Goal: Transaction & Acquisition: Purchase product/service

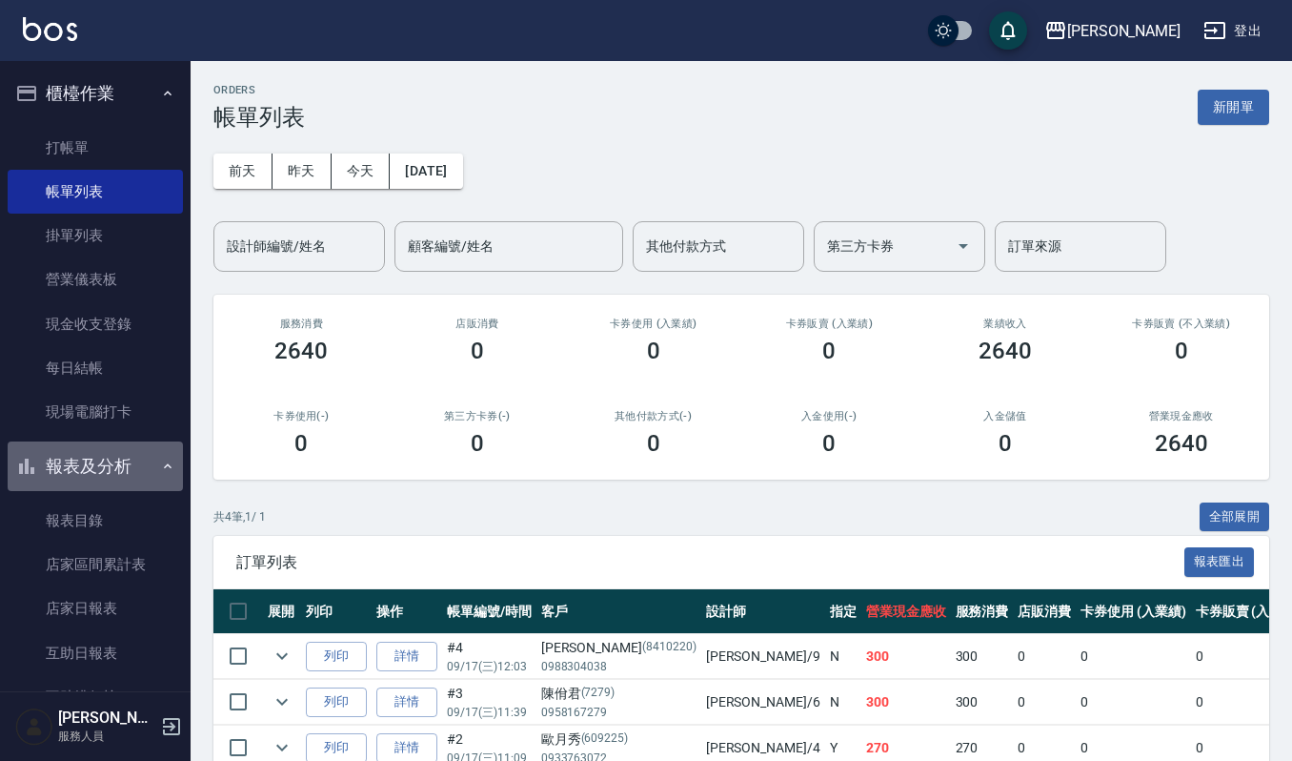
click at [99, 475] on button "報表及分析" at bounding box center [95, 466] width 175 height 50
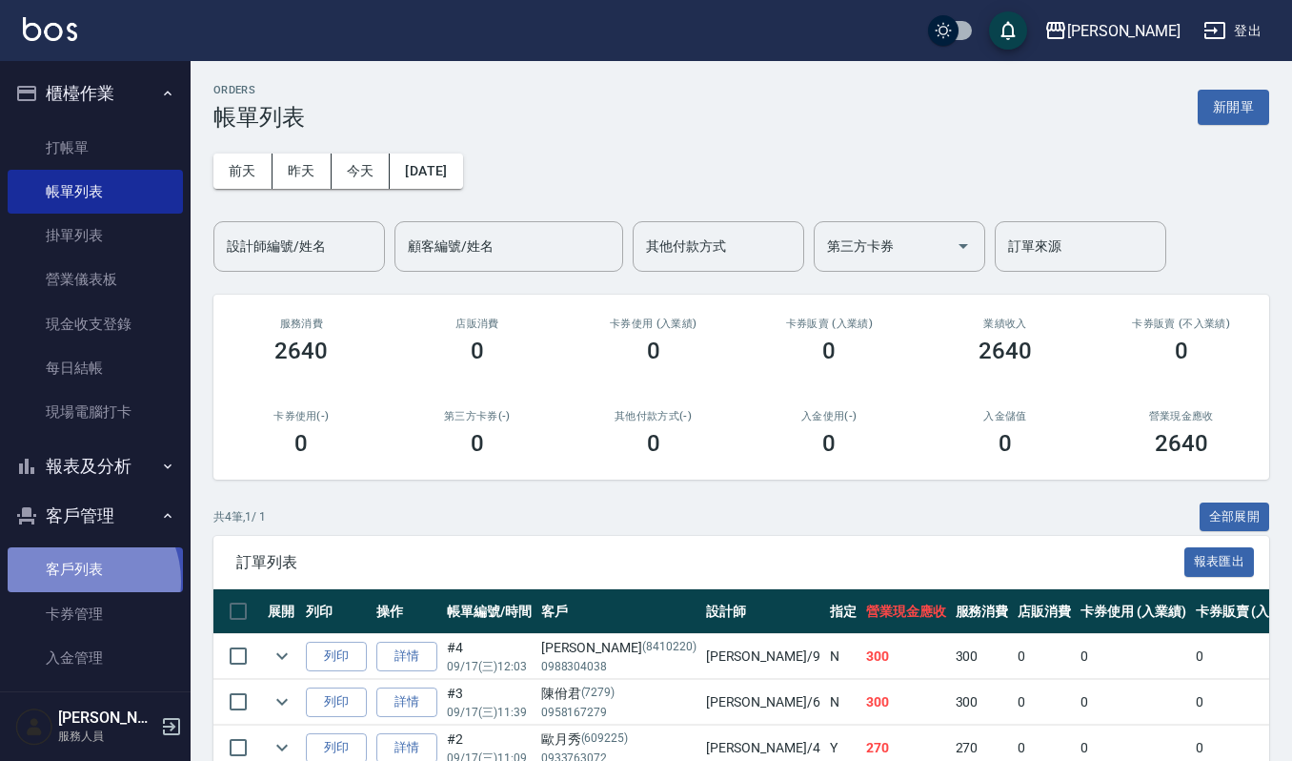
click at [80, 580] on link "客戶列表" at bounding box center [95, 569] width 175 height 44
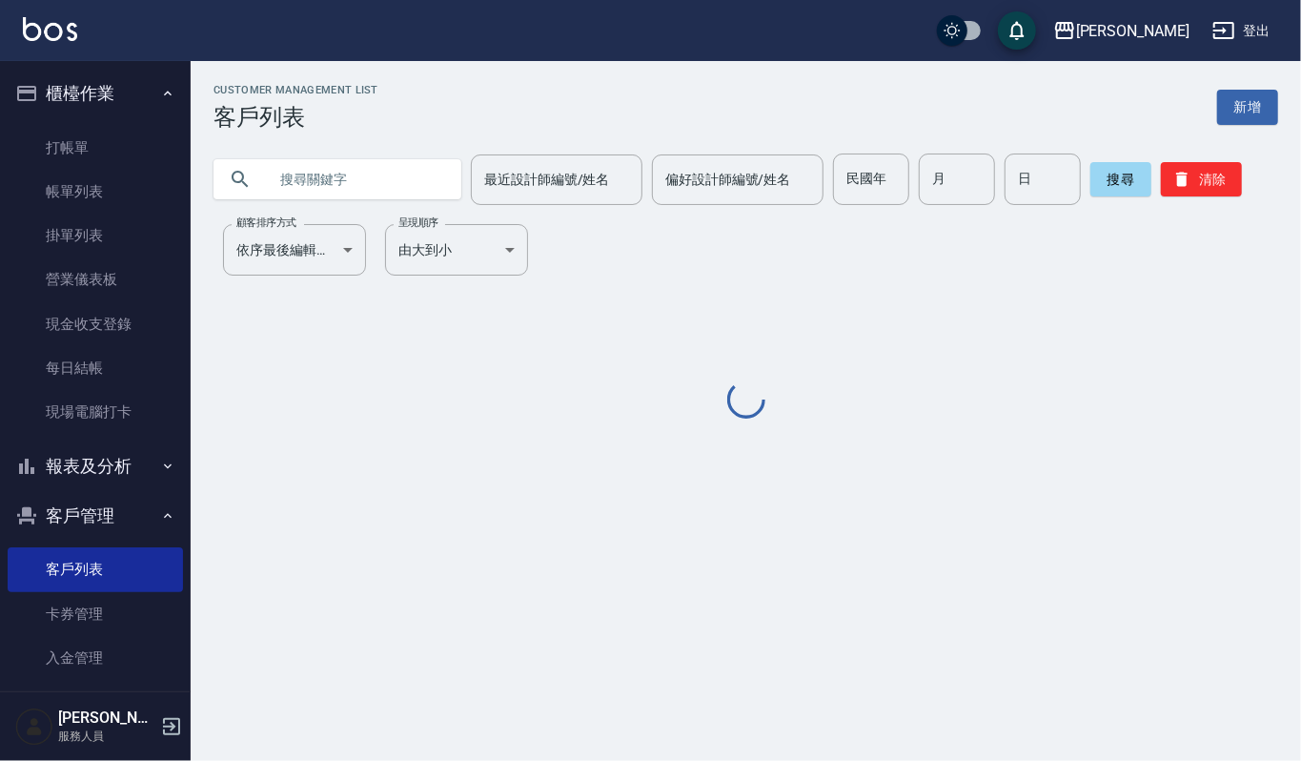
click at [378, 191] on input "text" at bounding box center [356, 178] width 179 height 51
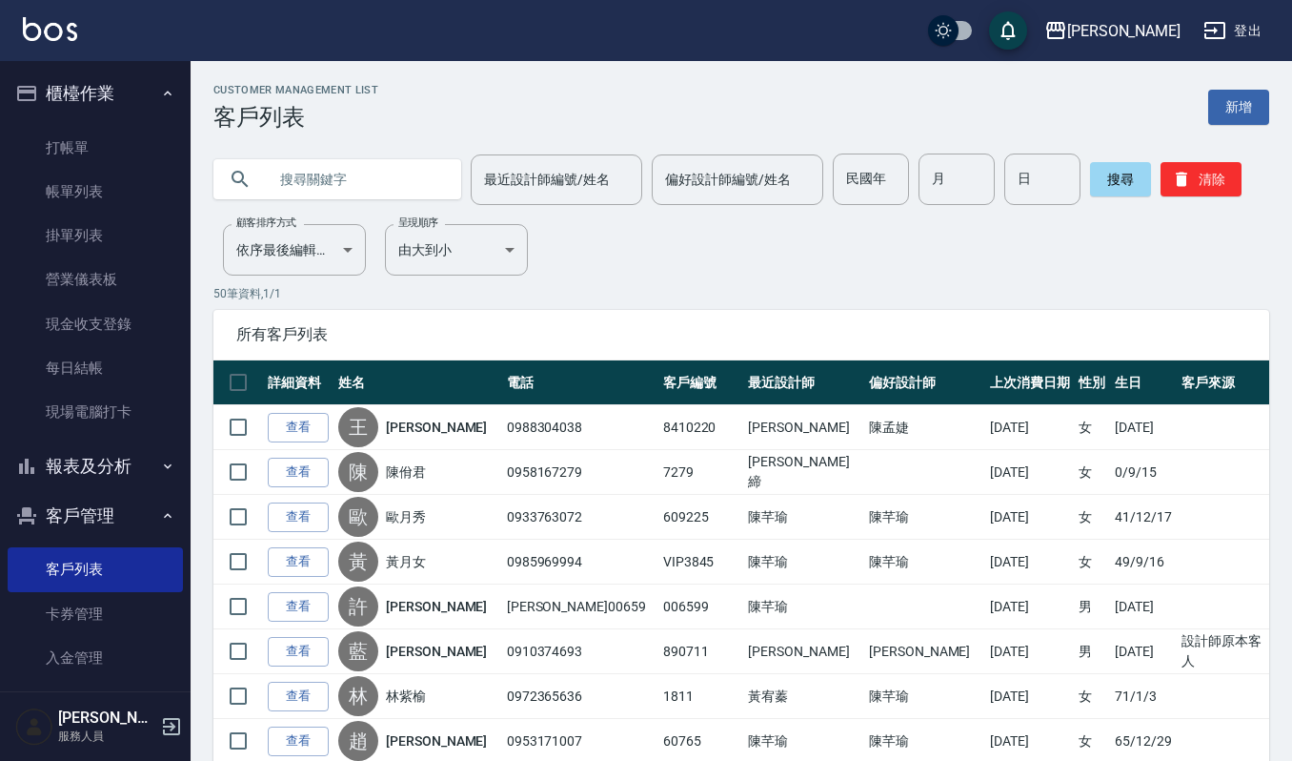
drag, startPoint x: 314, startPoint y: 175, endPoint x: 894, endPoint y: 377, distance: 614.6
click at [349, 200] on input "text" at bounding box center [356, 178] width 179 height 51
type input "z"
type input "v"
type input "富"
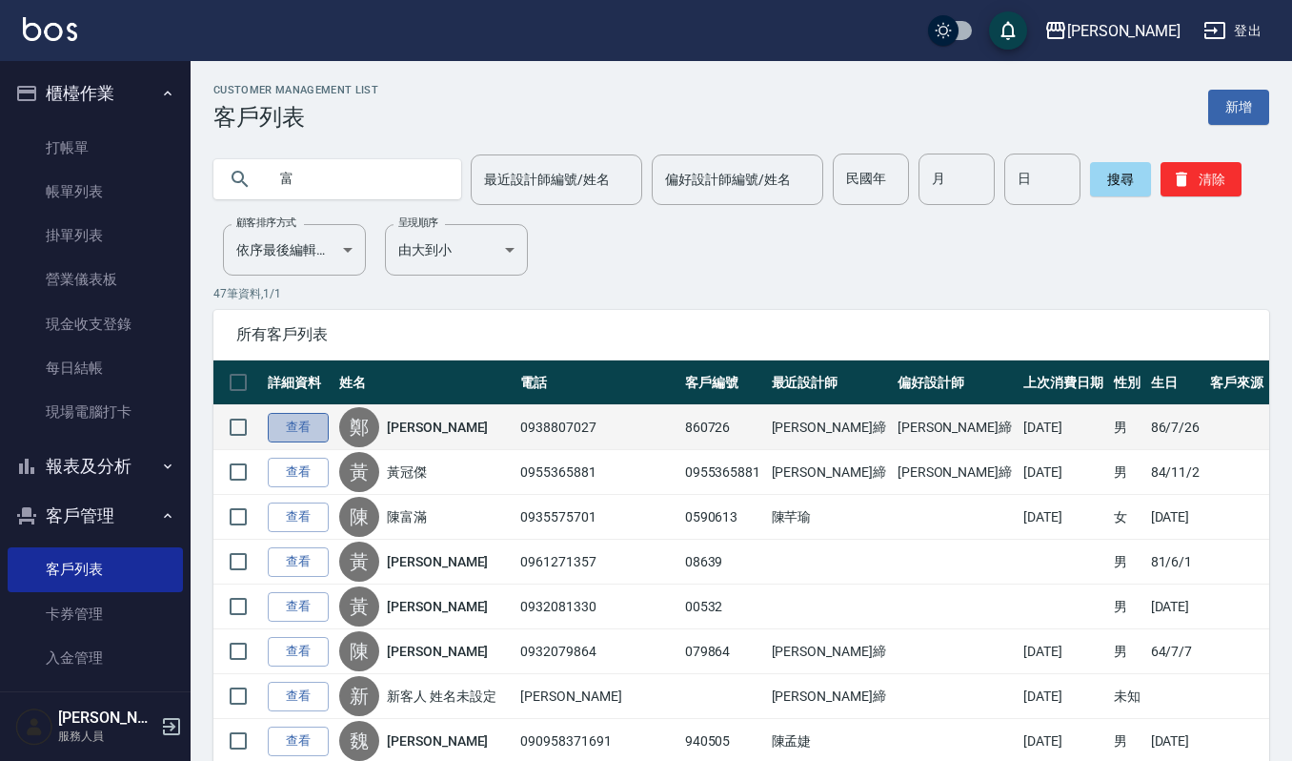
click at [315, 431] on link "查看" at bounding box center [298, 428] width 61 height 30
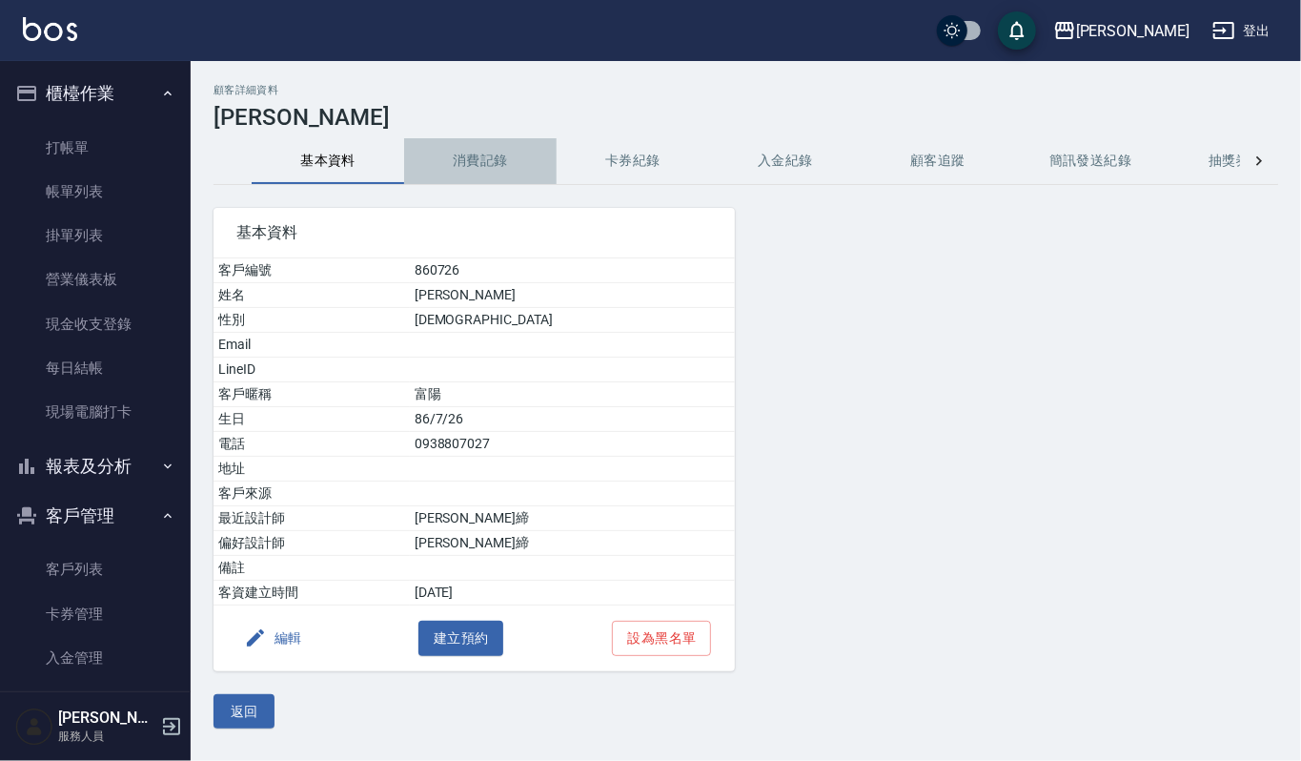
click at [484, 165] on button "消費記錄" at bounding box center [480, 161] width 153 height 46
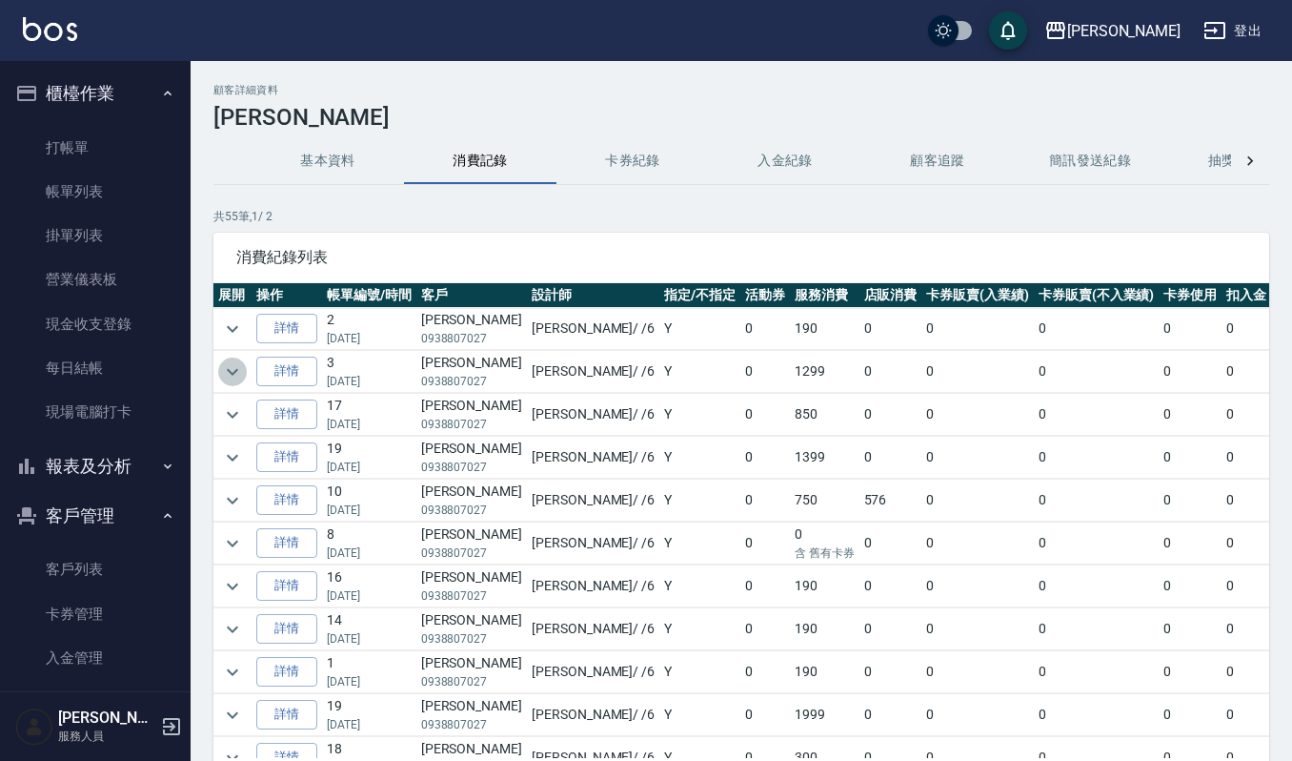
click at [229, 360] on icon "expand row" at bounding box center [232, 371] width 23 height 23
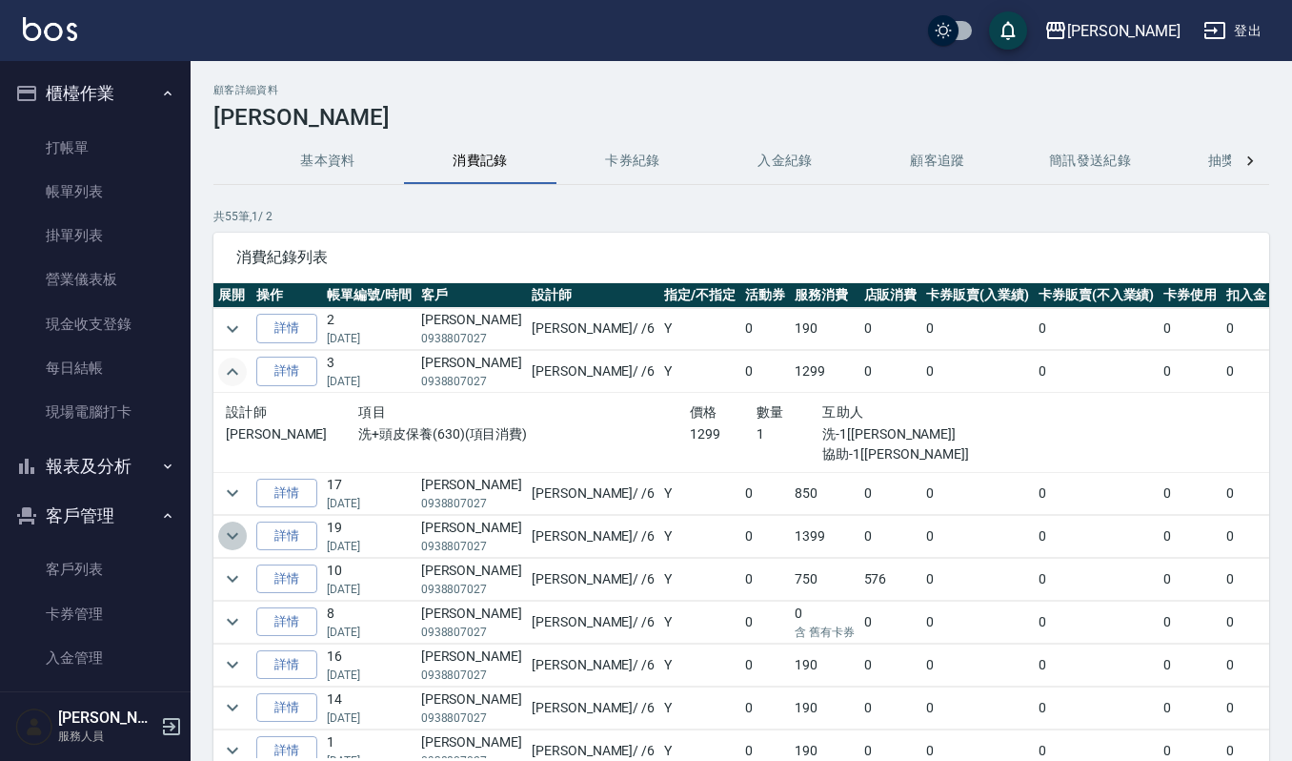
click at [221, 531] on icon "expand row" at bounding box center [232, 535] width 23 height 23
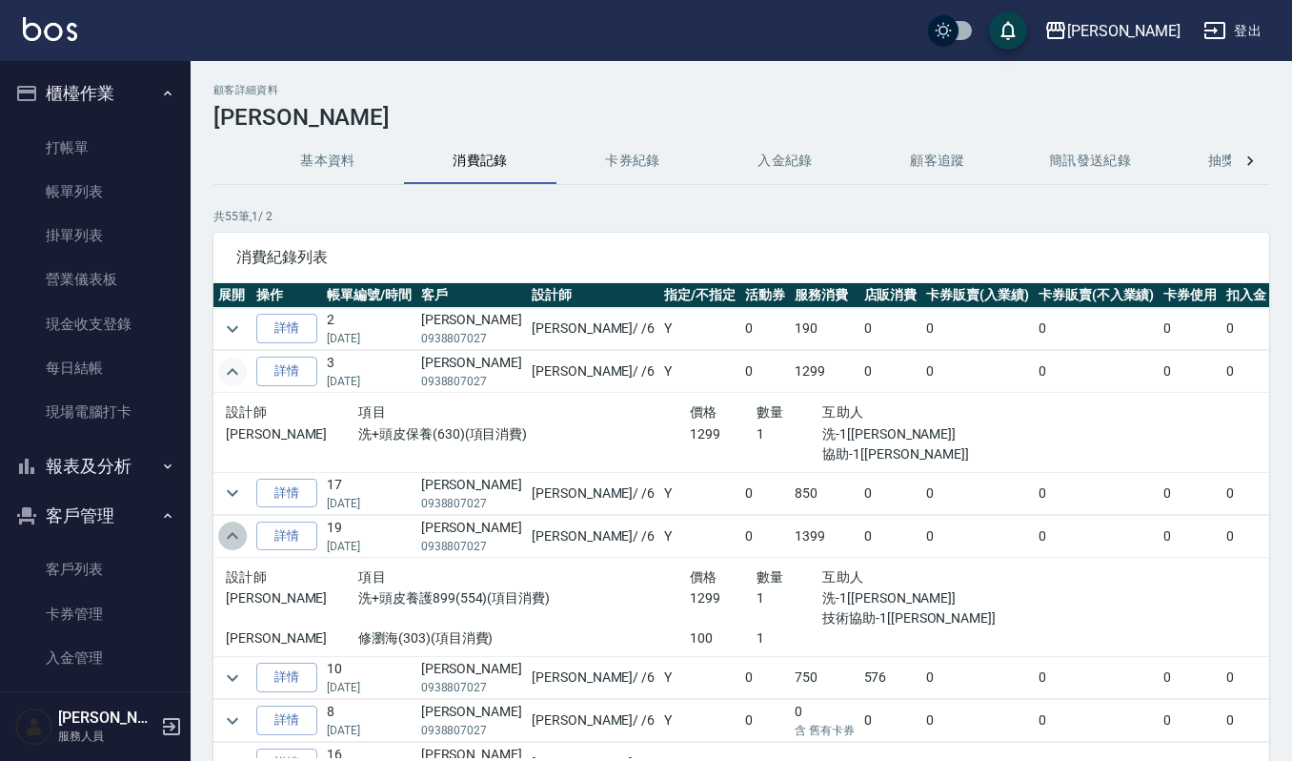
click at [221, 531] on icon "expand row" at bounding box center [232, 535] width 23 height 23
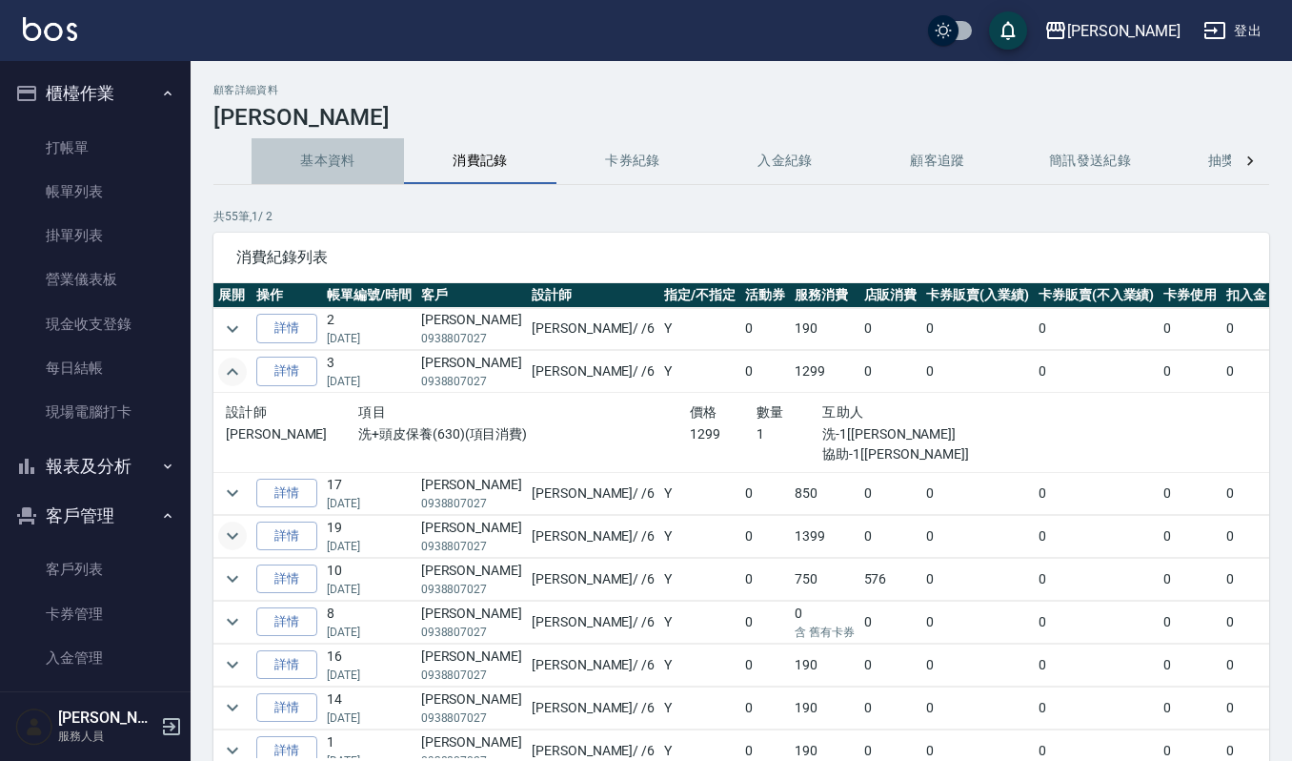
click at [307, 154] on button "基本資料" at bounding box center [328, 161] width 153 height 46
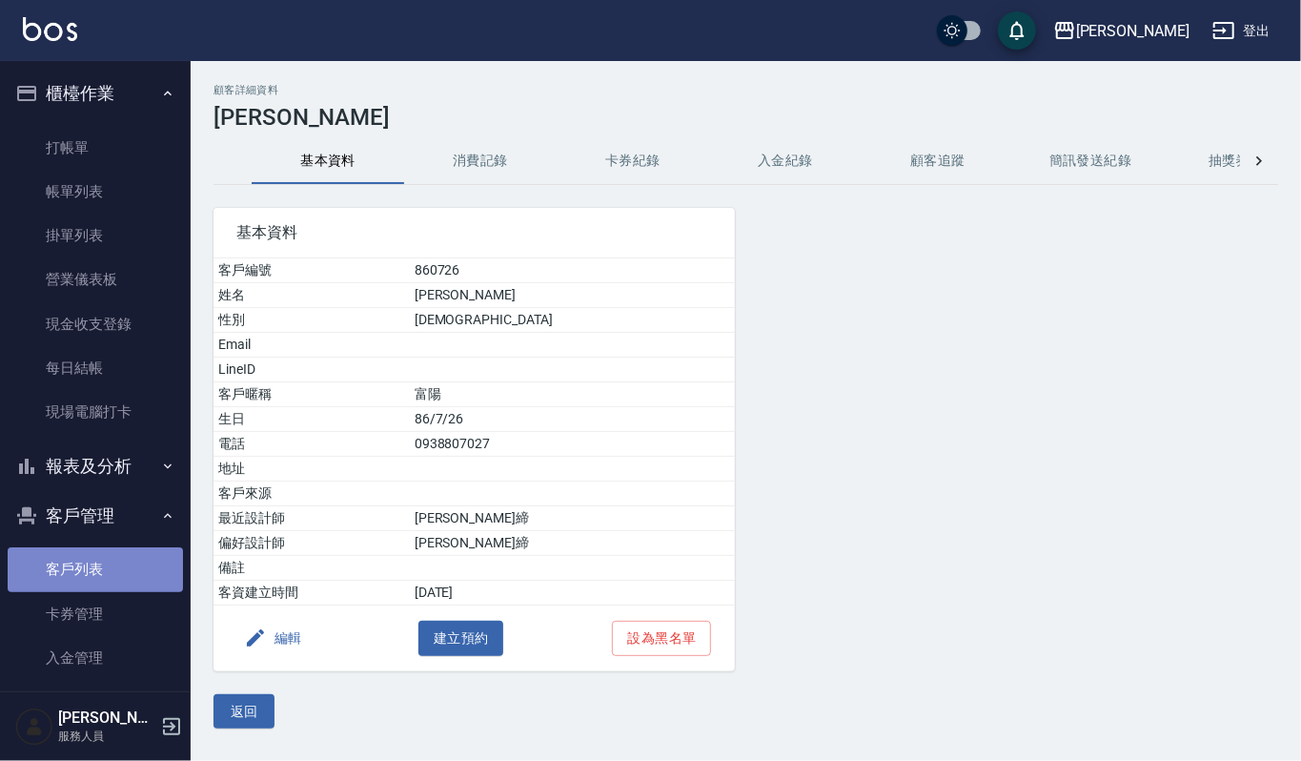
click at [105, 562] on link "客戶列表" at bounding box center [95, 569] width 175 height 44
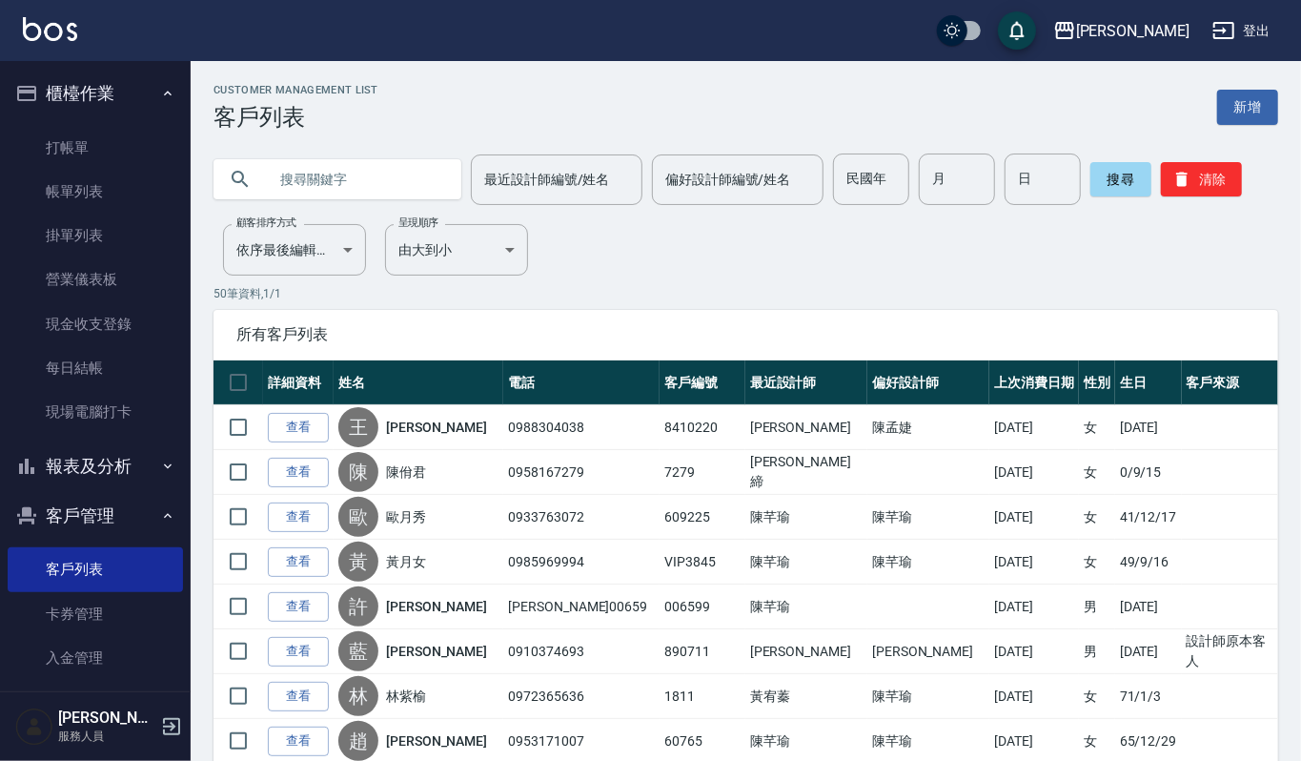
click at [427, 187] on input "text" at bounding box center [356, 178] width 179 height 51
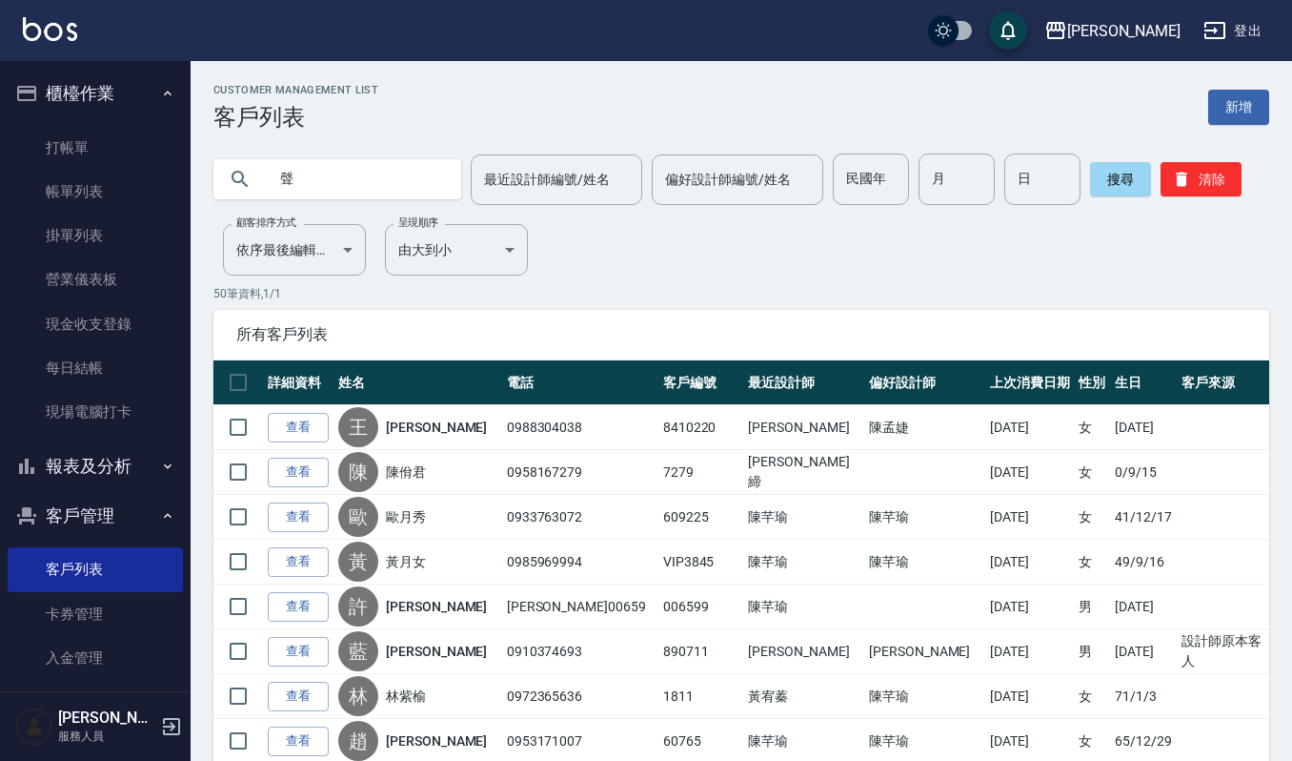
type input "聲"
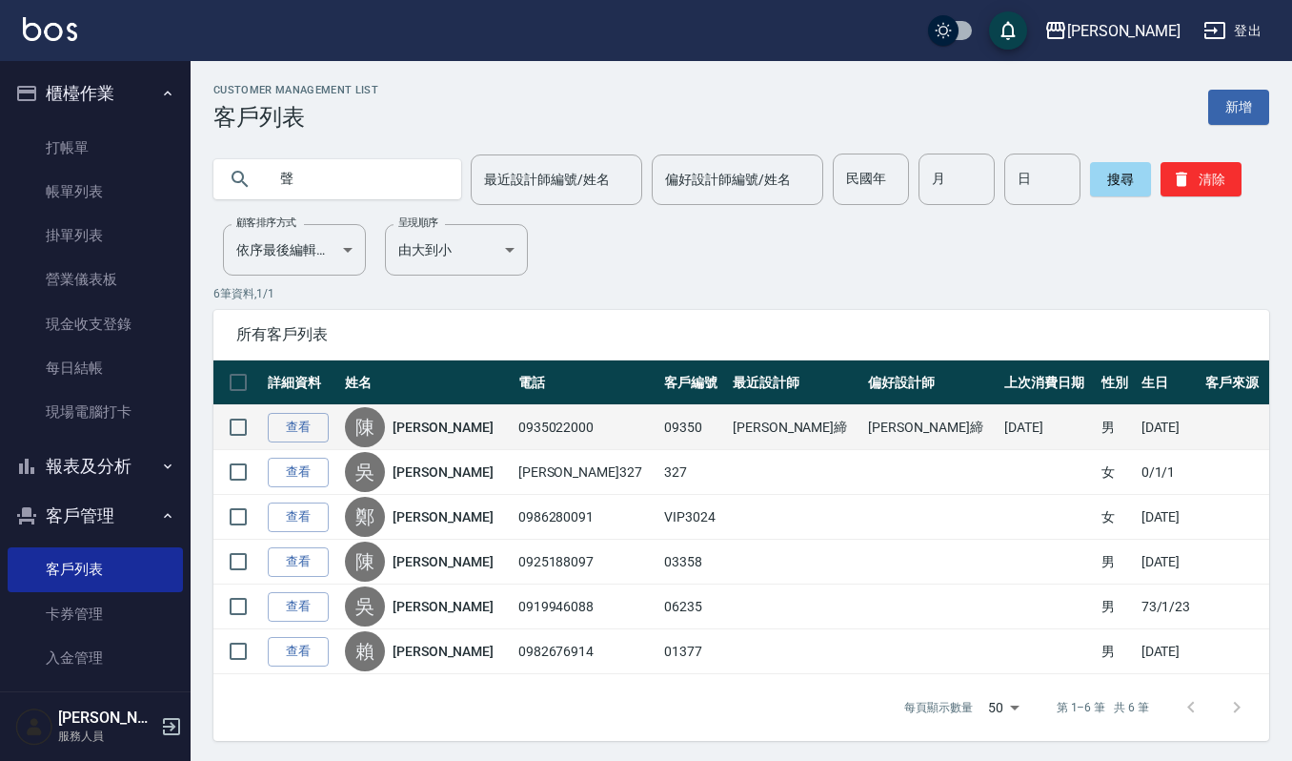
click at [330, 425] on td "查看" at bounding box center [301, 427] width 77 height 45
click at [306, 435] on link "查看" at bounding box center [298, 428] width 61 height 30
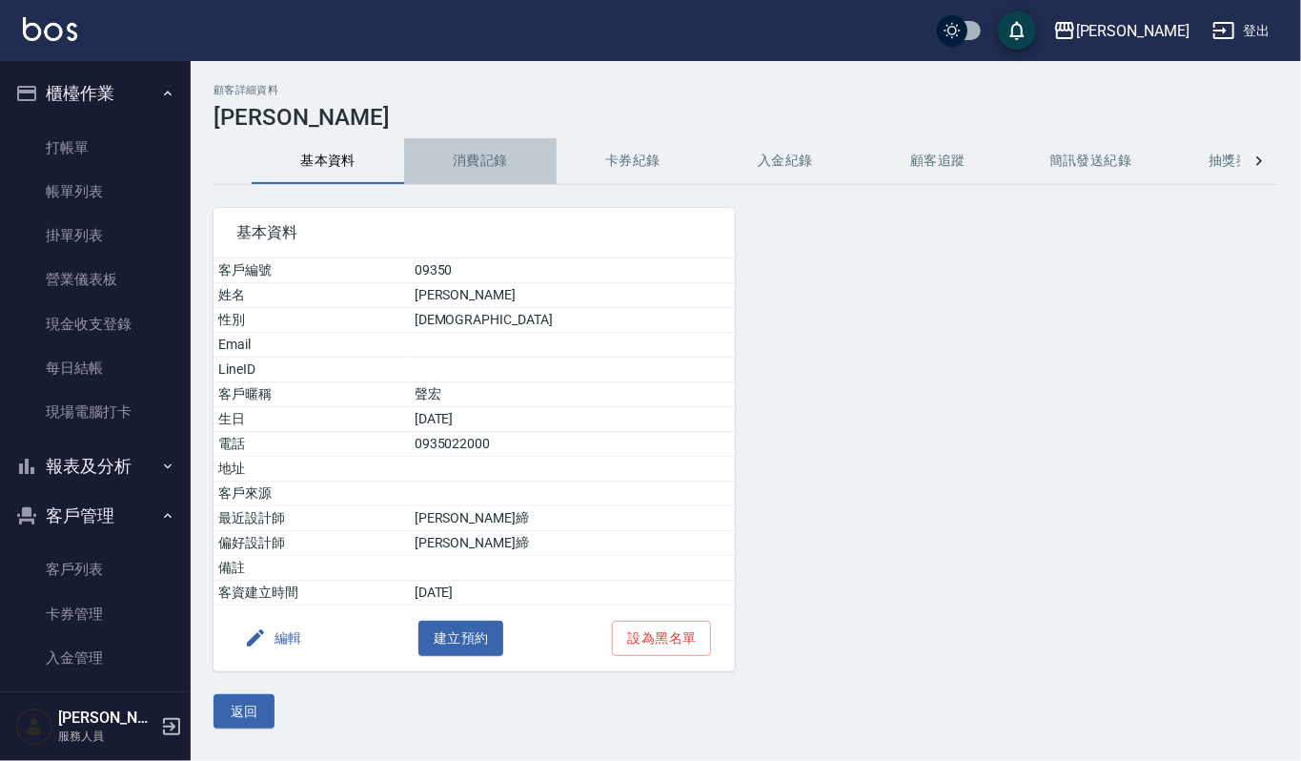
click at [505, 166] on button "消費記錄" at bounding box center [480, 161] width 153 height 46
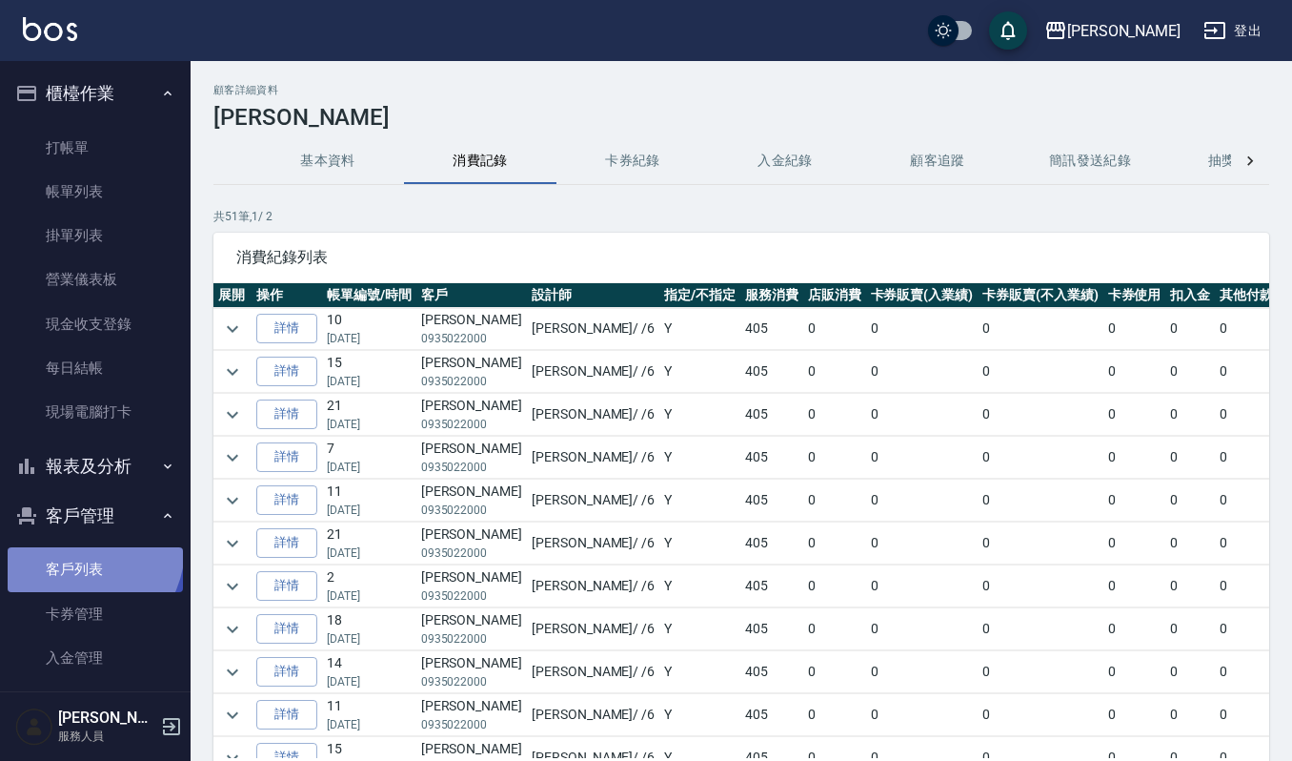
click at [76, 547] on link "客戶列表" at bounding box center [95, 569] width 175 height 44
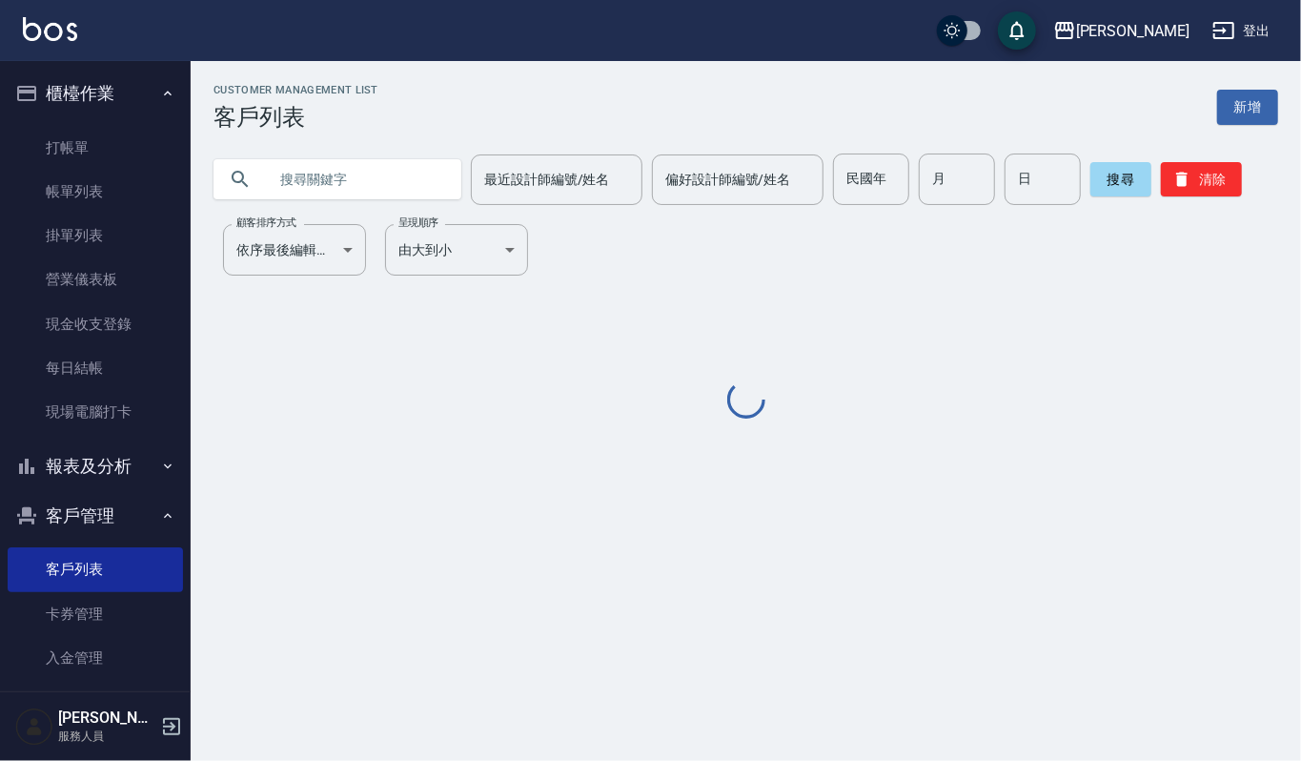
click at [393, 189] on input "text" at bounding box center [356, 178] width 179 height 51
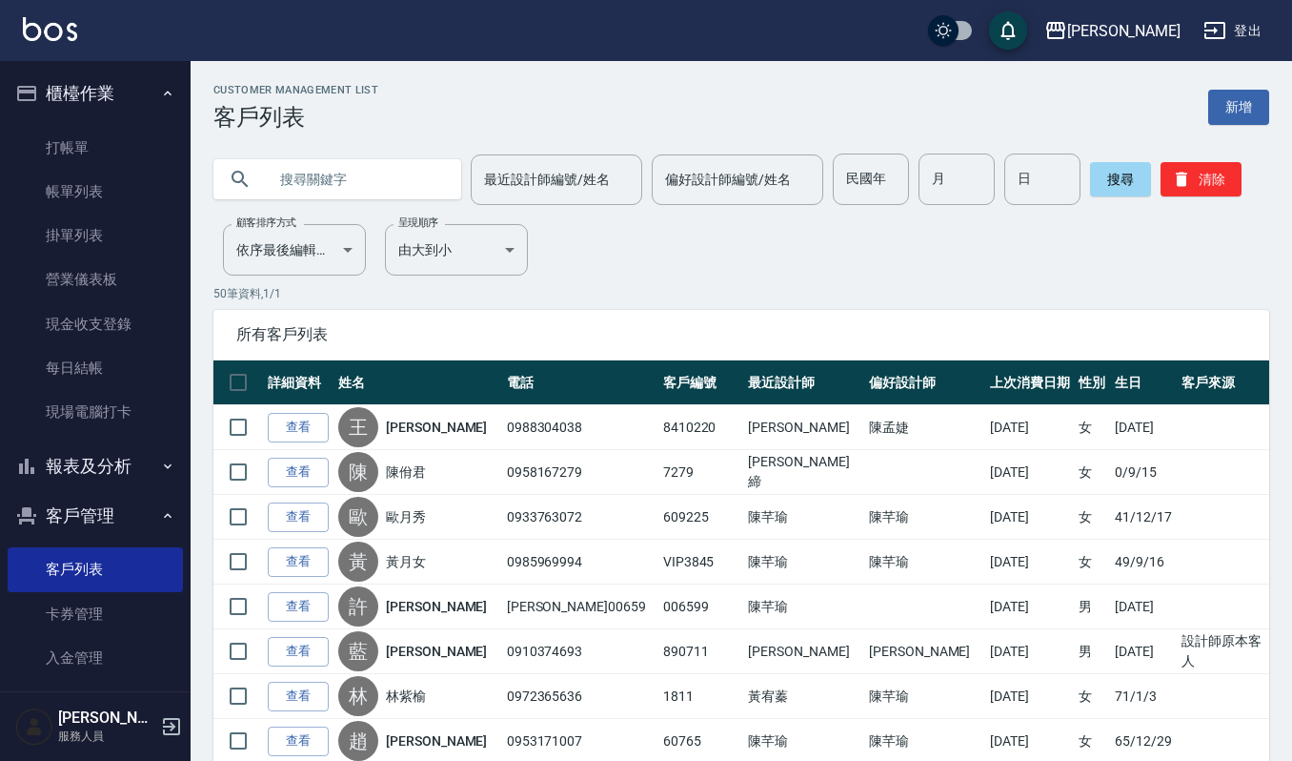
click at [348, 183] on input "text" at bounding box center [356, 178] width 179 height 51
type input "姿"
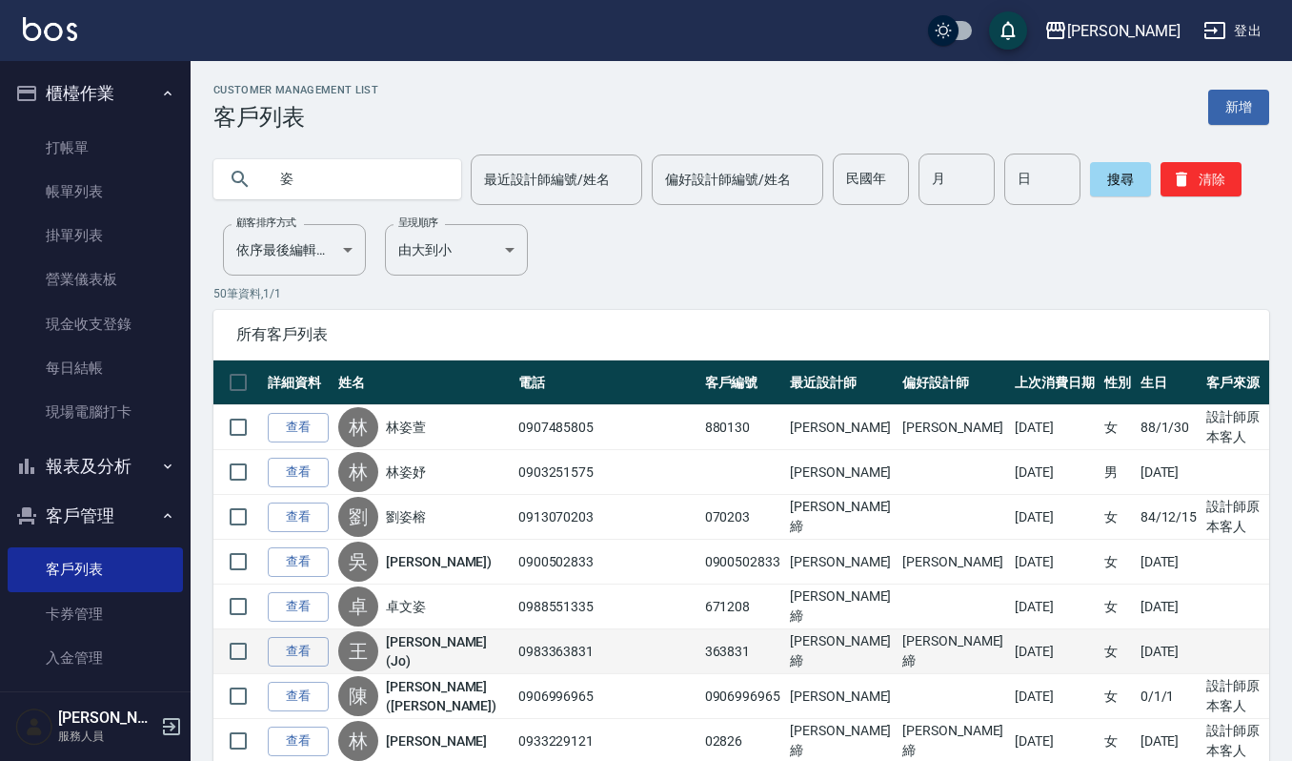
click at [261, 652] on td at bounding box center [239, 651] width 50 height 45
click at [272, 652] on link "查看" at bounding box center [298, 652] width 61 height 30
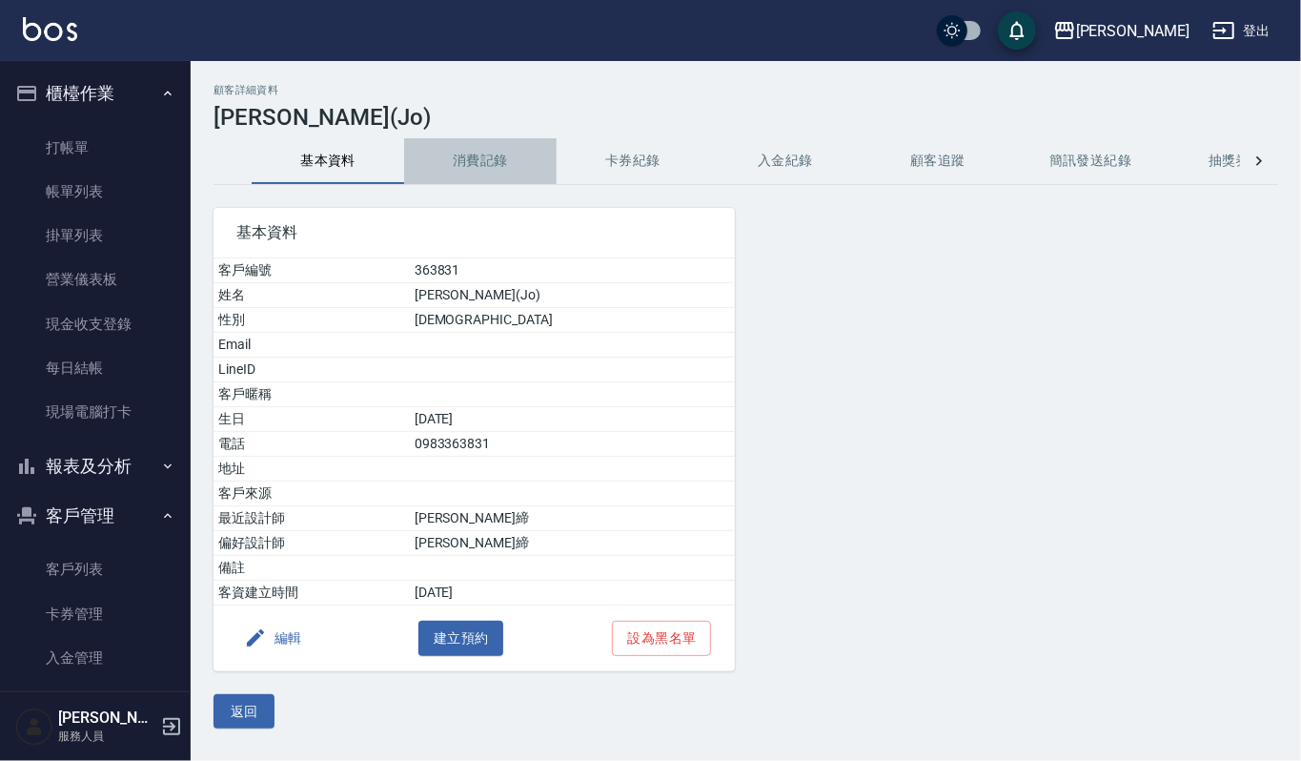
click at [504, 161] on button "消費記錄" at bounding box center [480, 161] width 153 height 46
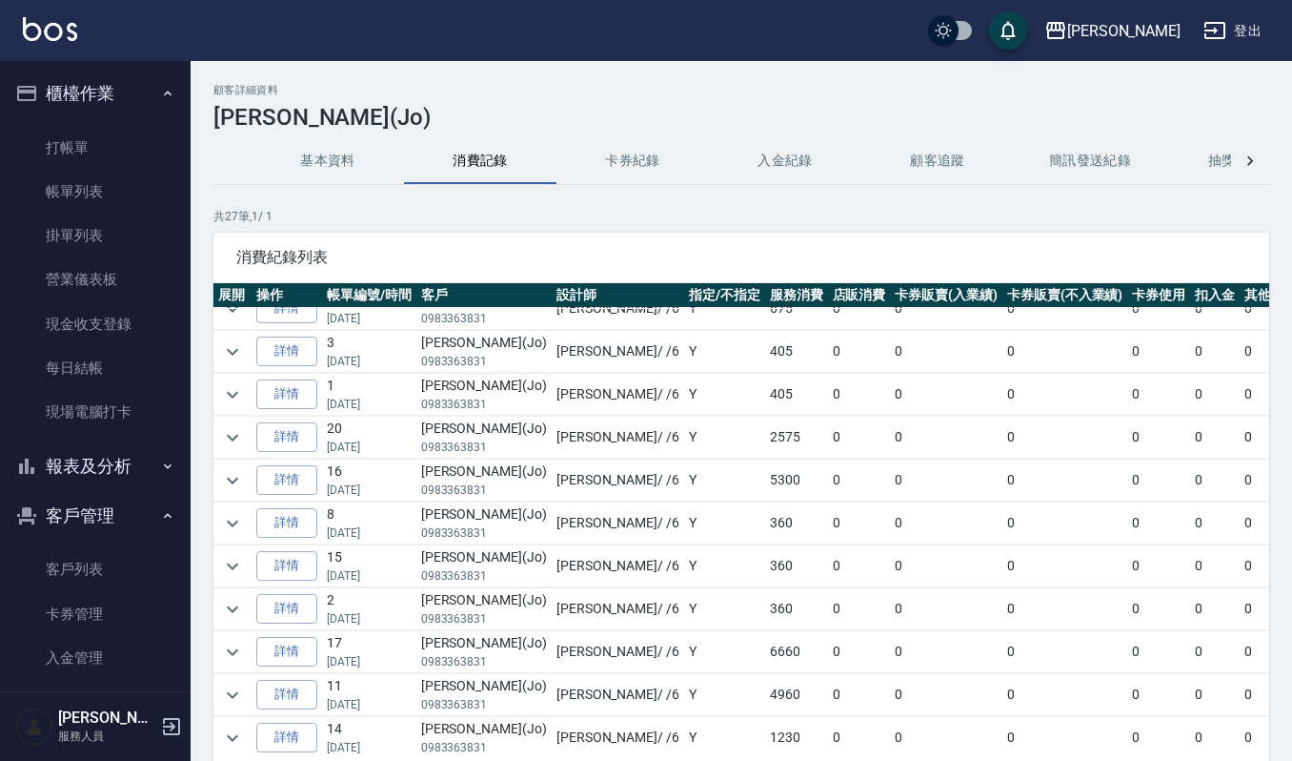
scroll to position [344, 0]
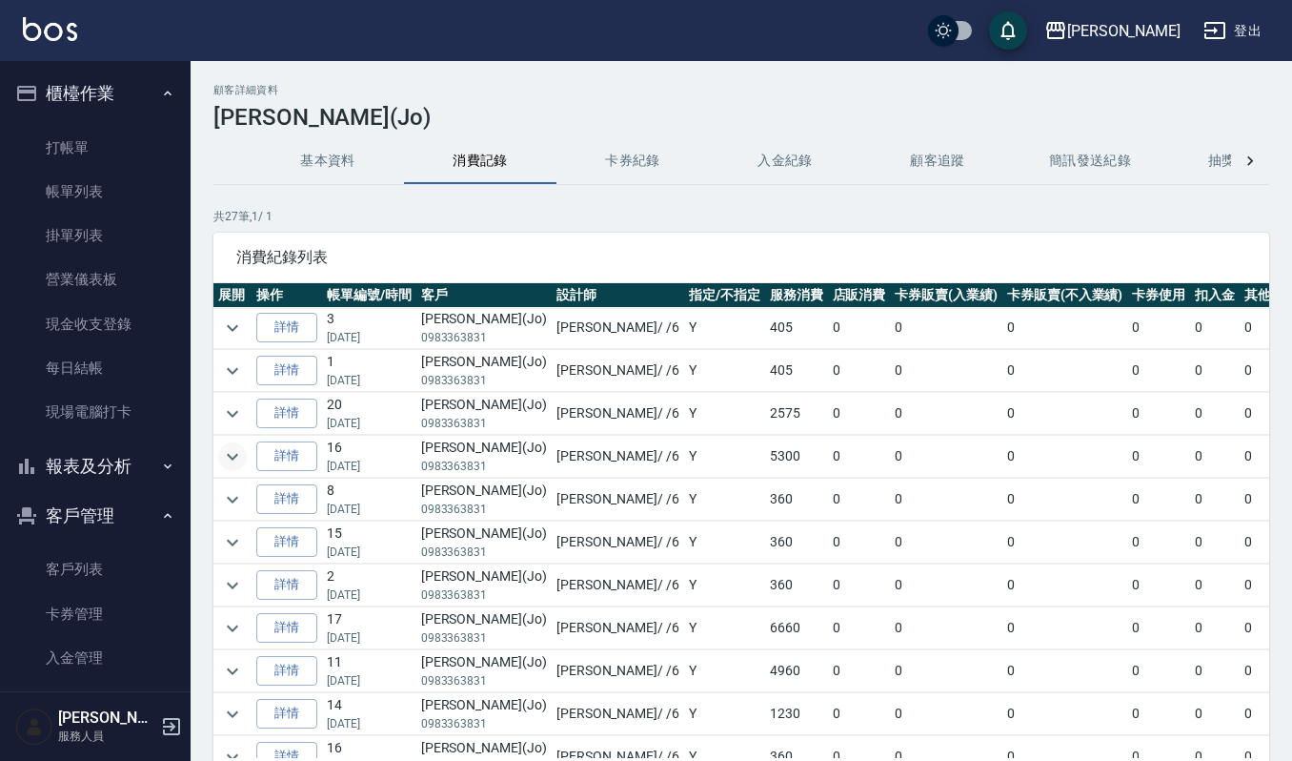
click at [234, 461] on icon "expand row" at bounding box center [232, 456] width 23 height 23
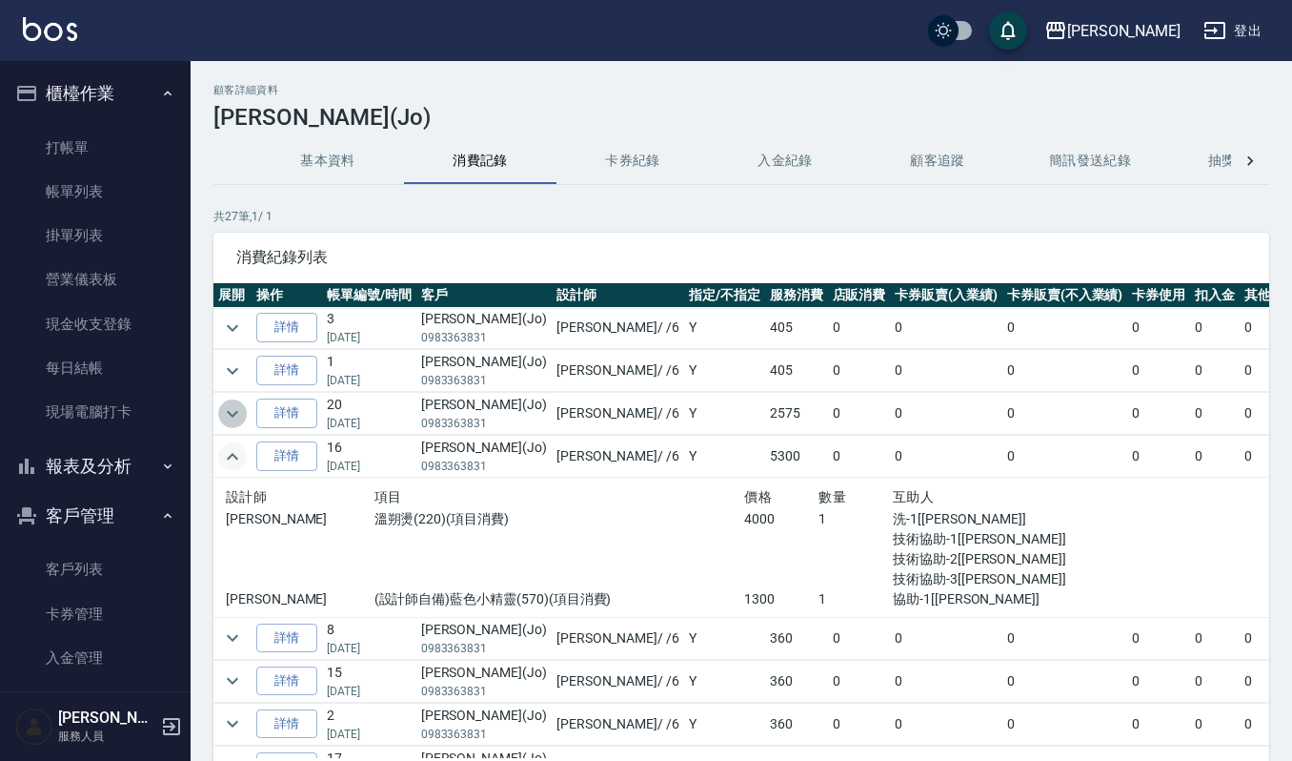
click at [236, 423] on icon "expand row" at bounding box center [232, 413] width 23 height 23
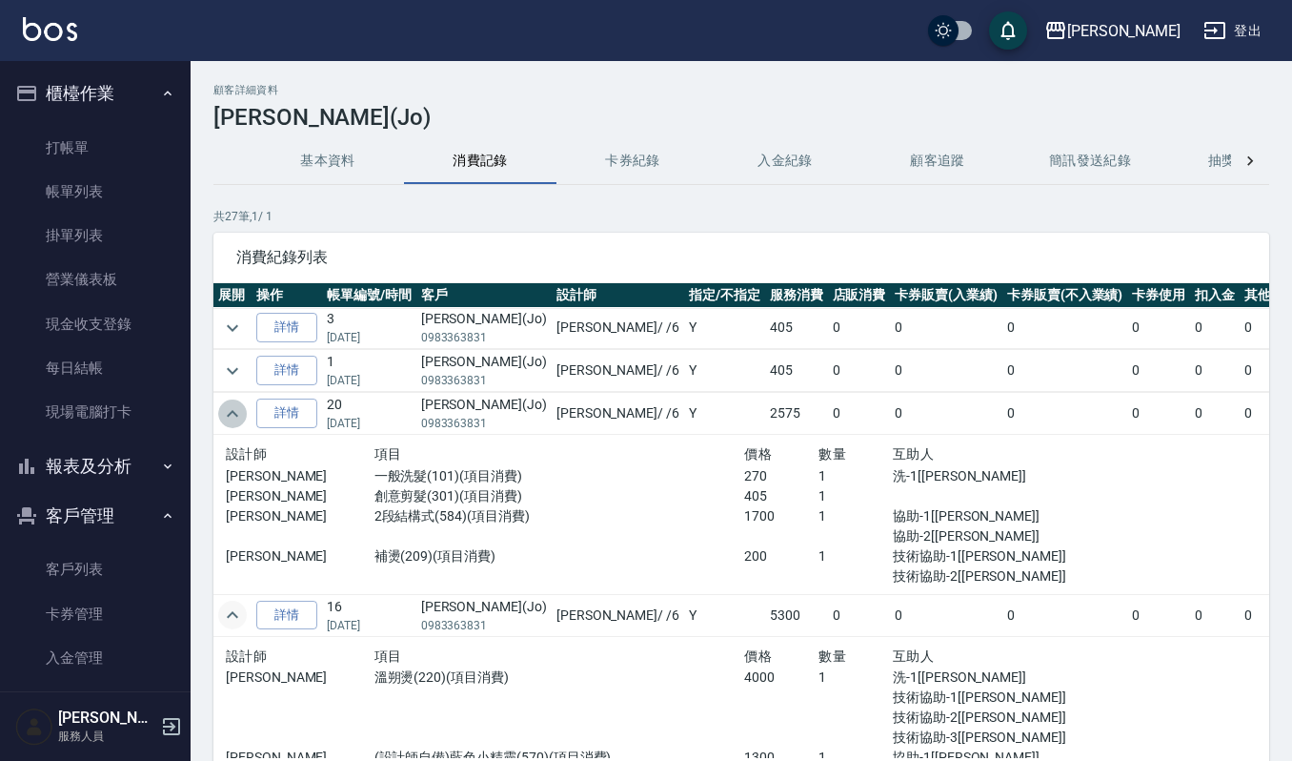
click at [236, 423] on icon "expand row" at bounding box center [232, 413] width 23 height 23
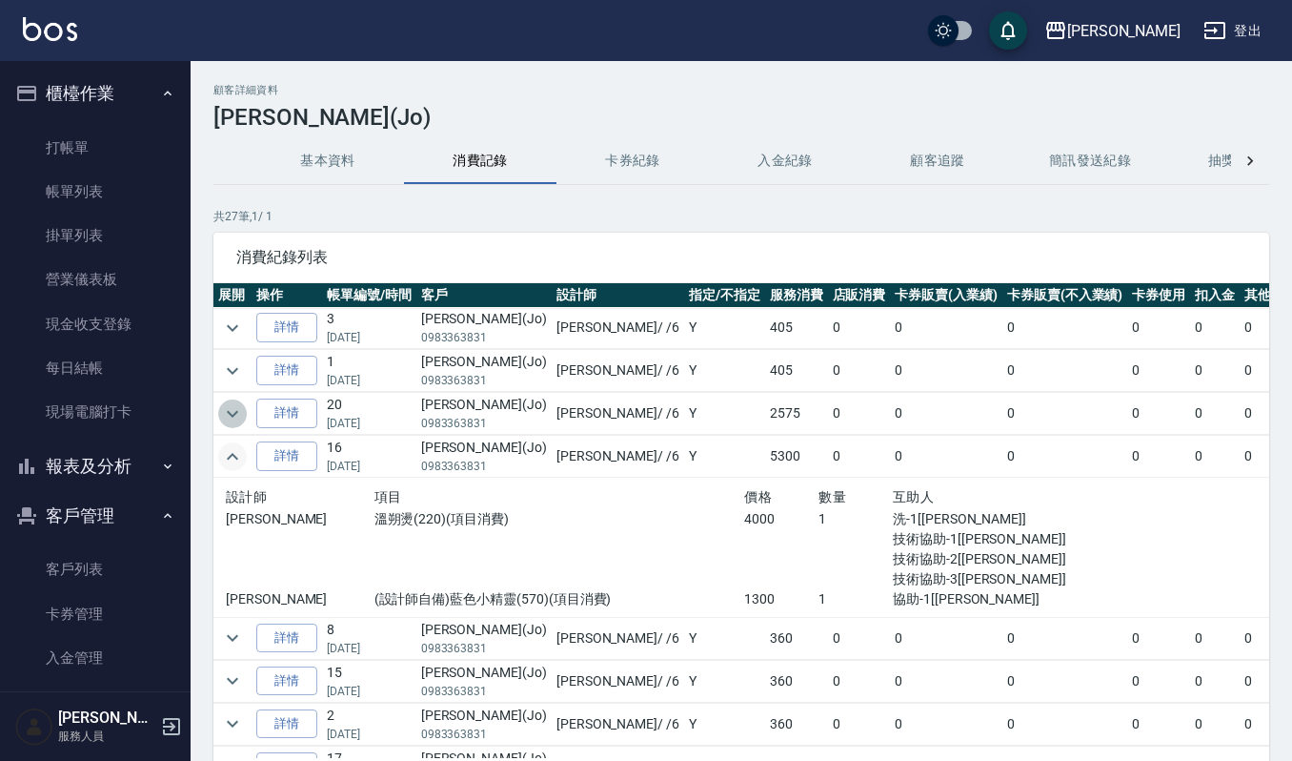
click at [238, 425] on icon "expand row" at bounding box center [232, 413] width 23 height 23
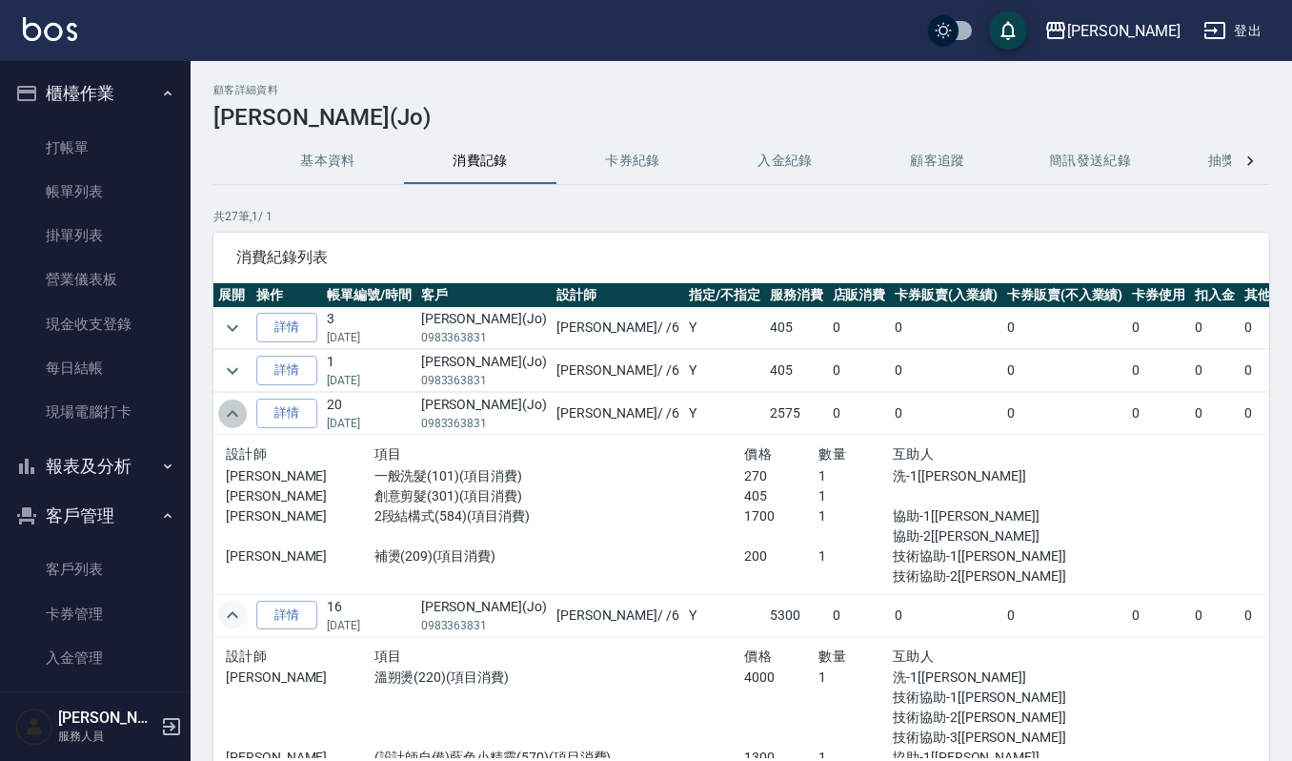
click at [238, 425] on icon "expand row" at bounding box center [232, 413] width 23 height 23
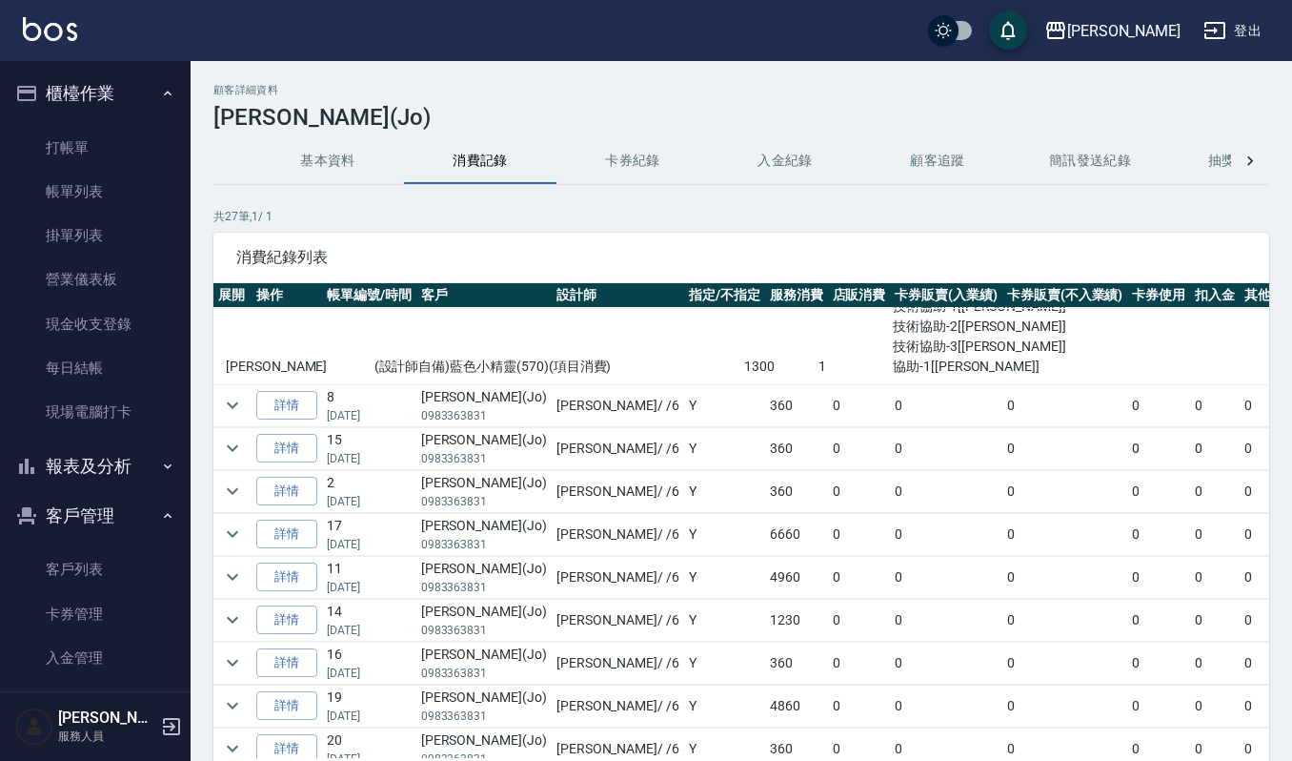
scroll to position [607, 0]
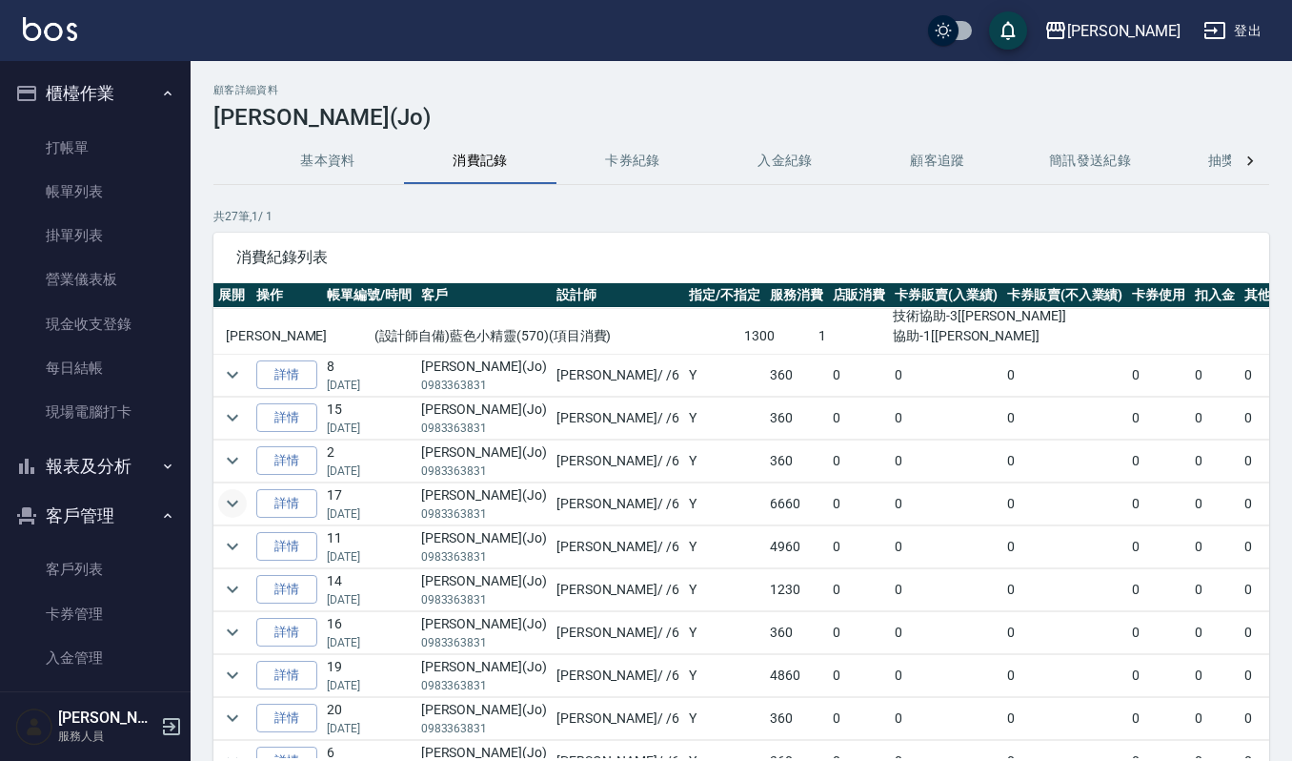
click at [230, 503] on icon "expand row" at bounding box center [232, 503] width 23 height 23
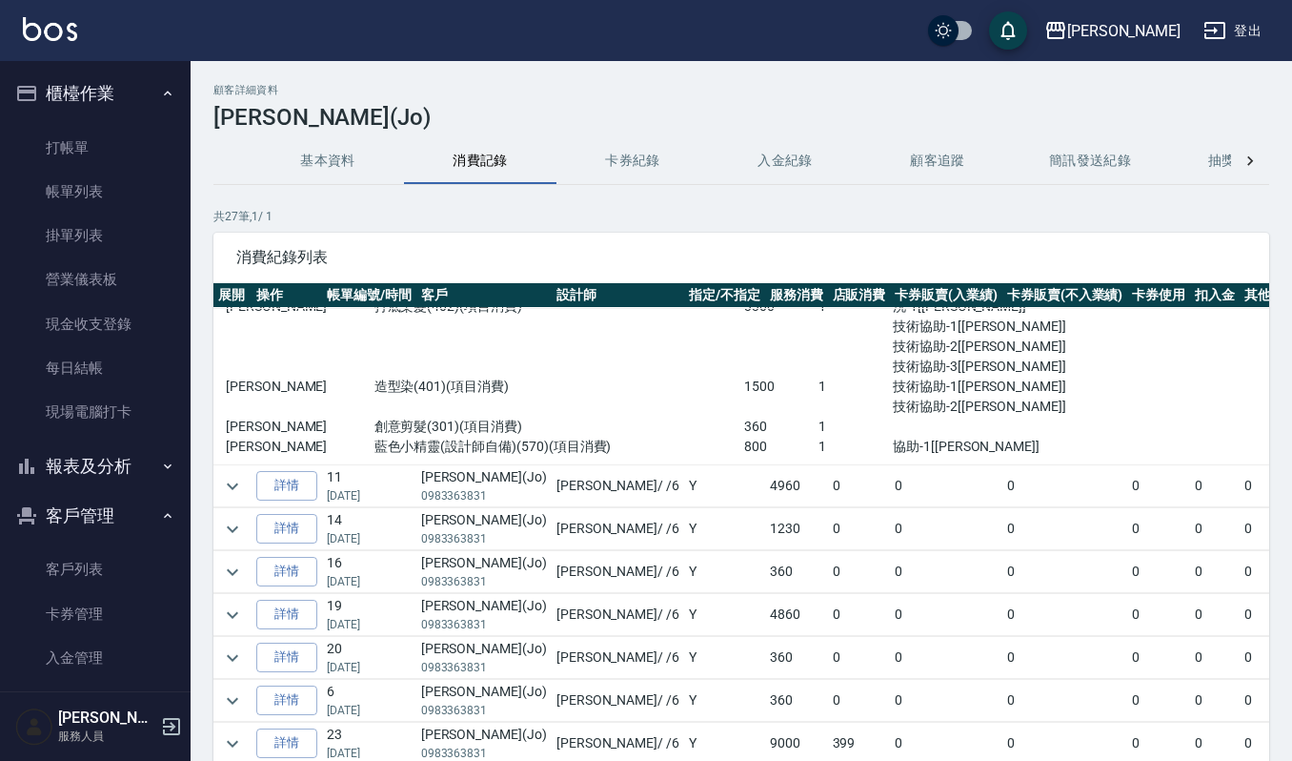
scroll to position [935, 0]
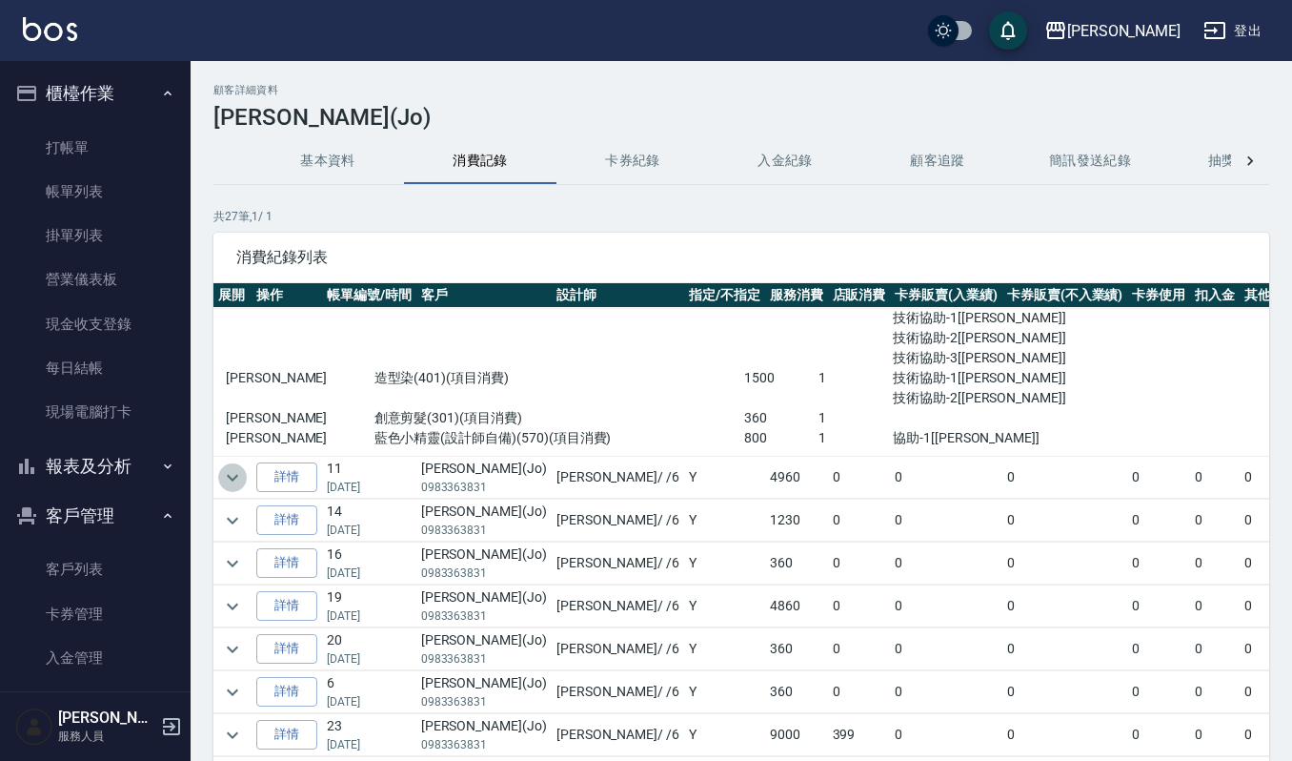
click at [241, 485] on icon "expand row" at bounding box center [232, 477] width 23 height 23
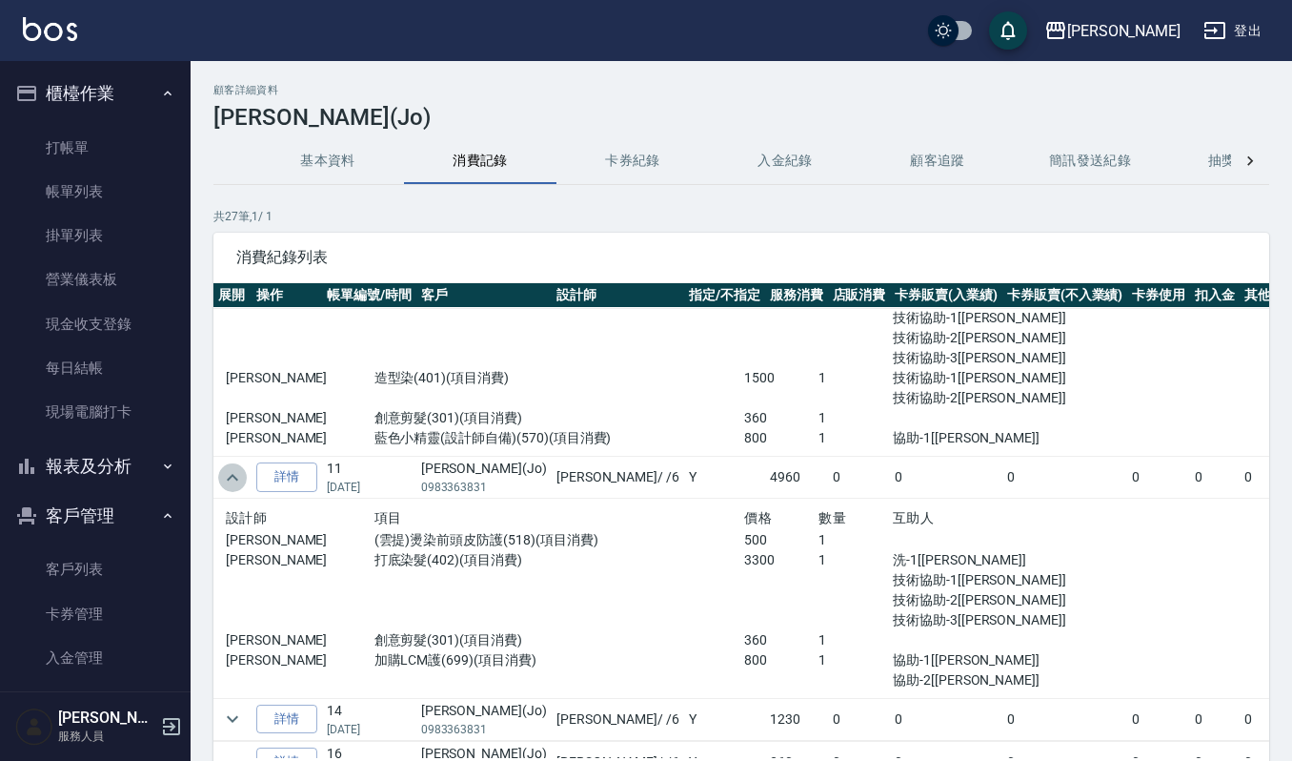
click at [241, 485] on icon "expand row" at bounding box center [232, 477] width 23 height 23
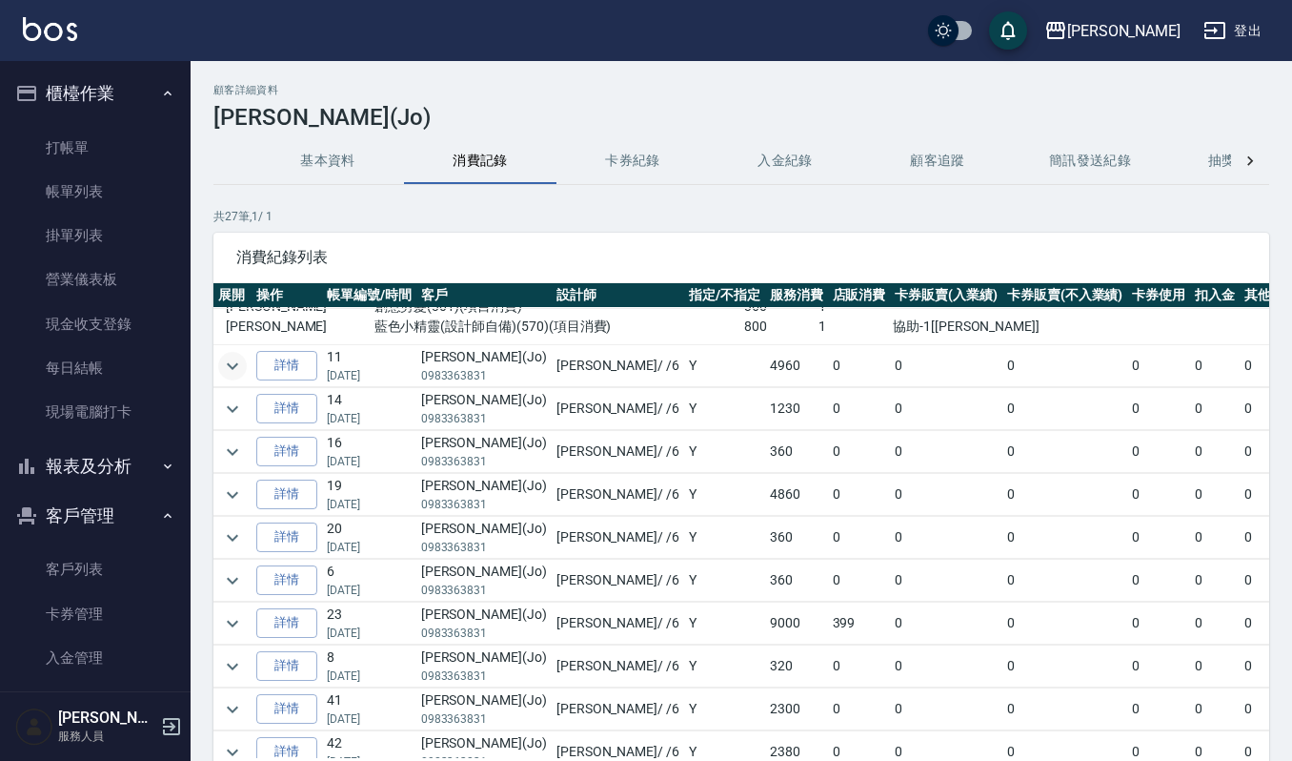
scroll to position [1141, 0]
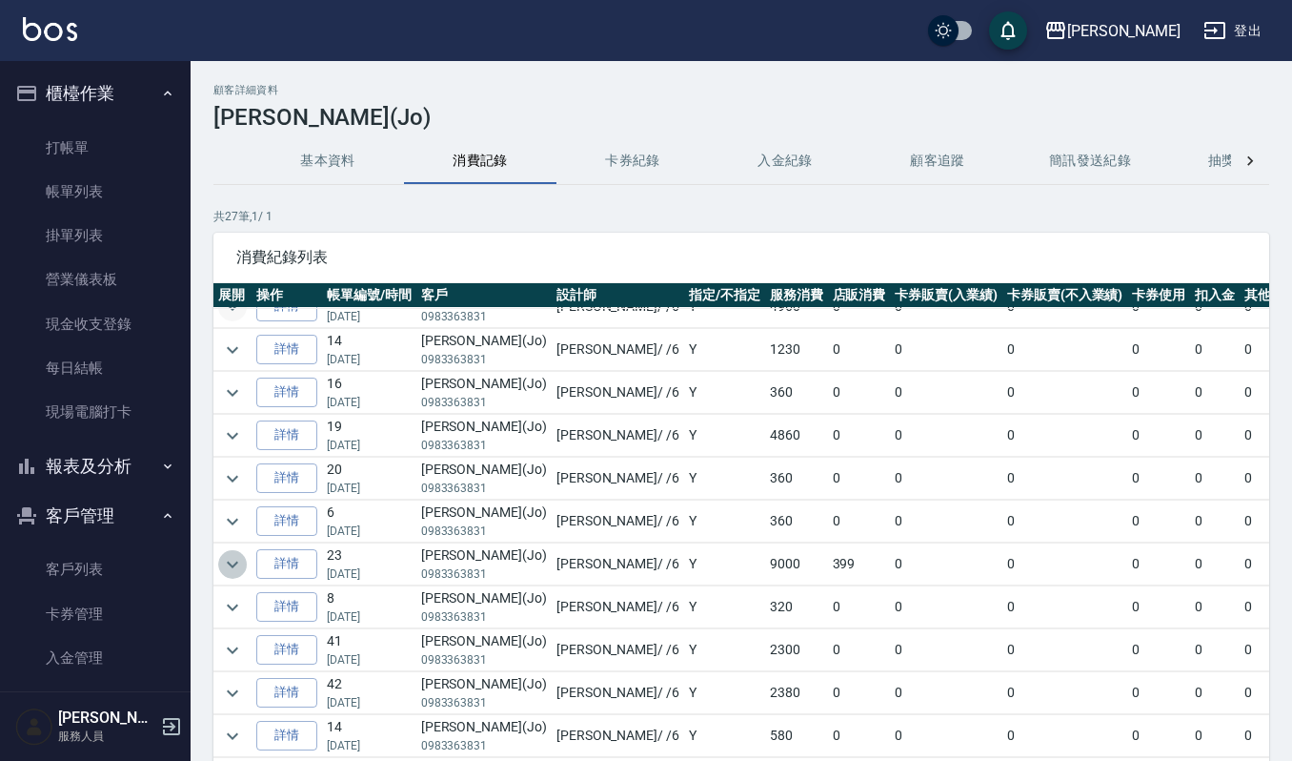
click at [233, 553] on icon "expand row" at bounding box center [232, 564] width 23 height 23
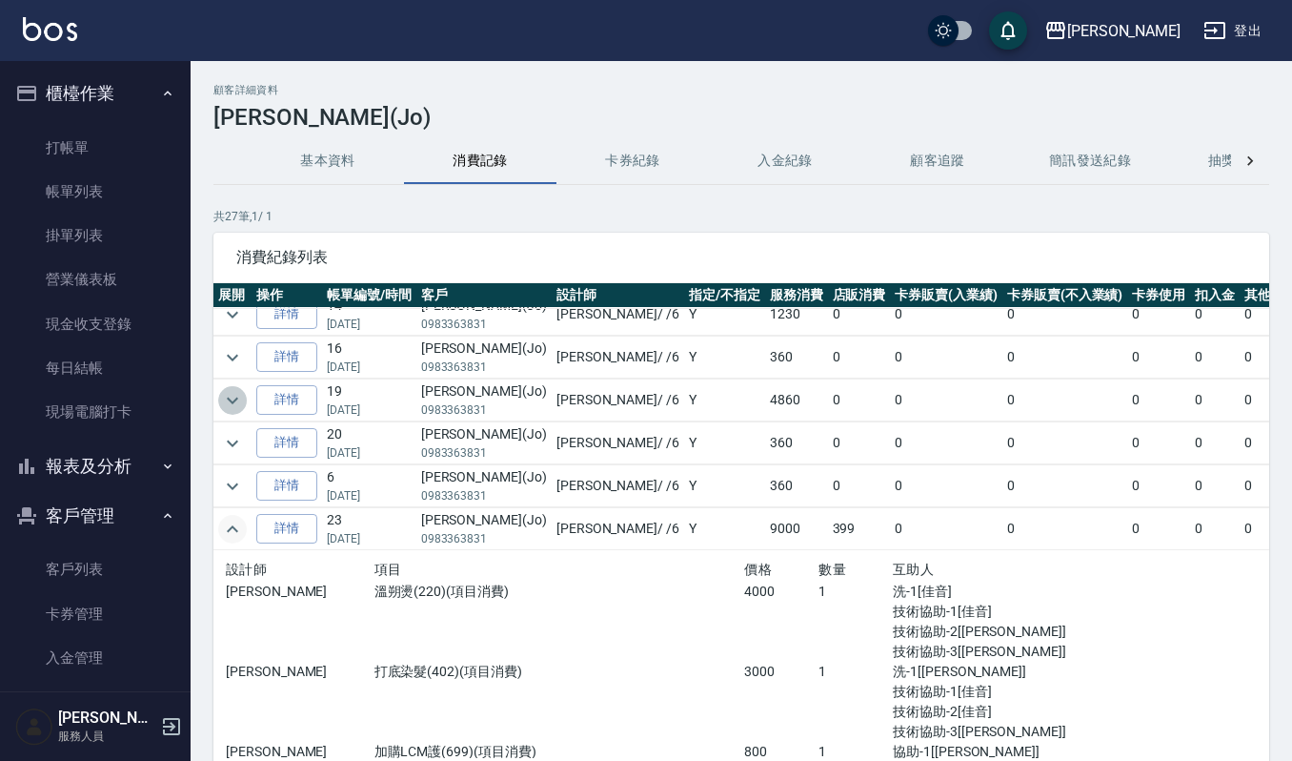
click at [236, 412] on icon "expand row" at bounding box center [232, 400] width 23 height 23
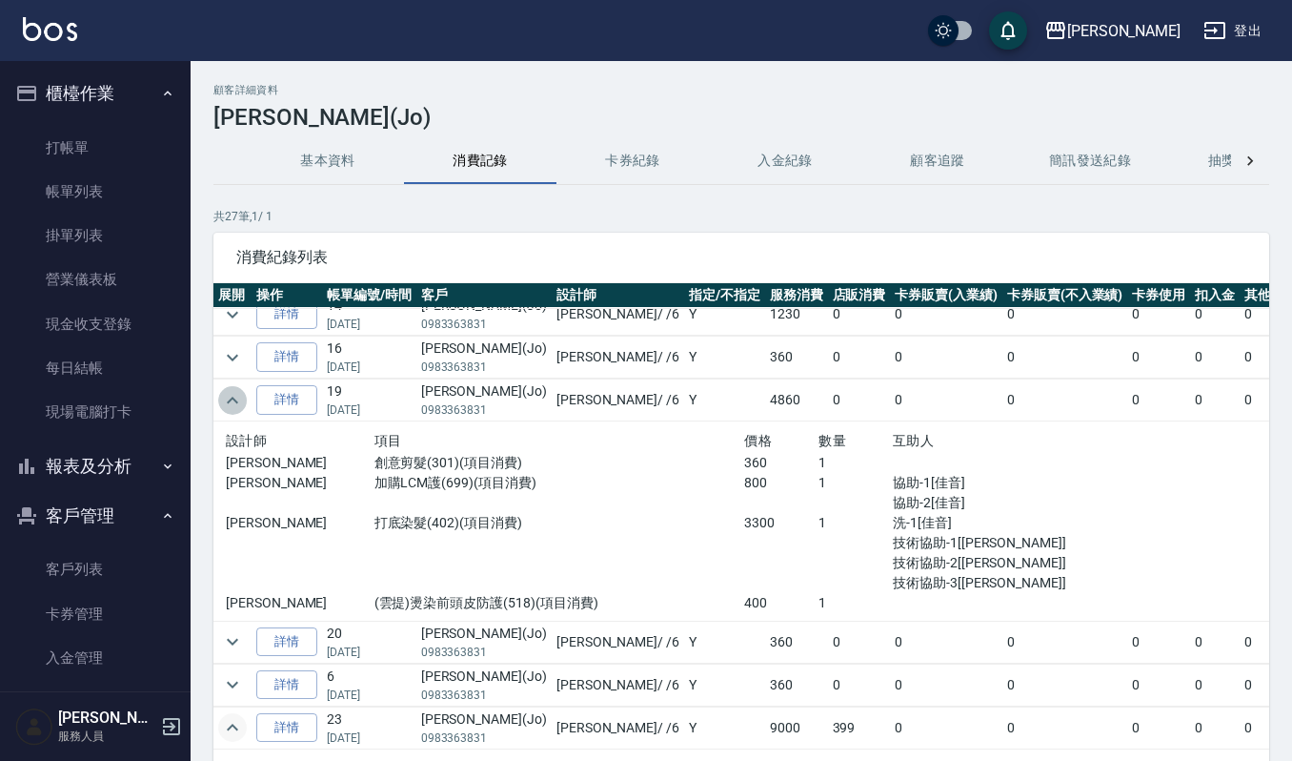
click at [236, 403] on icon "expand row" at bounding box center [232, 400] width 11 height 7
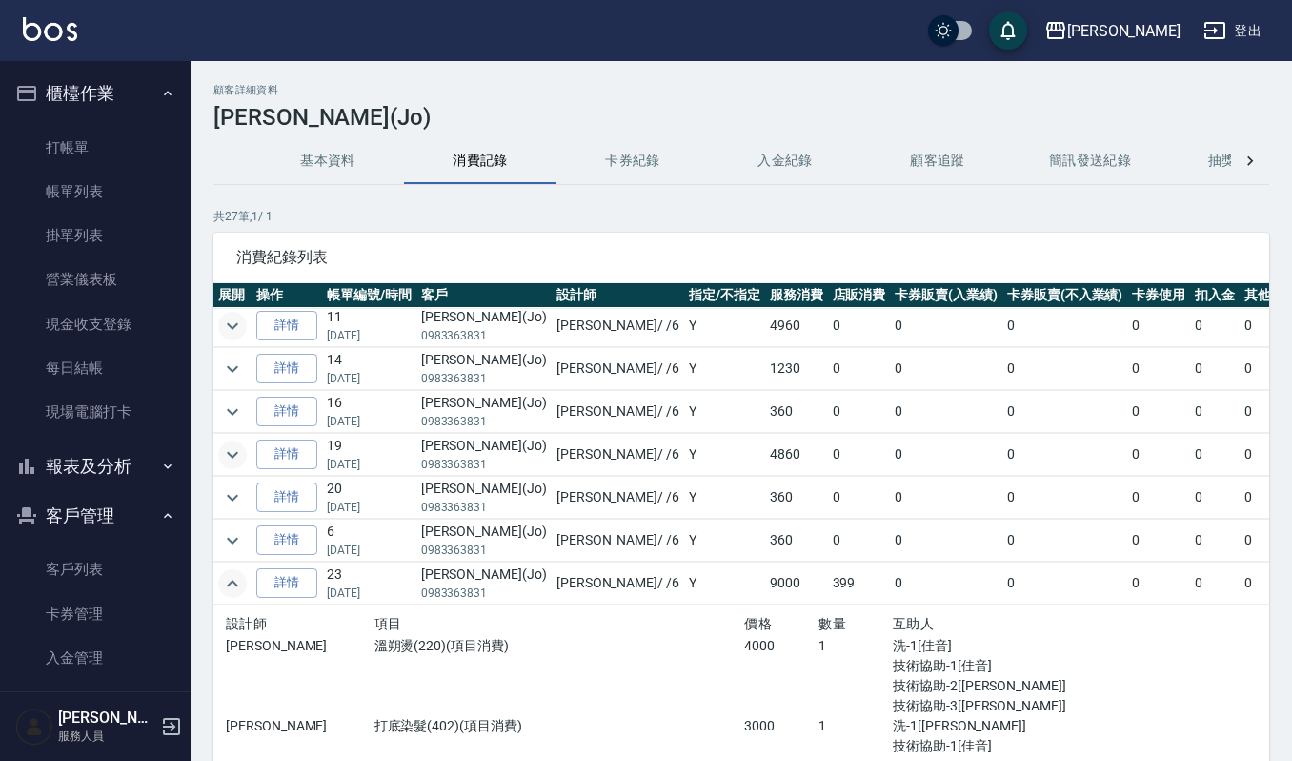
scroll to position [986, 0]
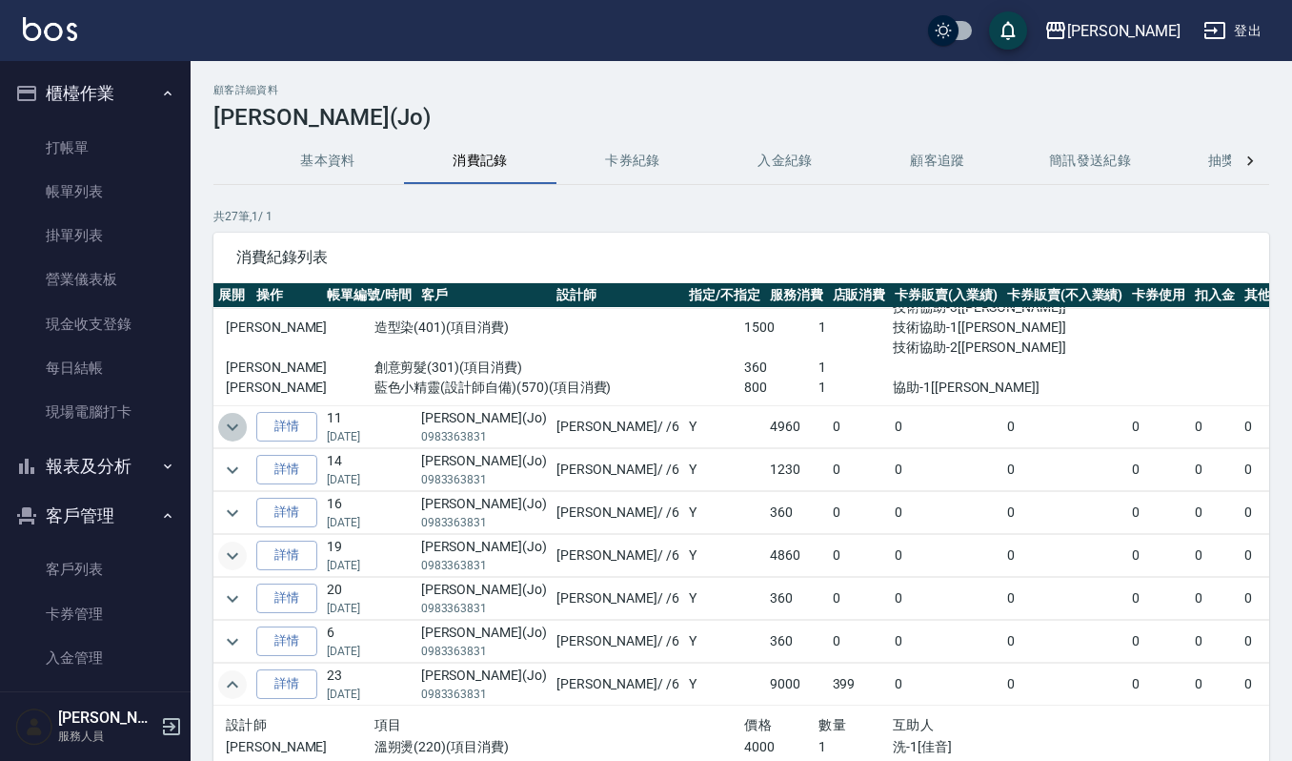
click at [226, 438] on icon "expand row" at bounding box center [232, 427] width 23 height 23
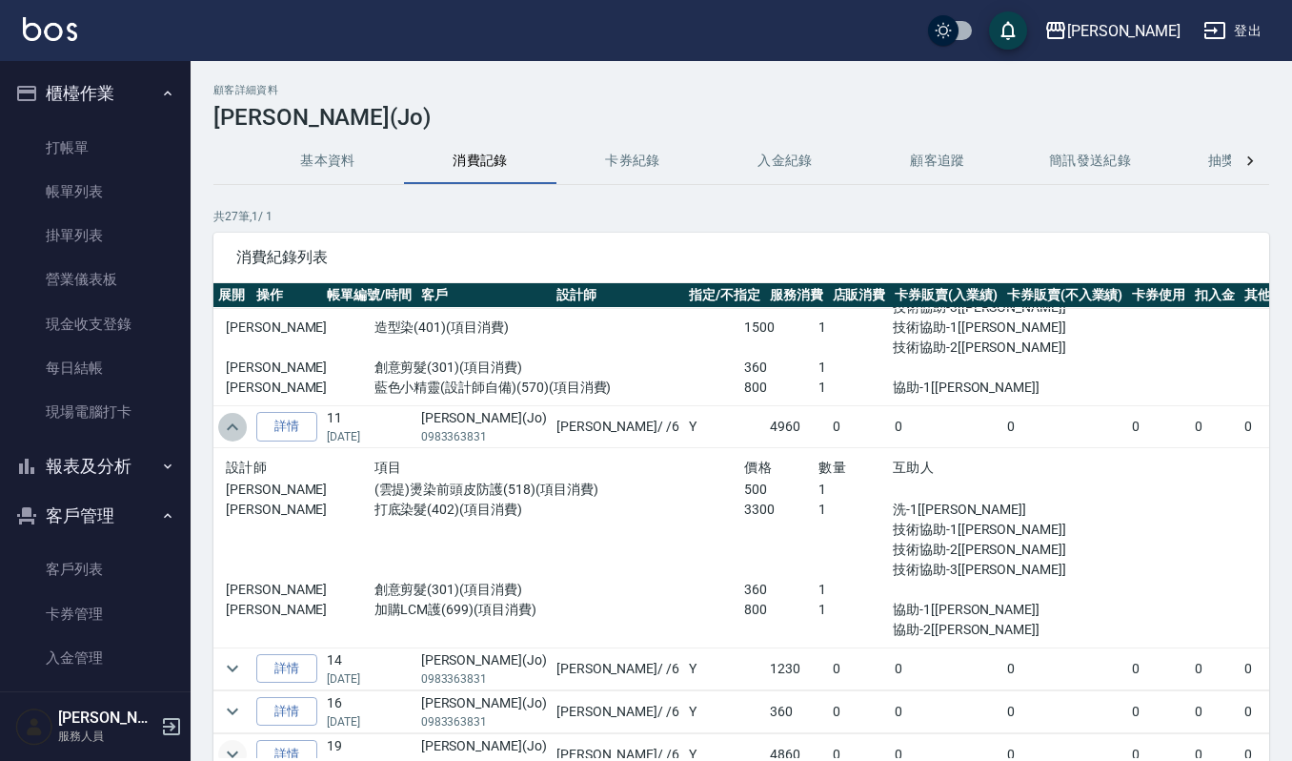
click at [226, 438] on icon "expand row" at bounding box center [232, 427] width 23 height 23
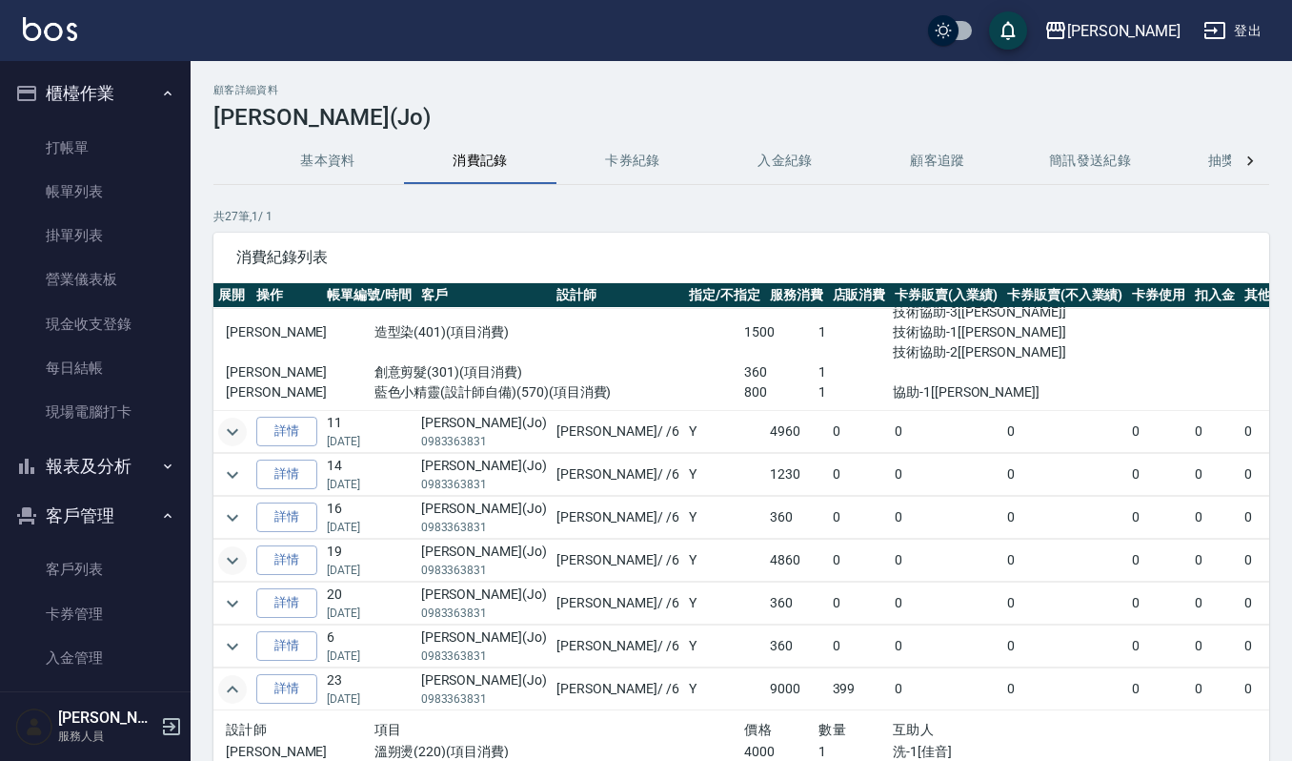
scroll to position [1039, 0]
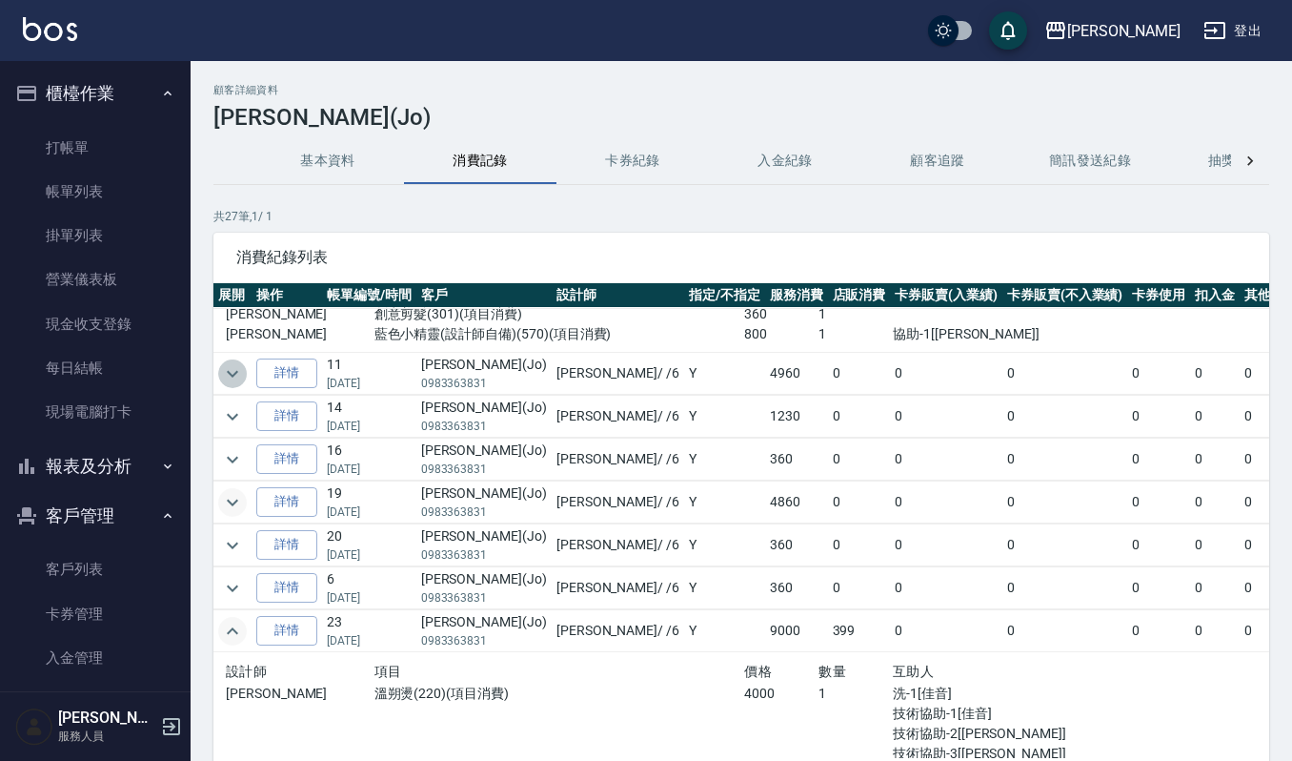
click at [238, 381] on icon "expand row" at bounding box center [232, 373] width 23 height 23
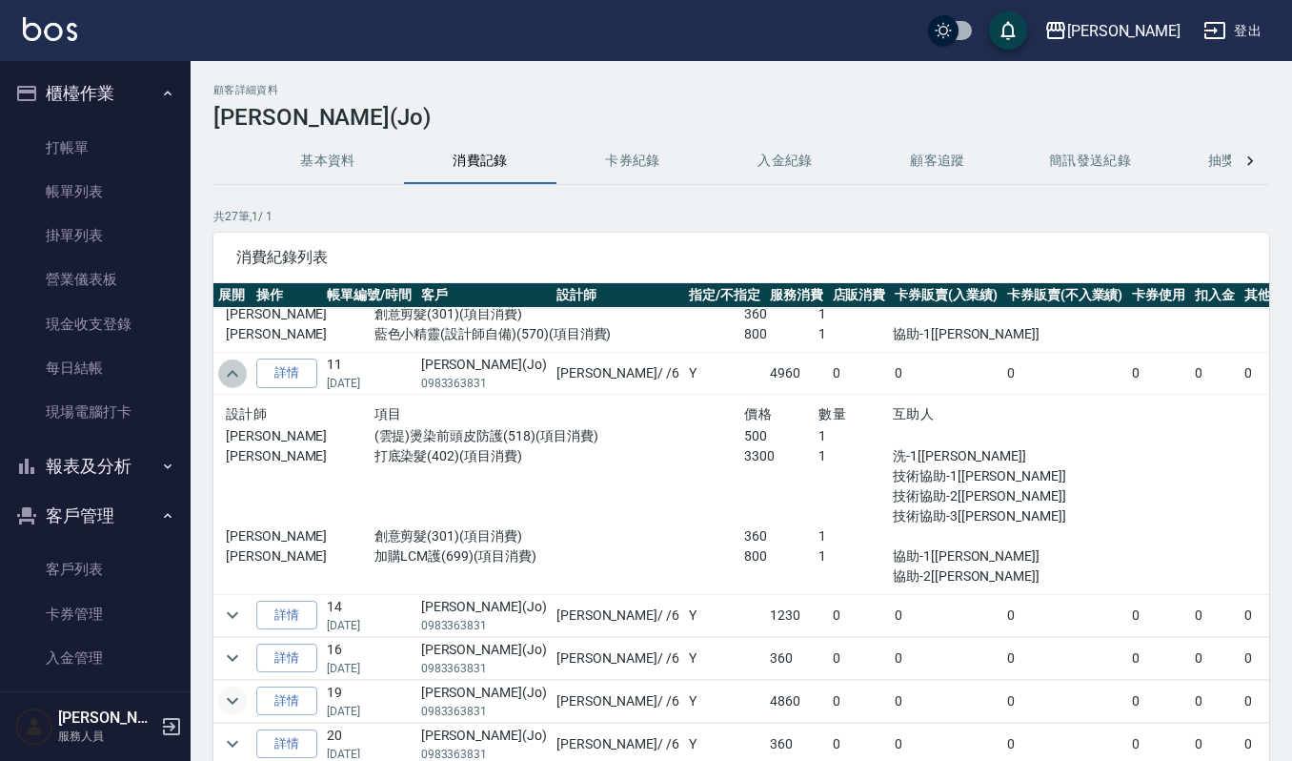
click at [238, 381] on icon "expand row" at bounding box center [232, 373] width 23 height 23
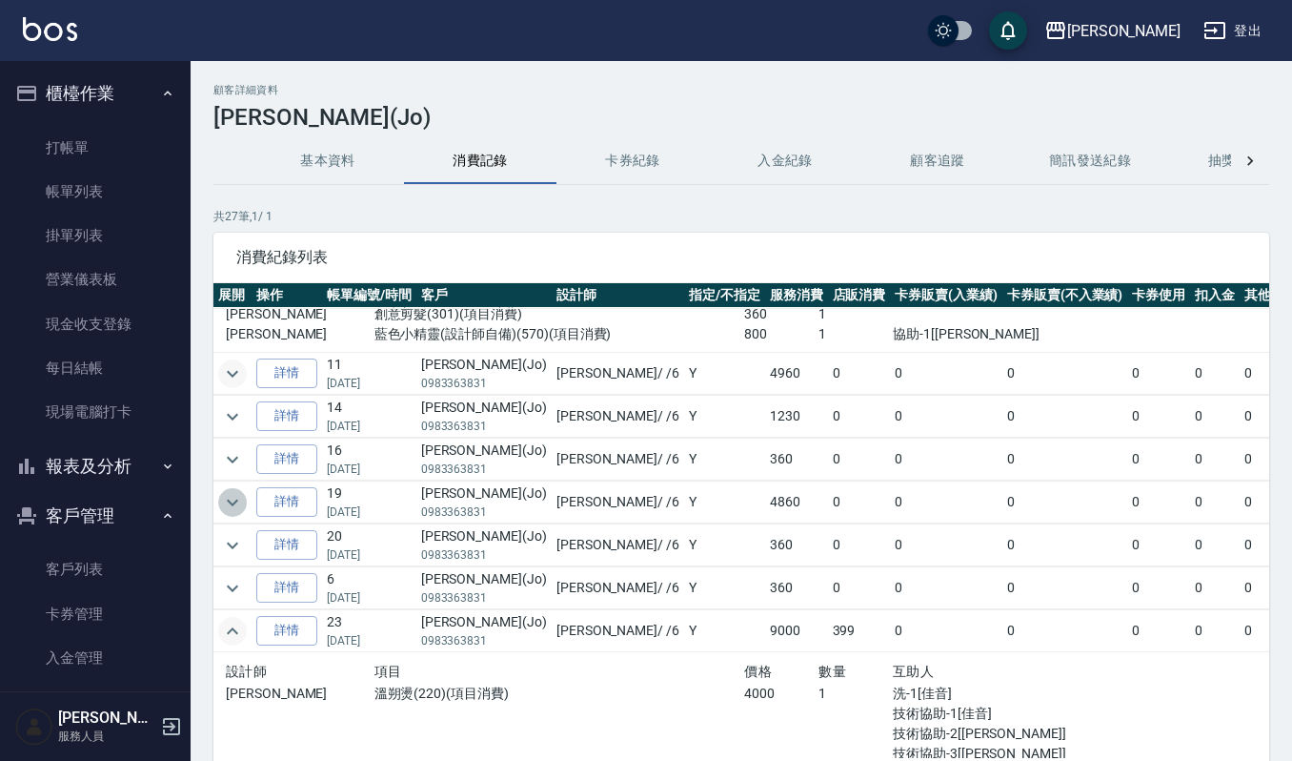
click at [237, 514] on icon "expand row" at bounding box center [232, 502] width 23 height 23
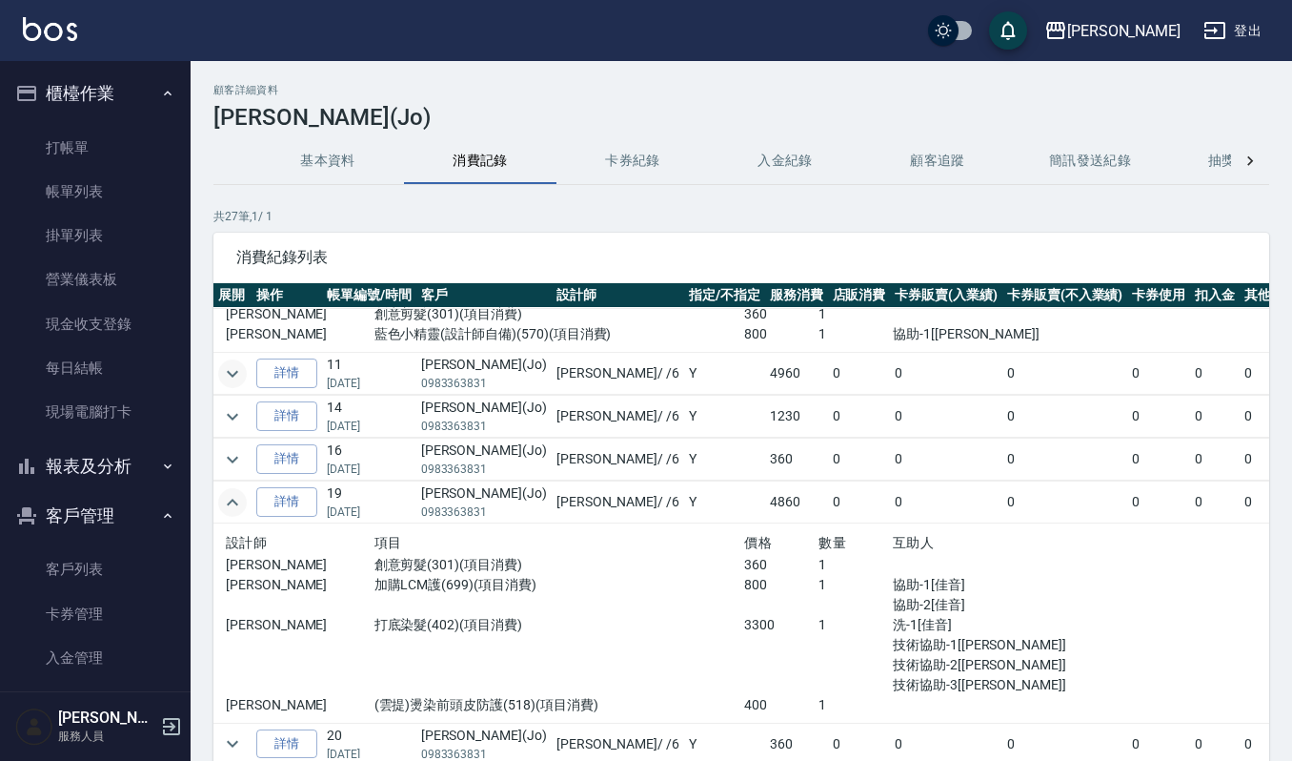
click at [236, 505] on icon "expand row" at bounding box center [232, 502] width 11 height 7
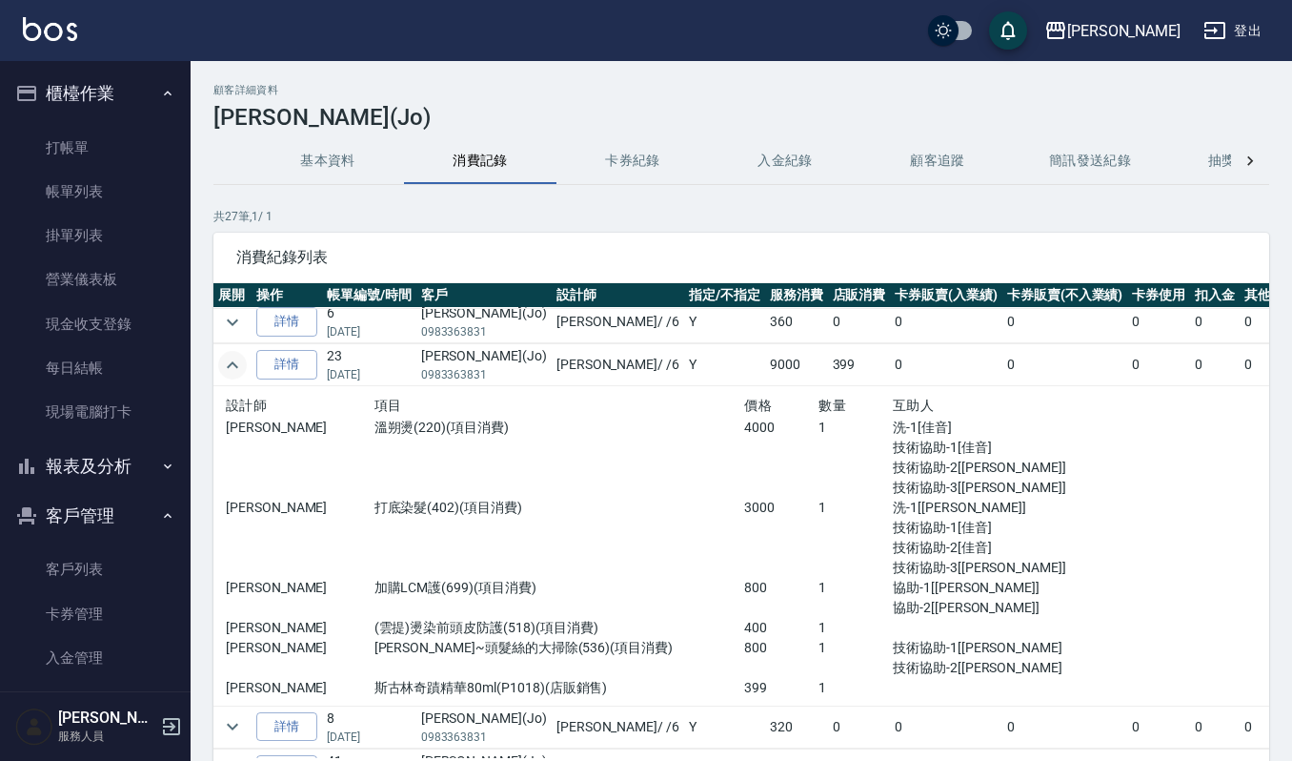
scroll to position [1333, 0]
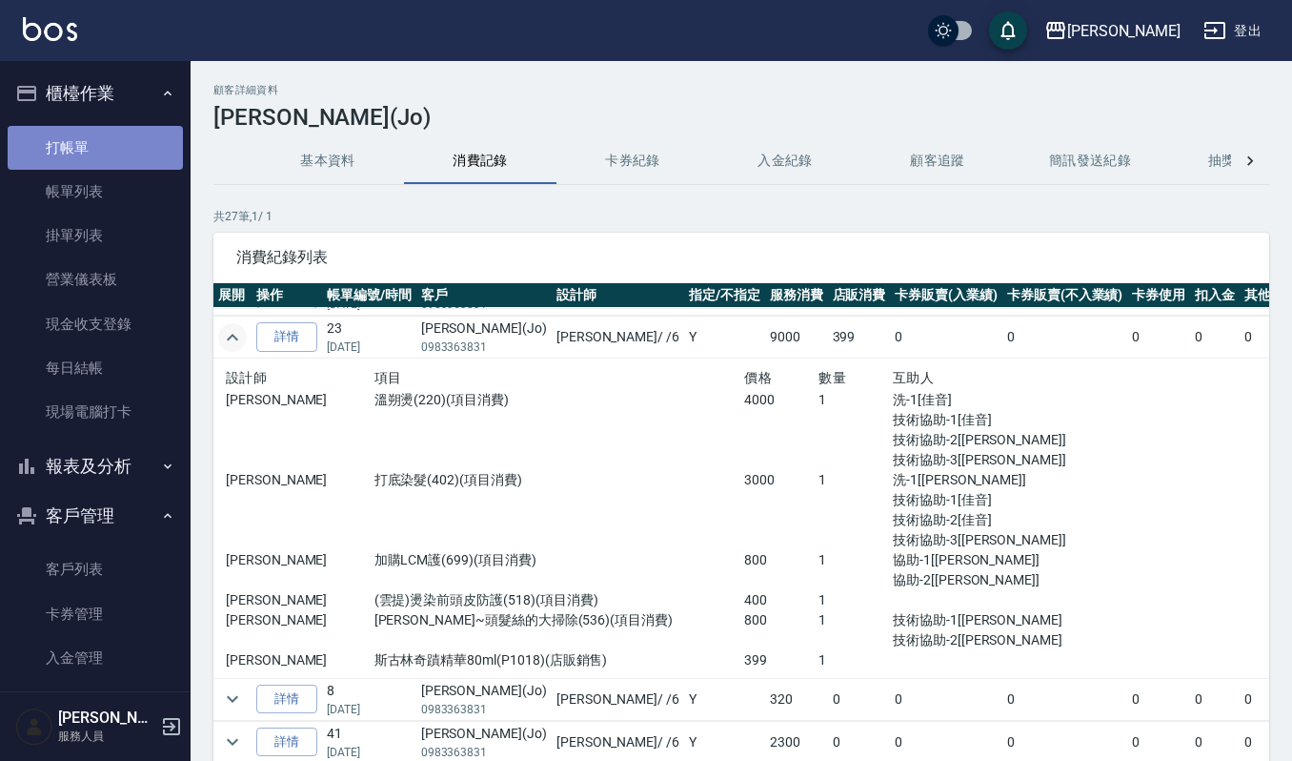
click at [157, 139] on link "打帳單" at bounding box center [95, 148] width 175 height 44
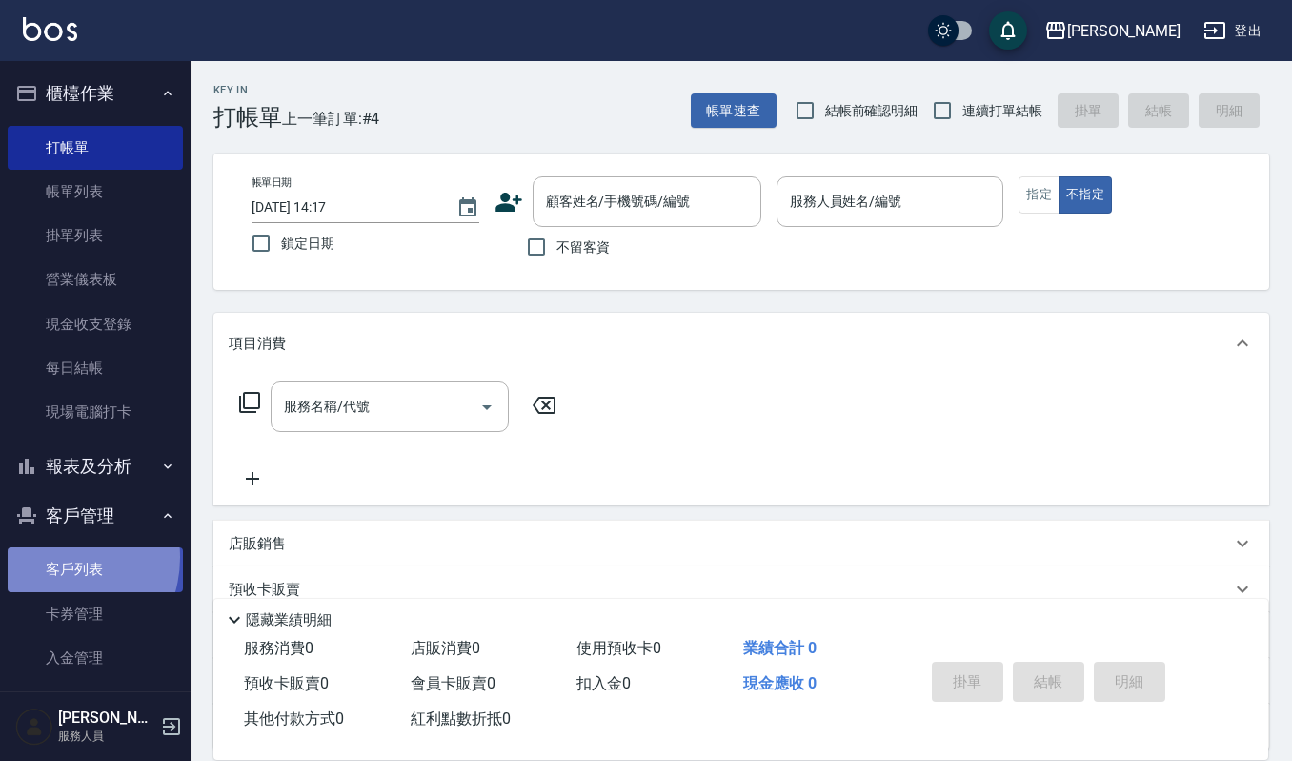
click at [55, 557] on link "客戶列表" at bounding box center [95, 569] width 175 height 44
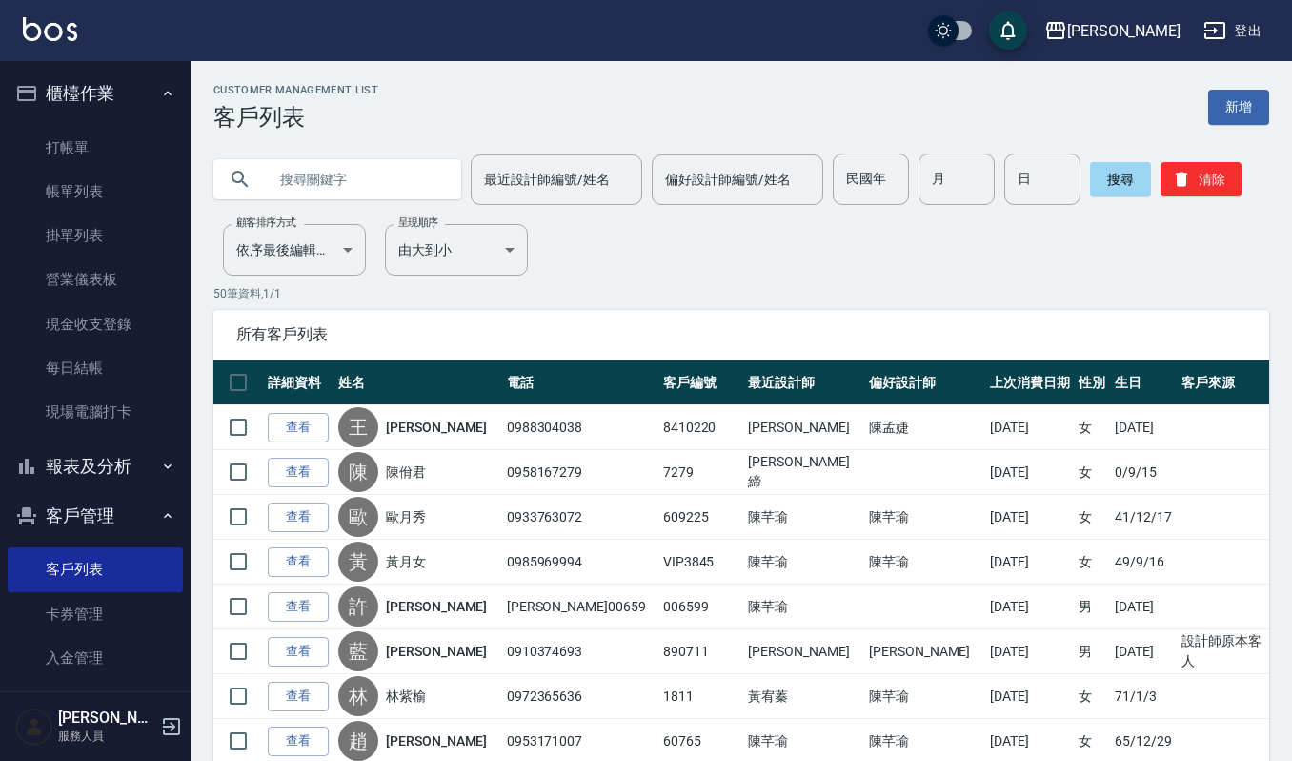
click at [419, 187] on input "text" at bounding box center [356, 178] width 179 height 51
click at [325, 177] on input "text" at bounding box center [356, 178] width 179 height 51
type input "嘉"
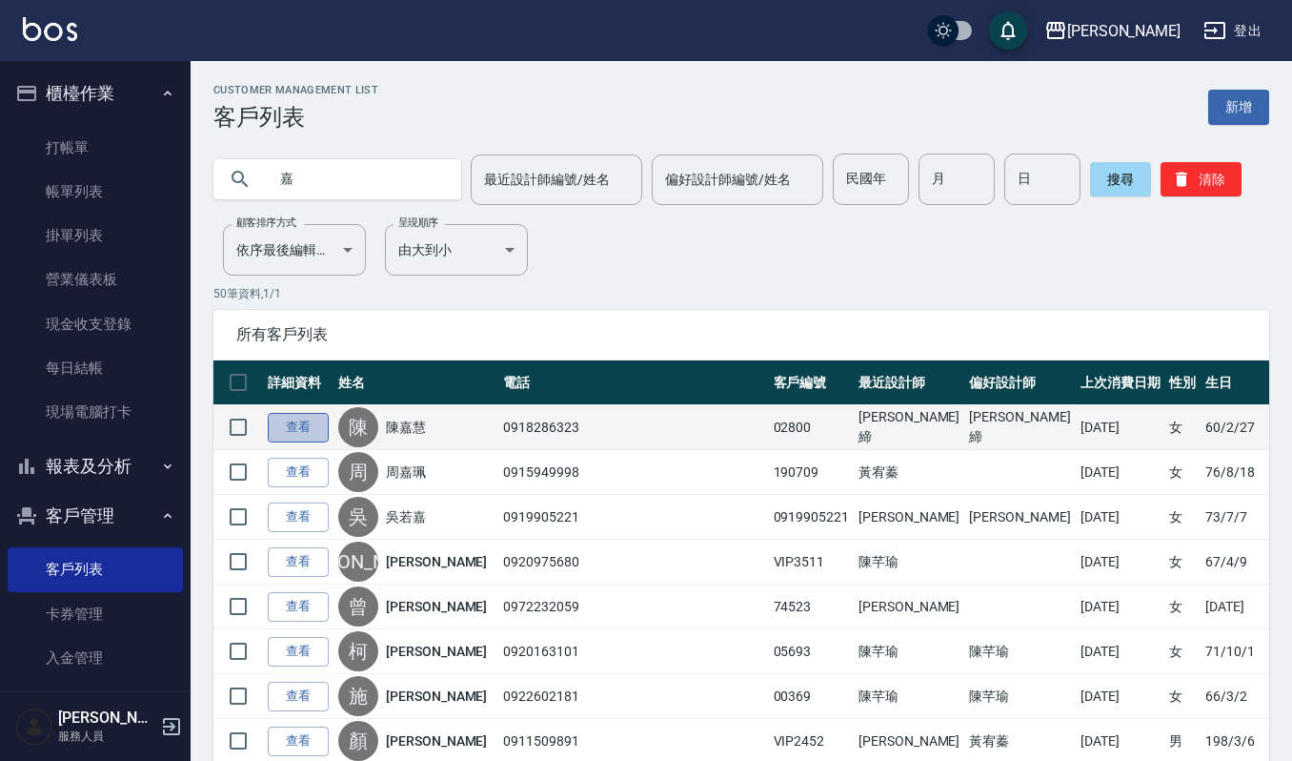
click at [295, 431] on link "查看" at bounding box center [298, 428] width 61 height 30
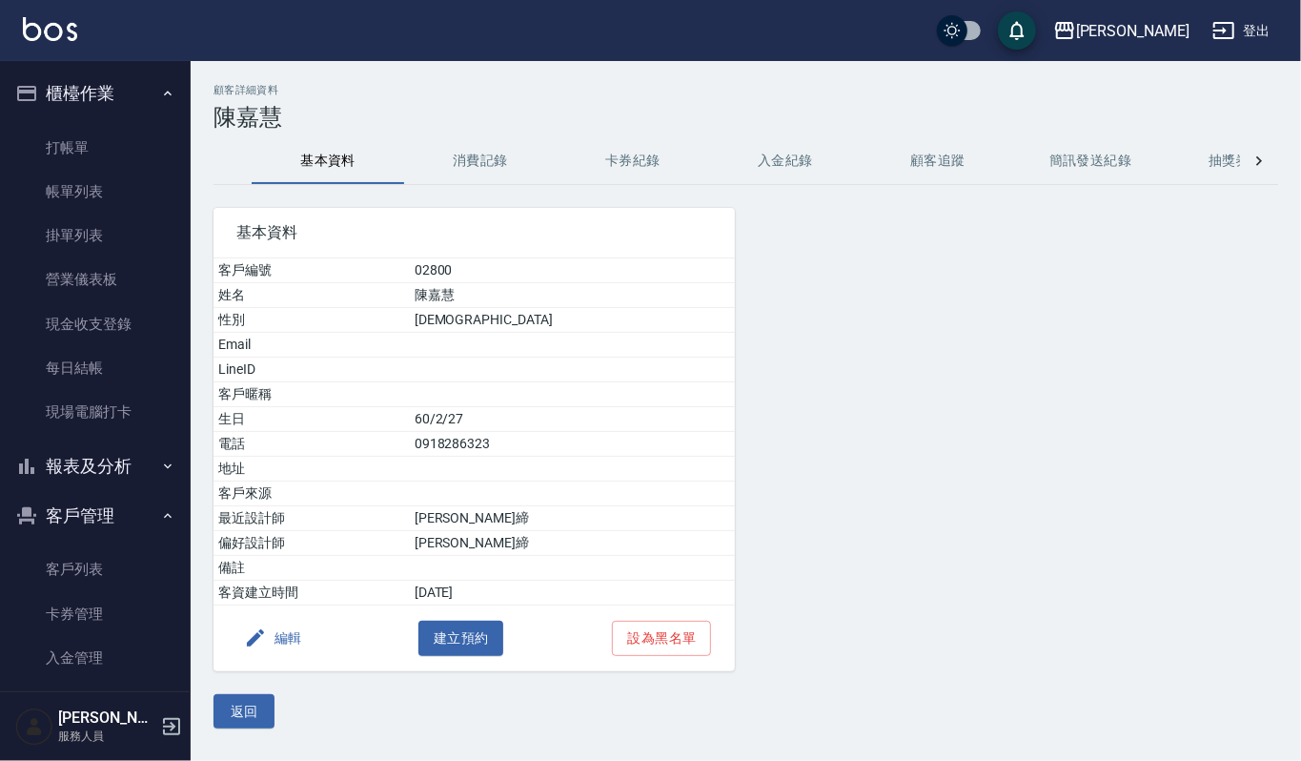
click at [508, 149] on button "消費記錄" at bounding box center [480, 161] width 153 height 46
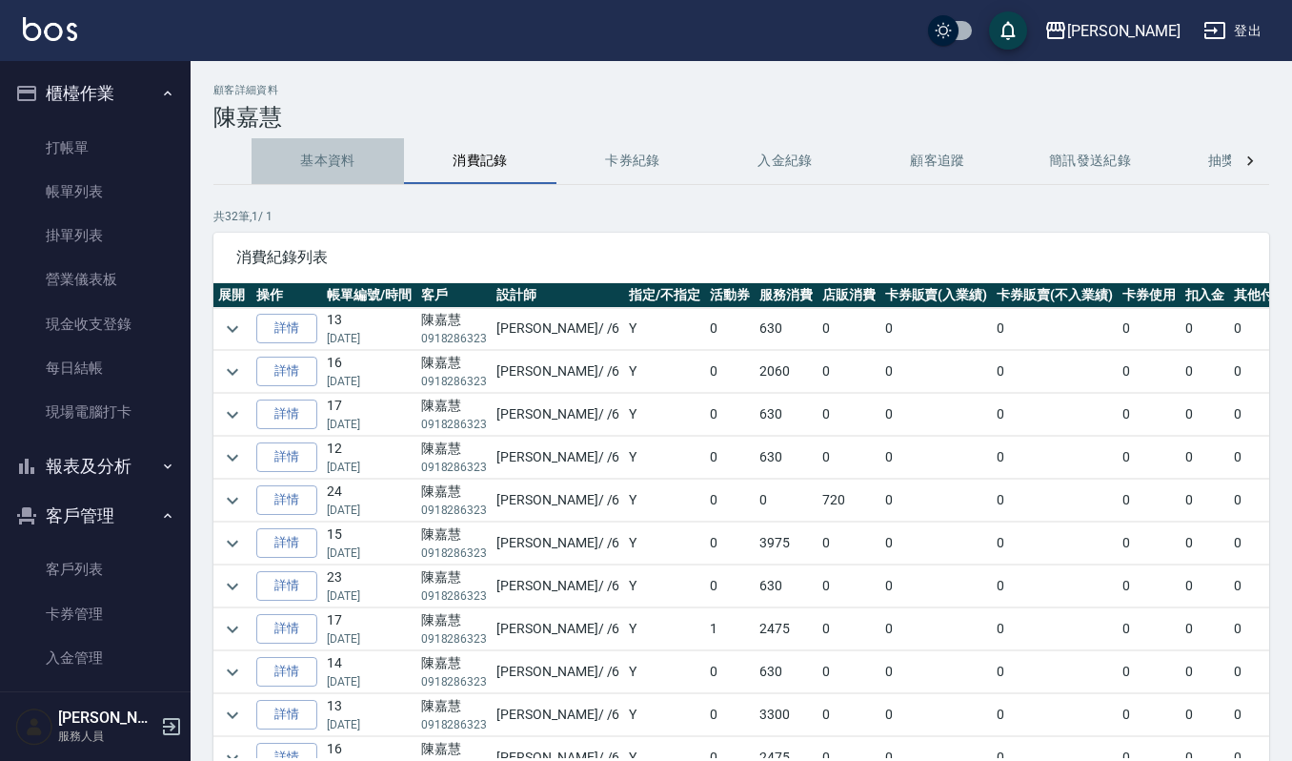
click at [318, 165] on button "基本資料" at bounding box center [328, 161] width 153 height 46
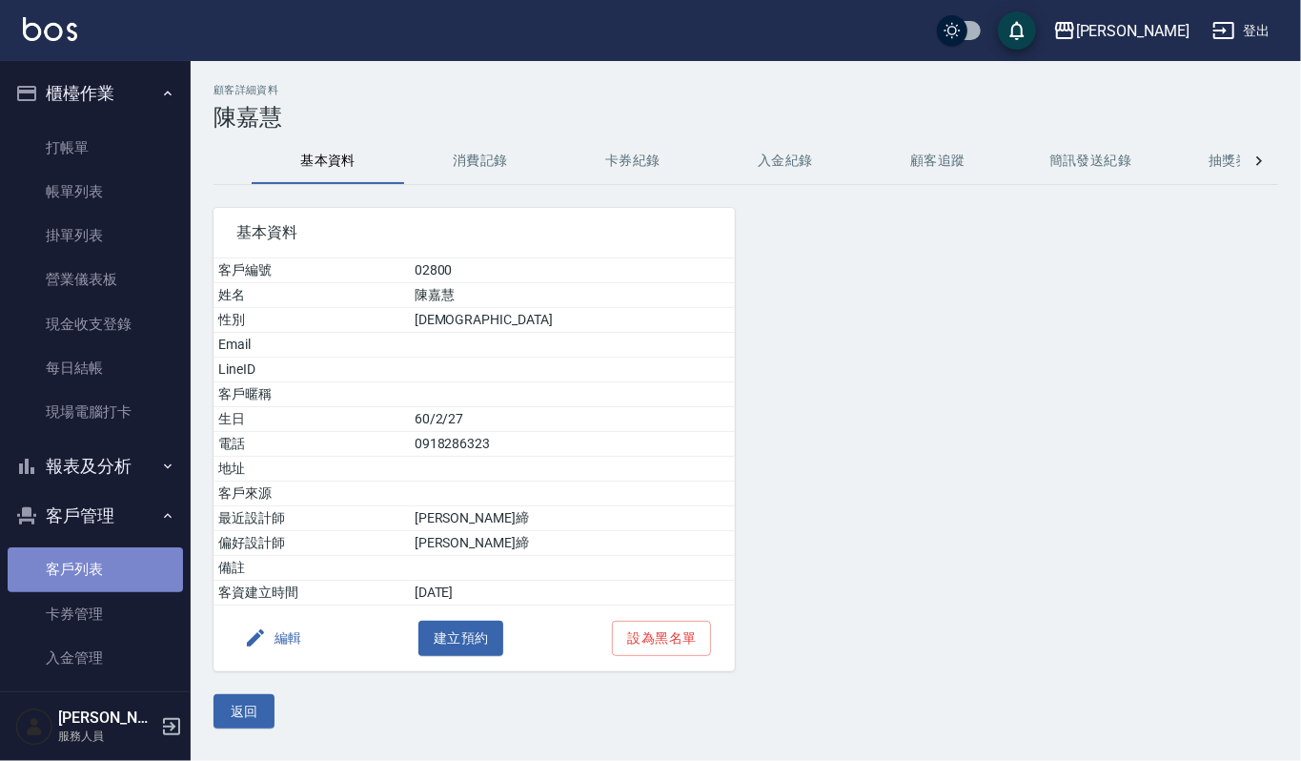
click at [95, 568] on link "客戶列表" at bounding box center [95, 569] width 175 height 44
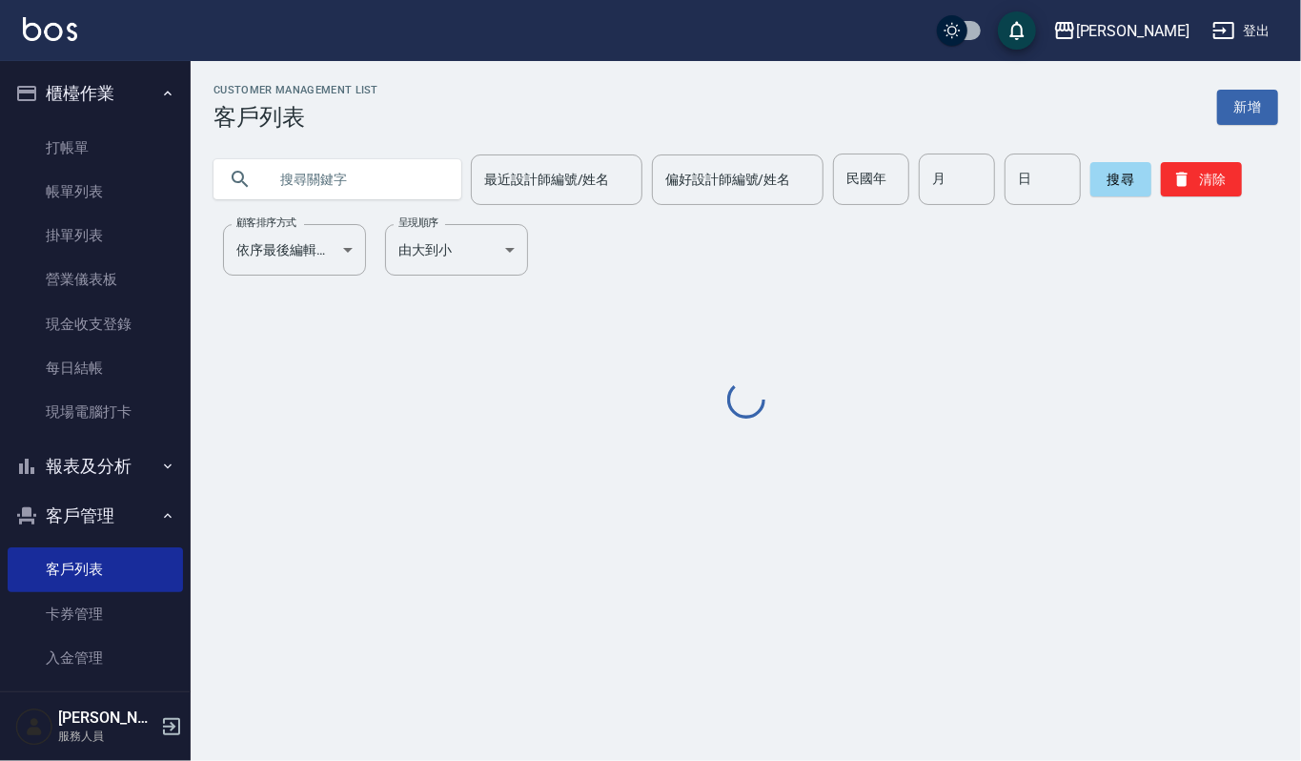
click at [402, 183] on input "text" at bounding box center [356, 178] width 179 height 51
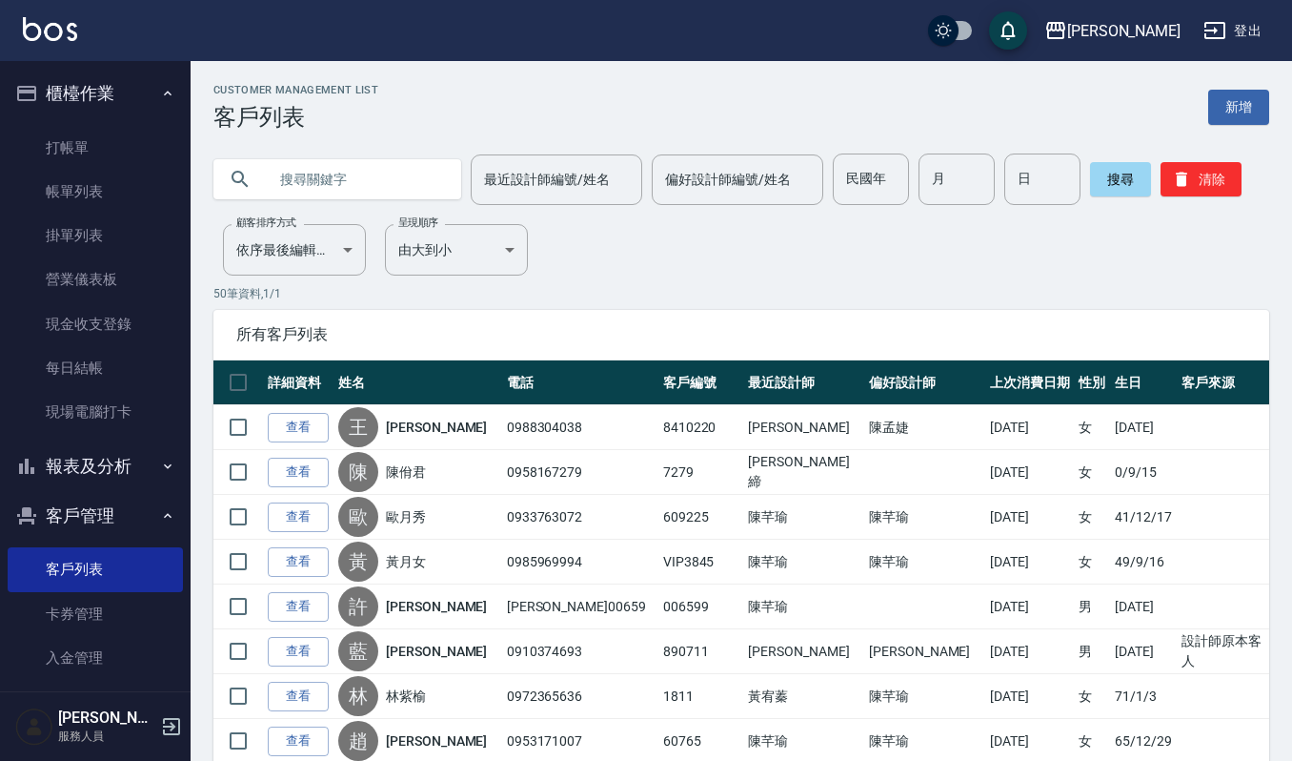
click at [336, 191] on input "text" at bounding box center [356, 178] width 179 height 51
type input "嘉"
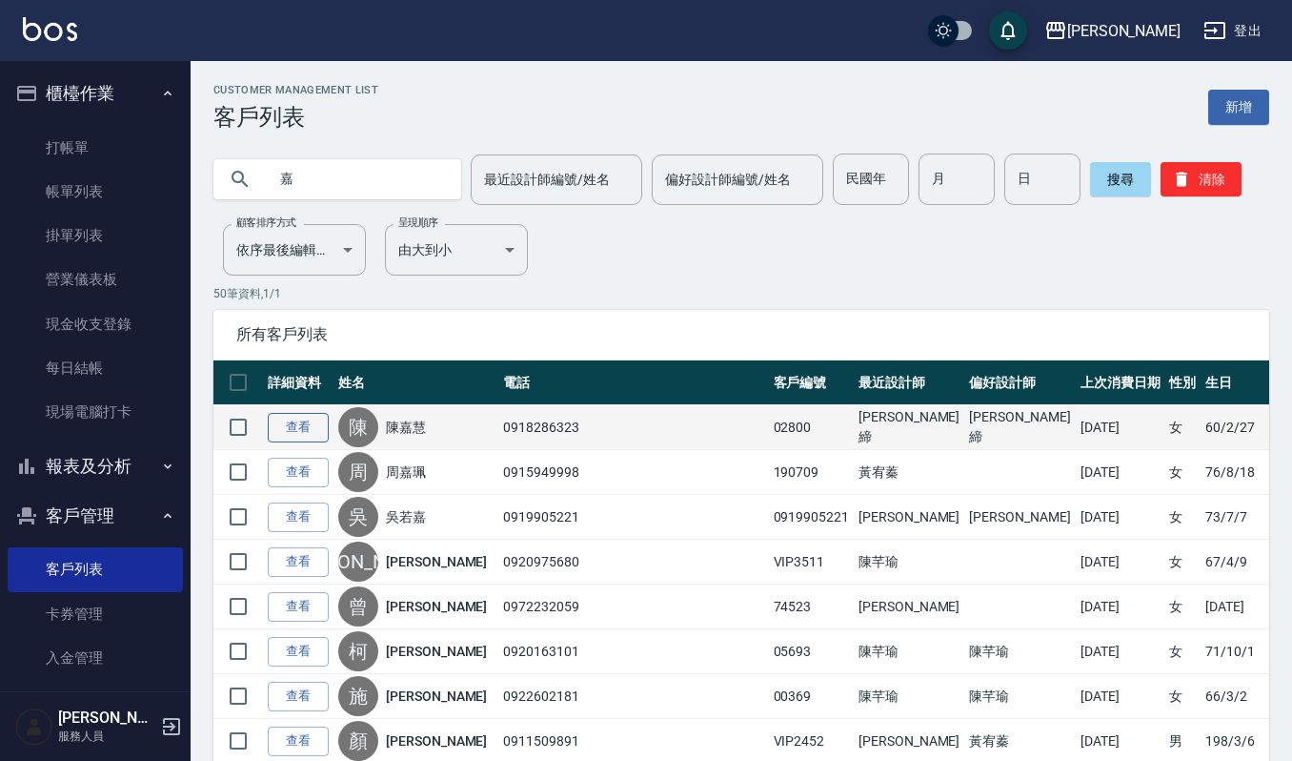
click at [292, 424] on link "查看" at bounding box center [298, 428] width 61 height 30
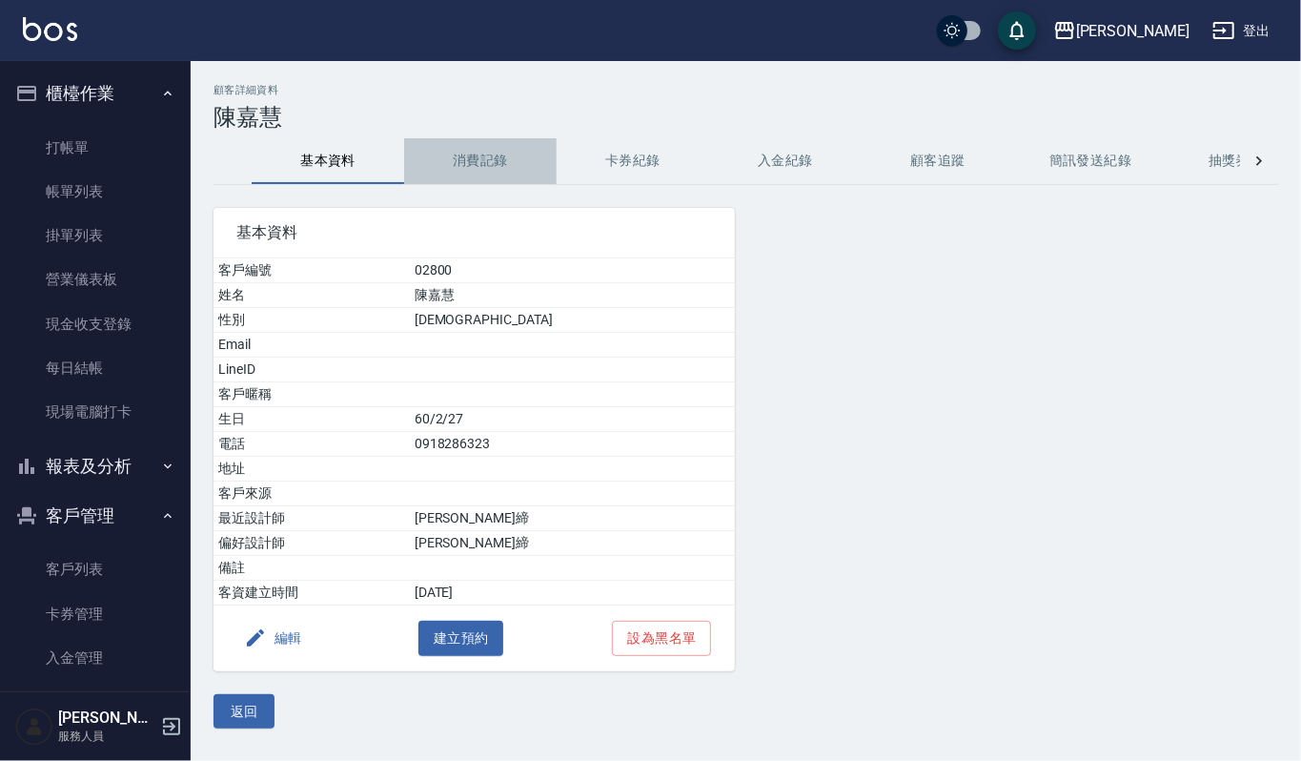
click at [482, 165] on button "消費記錄" at bounding box center [480, 161] width 153 height 46
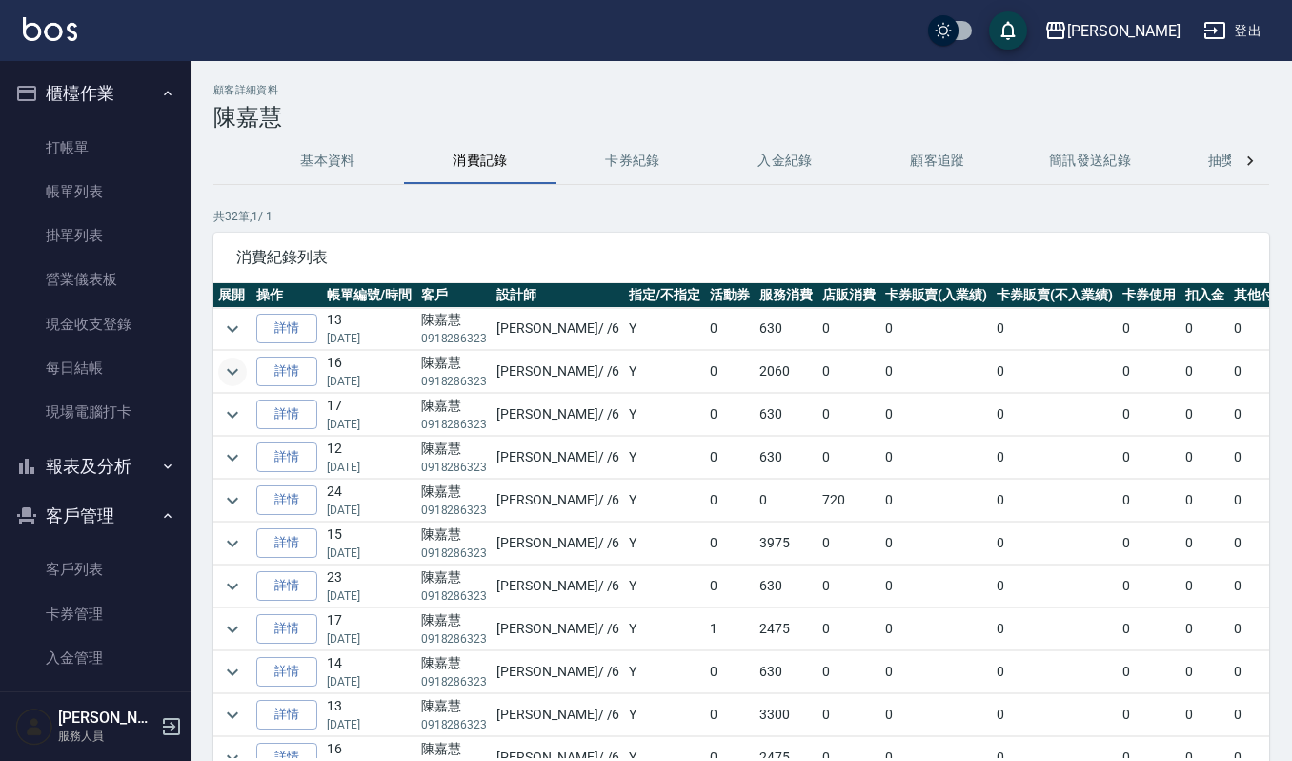
click at [234, 374] on icon "expand row" at bounding box center [232, 371] width 11 height 7
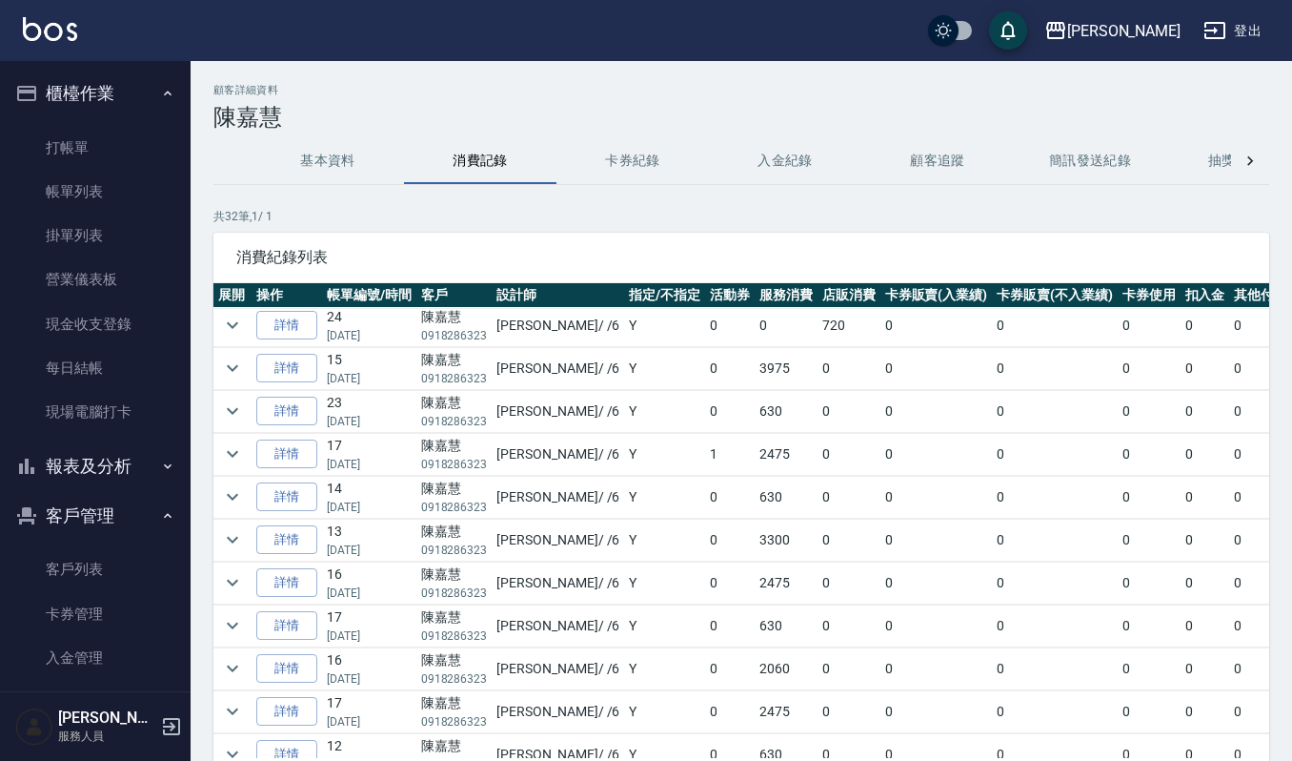
scroll to position [356, 0]
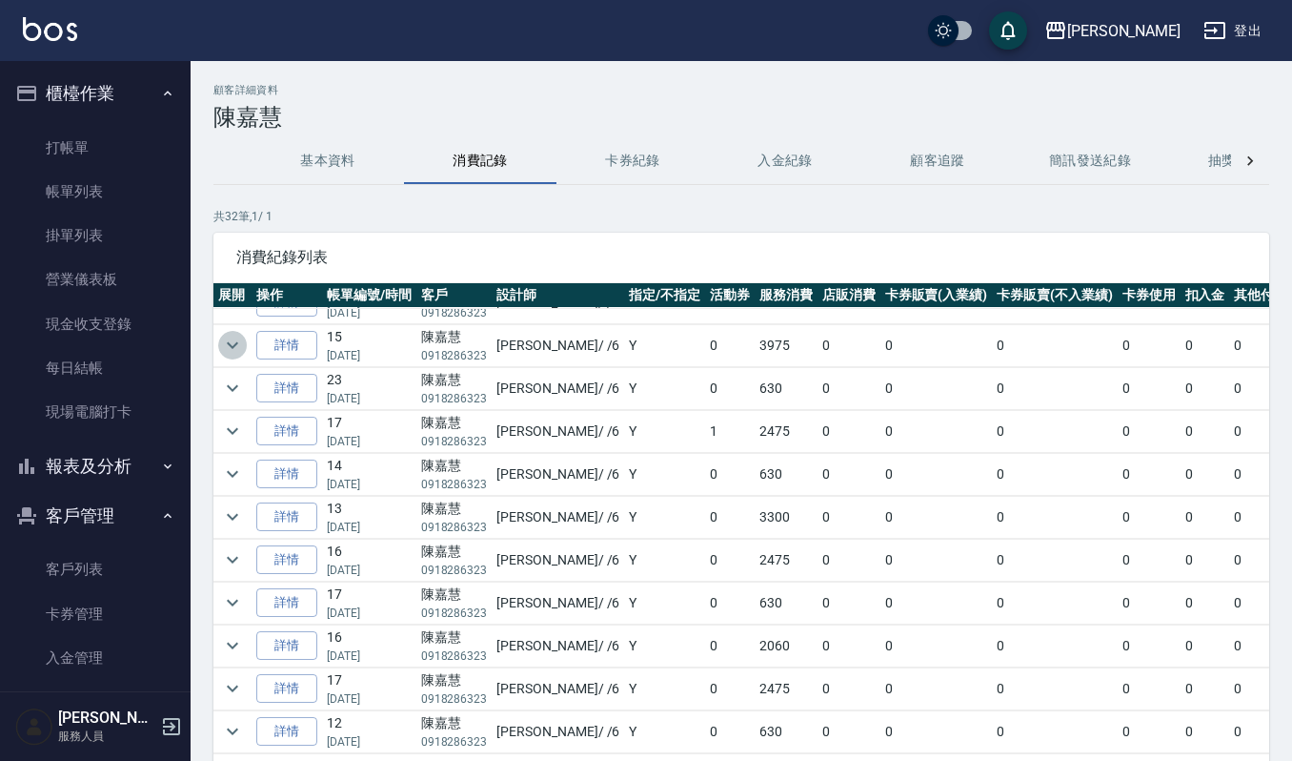
click at [229, 351] on icon "expand row" at bounding box center [232, 345] width 23 height 23
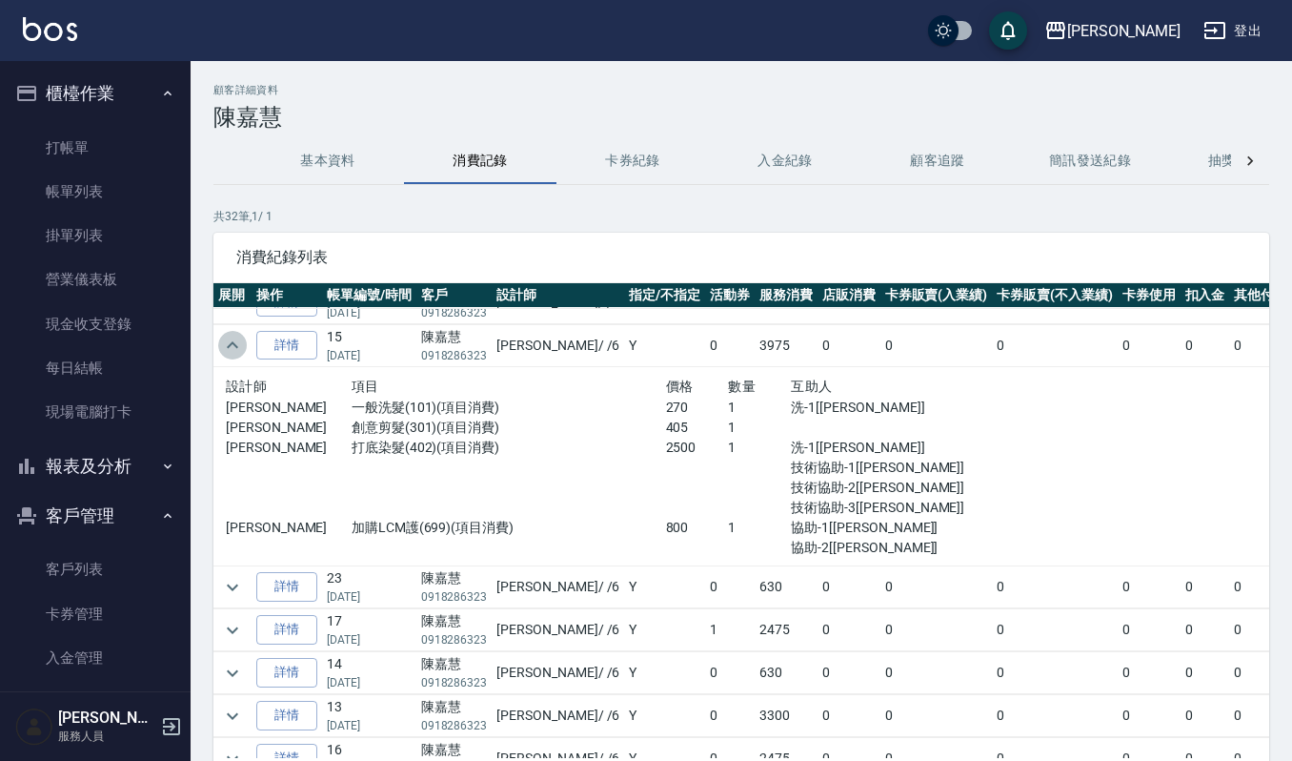
click at [229, 348] on icon "expand row" at bounding box center [232, 344] width 11 height 7
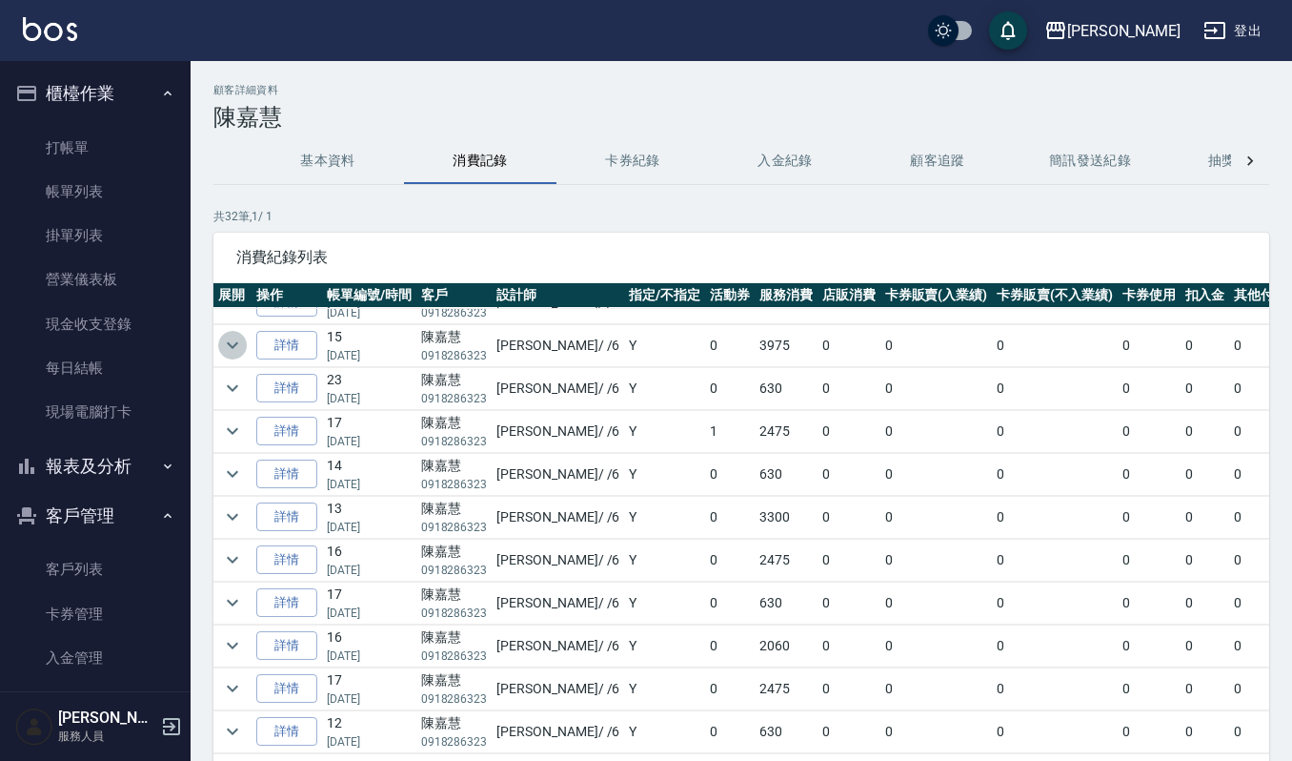
click at [229, 351] on icon "expand row" at bounding box center [232, 345] width 23 height 23
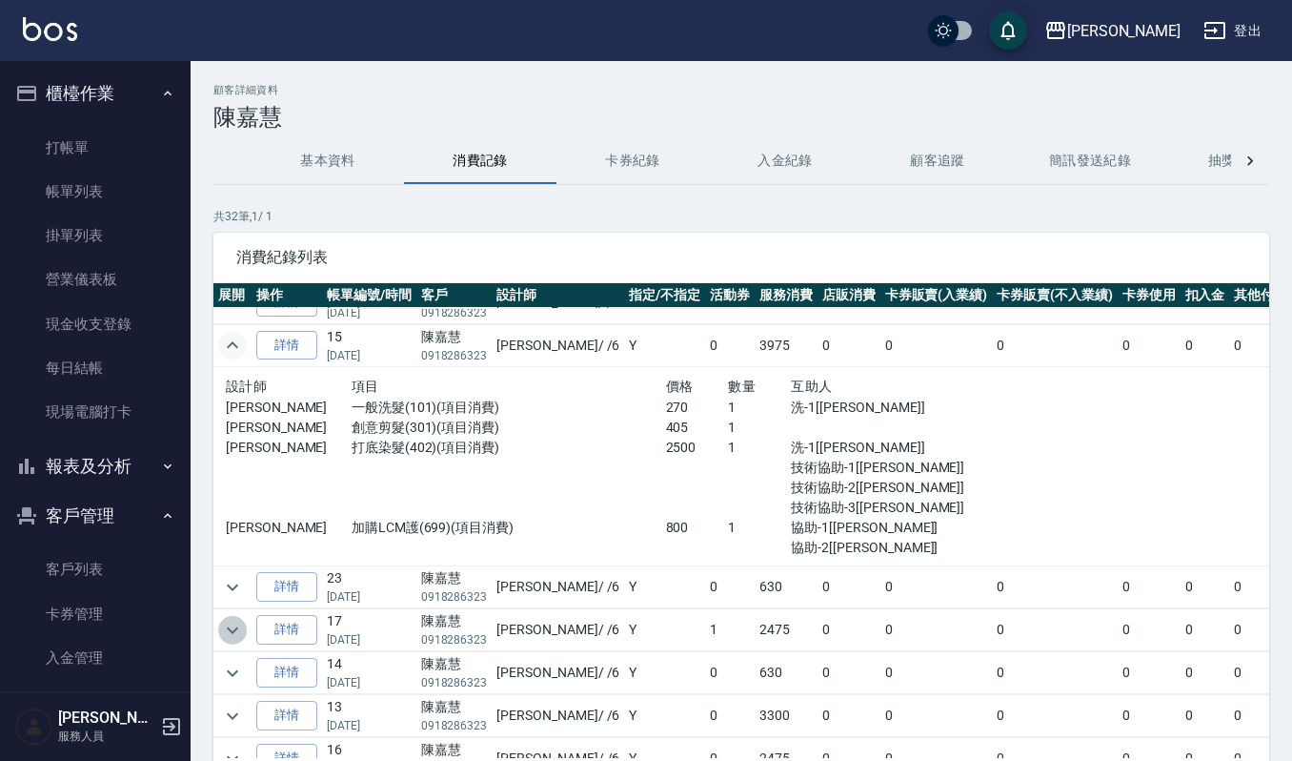
click at [234, 631] on icon "expand row" at bounding box center [232, 630] width 23 height 23
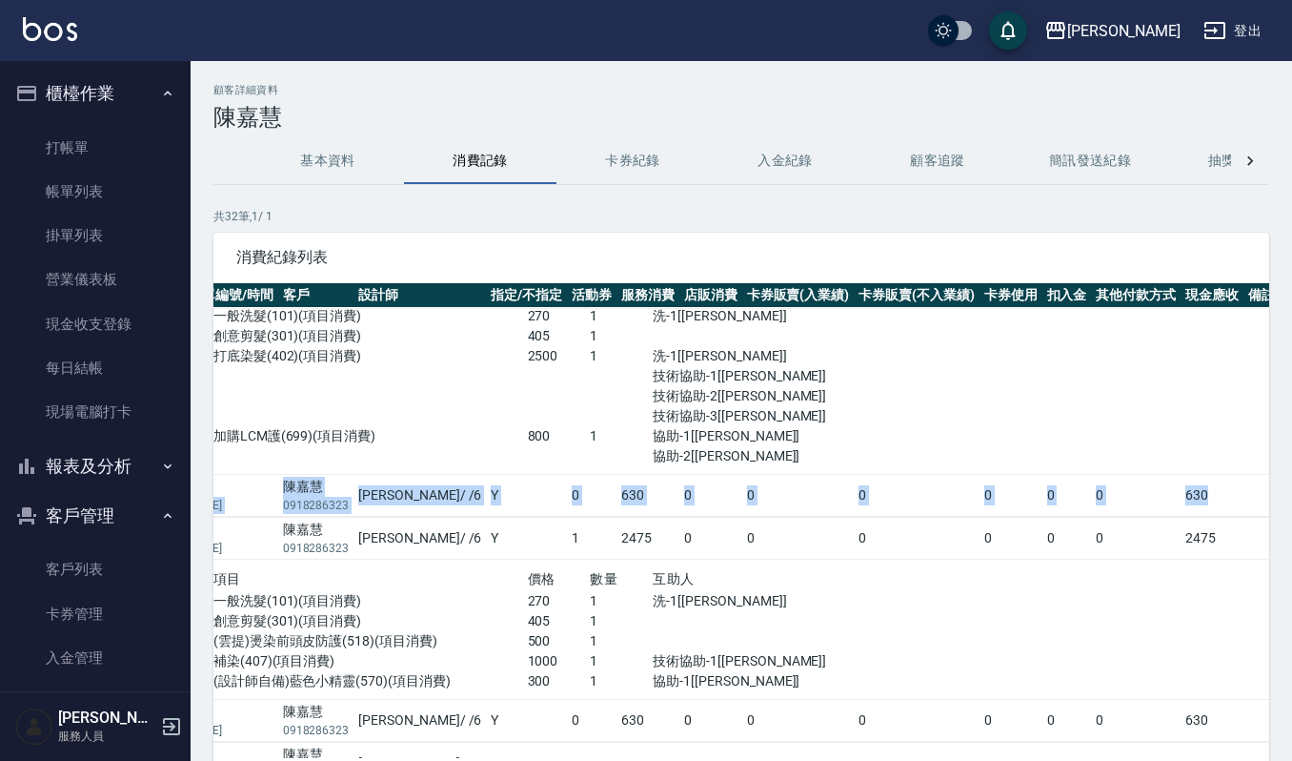
scroll to position [448, 142]
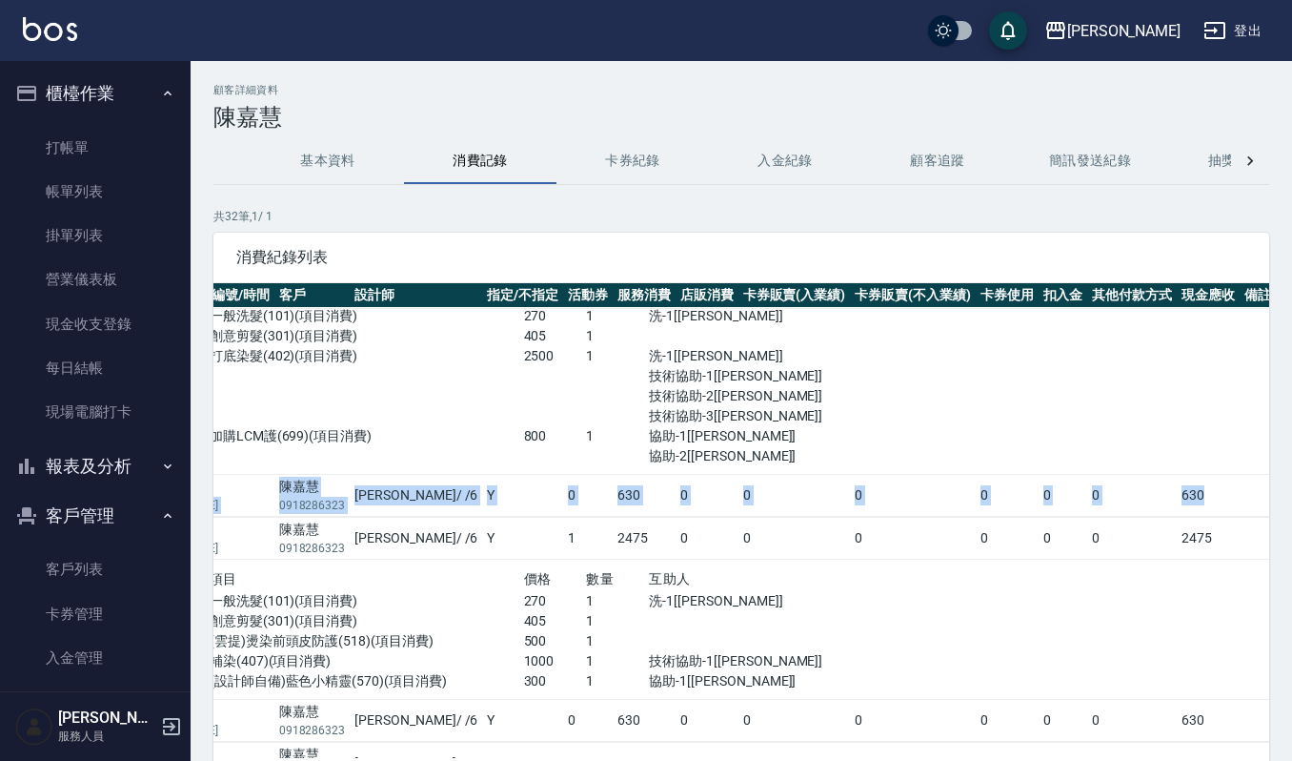
drag, startPoint x: 1258, startPoint y: 456, endPoint x: 1231, endPoint y: 516, distance: 65.7
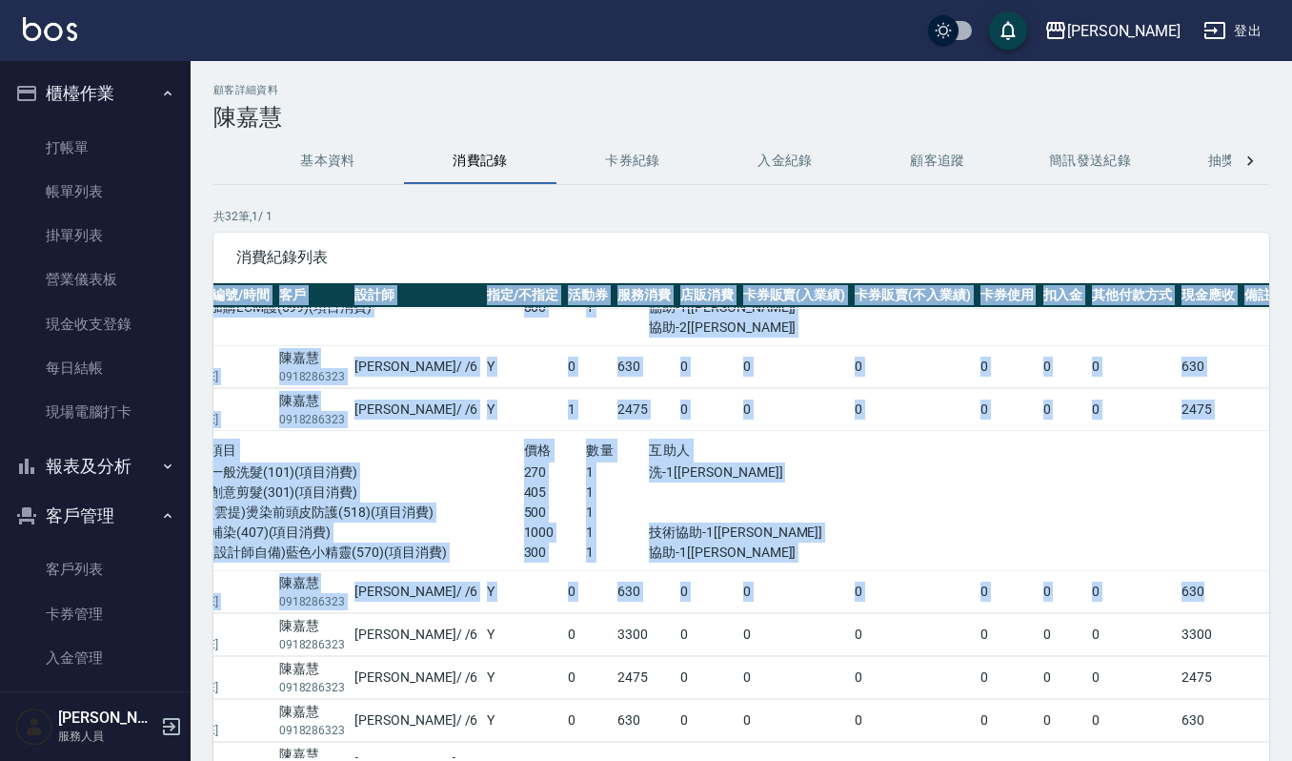
scroll to position [474, 142]
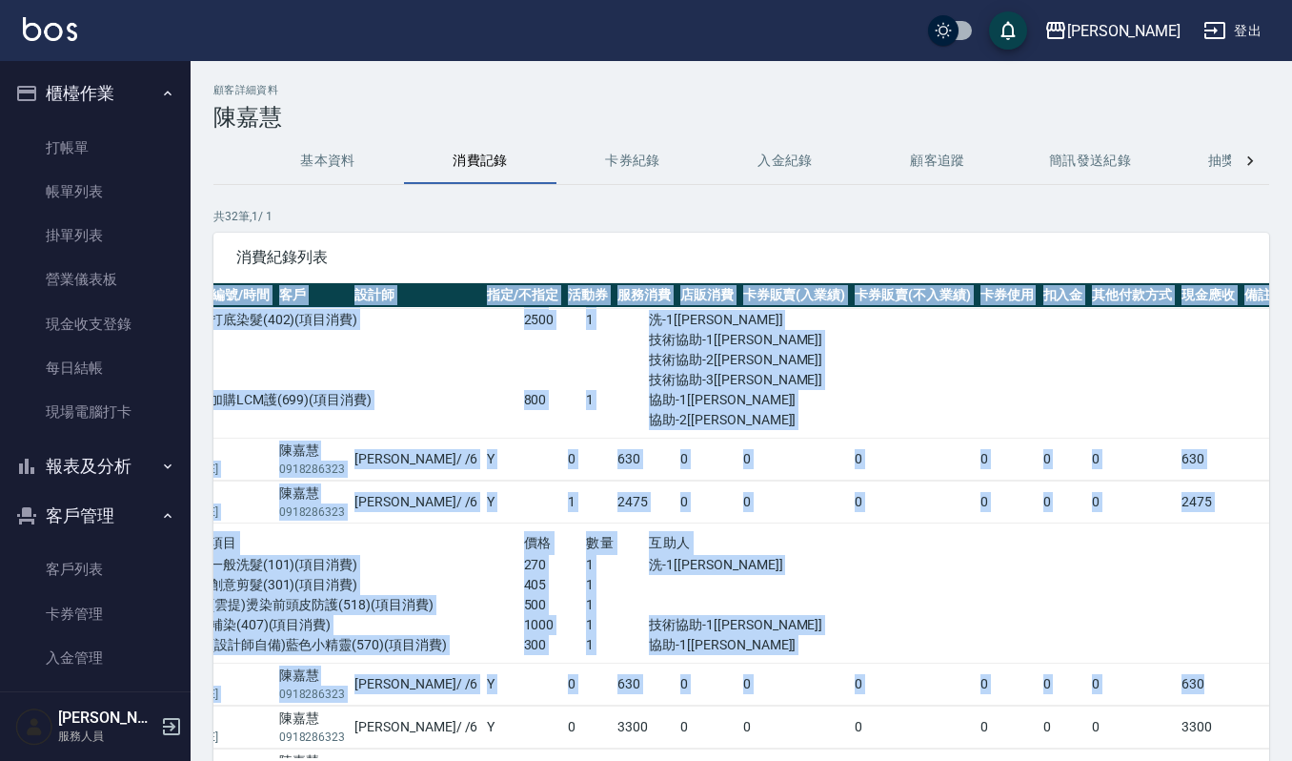
drag, startPoint x: 1256, startPoint y: 530, endPoint x: 1300, endPoint y: 297, distance: 236.7
click at [1292, 297] on html "上越[PERSON_NAME] 登出 櫃檯作業 打帳單 帳單列表 掛單列表 營業儀表板 現金收支登錄 每日結帳 現場電腦打卡 報表及分析 報表目錄 店家區間累…" at bounding box center [646, 445] width 1292 height 890
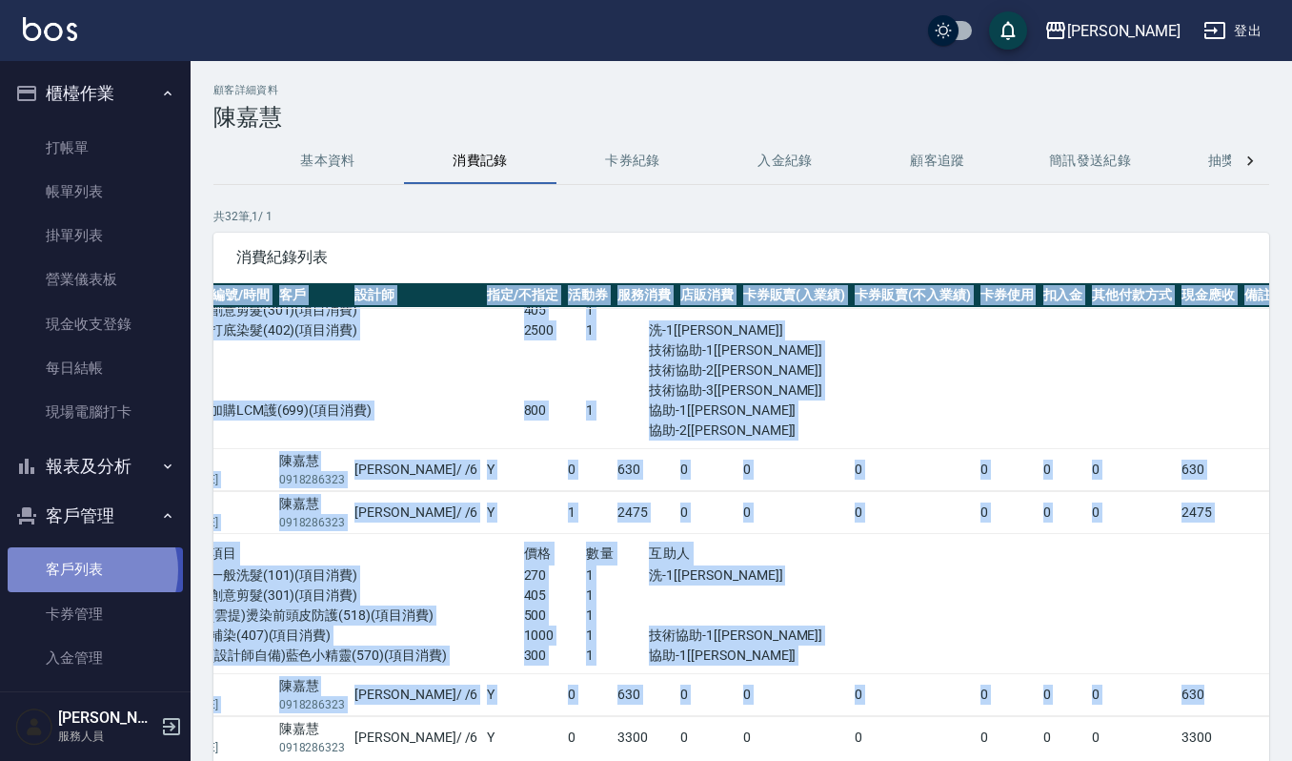
click at [85, 570] on link "客戶列表" at bounding box center [95, 569] width 175 height 44
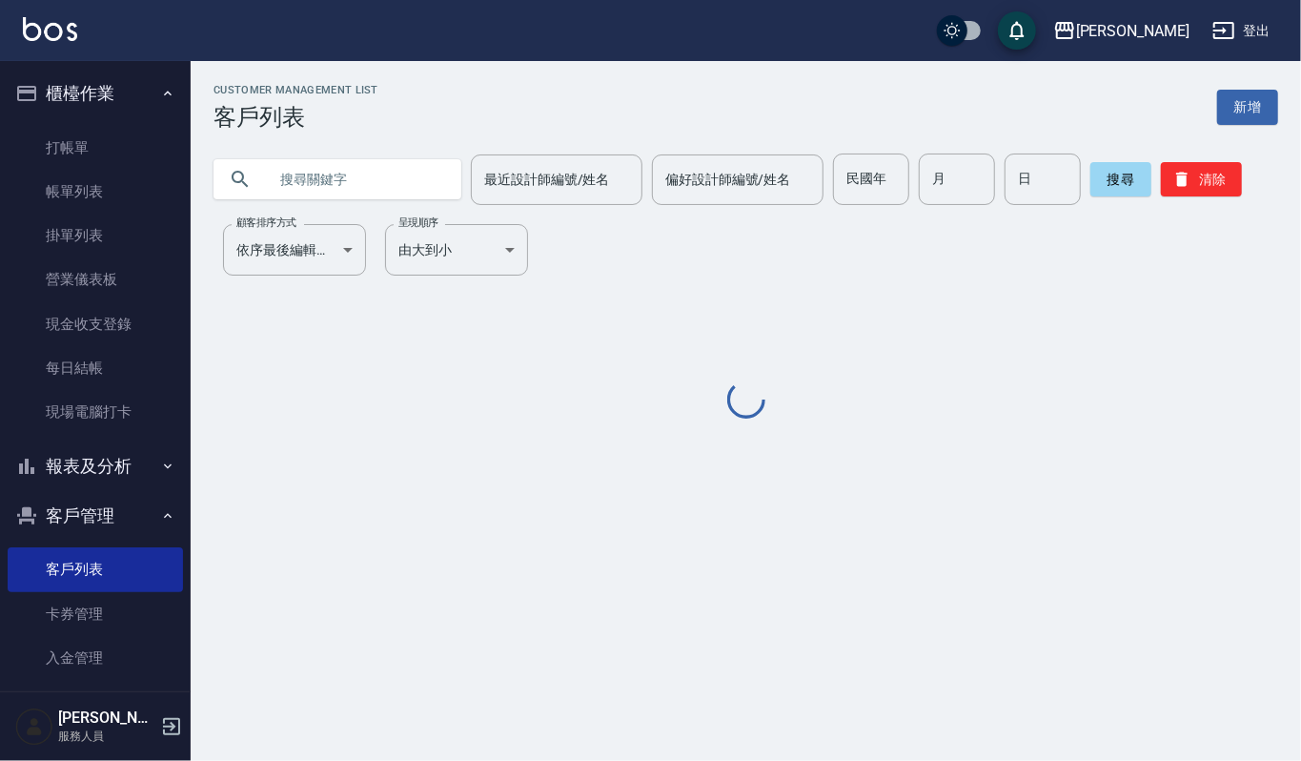
click at [385, 185] on input "text" at bounding box center [356, 178] width 179 height 51
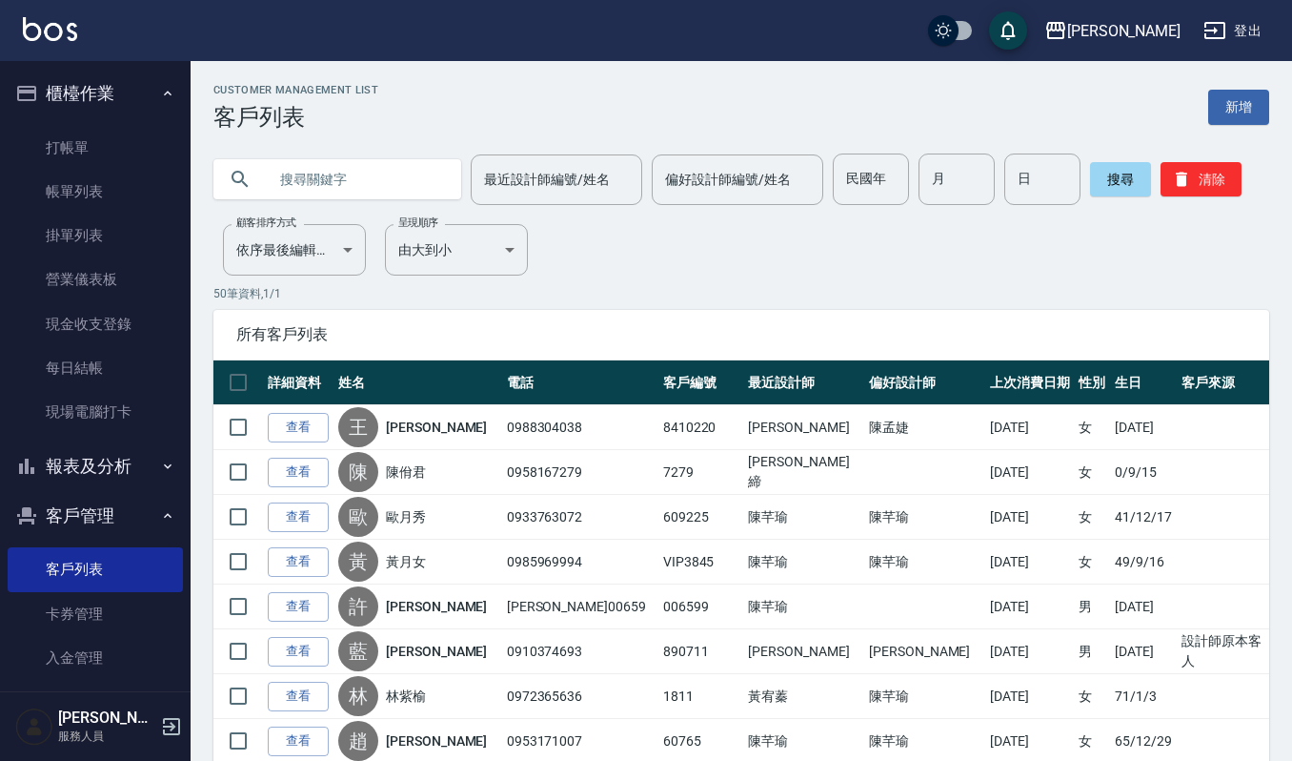
click at [377, 177] on input "text" at bounding box center [356, 178] width 179 height 51
click at [310, 161] on input "text" at bounding box center [356, 178] width 179 height 51
click at [374, 166] on input "text" at bounding box center [356, 178] width 179 height 51
click at [417, 181] on input "text" at bounding box center [356, 178] width 179 height 51
type input "[PERSON_NAME]"
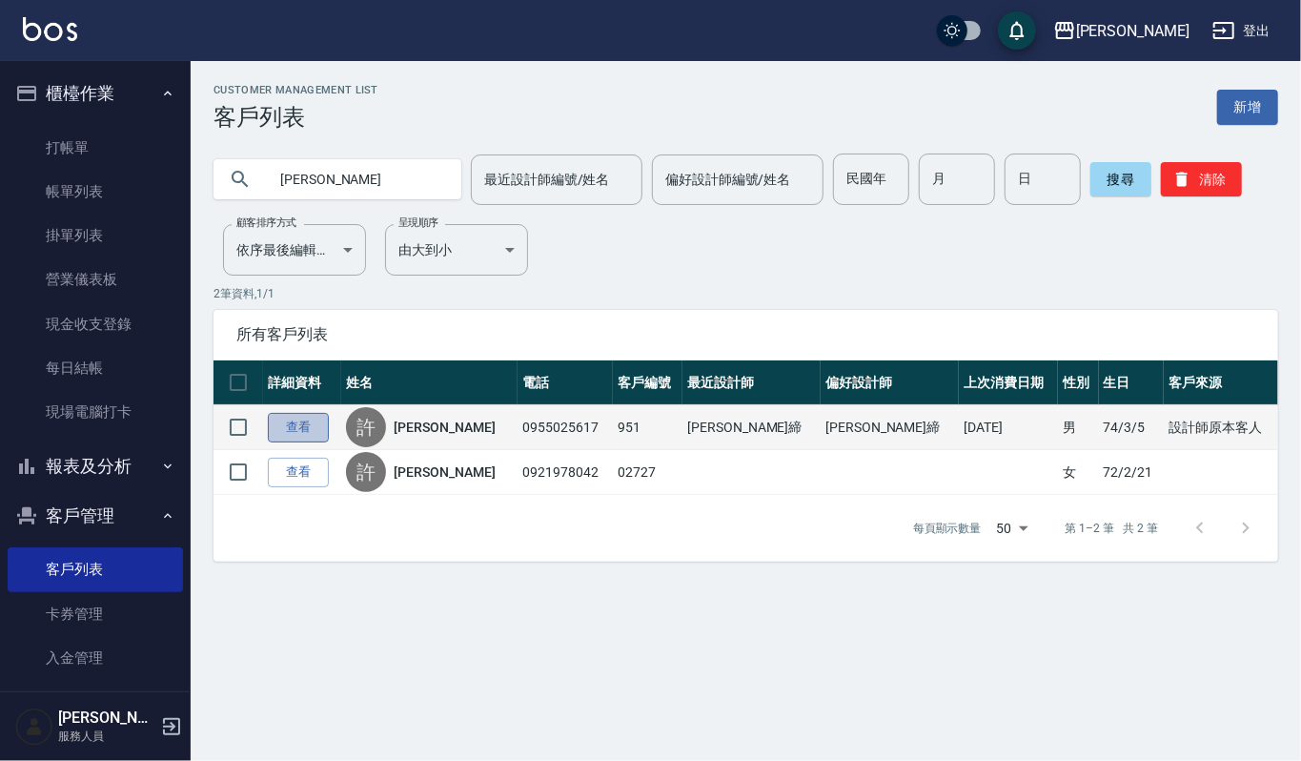
click at [313, 416] on link "查看" at bounding box center [298, 428] width 61 height 30
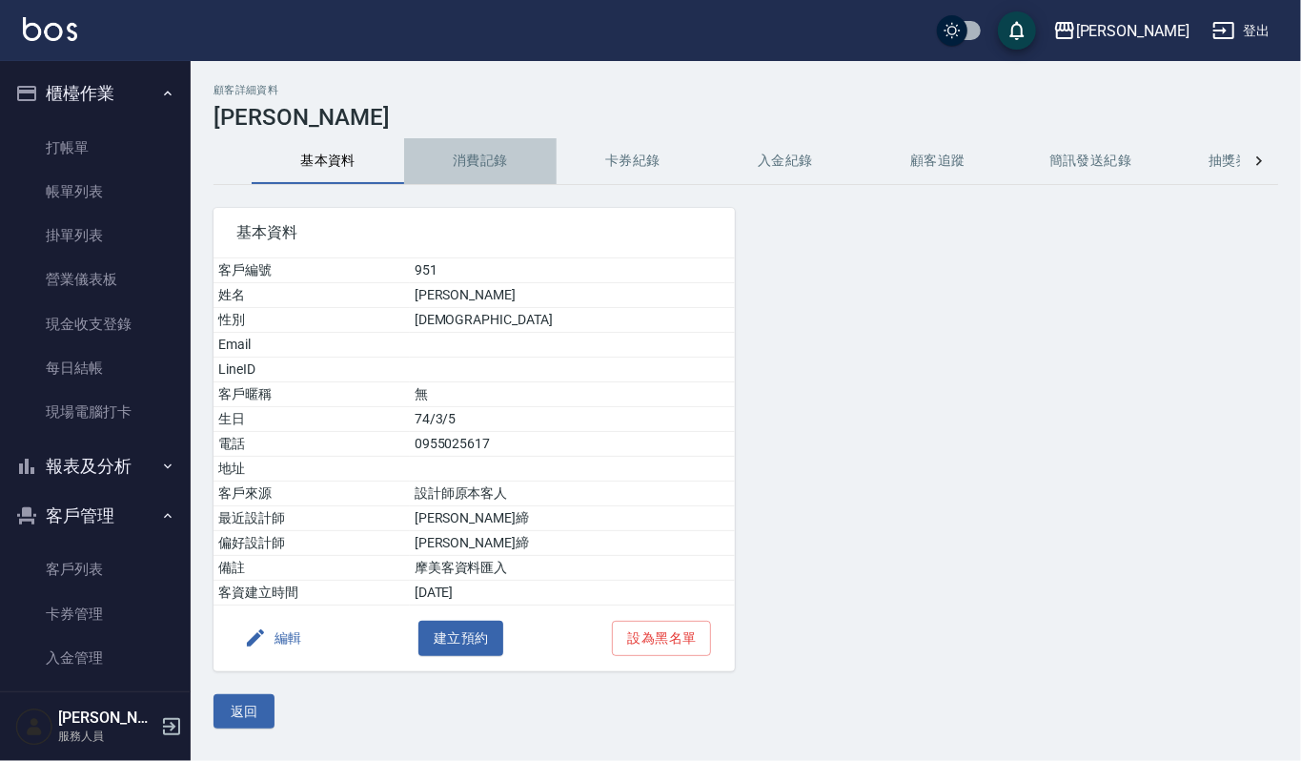
click at [530, 151] on button "消費記錄" at bounding box center [480, 161] width 153 height 46
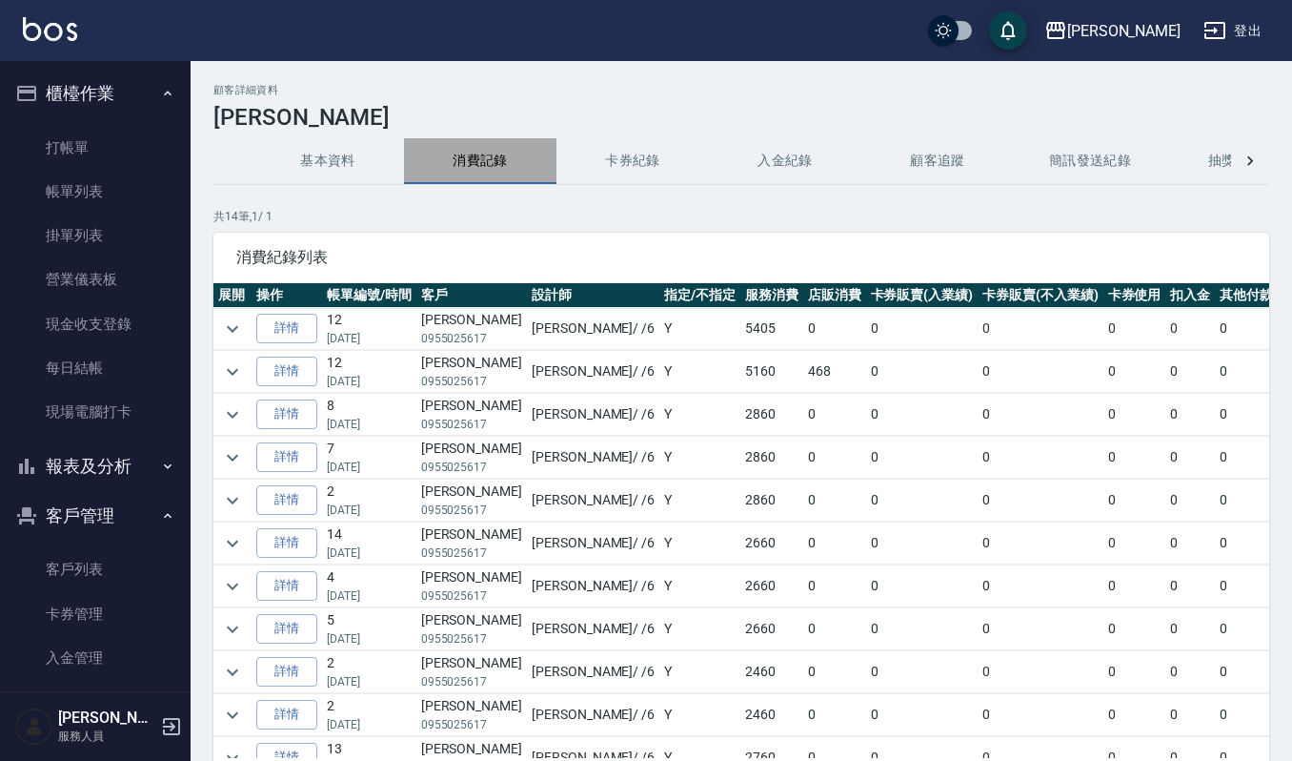
click at [515, 150] on button "消費記錄" at bounding box center [480, 161] width 153 height 46
click at [234, 334] on icon "expand row" at bounding box center [232, 328] width 23 height 23
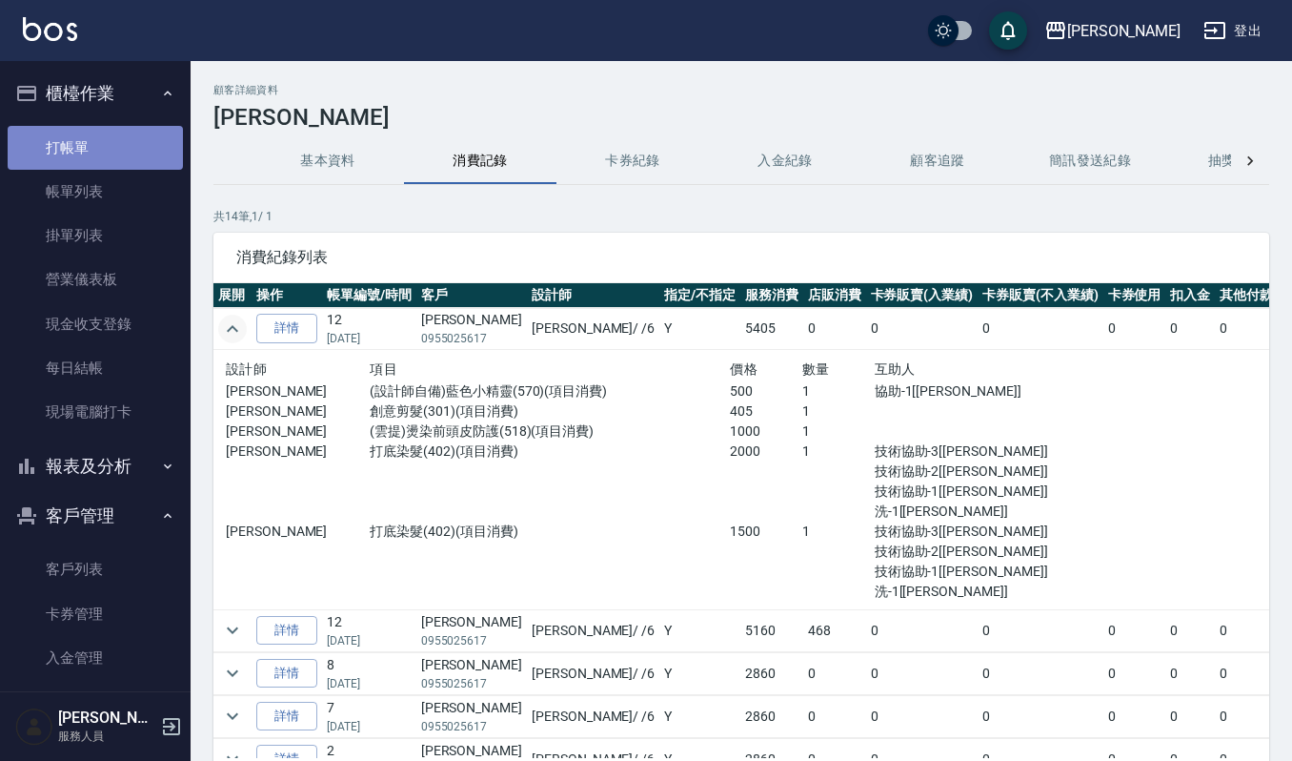
click at [133, 141] on link "打帳單" at bounding box center [95, 148] width 175 height 44
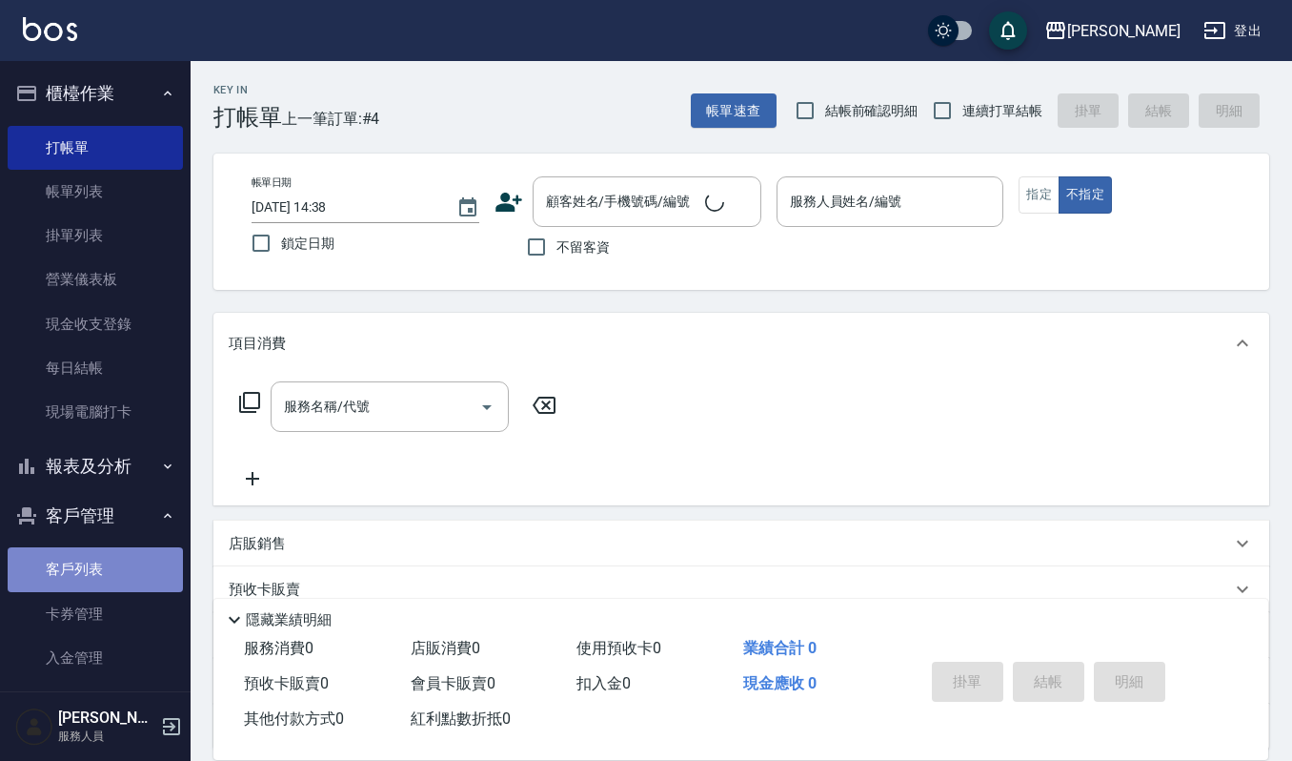
click at [97, 569] on link "客戶列表" at bounding box center [95, 569] width 175 height 44
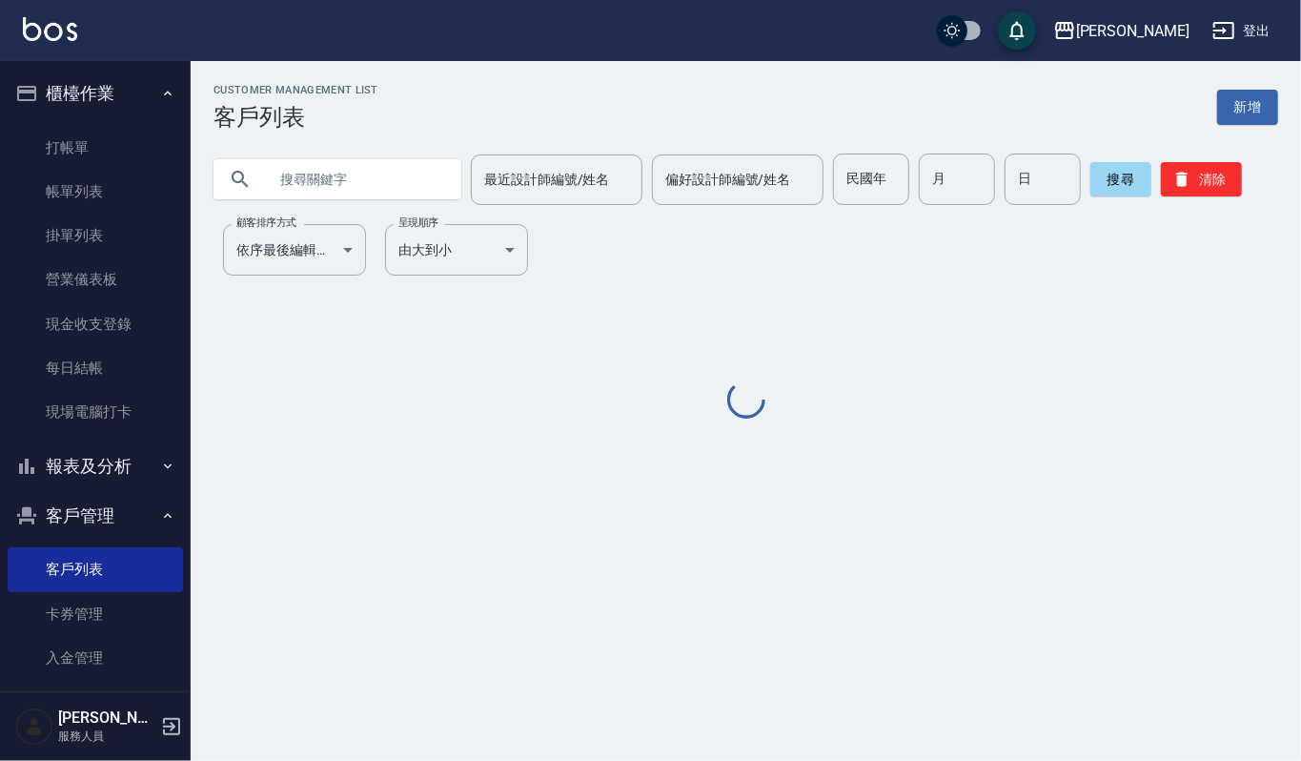
click at [395, 183] on input "text" at bounding box center [356, 178] width 179 height 51
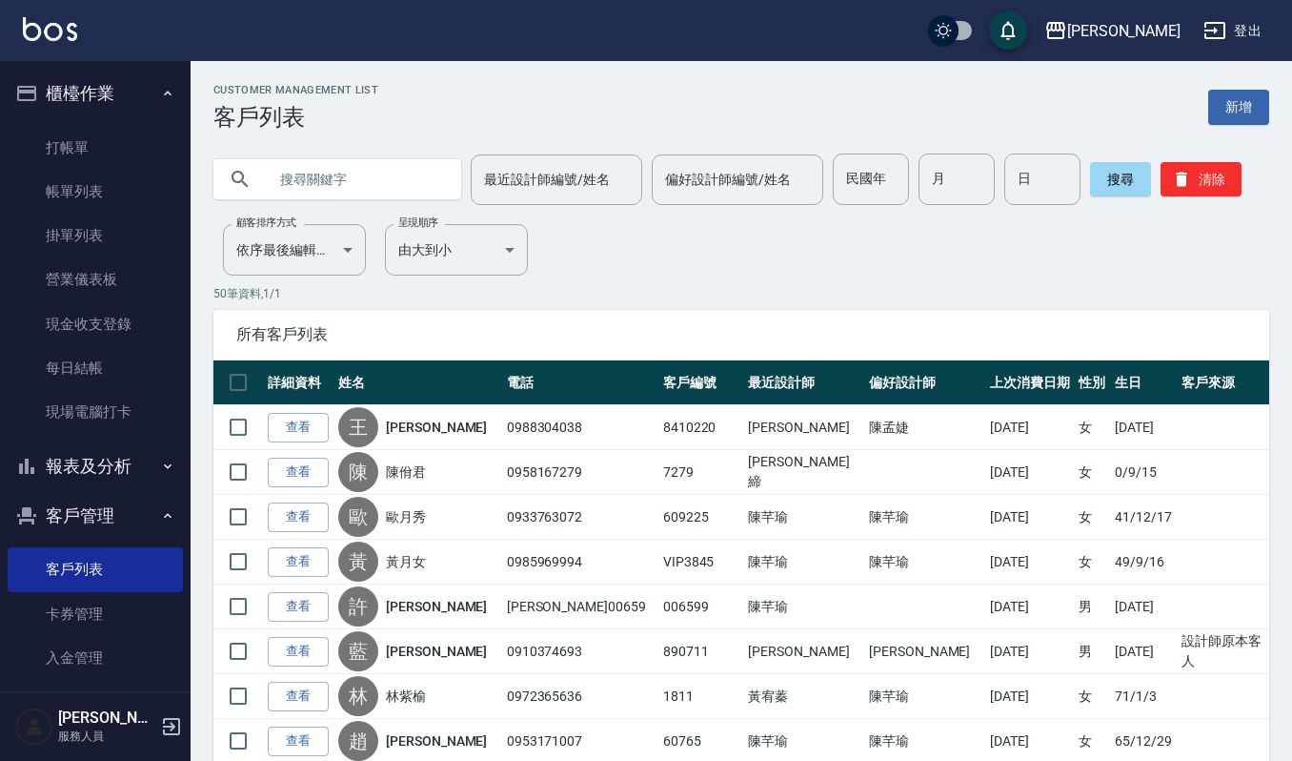
click at [397, 173] on input "text" at bounding box center [356, 178] width 179 height 51
click at [306, 173] on input "text" at bounding box center [356, 178] width 179 height 51
click at [343, 184] on input "text" at bounding box center [356, 178] width 179 height 51
click at [401, 173] on input "text" at bounding box center [356, 178] width 179 height 51
click at [147, 86] on button "櫃檯作業" at bounding box center [95, 94] width 175 height 50
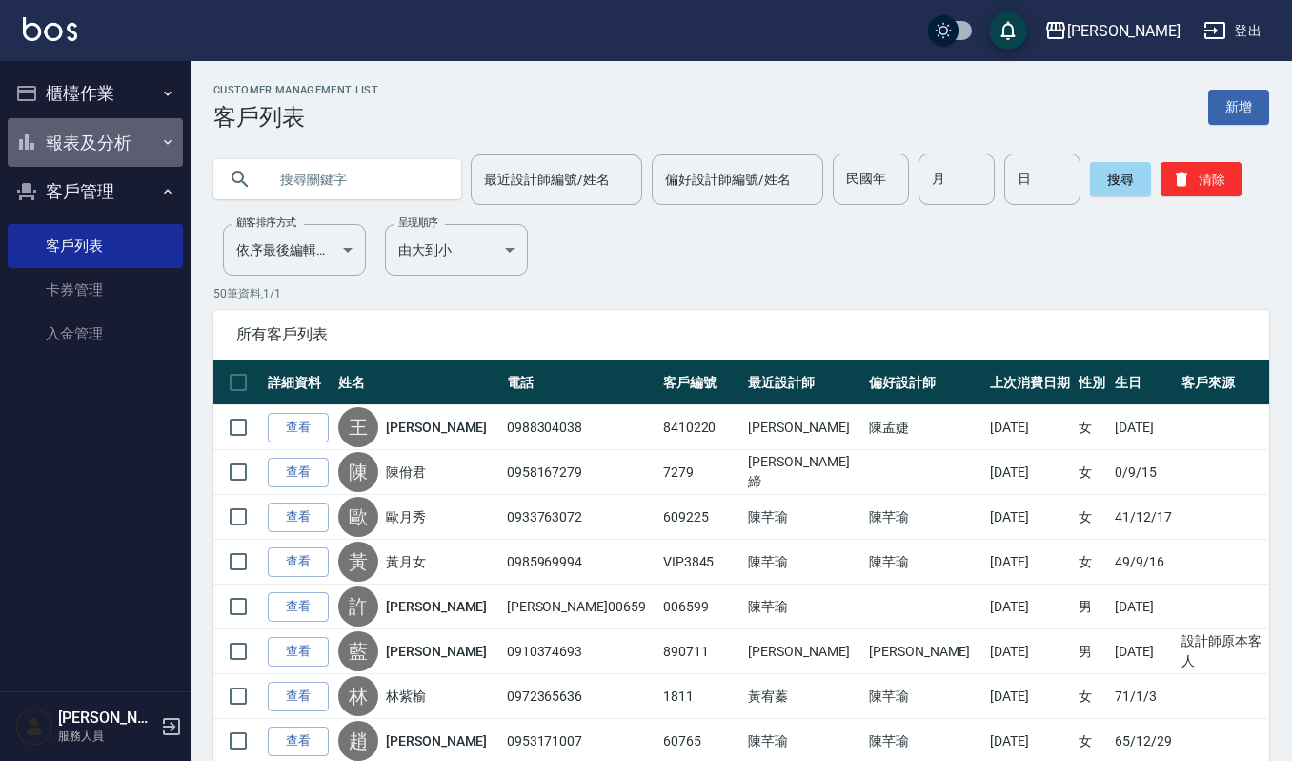
click at [112, 156] on button "報表及分析" at bounding box center [95, 143] width 175 height 50
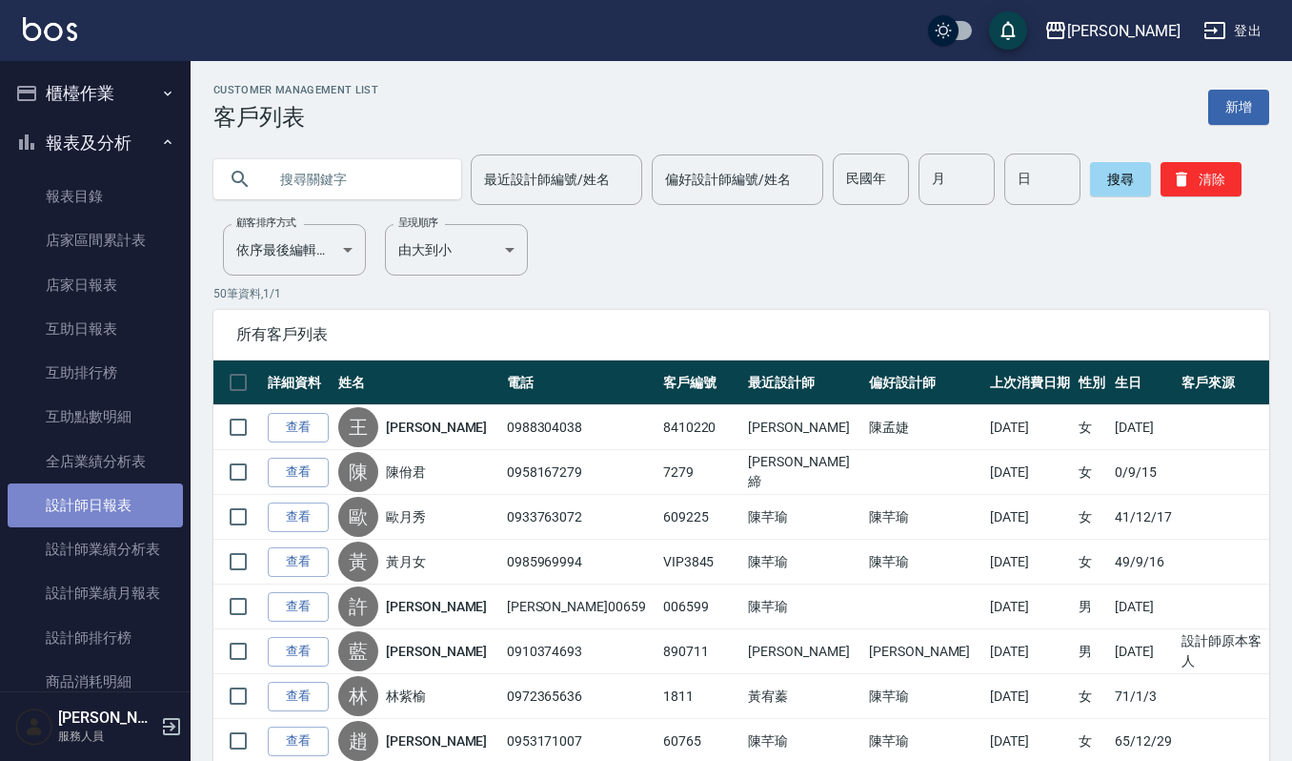
click at [120, 507] on link "設計師日報表" at bounding box center [95, 505] width 175 height 44
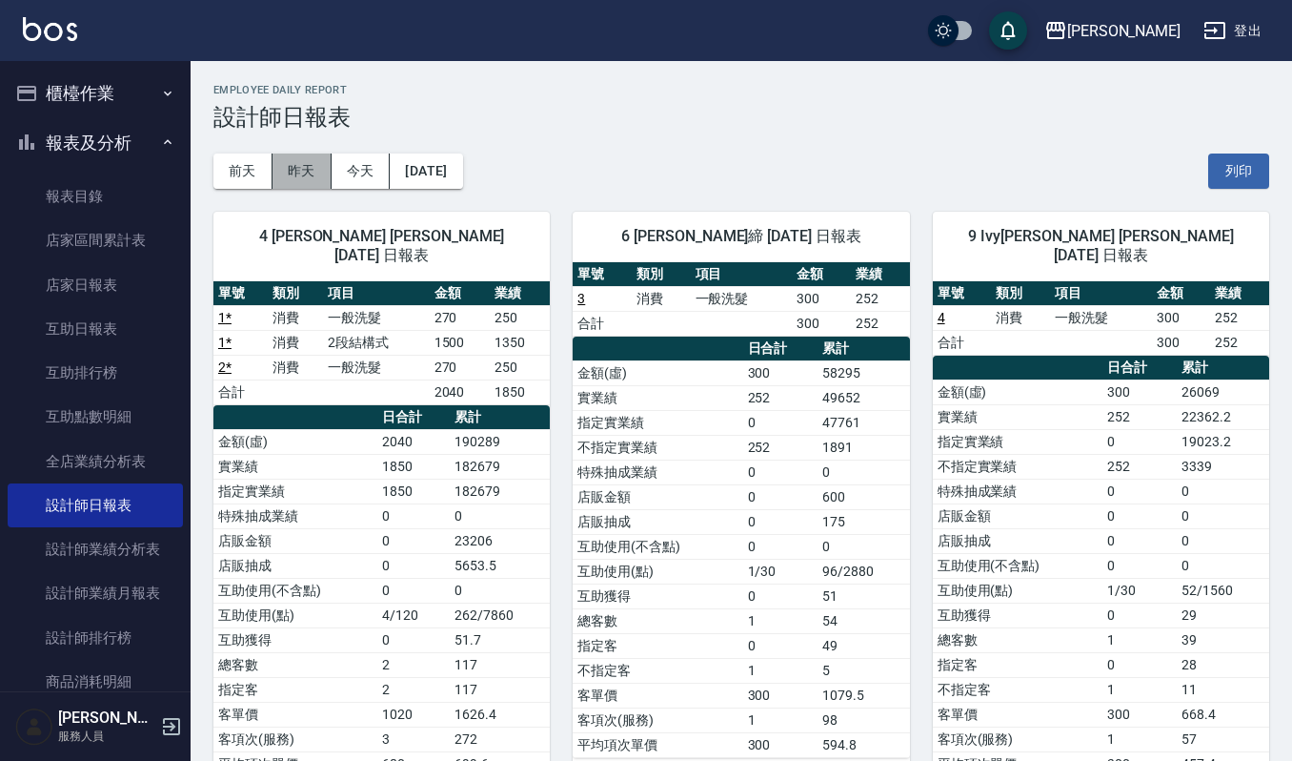
click at [301, 153] on button "昨天" at bounding box center [302, 170] width 59 height 35
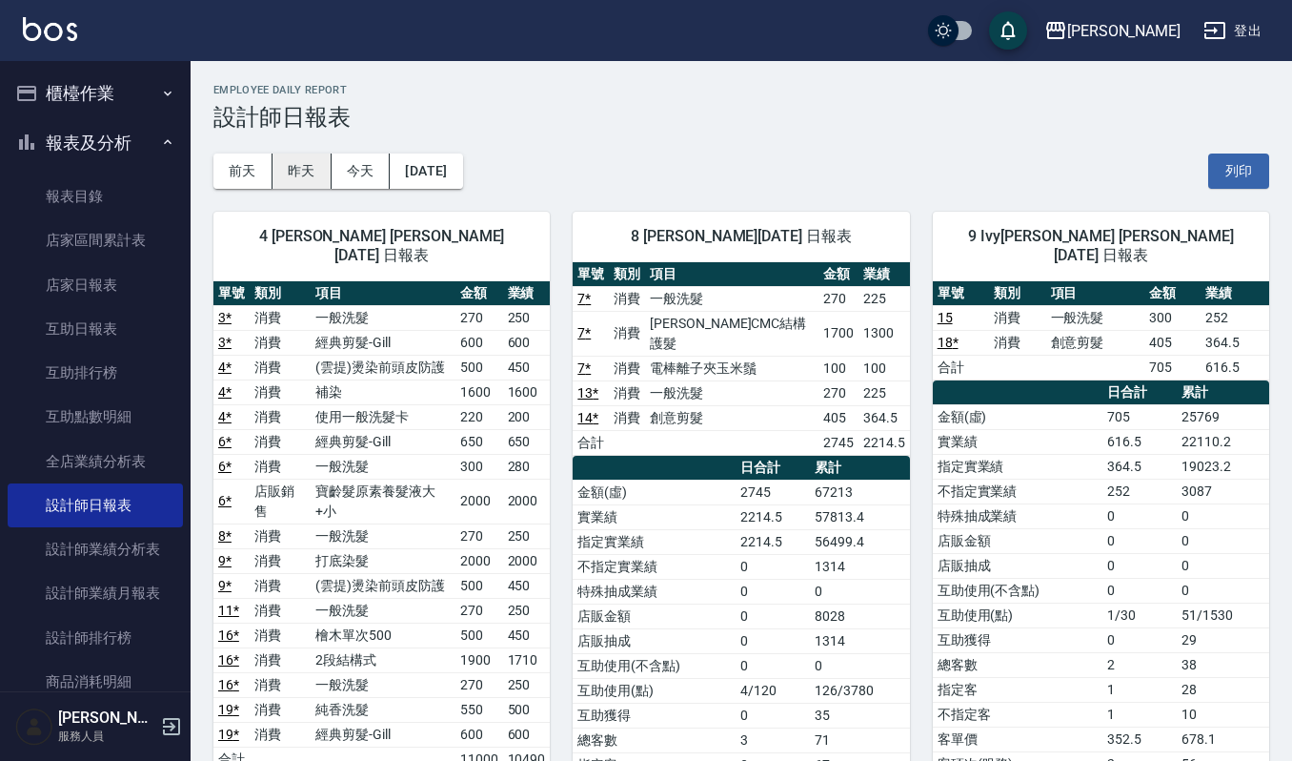
click at [313, 170] on button "昨天" at bounding box center [302, 170] width 59 height 35
click at [97, 78] on button "櫃檯作業" at bounding box center [95, 94] width 175 height 50
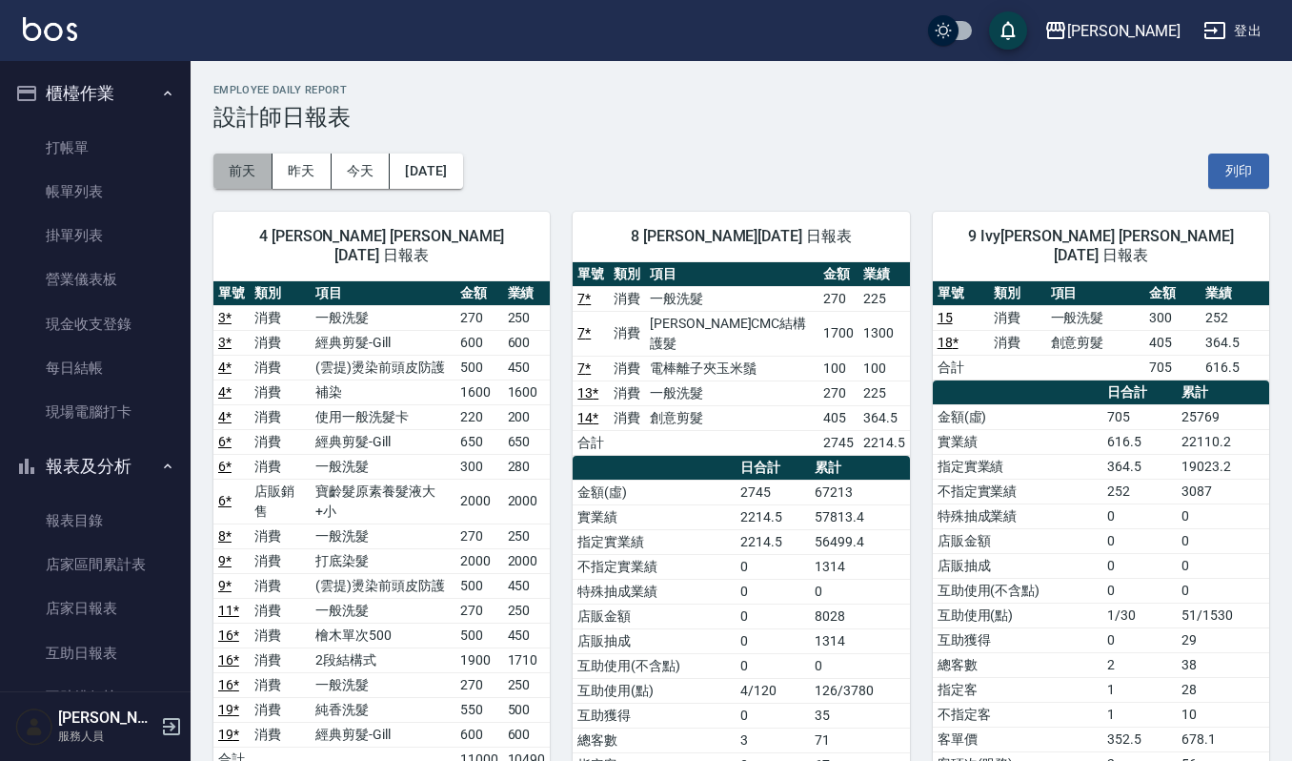
click at [245, 168] on button "前天" at bounding box center [243, 170] width 59 height 35
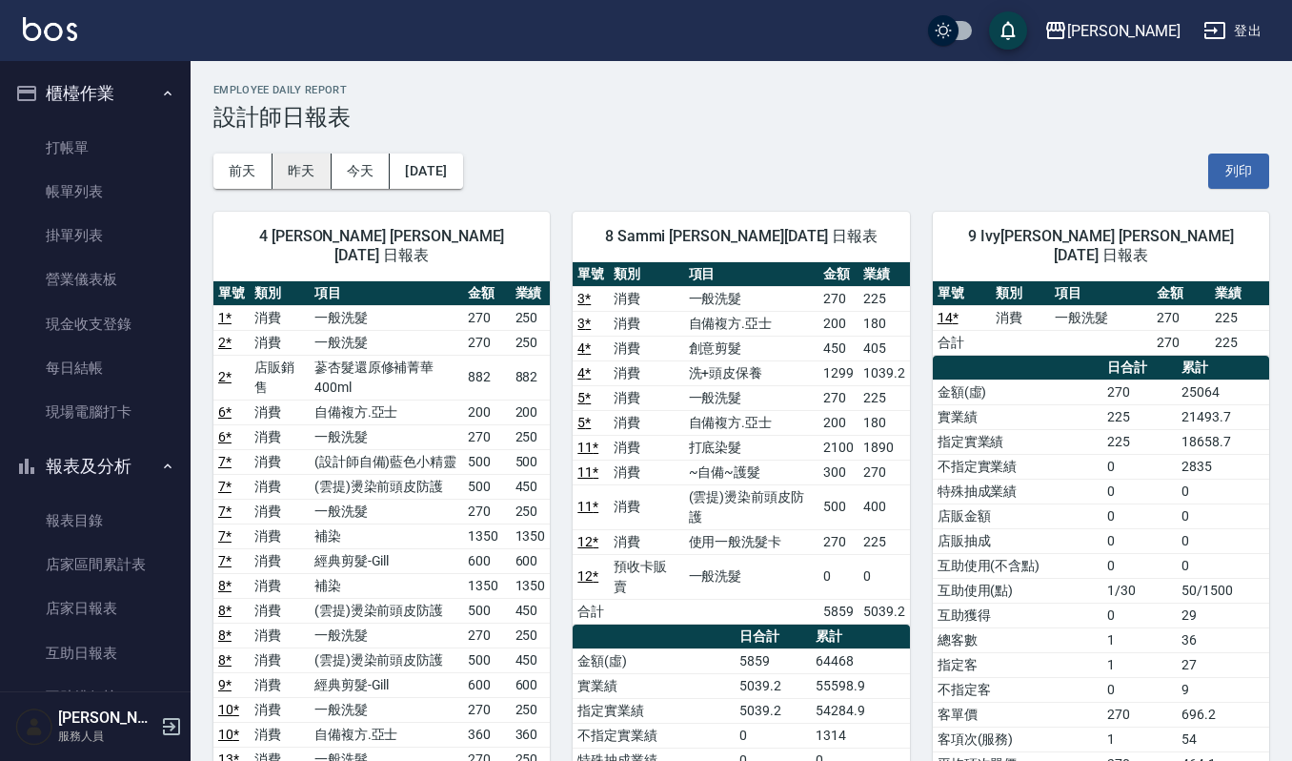
click at [301, 160] on button "昨天" at bounding box center [302, 170] width 59 height 35
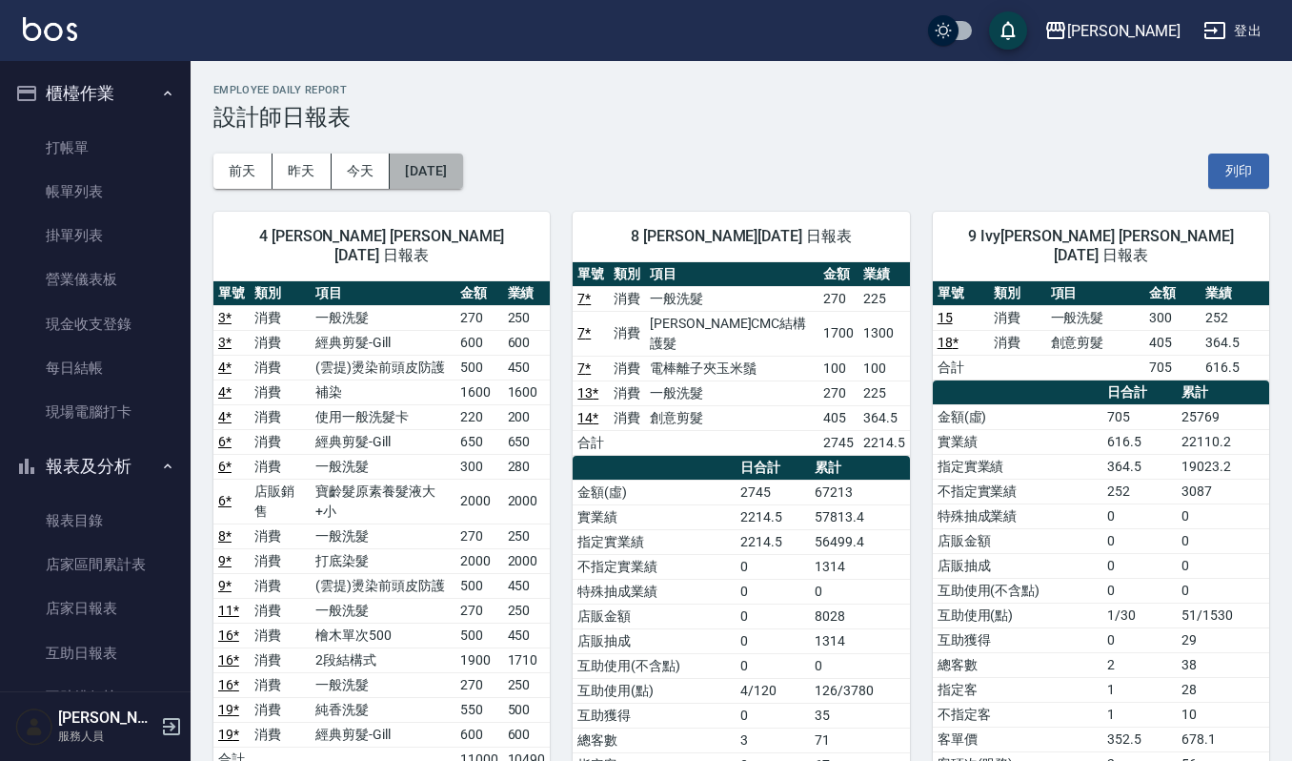
click at [433, 173] on button "[DATE]" at bounding box center [426, 170] width 72 height 35
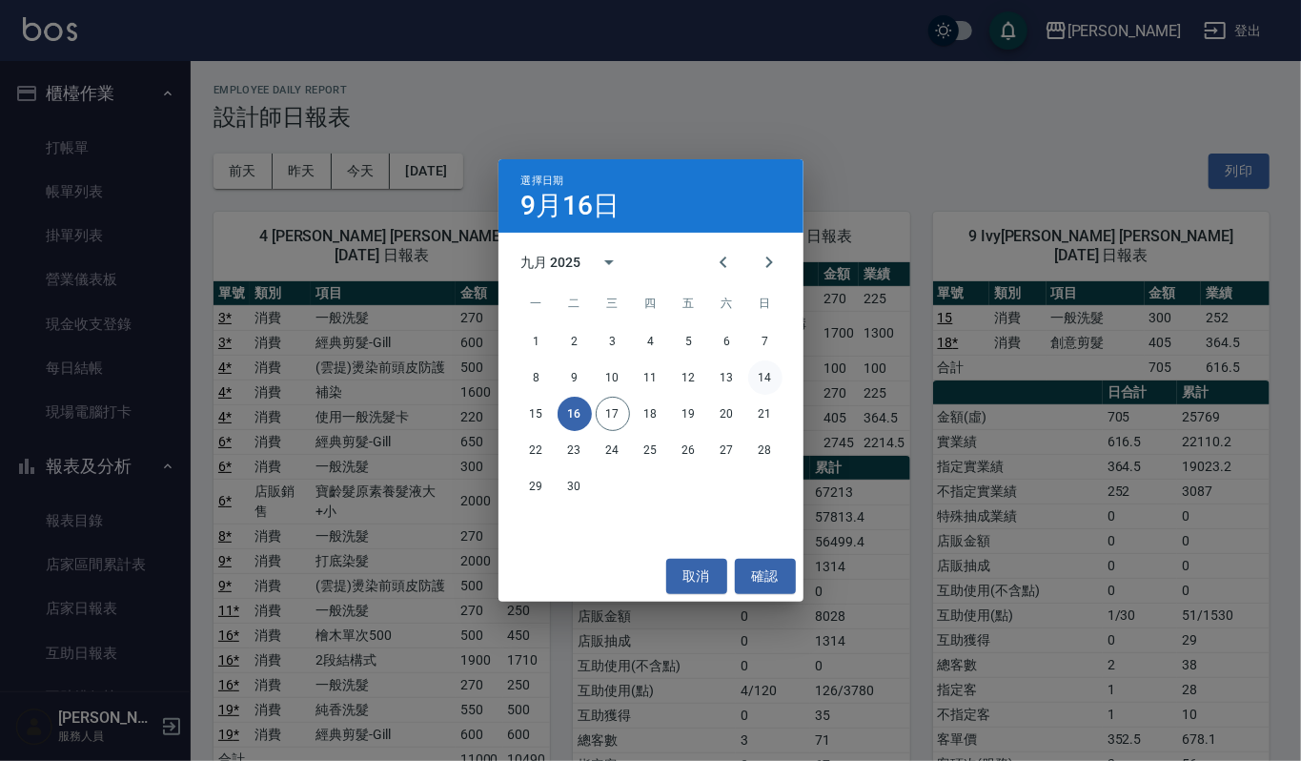
click at [776, 382] on button "14" at bounding box center [765, 377] width 34 height 34
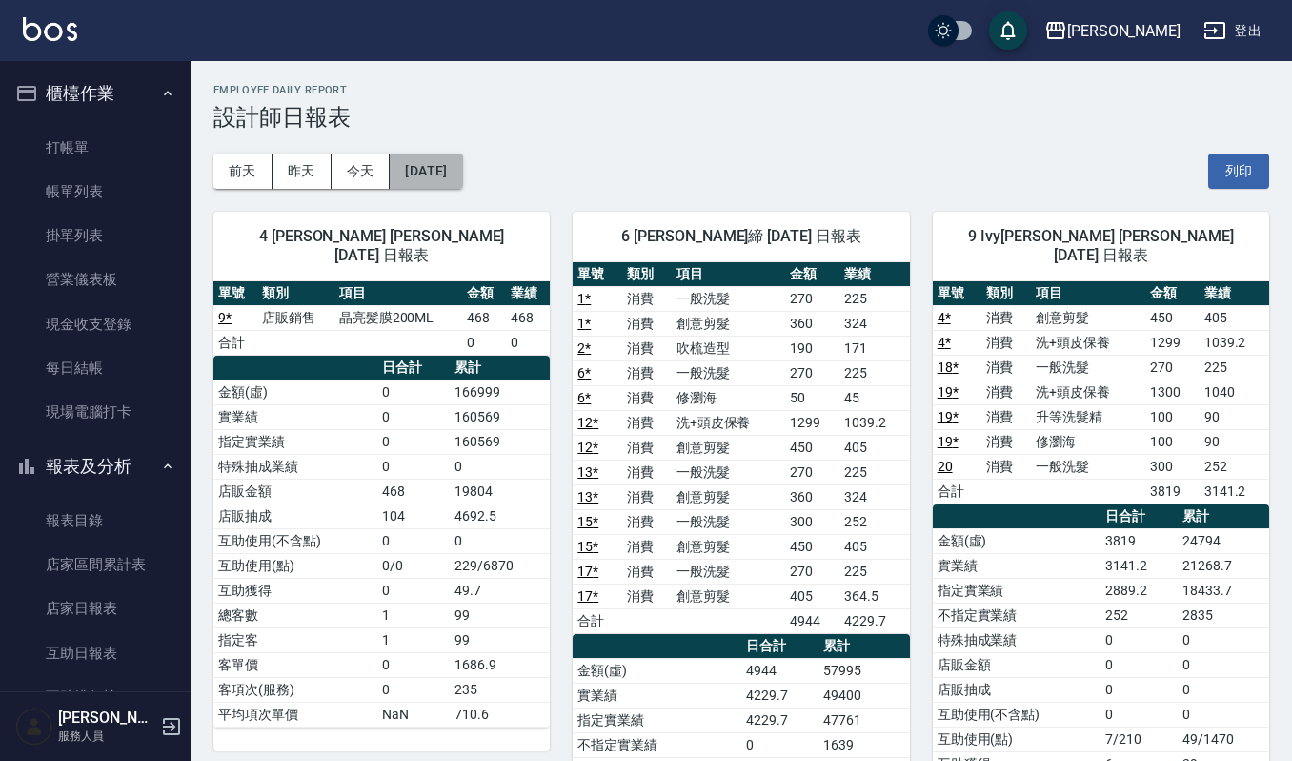
click at [439, 168] on button "[DATE]" at bounding box center [426, 170] width 72 height 35
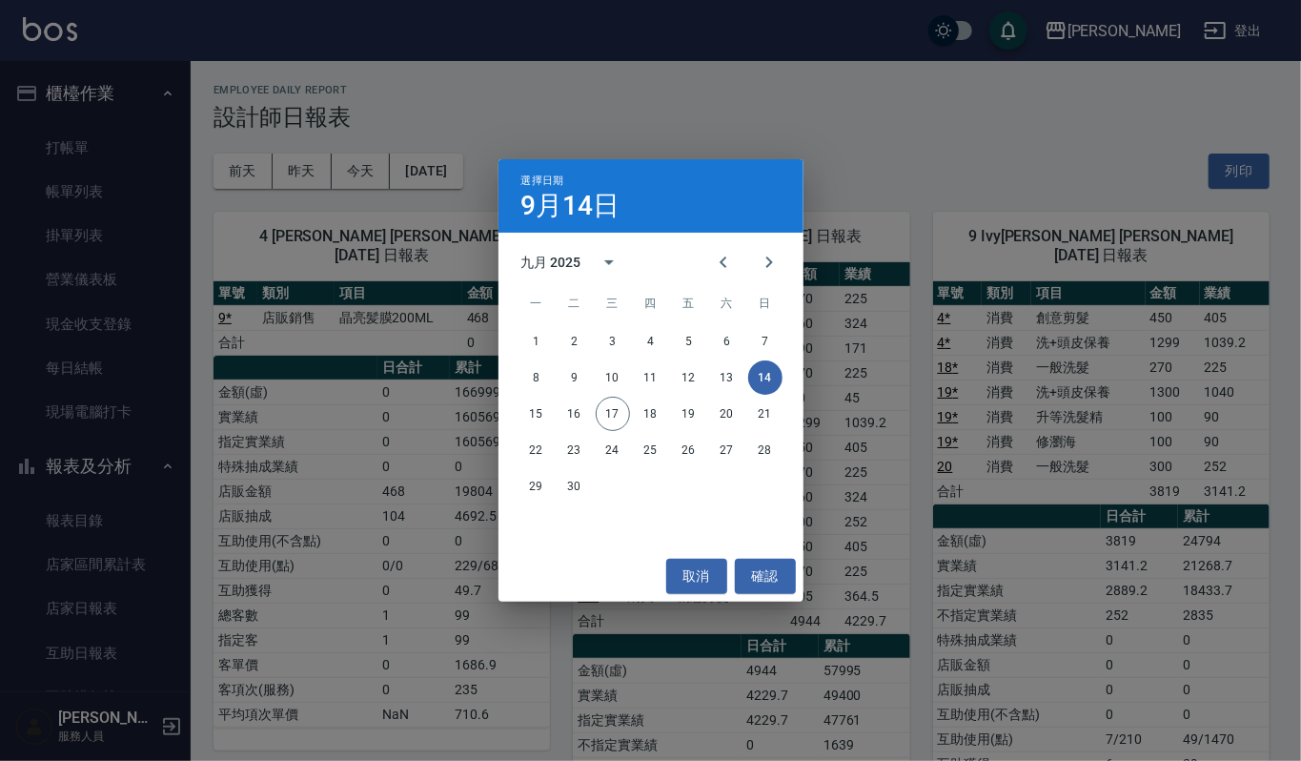
click at [873, 184] on div "選擇日期 [DATE] 九月 2025 一 二 三 四 五 六 日 1 2 3 4 5 6 7 8 9 10 11 12 13 14 15 16 17 18 …" at bounding box center [650, 380] width 1301 height 761
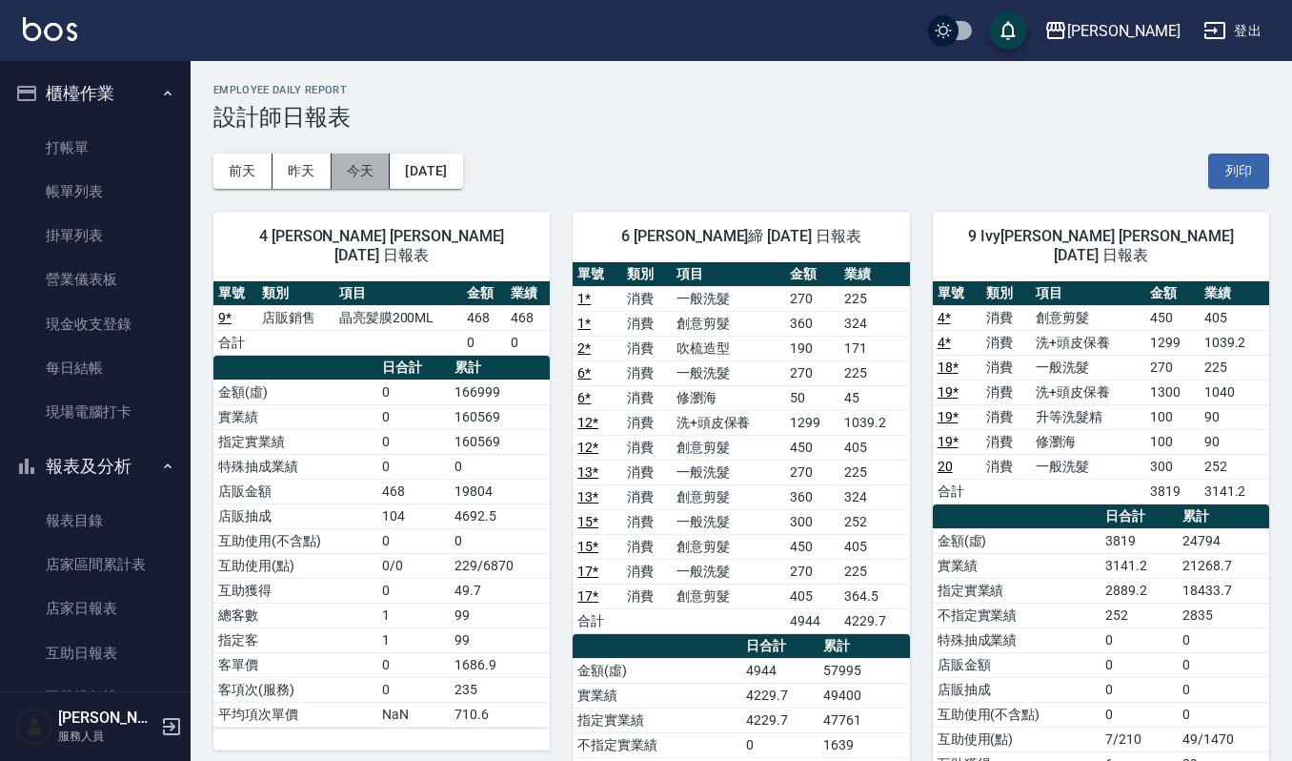
click at [360, 170] on button "今天" at bounding box center [361, 170] width 59 height 35
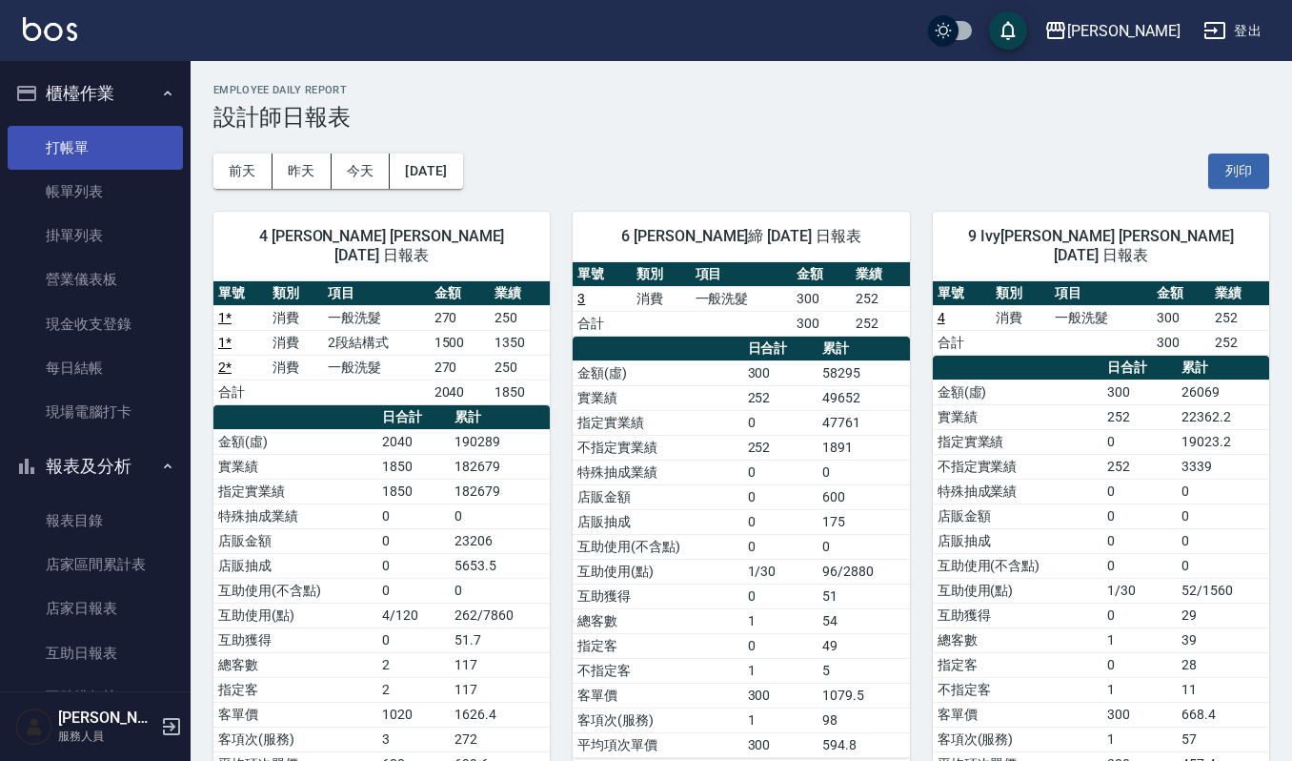
click at [82, 142] on link "打帳單" at bounding box center [95, 148] width 175 height 44
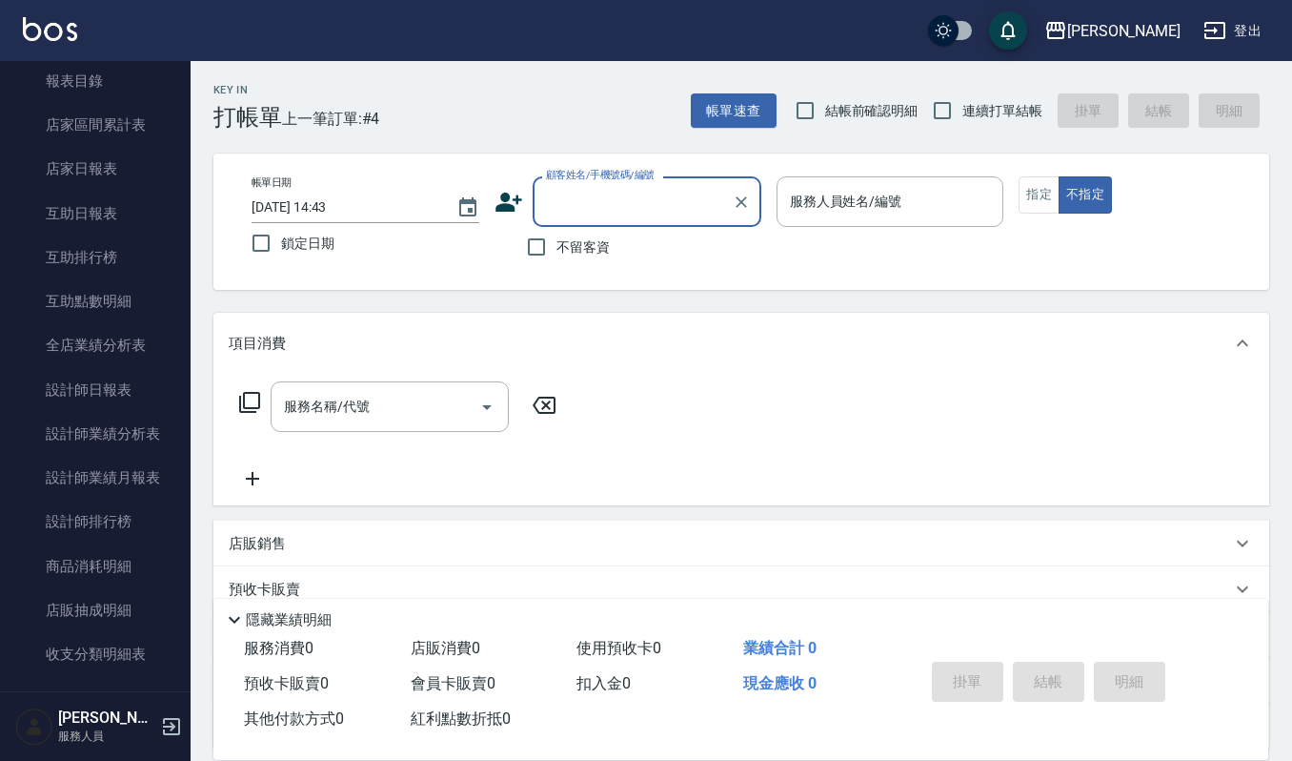
scroll to position [650, 0]
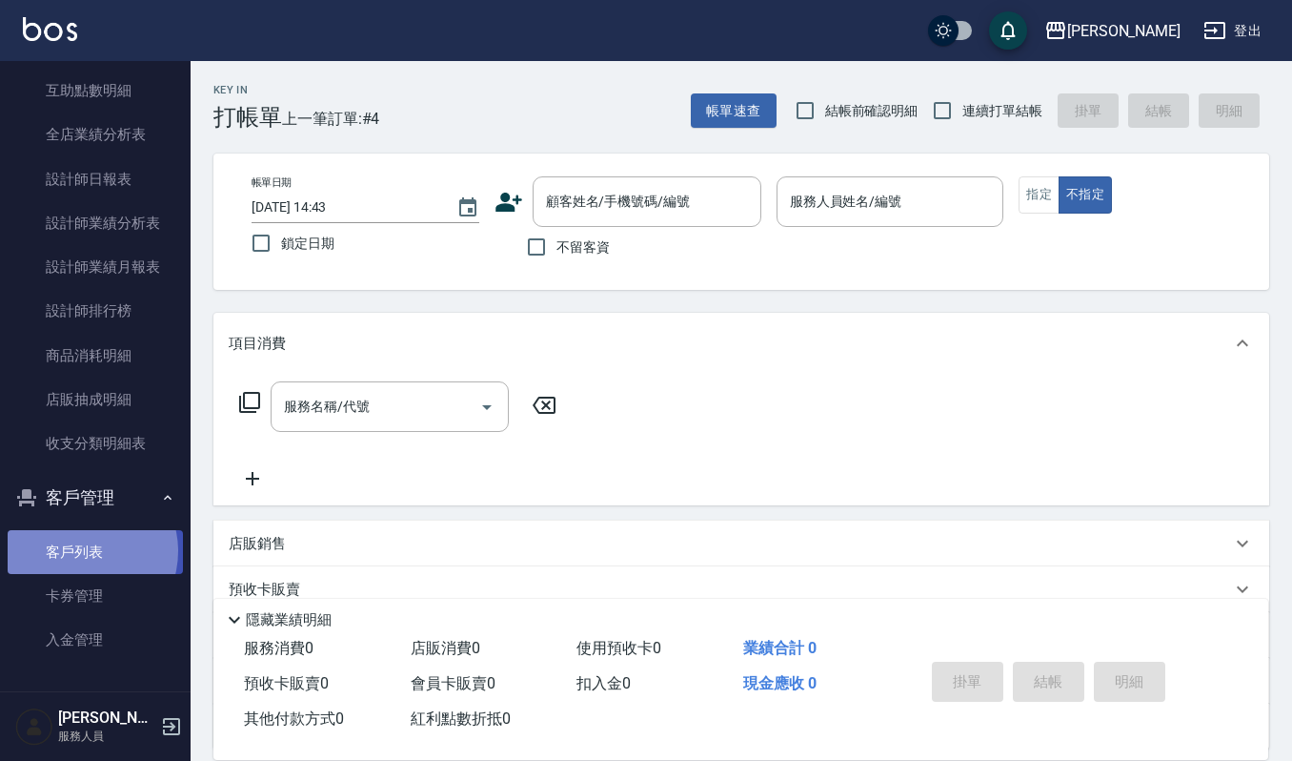
click at [81, 550] on link "客戶列表" at bounding box center [95, 552] width 175 height 44
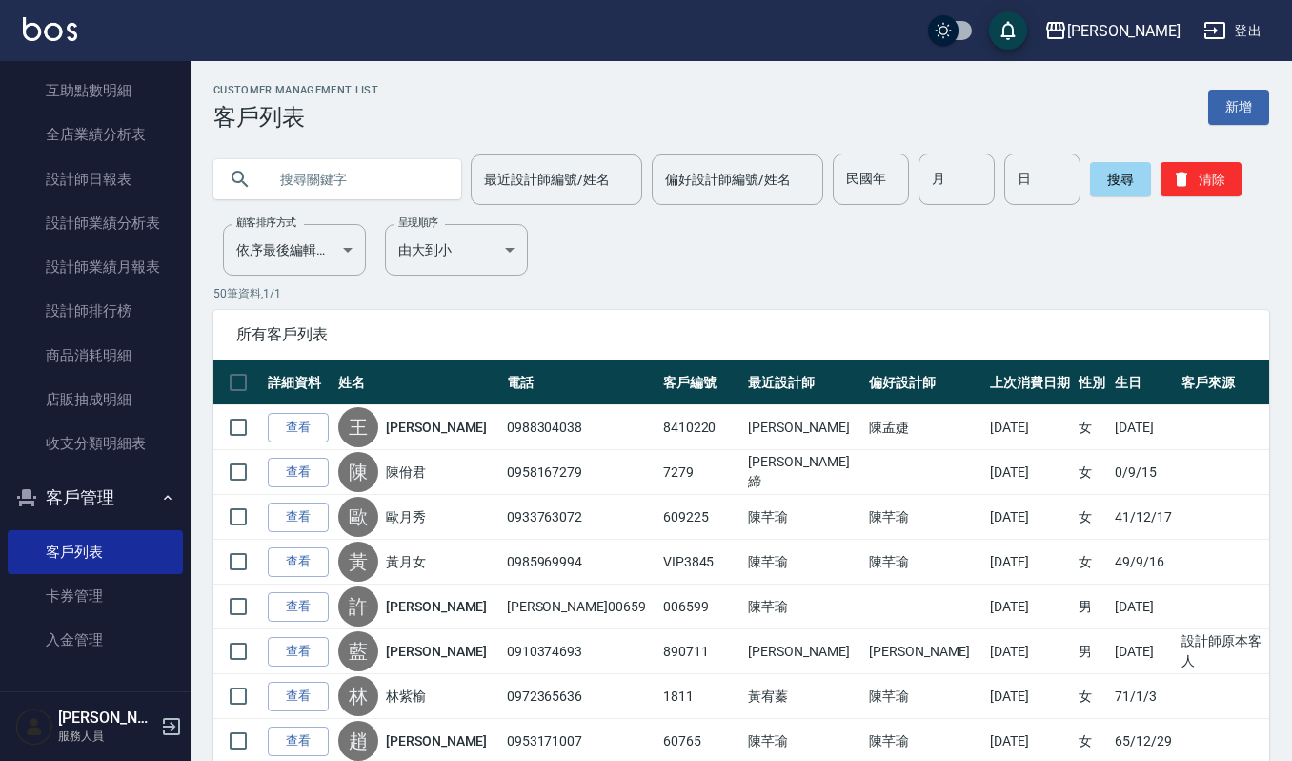
click at [279, 173] on input "text" at bounding box center [356, 178] width 179 height 51
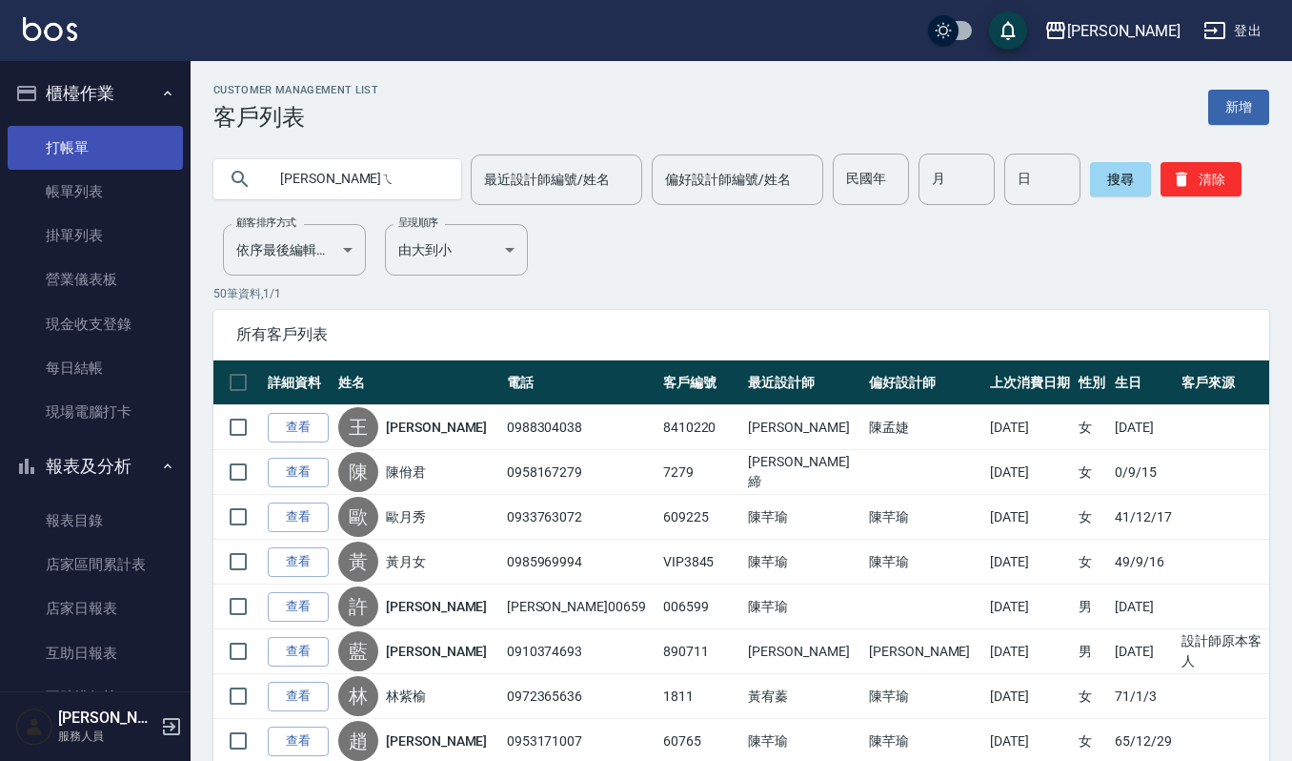
type input "王"
click at [92, 146] on link "打帳單" at bounding box center [95, 148] width 175 height 44
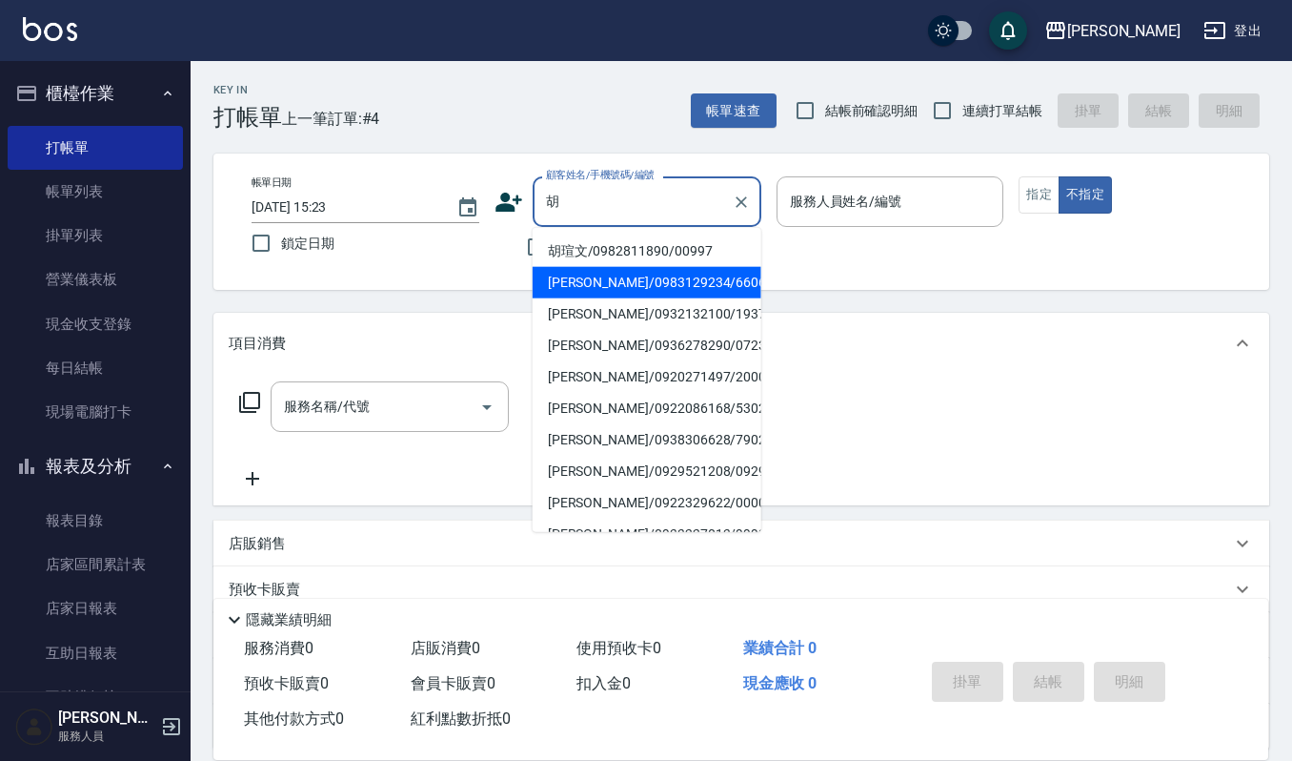
click at [576, 275] on li "[PERSON_NAME]/0983129234/660602" at bounding box center [647, 282] width 229 height 31
type input "[PERSON_NAME]/0983129234/660602"
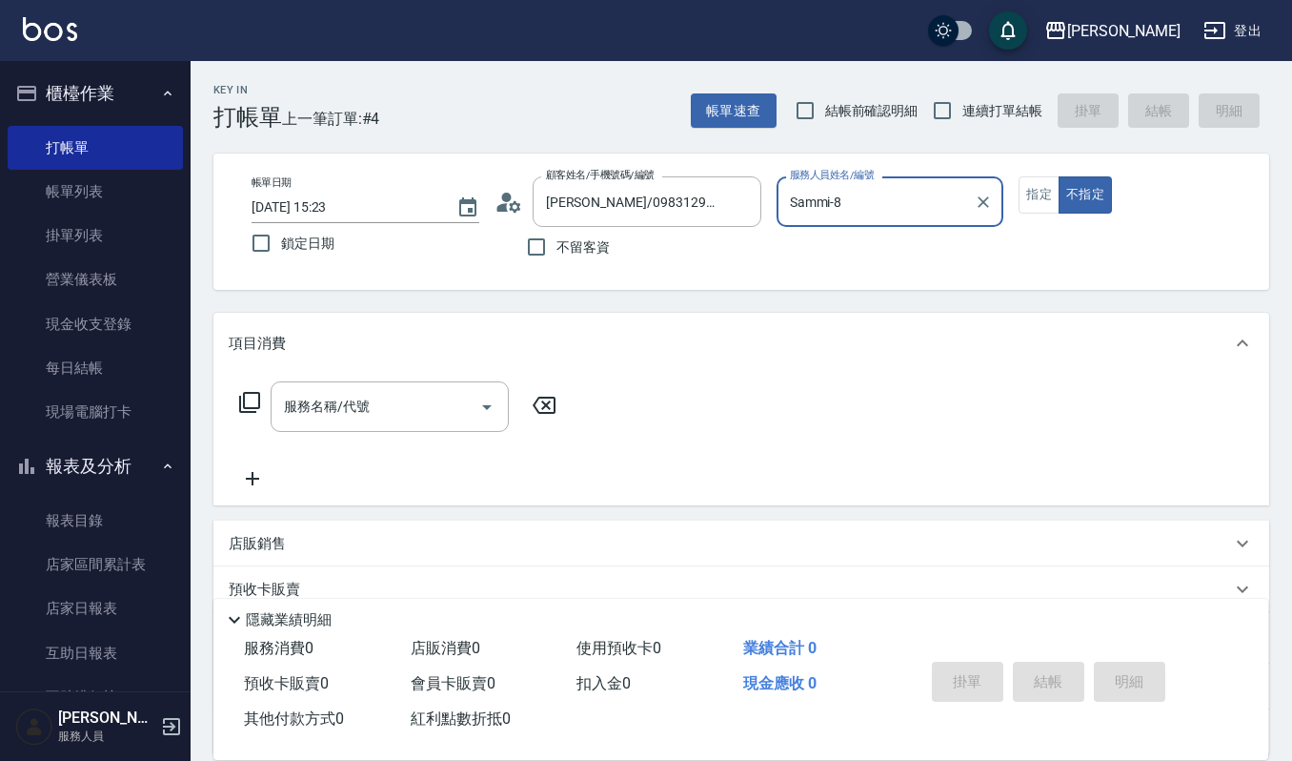
click at [862, 192] on input "Sammi-8" at bounding box center [876, 201] width 182 height 33
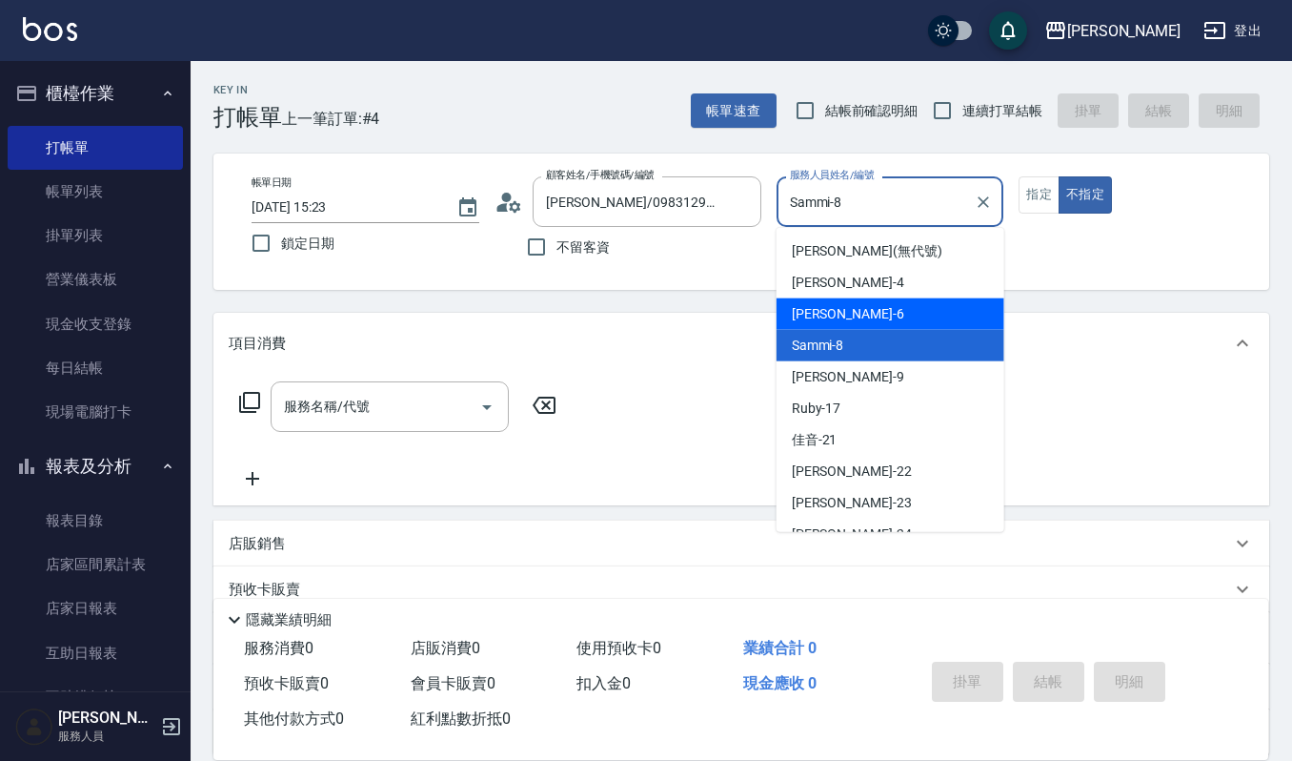
click at [850, 320] on div "Joalin -6" at bounding box center [891, 313] width 228 height 31
type input "Joalin-6"
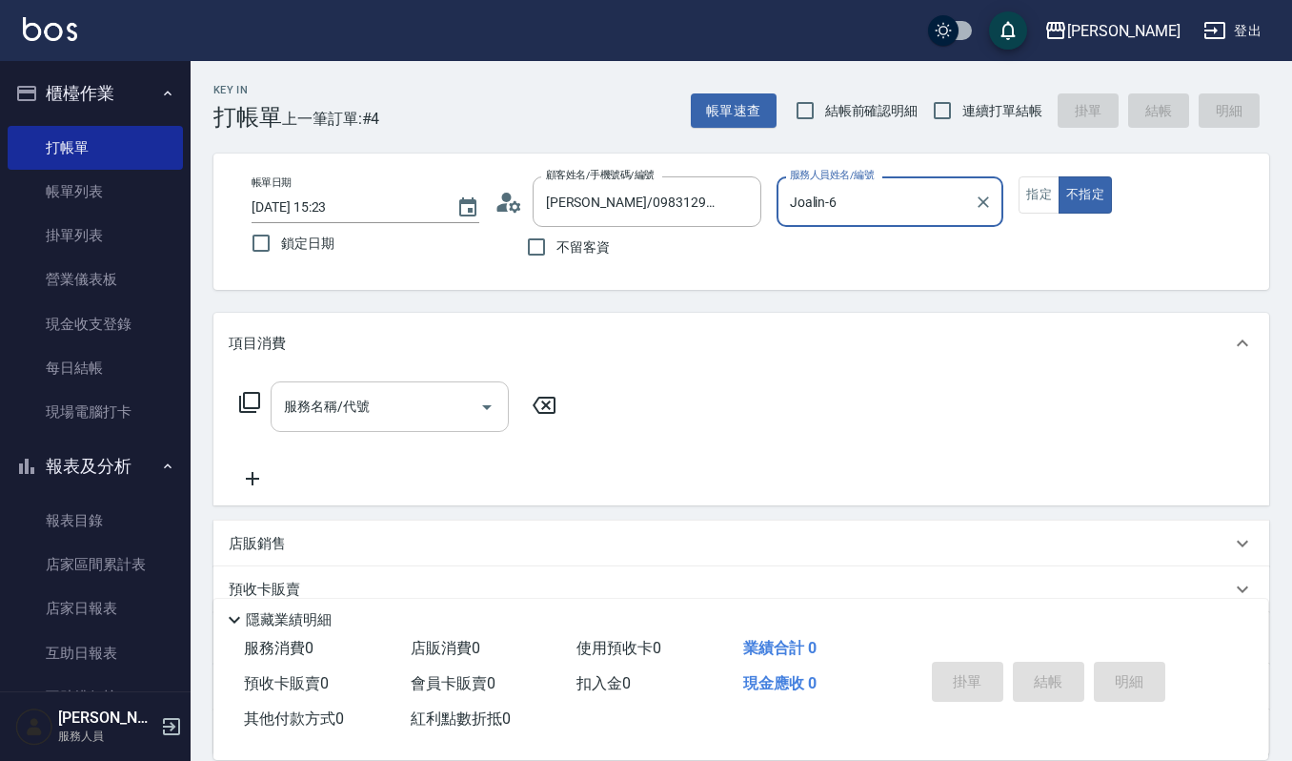
click at [339, 408] on input "服務名稱/代號" at bounding box center [375, 406] width 193 height 33
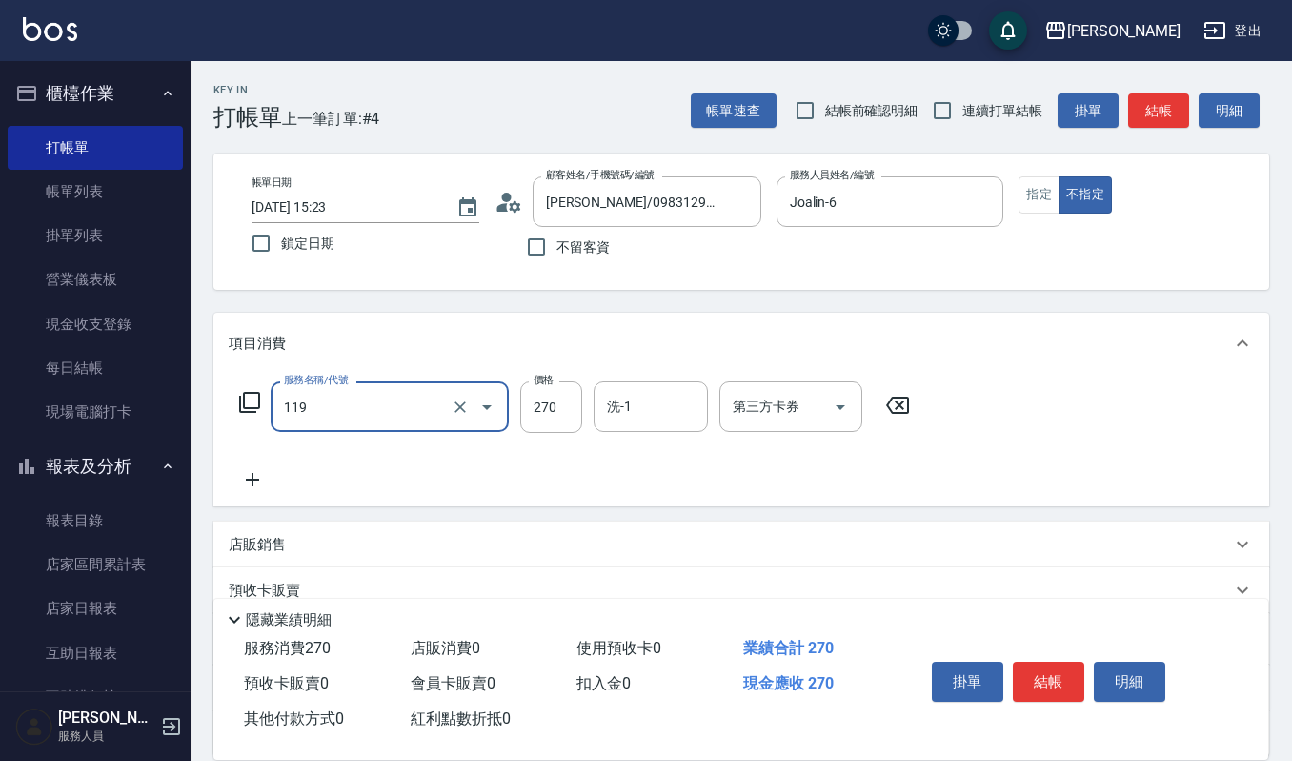
type input "使用一般洗髮卡(119)"
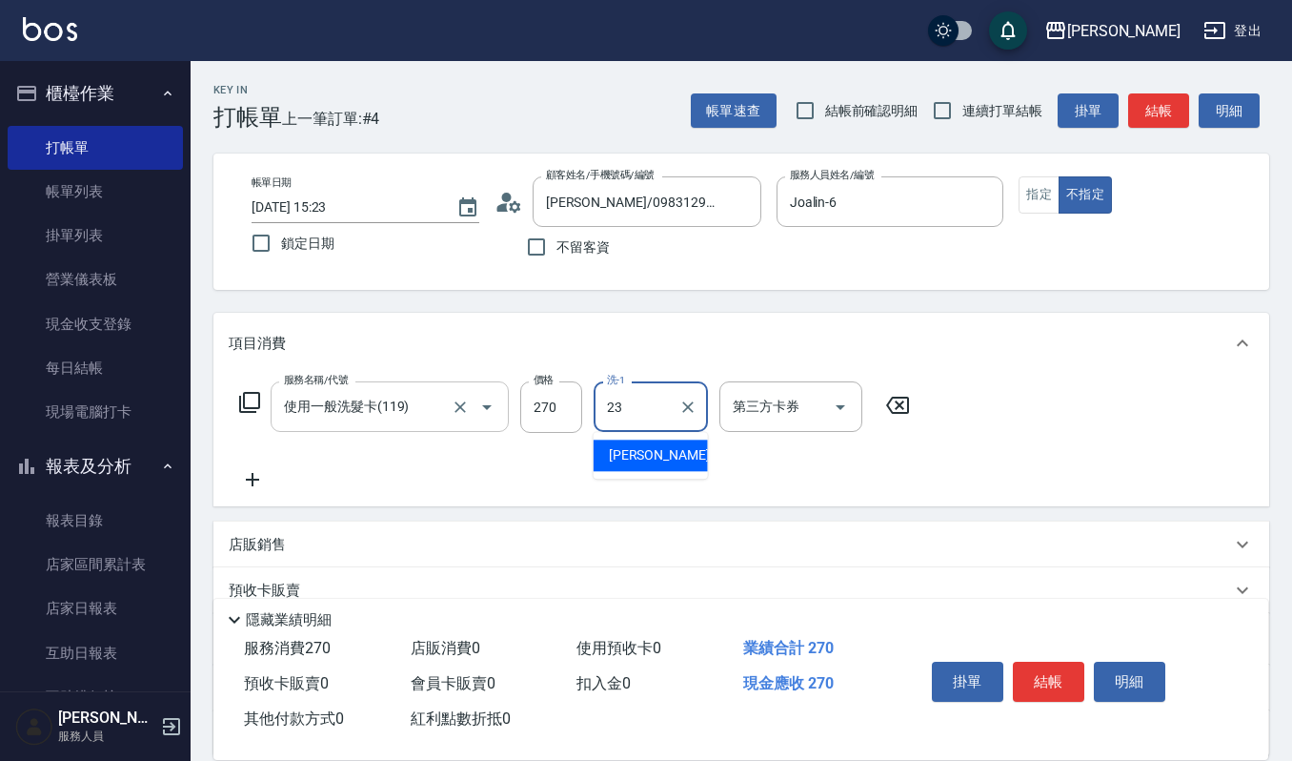
type input "[PERSON_NAME]-23"
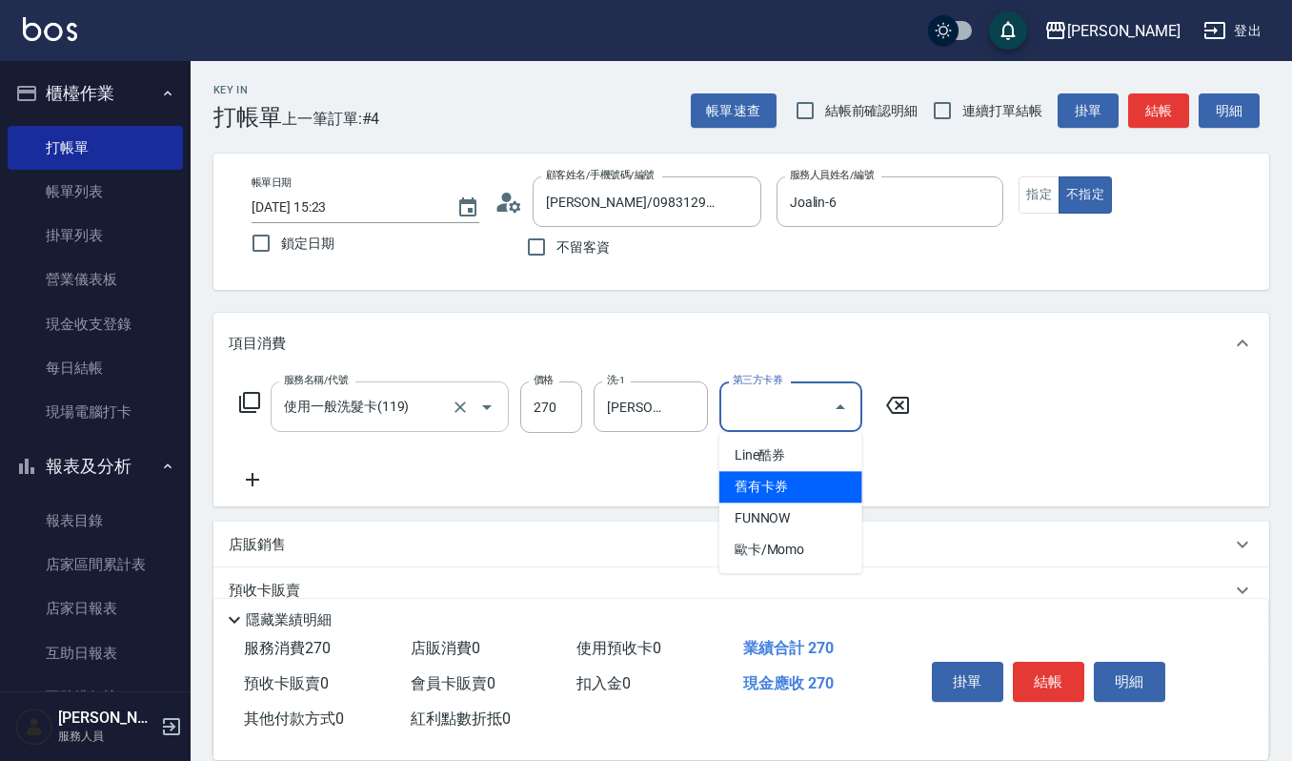
type input "舊有卡券"
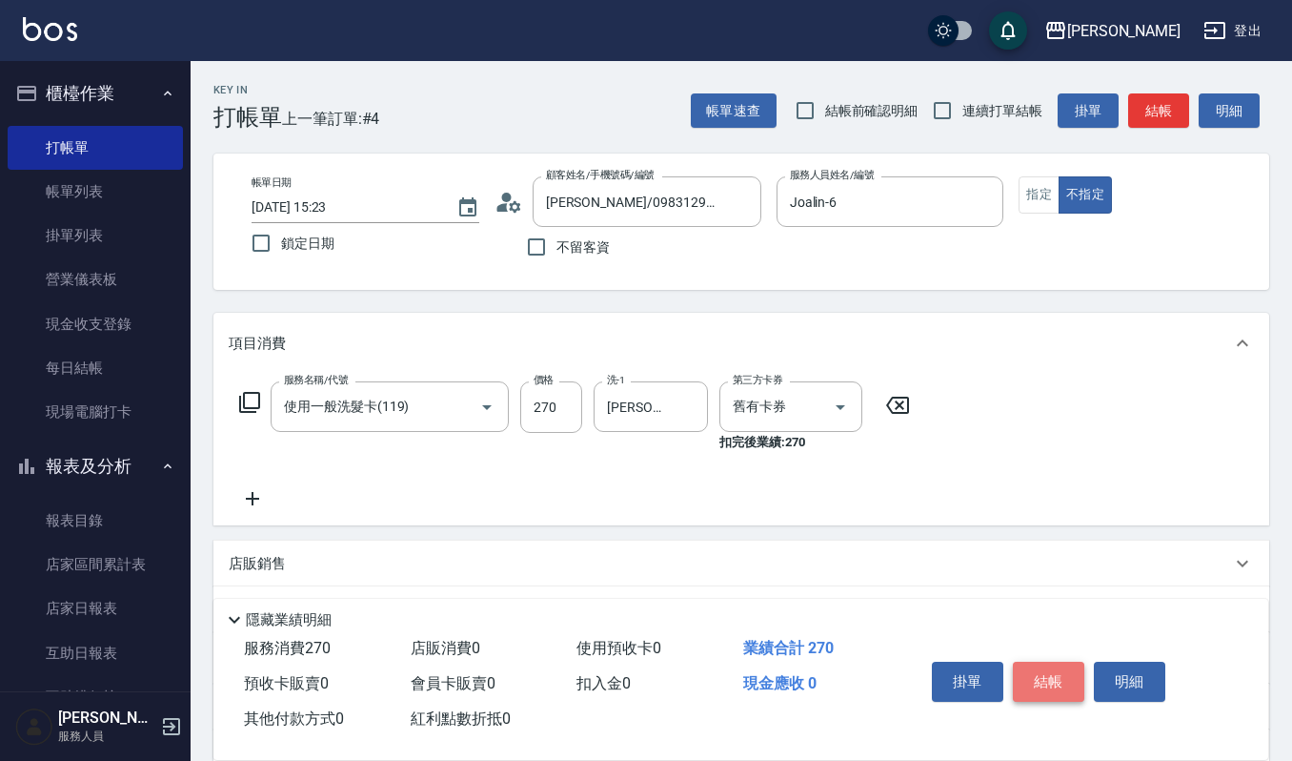
click at [1052, 675] on button "結帳" at bounding box center [1048, 681] width 71 height 40
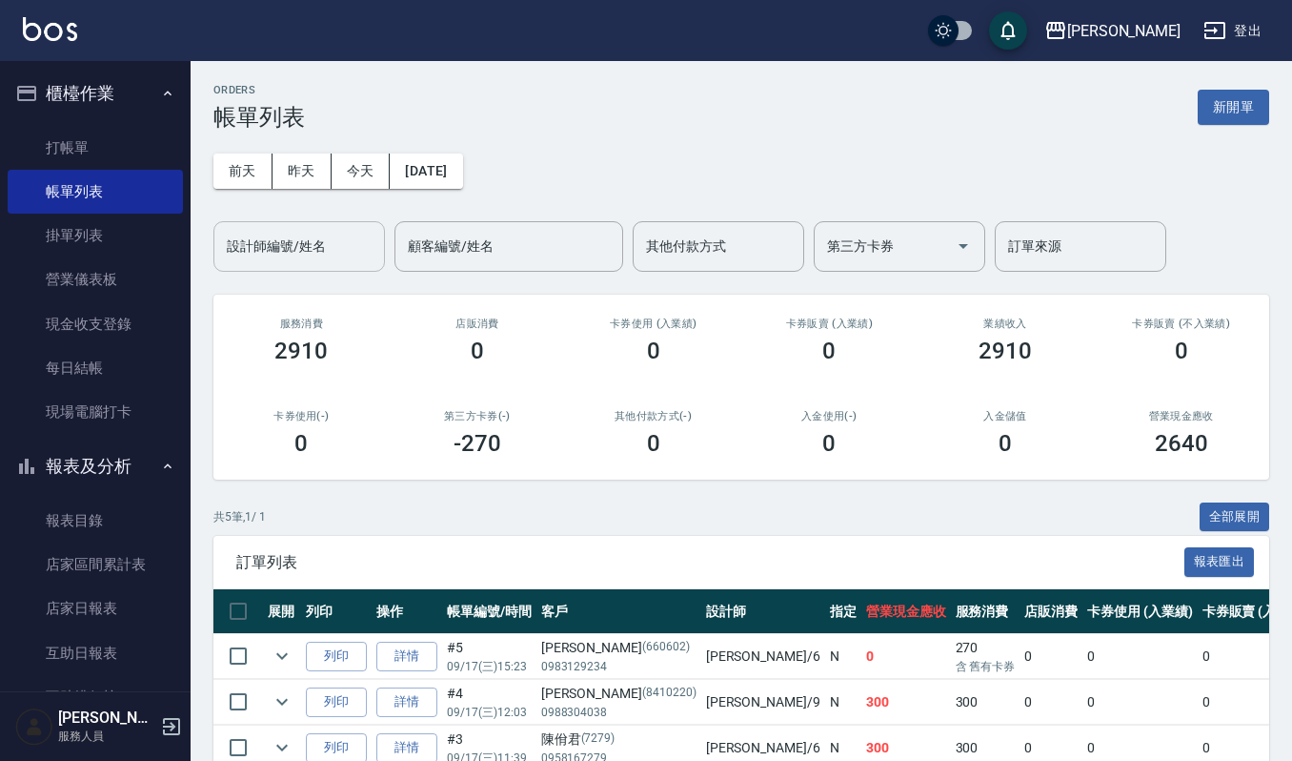
click at [255, 233] on input "設計師編號/姓名" at bounding box center [299, 246] width 154 height 33
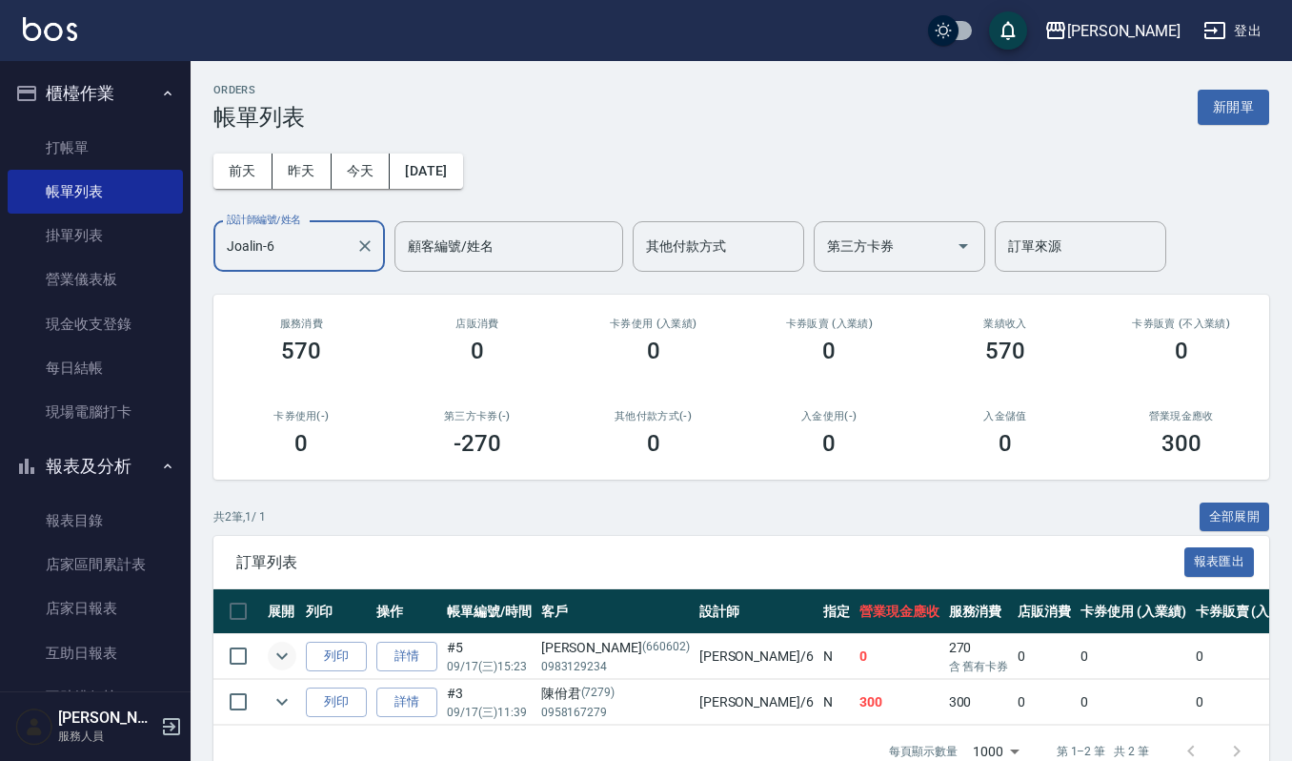
type input "Joalin-6"
click at [284, 656] on icon "expand row" at bounding box center [281, 656] width 11 height 7
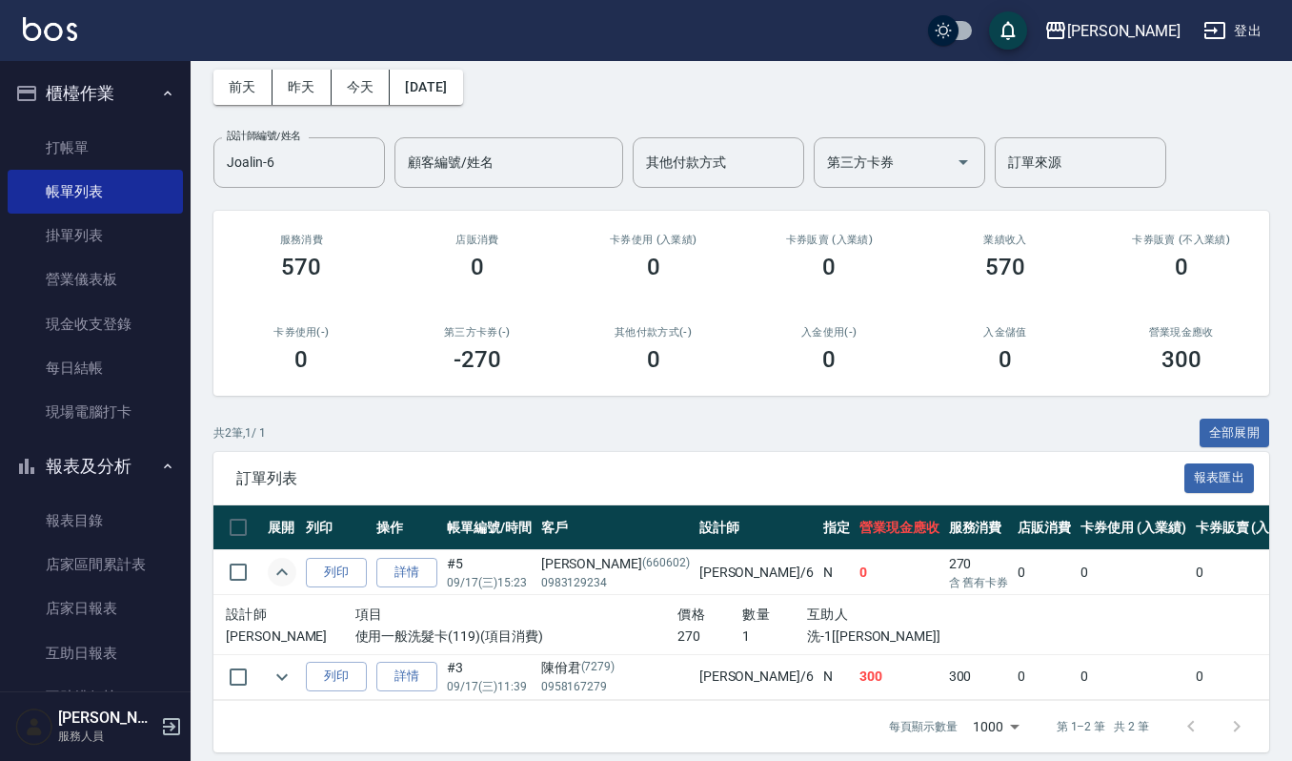
scroll to position [118, 0]
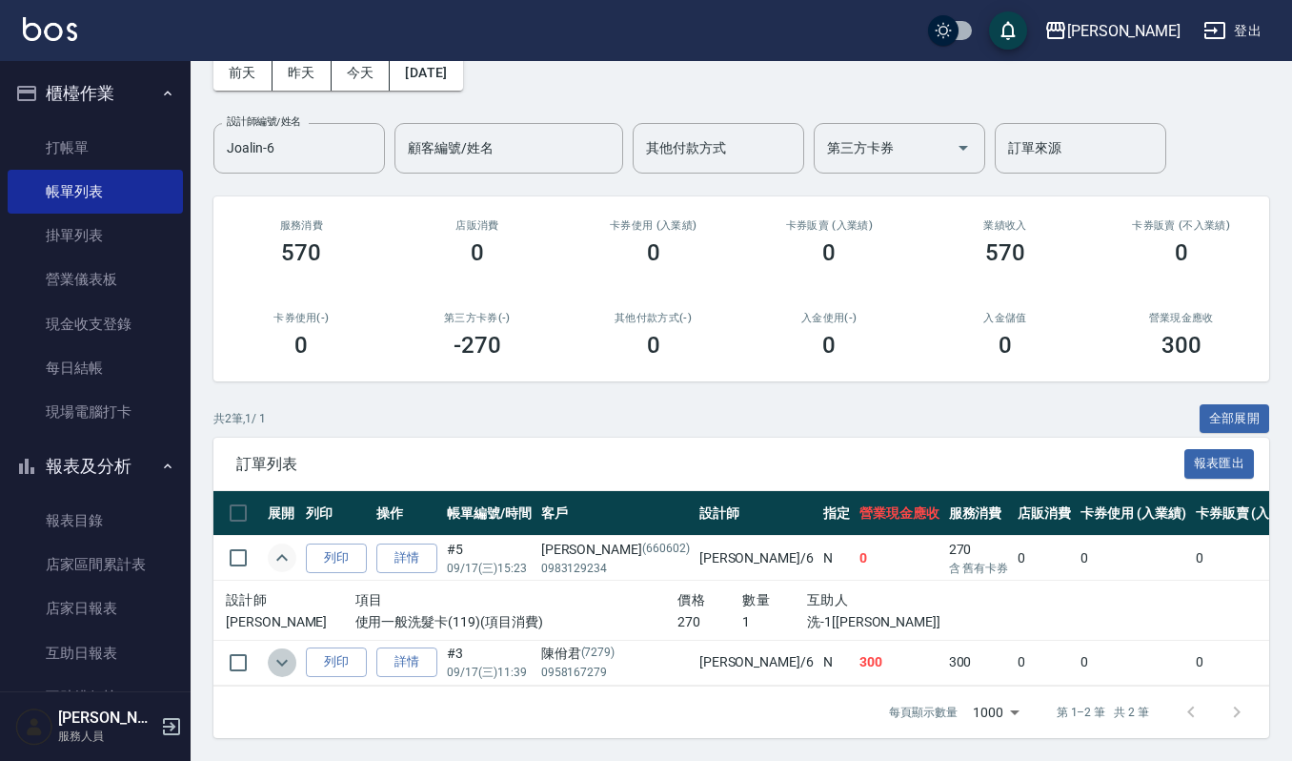
click at [288, 651] on icon "expand row" at bounding box center [282, 662] width 23 height 23
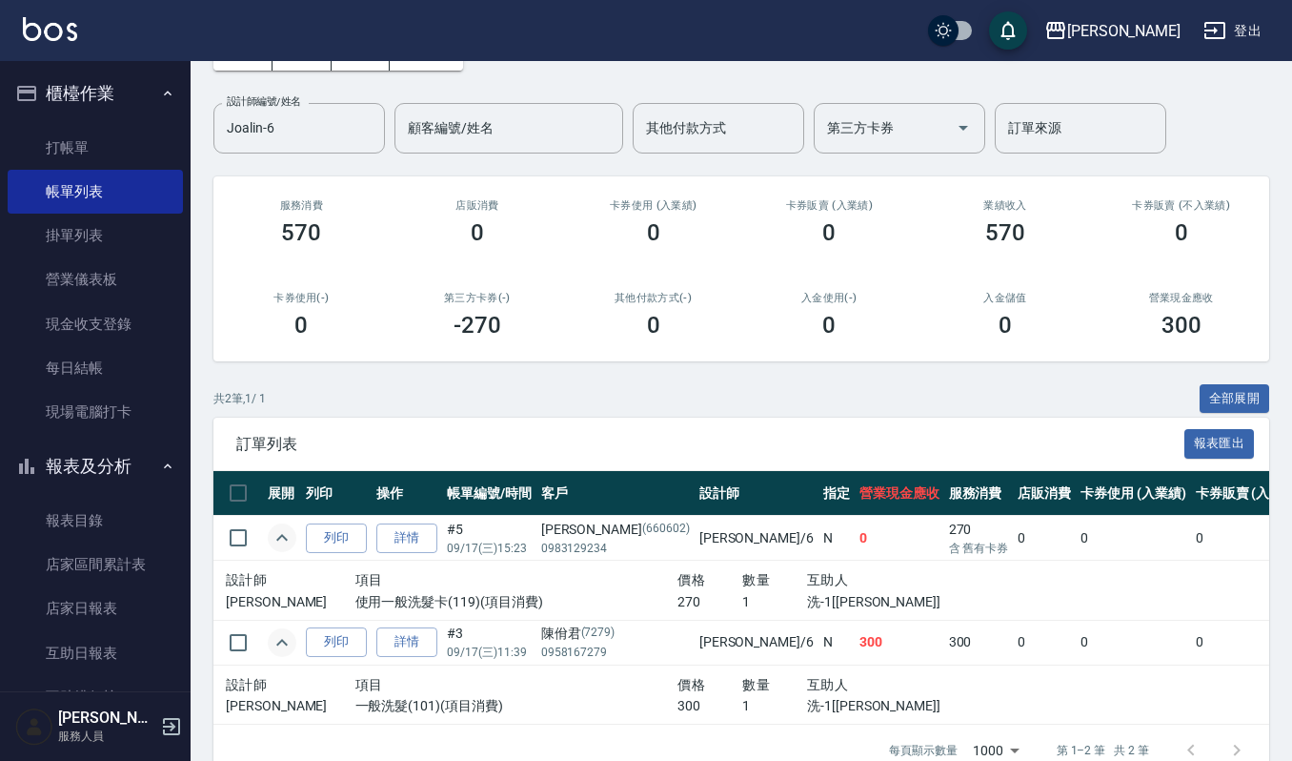
click at [280, 542] on icon "expand row" at bounding box center [282, 537] width 23 height 23
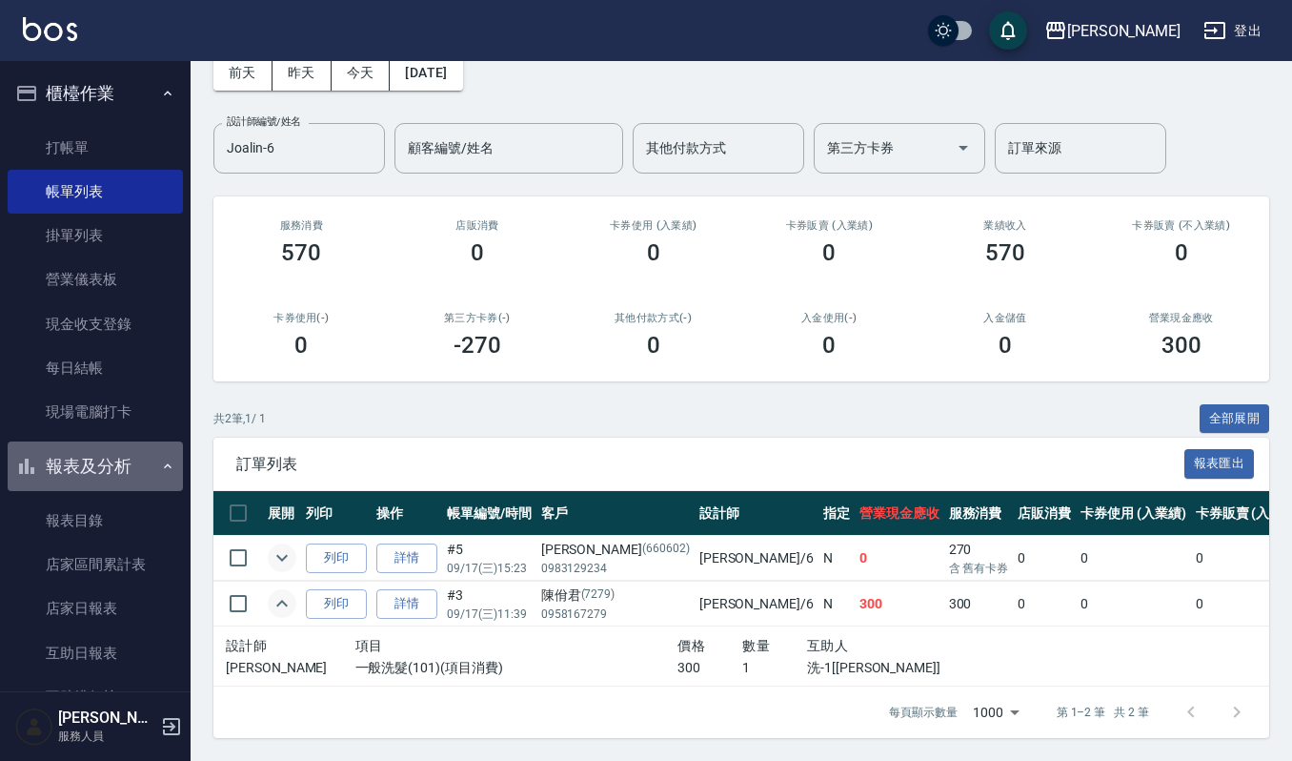
click at [114, 465] on button "報表及分析" at bounding box center [95, 466] width 175 height 50
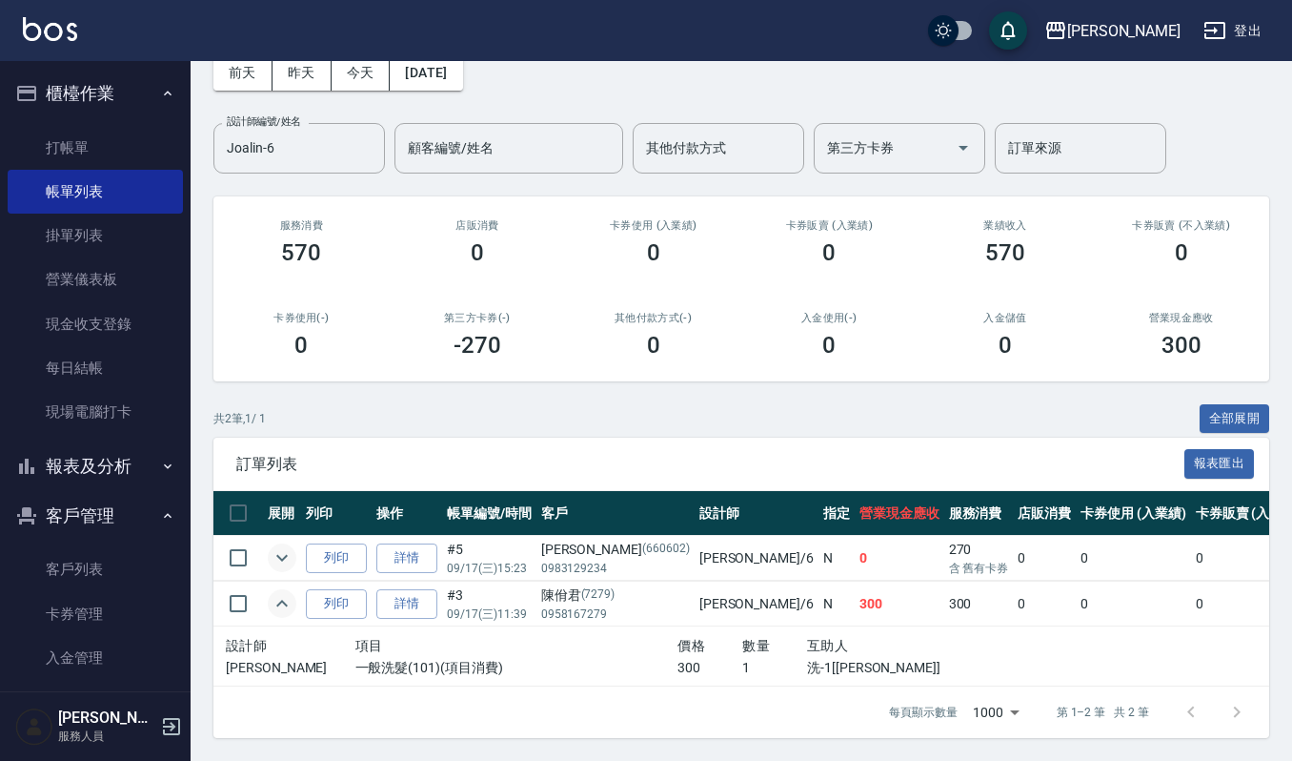
click at [283, 547] on icon "expand row" at bounding box center [282, 557] width 23 height 23
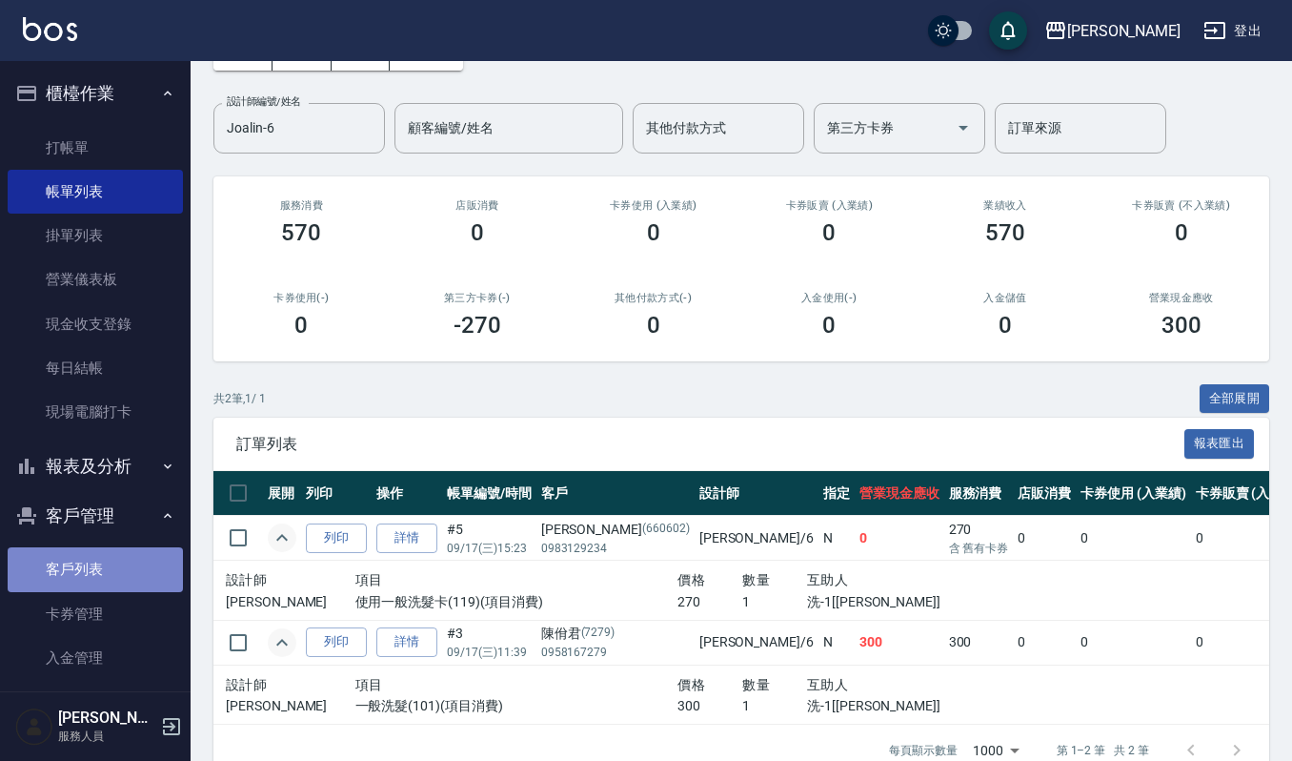
click at [135, 583] on link "客戶列表" at bounding box center [95, 569] width 175 height 44
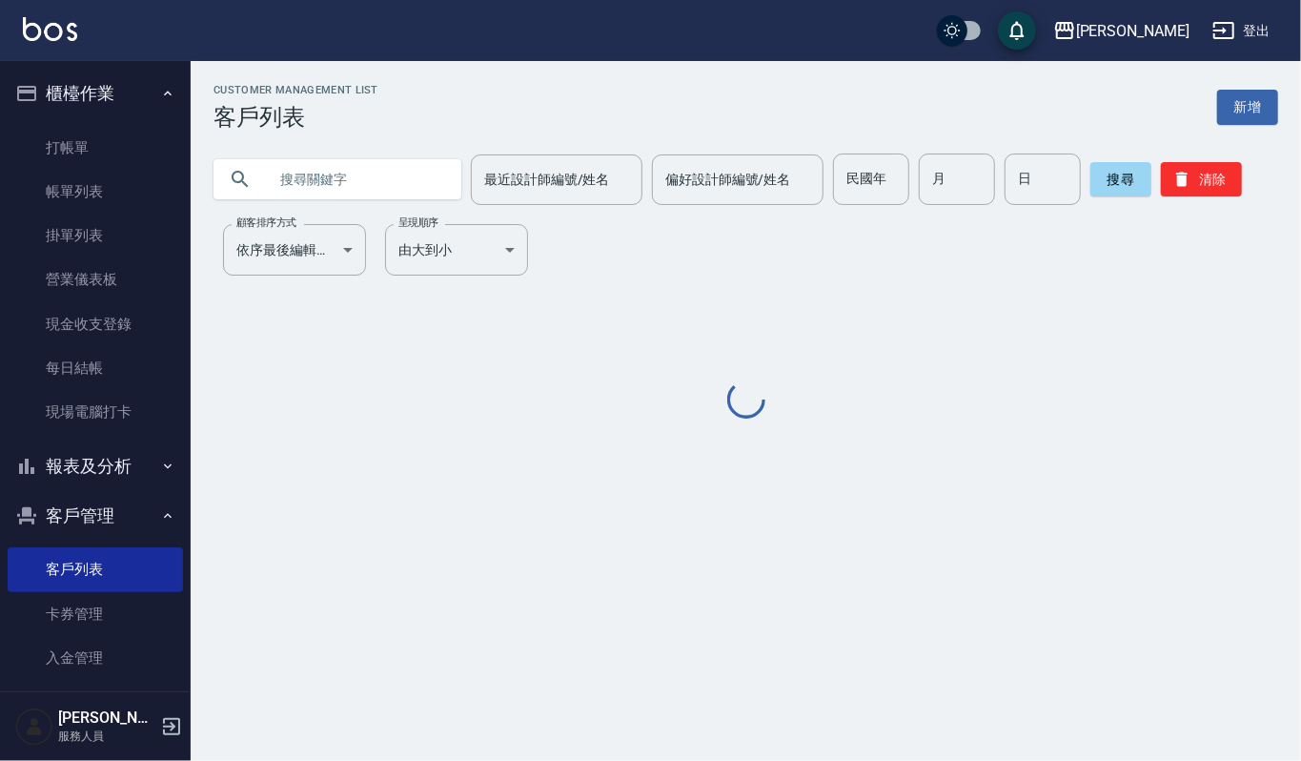
click at [398, 175] on input "text" at bounding box center [356, 178] width 179 height 51
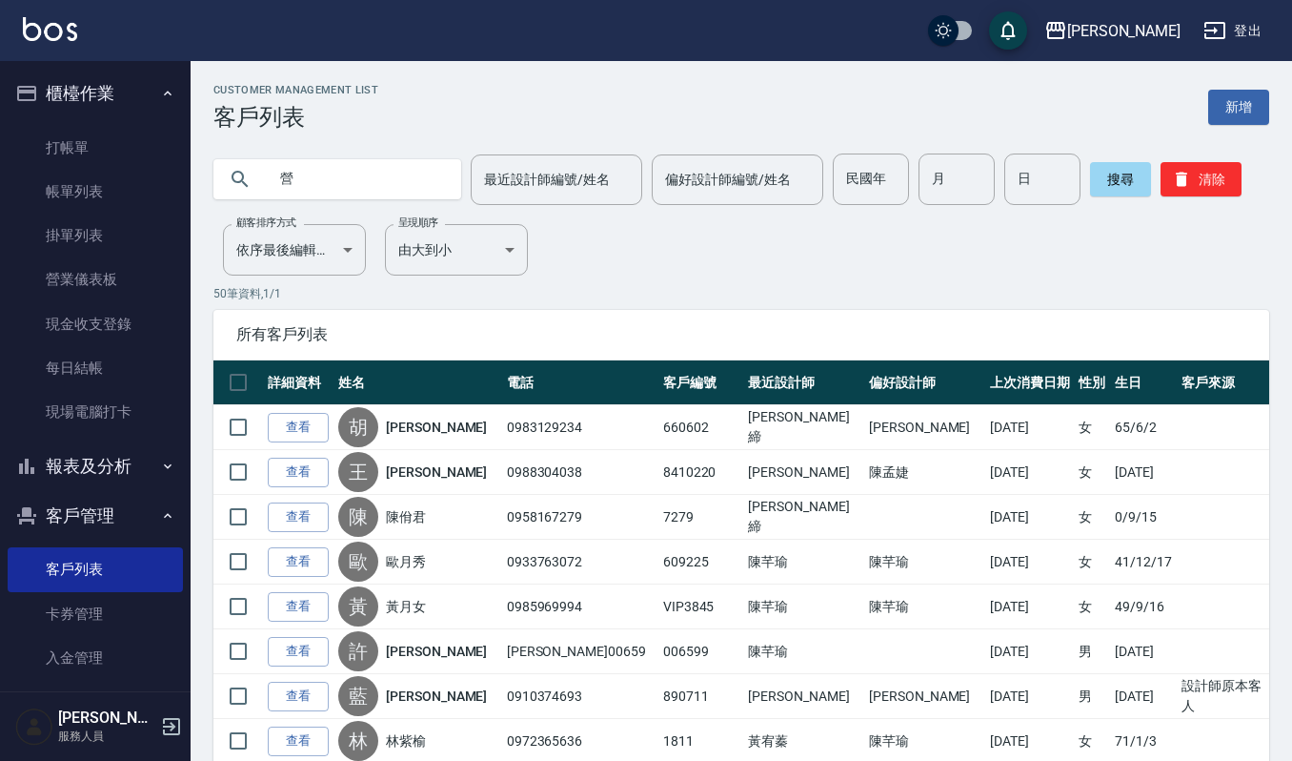
type input "營"
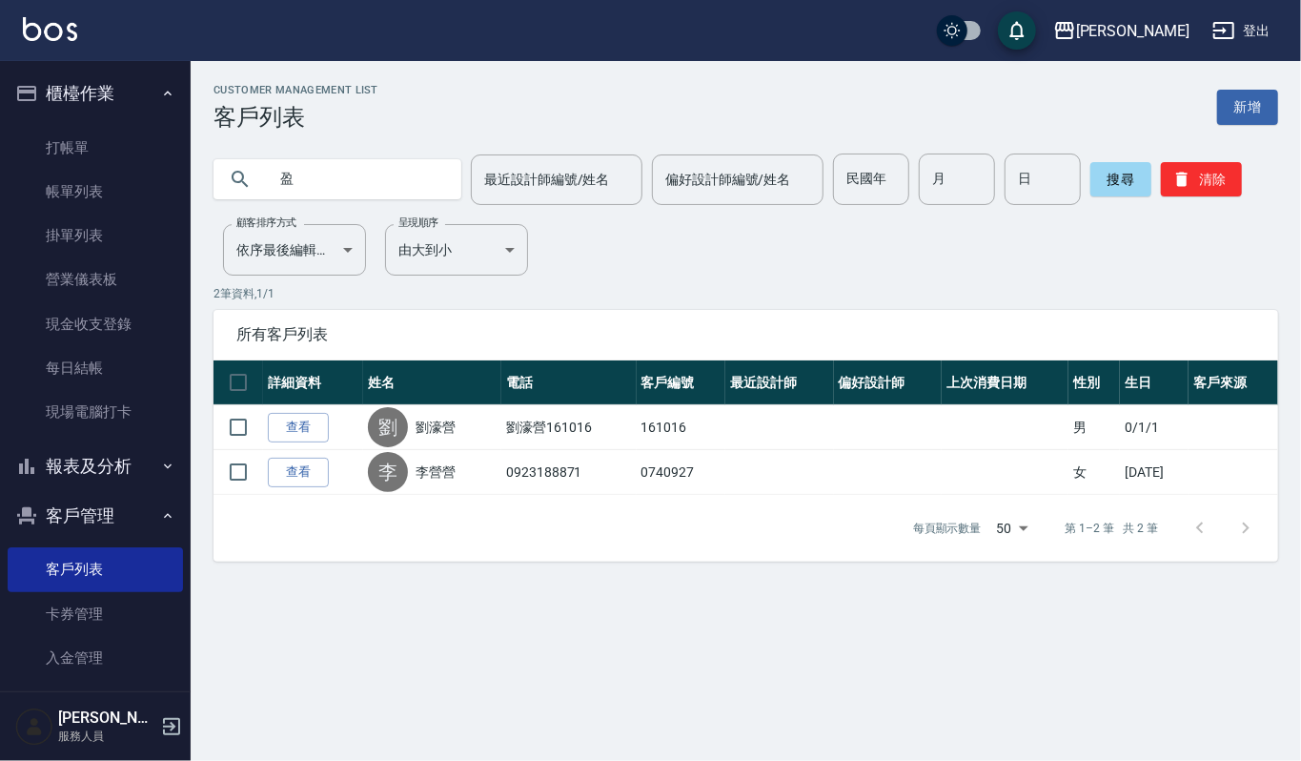
type input "盈"
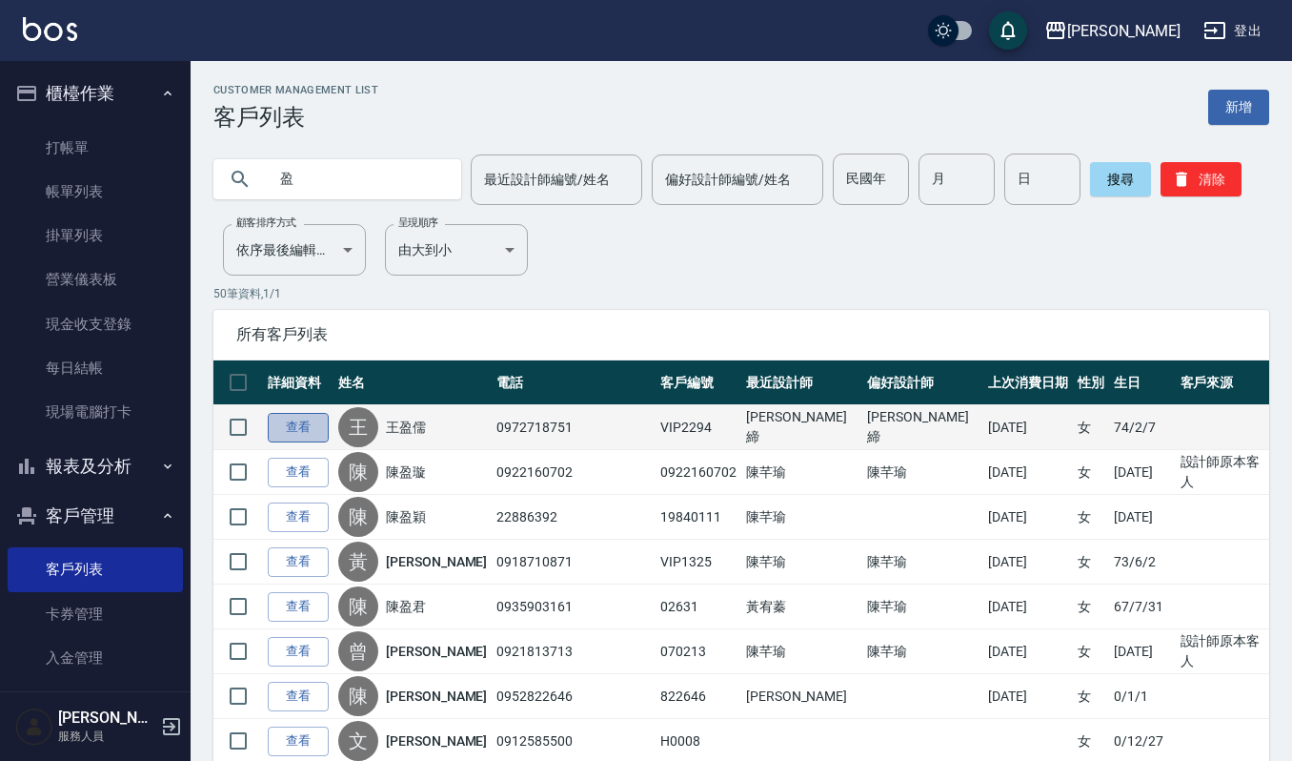
click at [322, 433] on link "查看" at bounding box center [298, 428] width 61 height 30
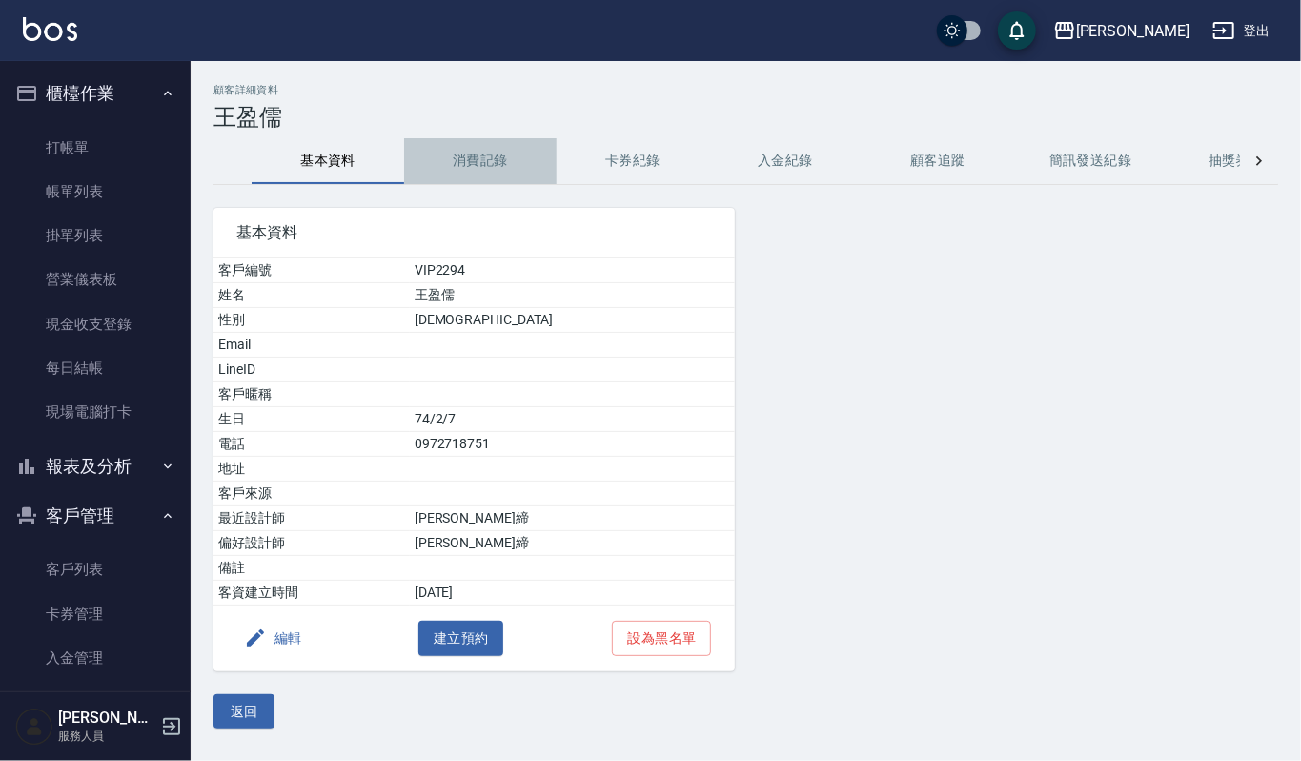
click at [481, 172] on button "消費記錄" at bounding box center [480, 161] width 153 height 46
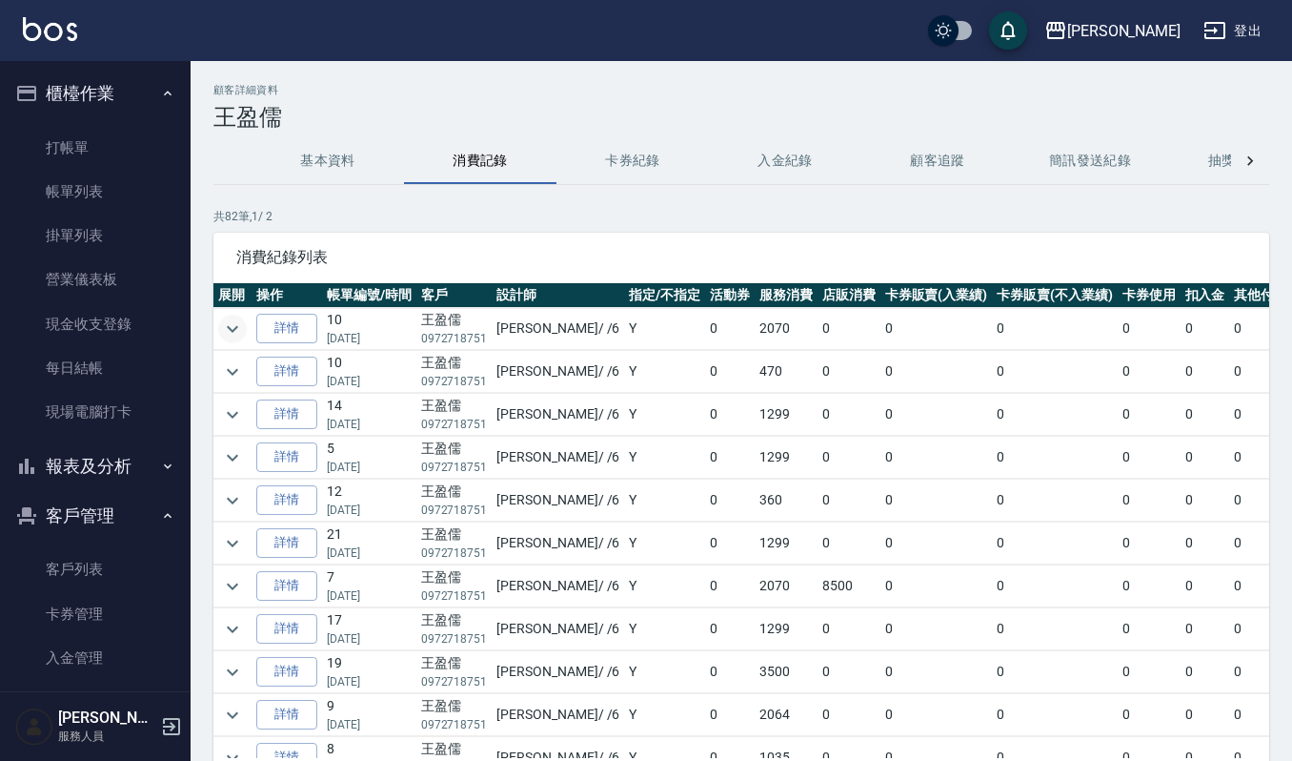
click at [231, 336] on icon "expand row" at bounding box center [232, 328] width 23 height 23
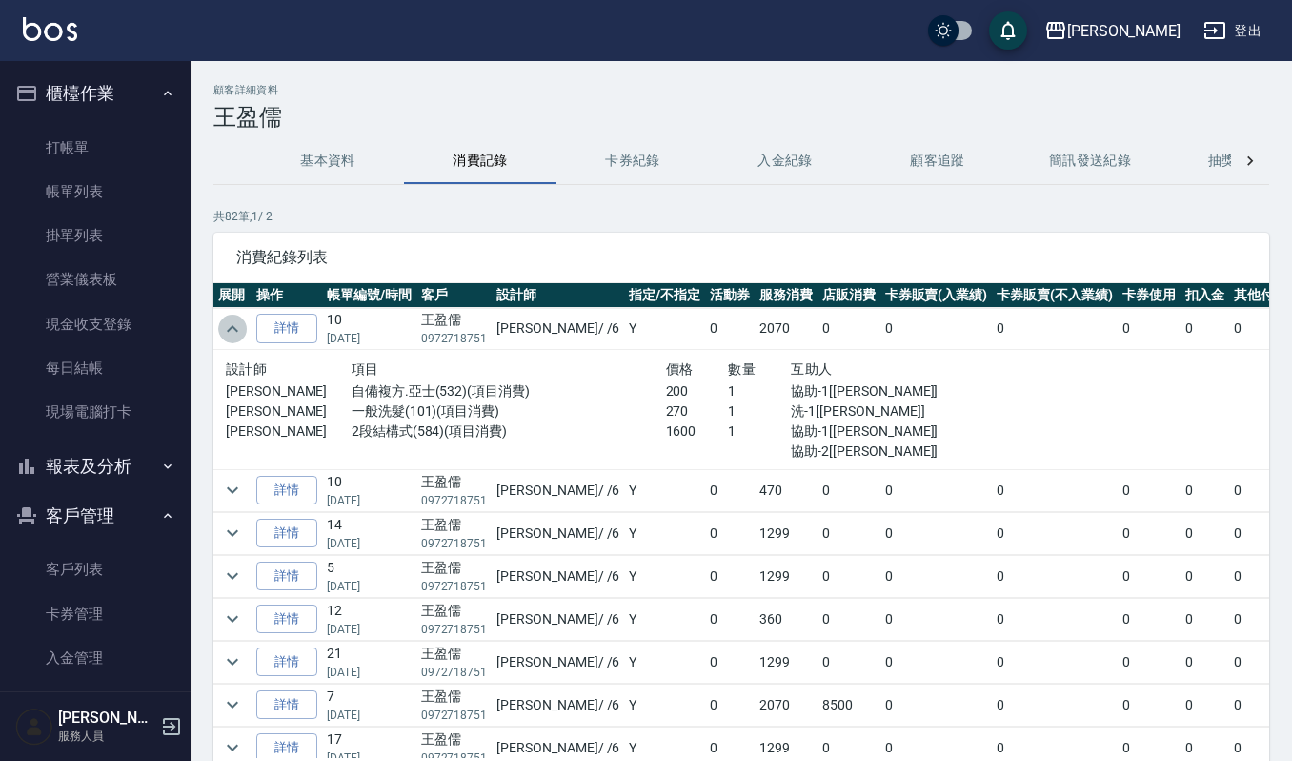
click at [225, 333] on icon "expand row" at bounding box center [232, 328] width 23 height 23
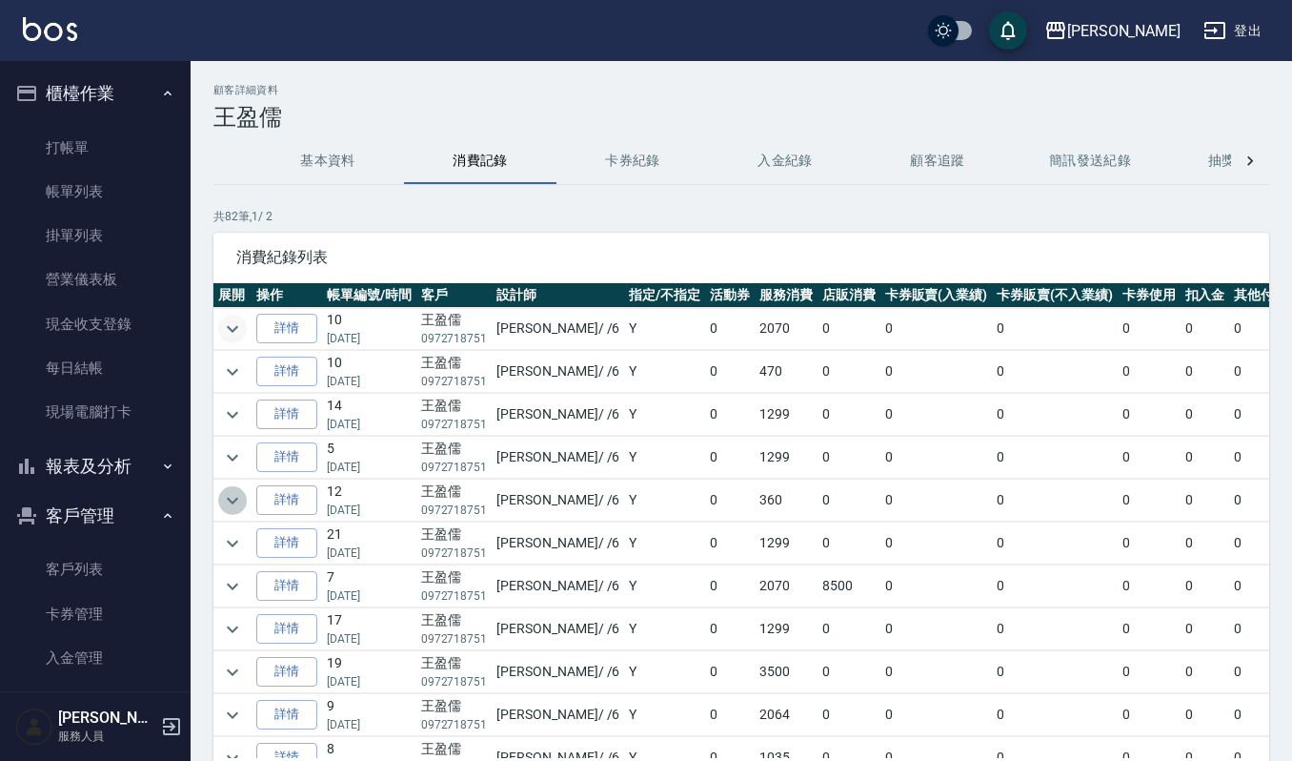
click at [229, 508] on icon "expand row" at bounding box center [232, 500] width 23 height 23
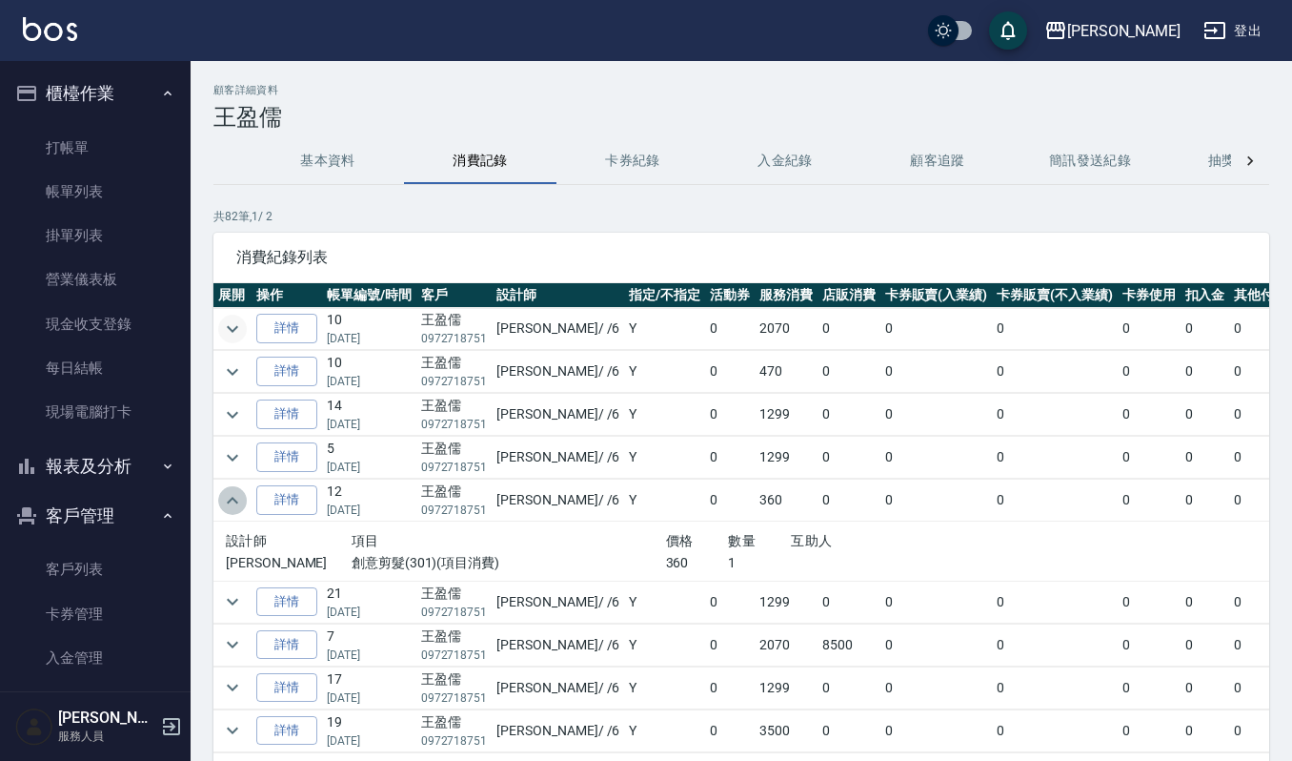
click at [226, 507] on icon "expand row" at bounding box center [232, 500] width 23 height 23
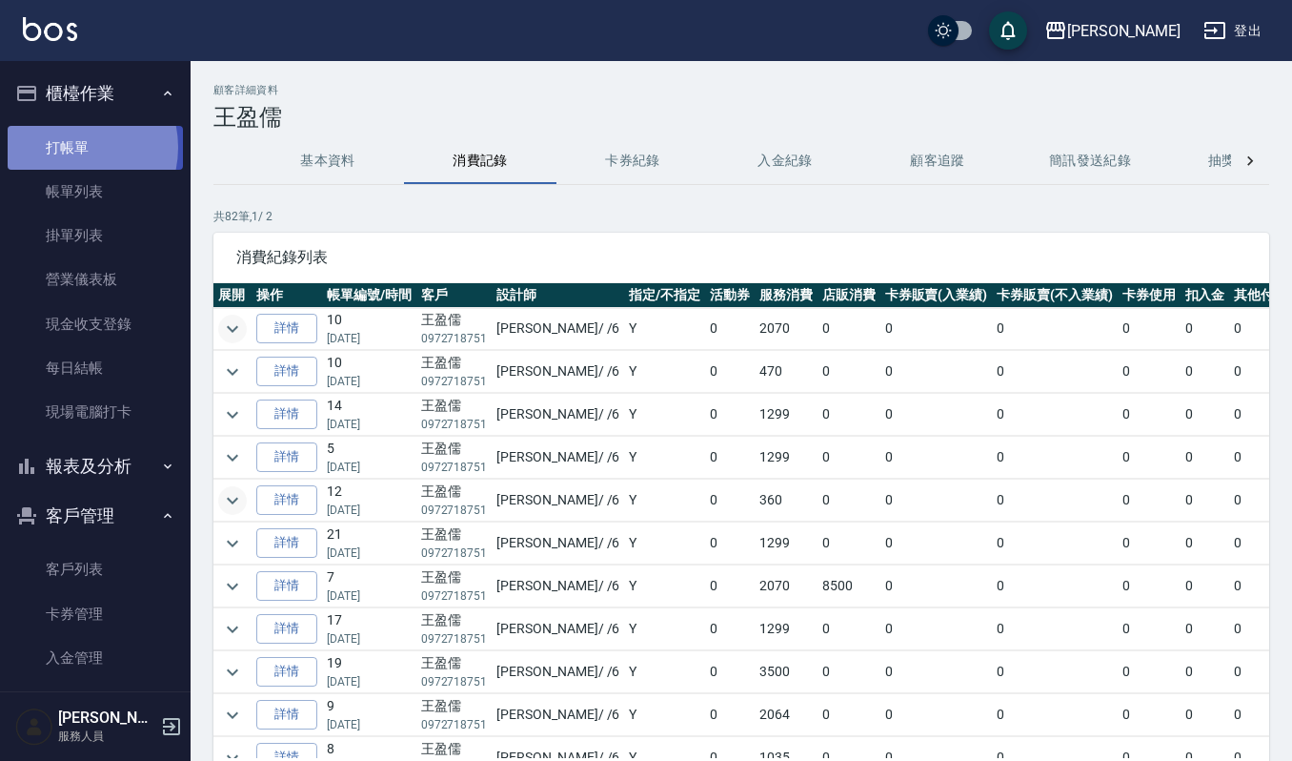
click at [70, 147] on link "打帳單" at bounding box center [95, 148] width 175 height 44
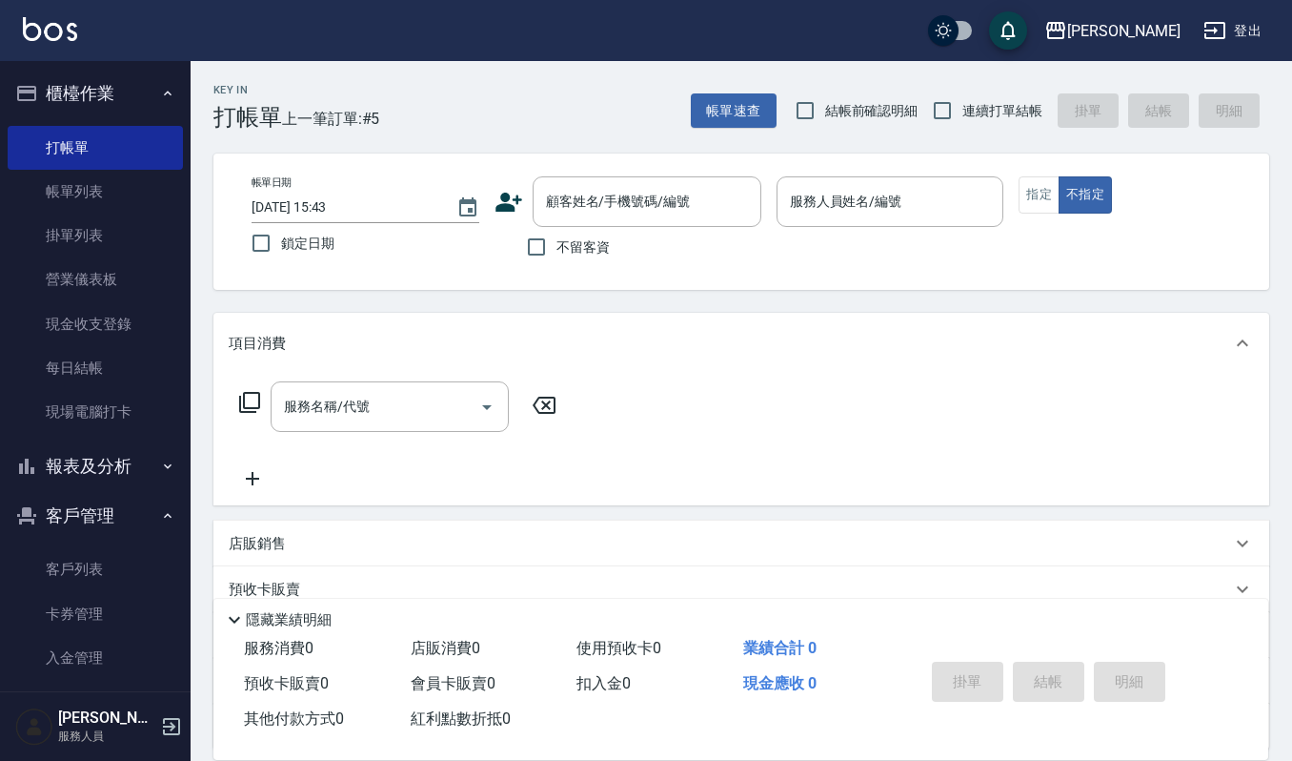
click at [112, 541] on ul "客戶列表 卡券管理 入金管理" at bounding box center [95, 613] width 175 height 148
click at [108, 561] on link "客戶列表" at bounding box center [95, 569] width 175 height 44
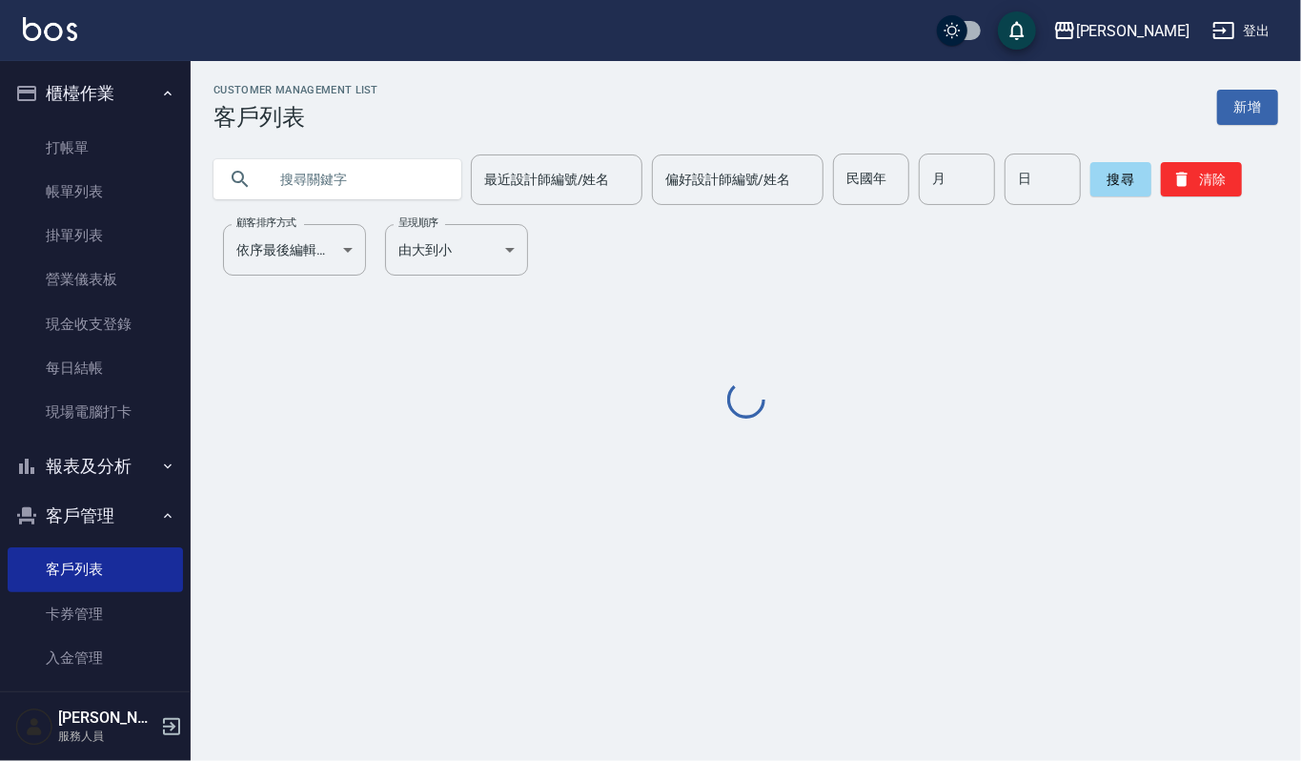
click at [349, 175] on input "text" at bounding box center [356, 178] width 179 height 51
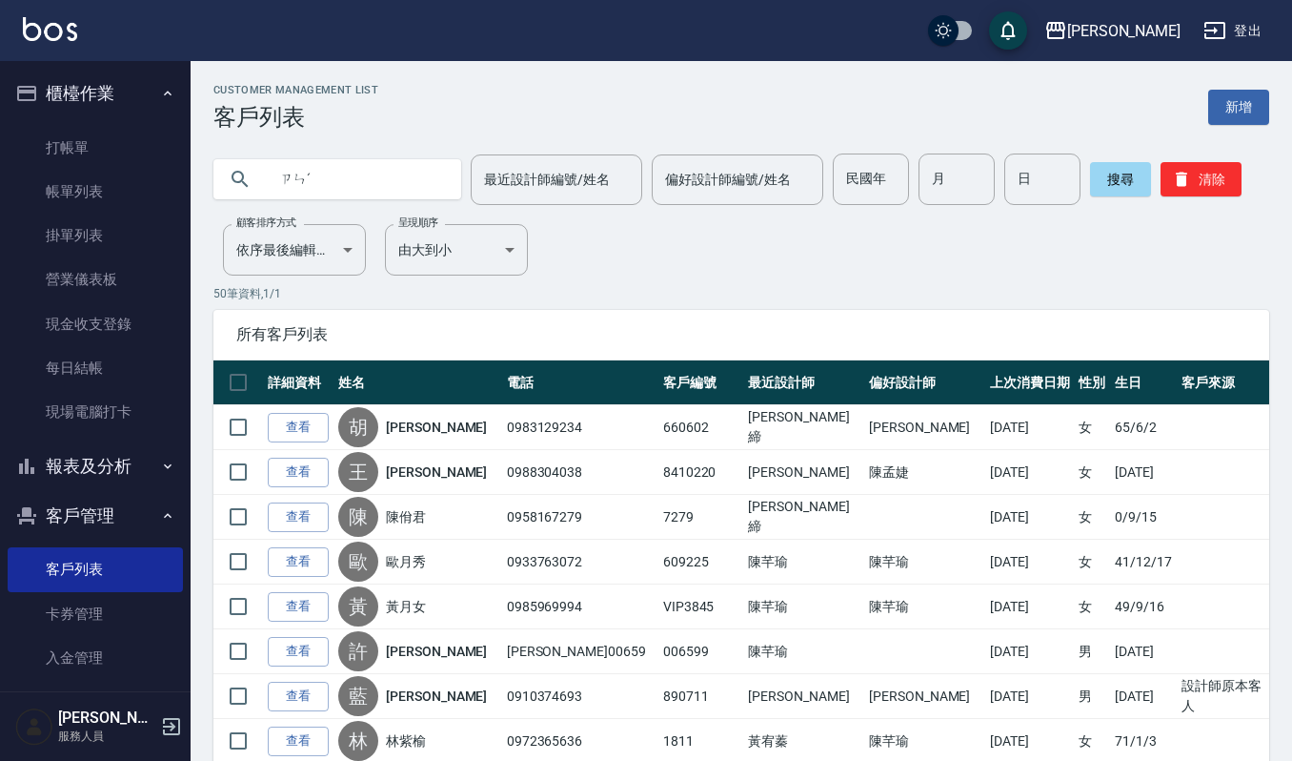
type input "ㄗ"
type input "[PERSON_NAME]任"
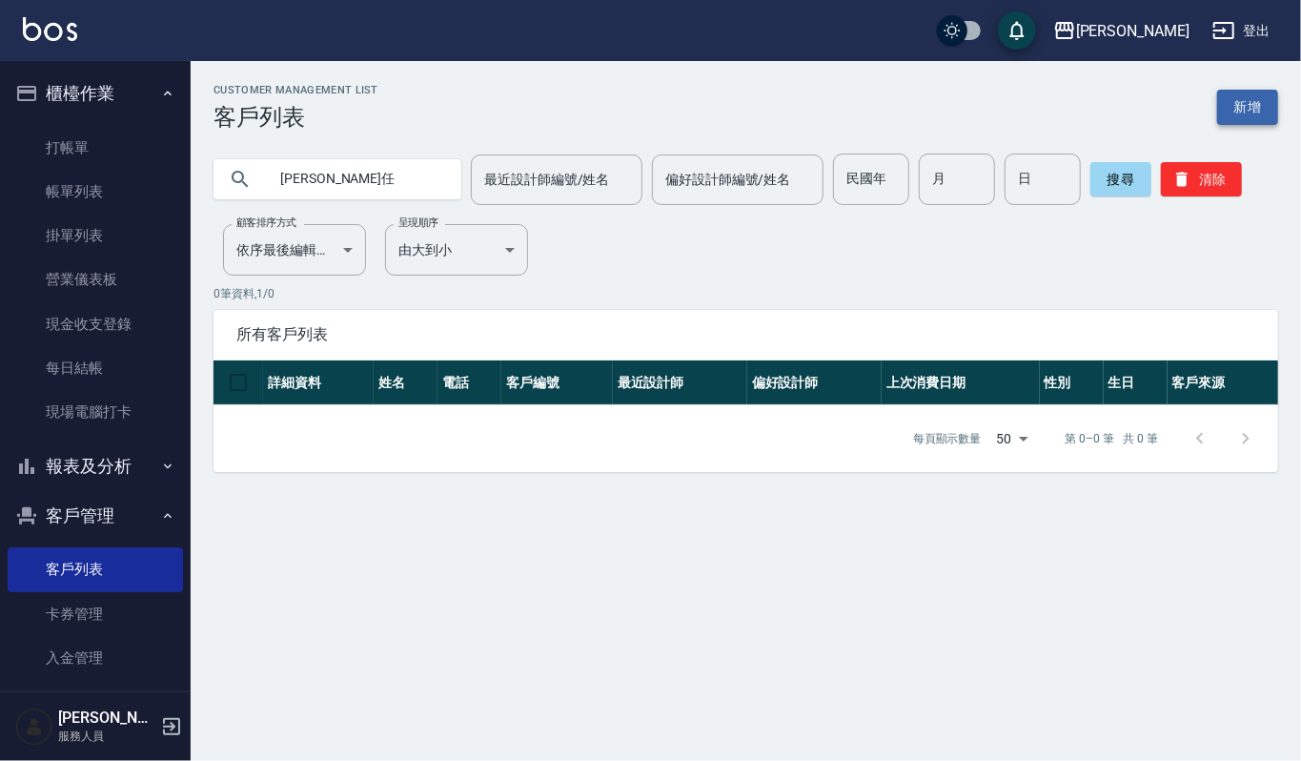
click at [1262, 122] on link "新增" at bounding box center [1247, 107] width 61 height 35
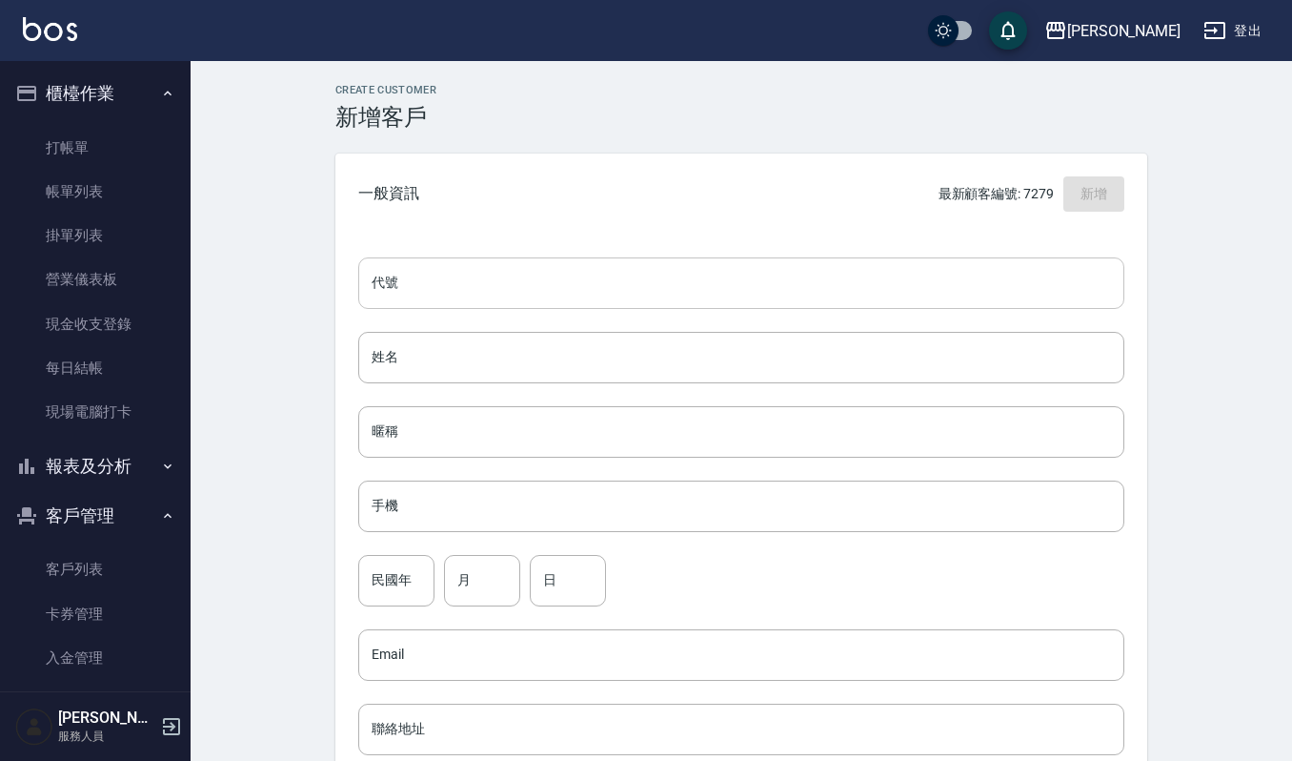
click at [637, 278] on input "代號" at bounding box center [741, 282] width 766 height 51
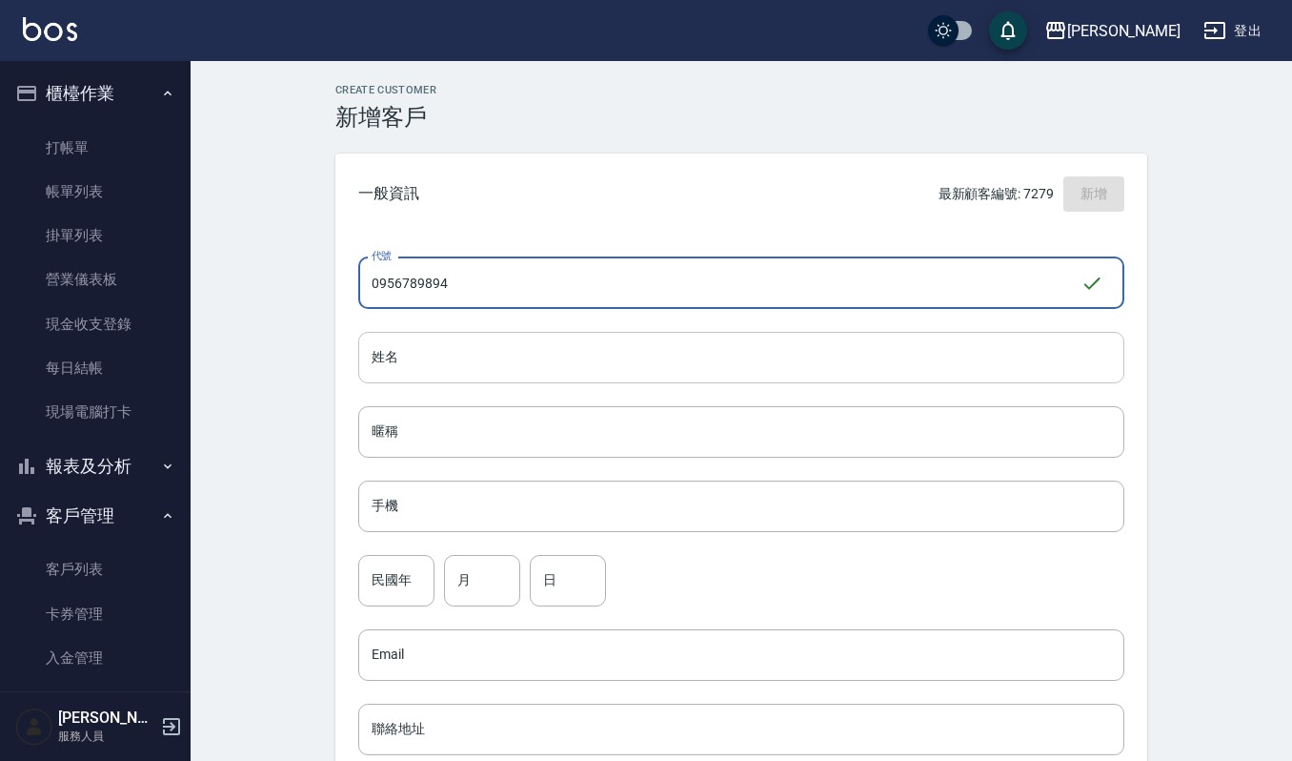
type input "0956789894"
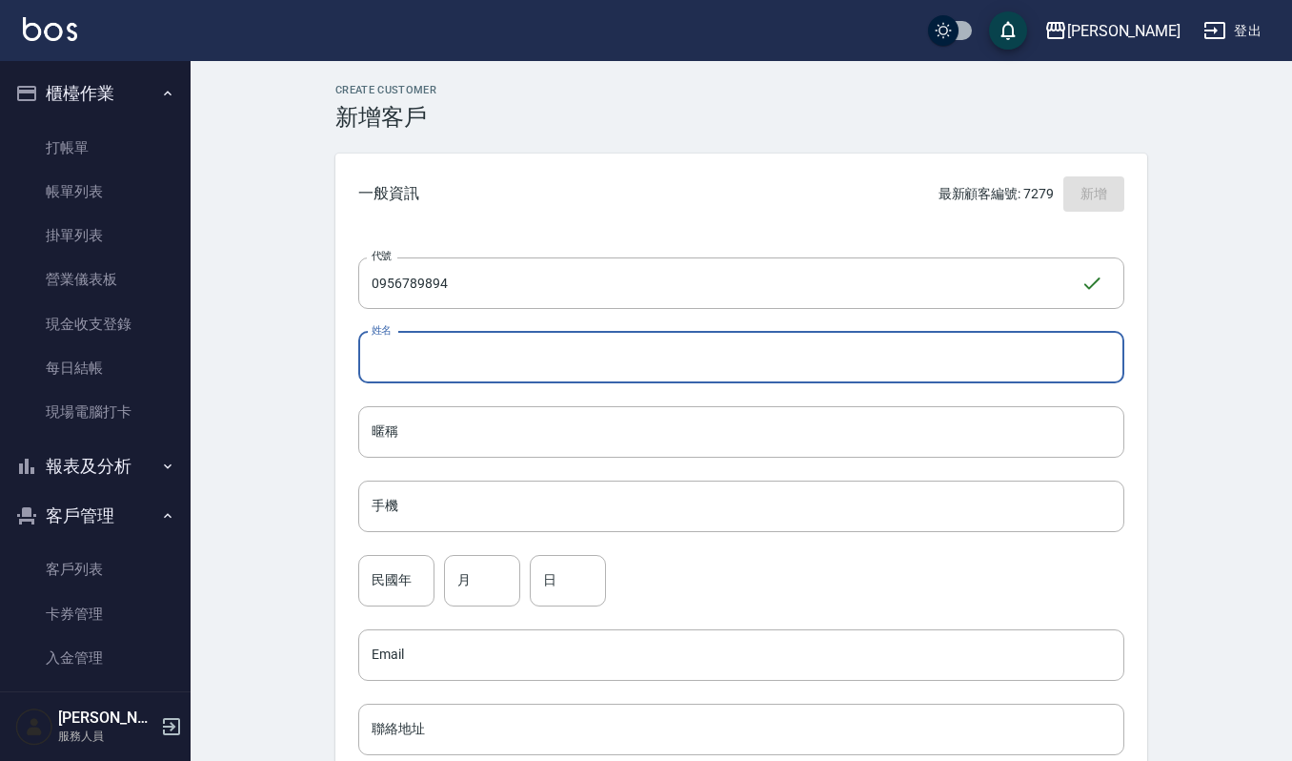
click at [485, 343] on input "姓名" at bounding box center [741, 357] width 766 height 51
drag, startPoint x: 452, startPoint y: 358, endPoint x: 328, endPoint y: 339, distance: 125.4
click at [328, 339] on div "Create Customer 新增客戶 一般資訊 最新顧客編號: 7279 新增 代號 0956789894 ​ 代號 姓名 [PERSON_NAME] 姓…" at bounding box center [742, 651] width 858 height 1134
type input "[PERSON_NAME]"
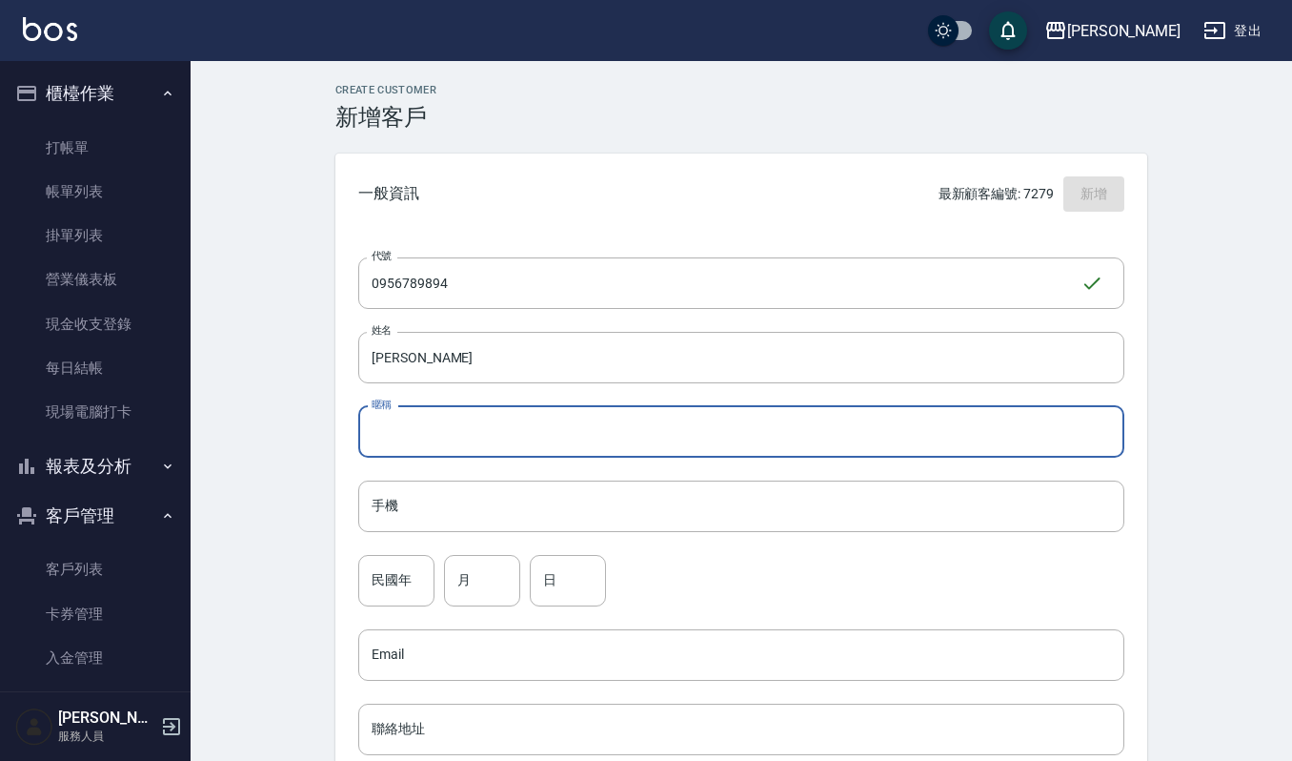
click at [507, 412] on input "暱稱" at bounding box center [741, 431] width 766 height 51
paste input "[PERSON_NAME]"
type input "[PERSON_NAME]"
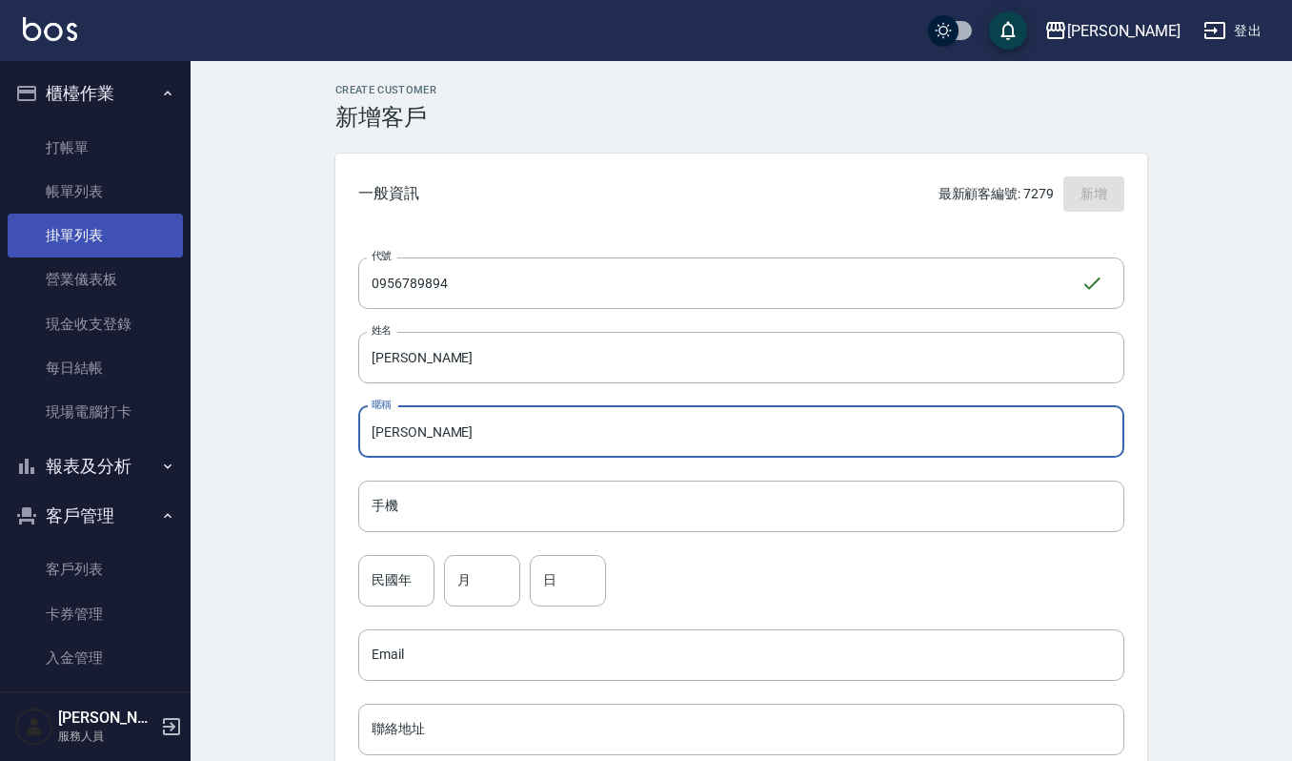
drag, startPoint x: 480, startPoint y: 295, endPoint x: 162, endPoint y: 248, distance: 321.8
click at [162, 248] on div "上越[PERSON_NAME] 登出 櫃檯作業 打帳單 帳單列表 掛單列表 營業儀表板 現金收支登錄 每日結帳 現場電腦打卡 報表及分析 報表目錄 店家區間累…" at bounding box center [646, 620] width 1292 height 1241
click at [611, 444] on input "[PERSON_NAME]" at bounding box center [741, 431] width 766 height 51
click at [560, 509] on input "手機" at bounding box center [741, 505] width 766 height 51
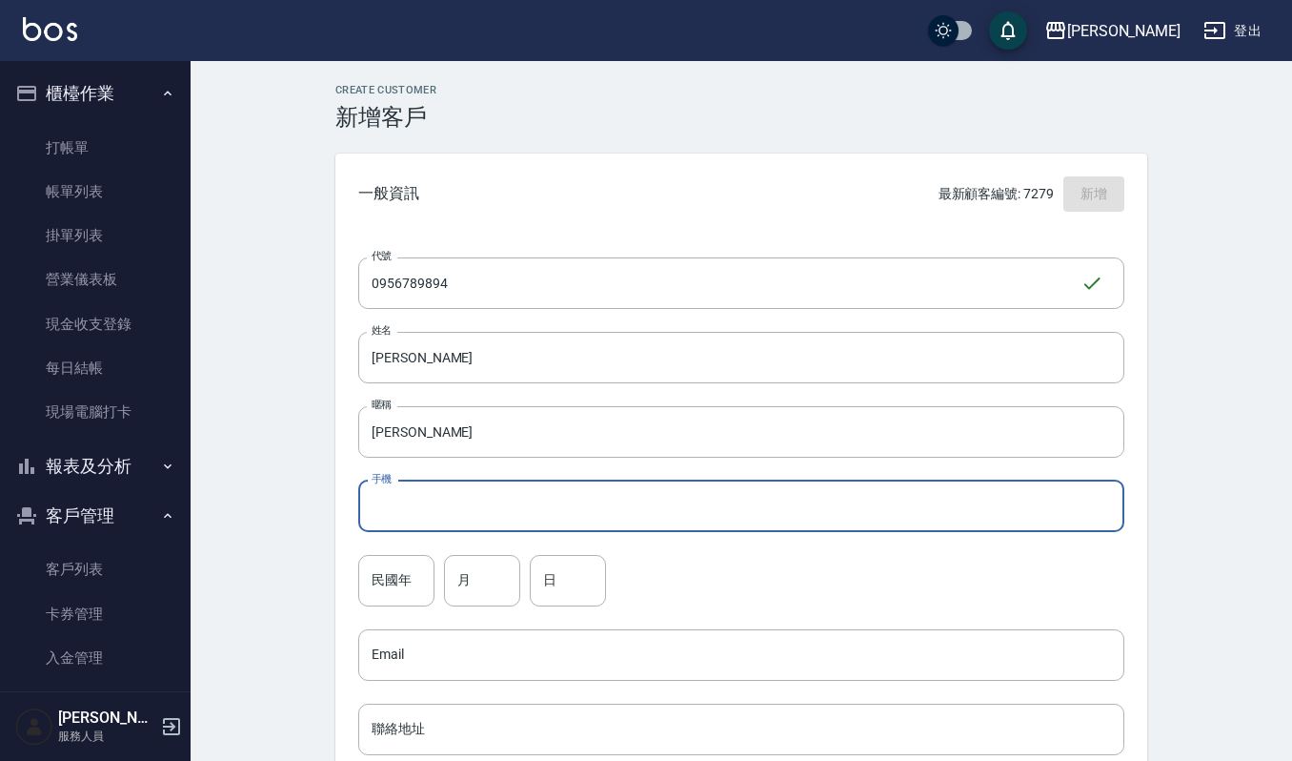
paste input "0956789894"
type input "0956789894"
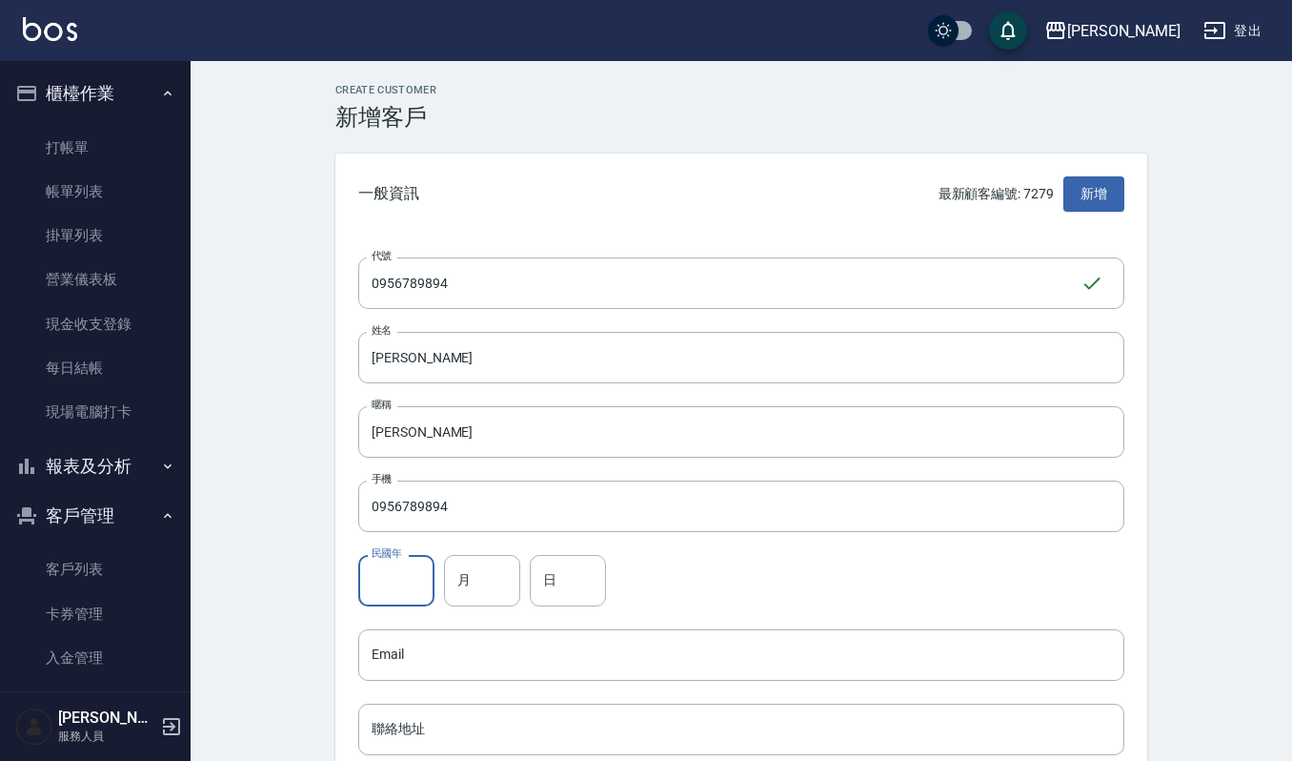
click at [391, 580] on input "民國年" at bounding box center [396, 580] width 76 height 51
type input "0"
click at [221, 444] on div "Create Customer 新增客戶 一般資訊 最新顧客編號: 7279 新增 代號 0956789894 ​ 代號 姓名 [PERSON_NAME] 姓…" at bounding box center [742, 651] width 1102 height 1180
click at [470, 635] on input "Email" at bounding box center [741, 654] width 766 height 51
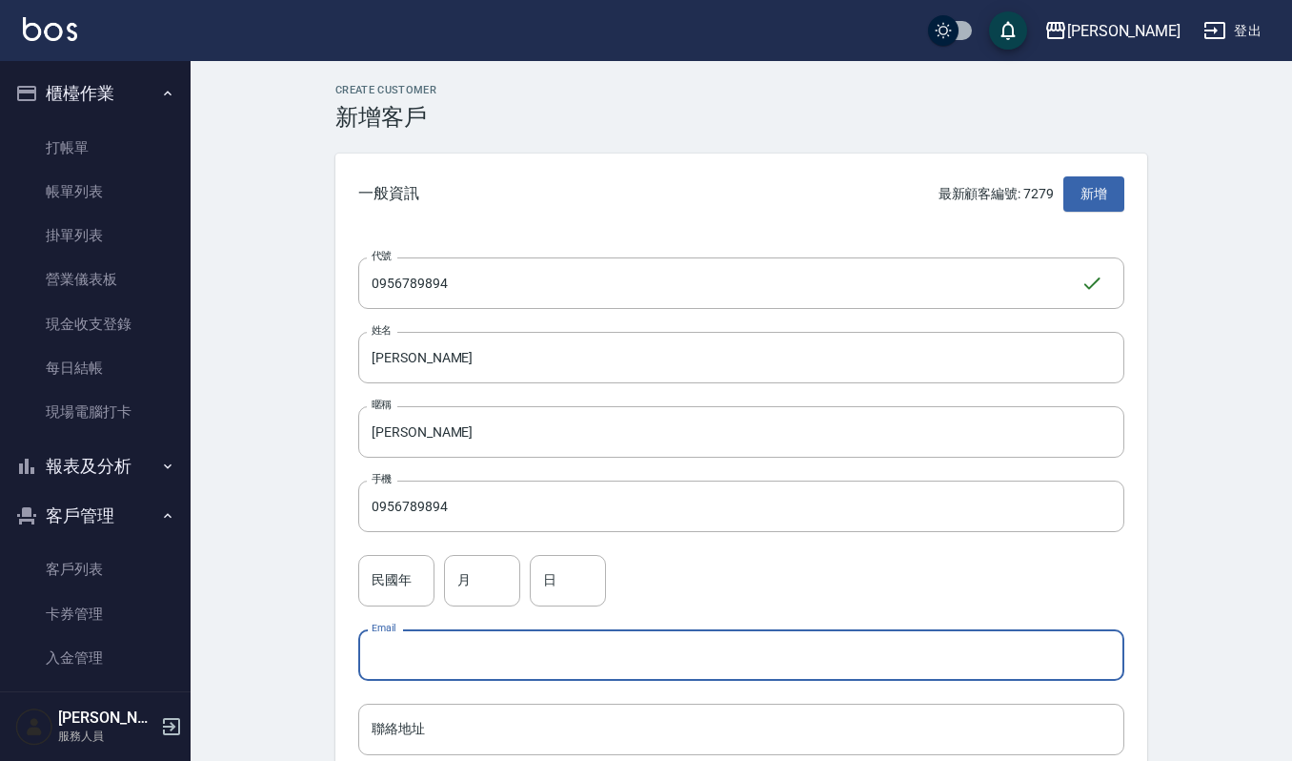
scroll to position [381, 0]
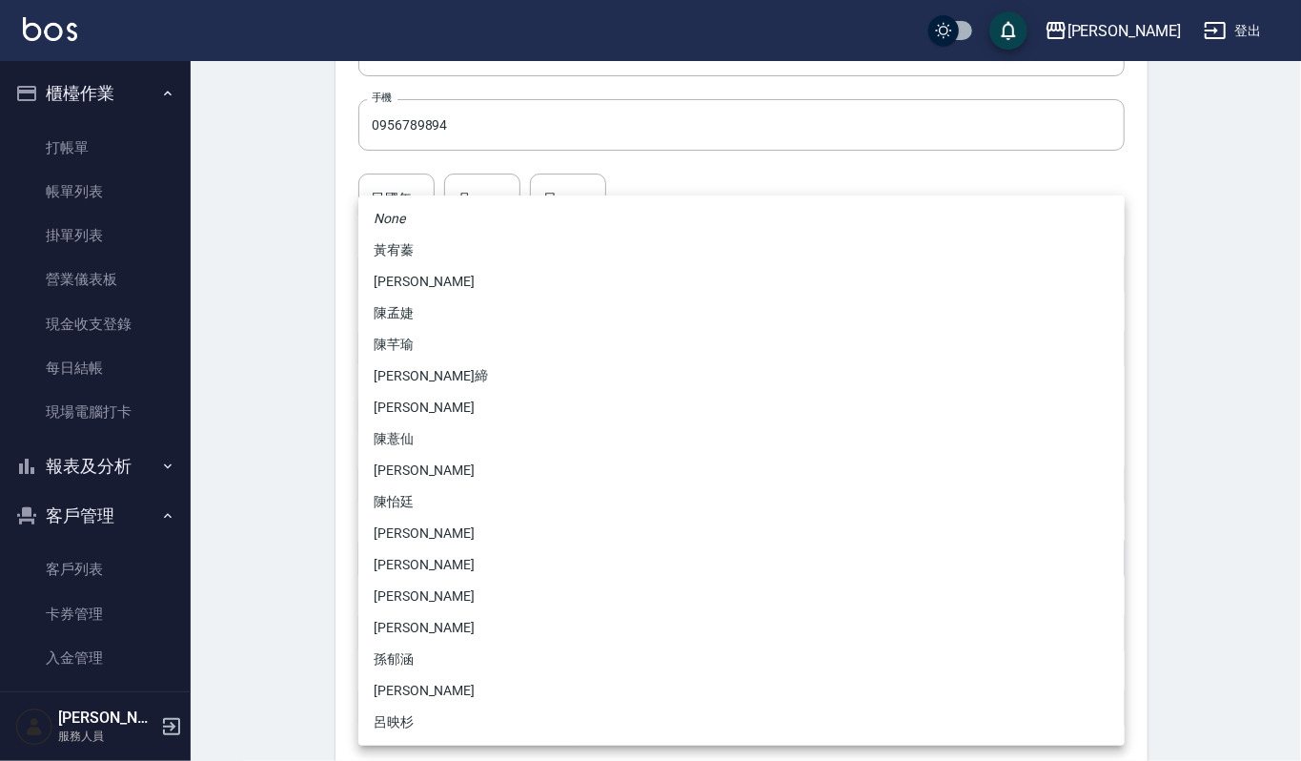
click at [473, 562] on body "上越[PERSON_NAME] 登出 櫃檯作業 打帳單 帳單列表 掛單列表 營業儀表板 現金收支登錄 每日結帳 現場電腦打卡 報表及分析 報表目錄 店家區間累…" at bounding box center [650, 239] width 1301 height 1241
click at [246, 519] on div at bounding box center [650, 380] width 1301 height 761
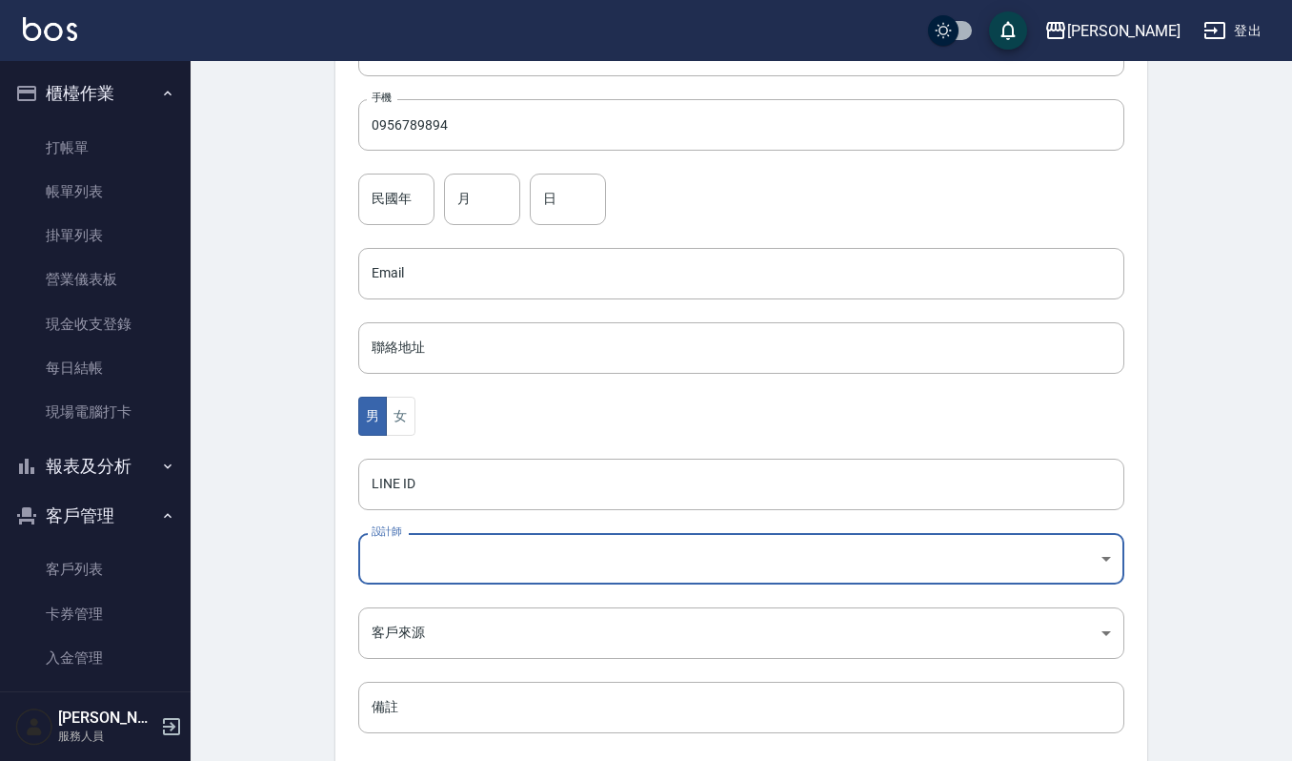
scroll to position [480, 0]
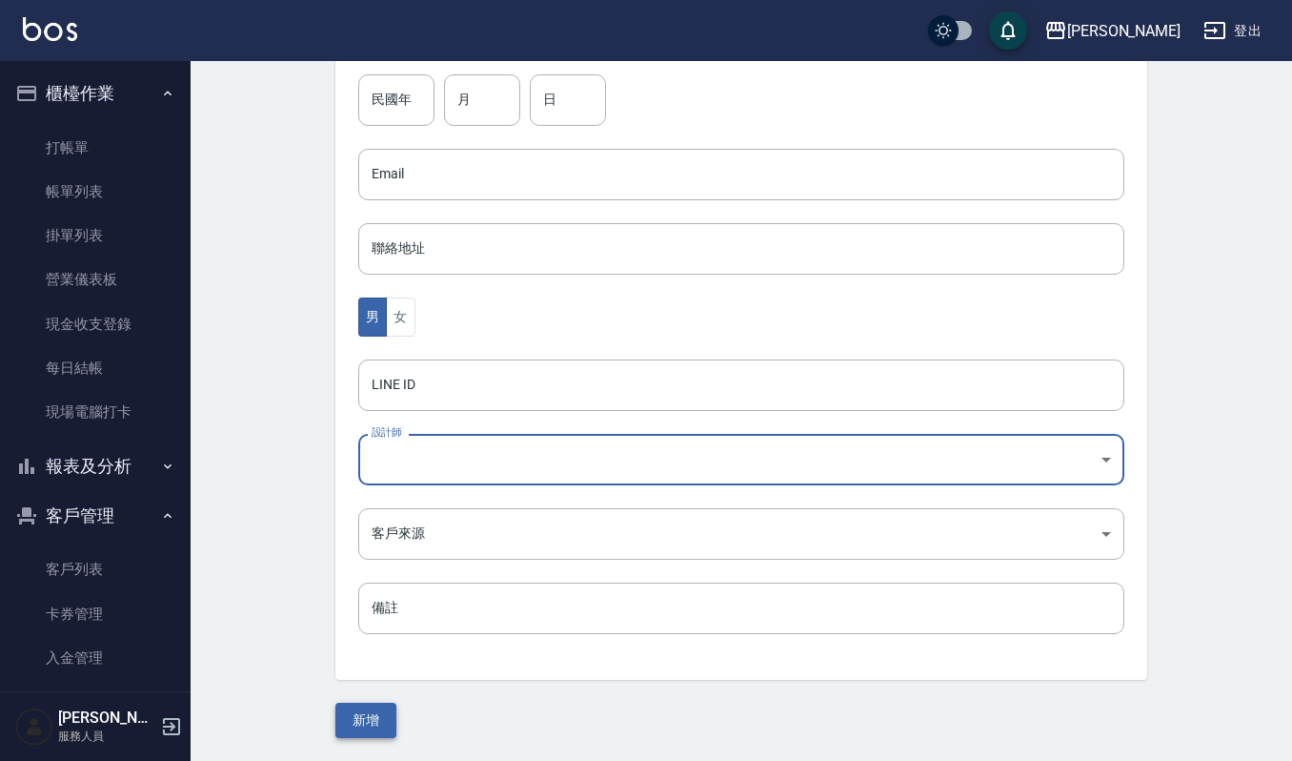
click at [378, 714] on button "新增" at bounding box center [366, 719] width 61 height 35
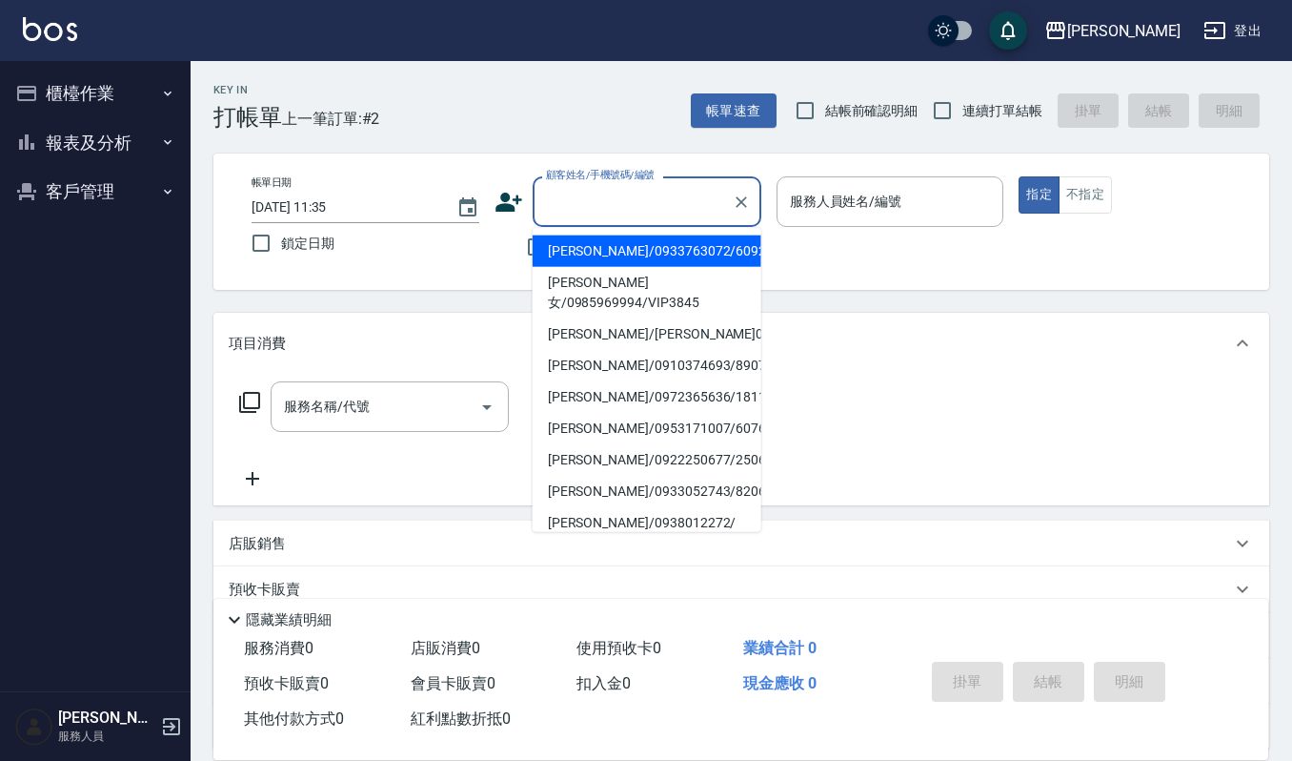
click at [664, 198] on input "顧客姓名/手機號碼/編號" at bounding box center [632, 201] width 183 height 33
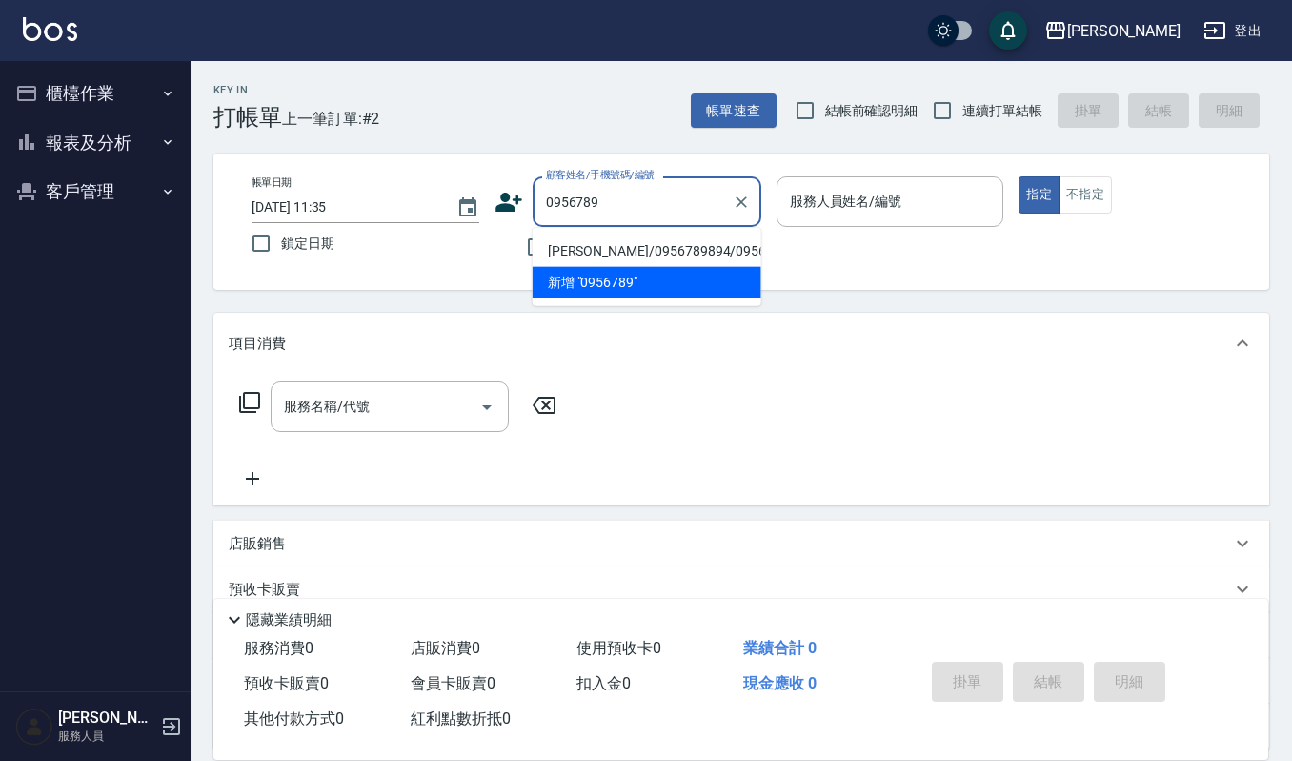
click at [637, 248] on li "林任昱/0956789894/0956789894" at bounding box center [647, 250] width 229 height 31
type input "林任昱/0956789894/0956789894"
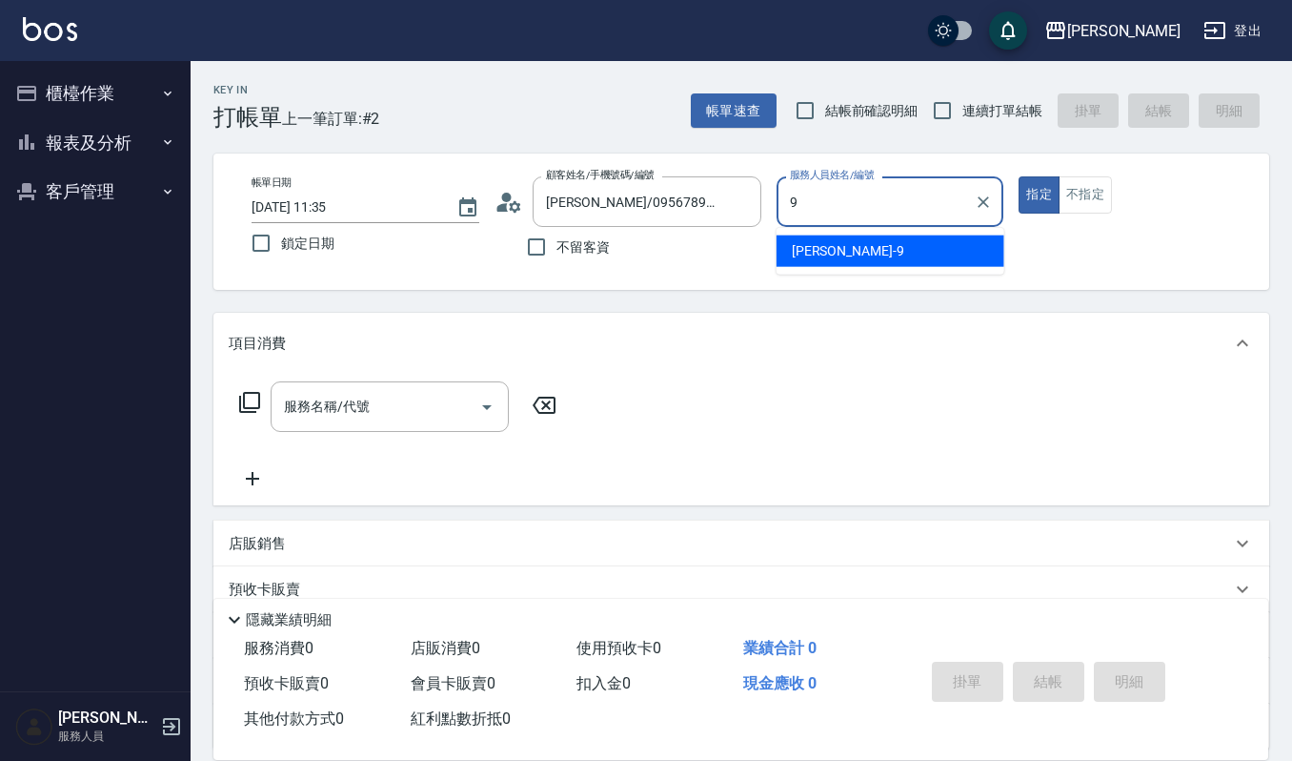
type input "Ivy艾薇-9"
type button "true"
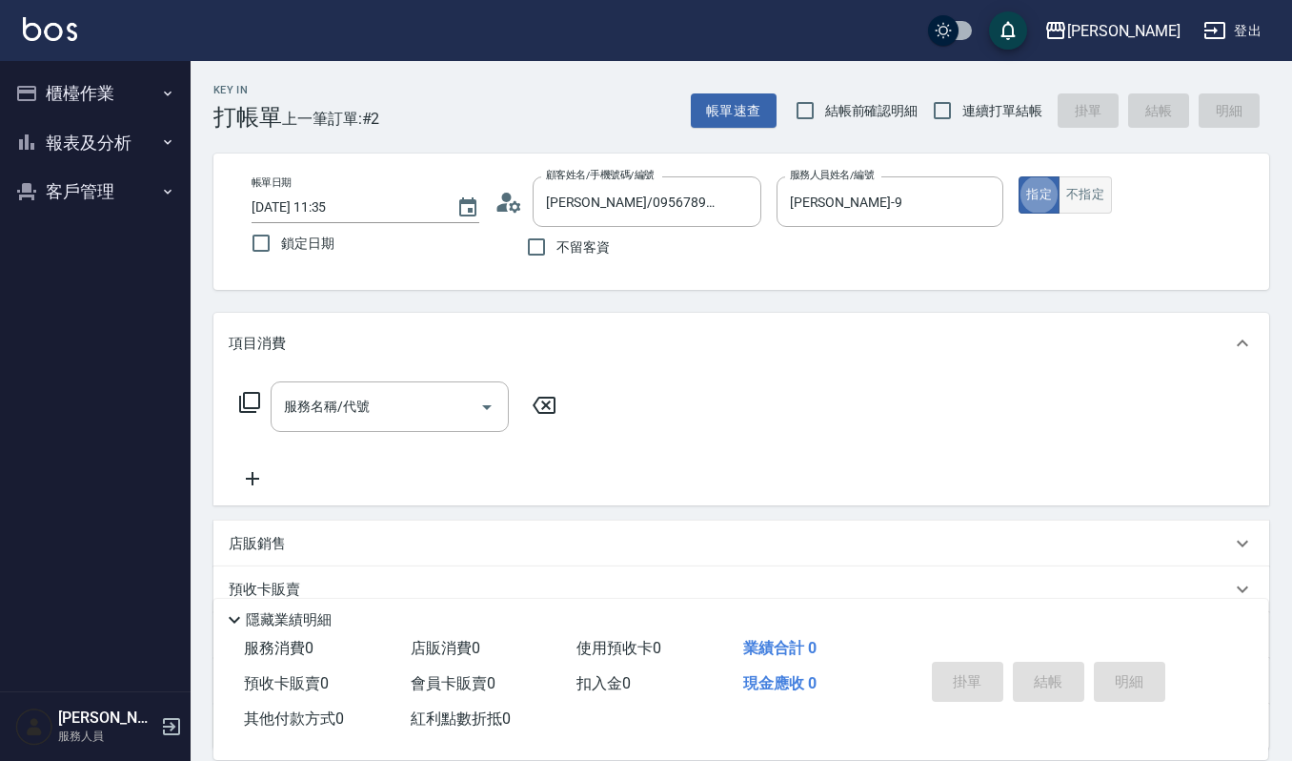
click at [1111, 210] on button "不指定" at bounding box center [1085, 194] width 53 height 37
click at [397, 424] on div "服務名稱/代號" at bounding box center [390, 406] width 238 height 51
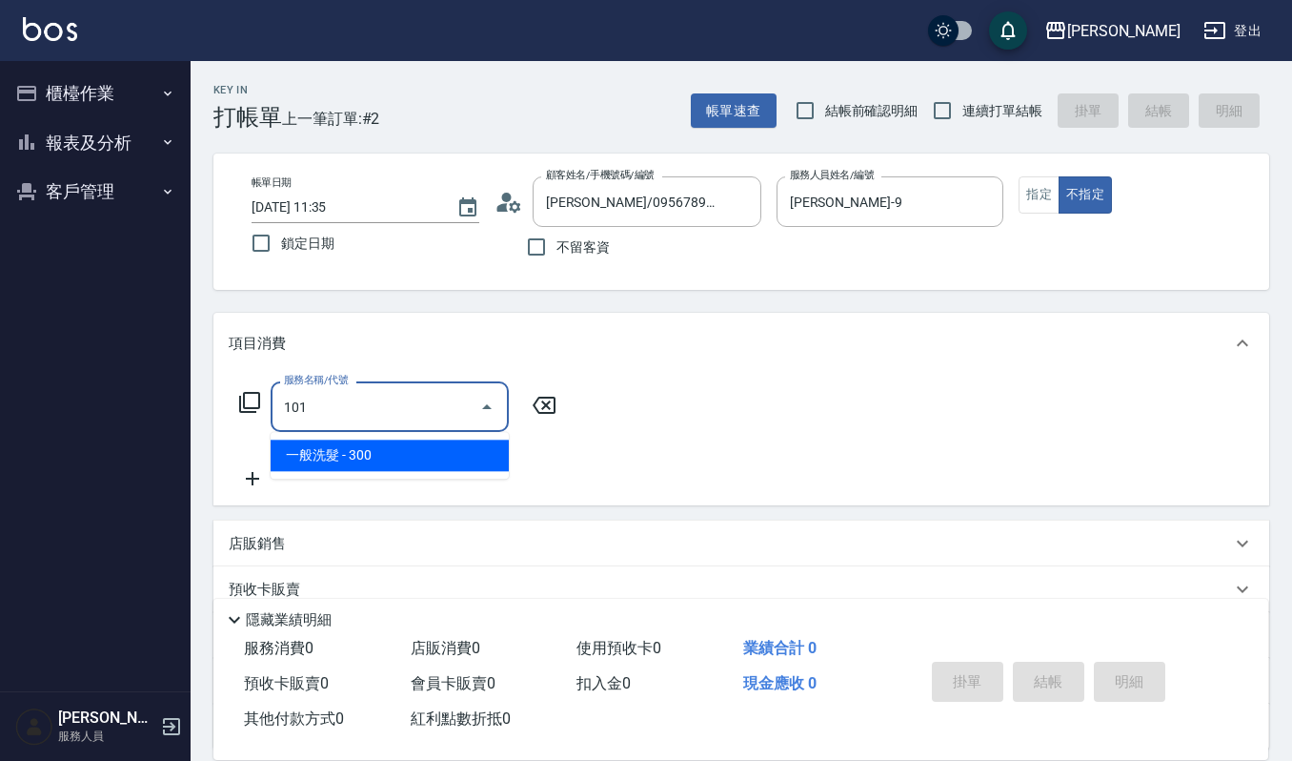
type input "一般洗髮(101)"
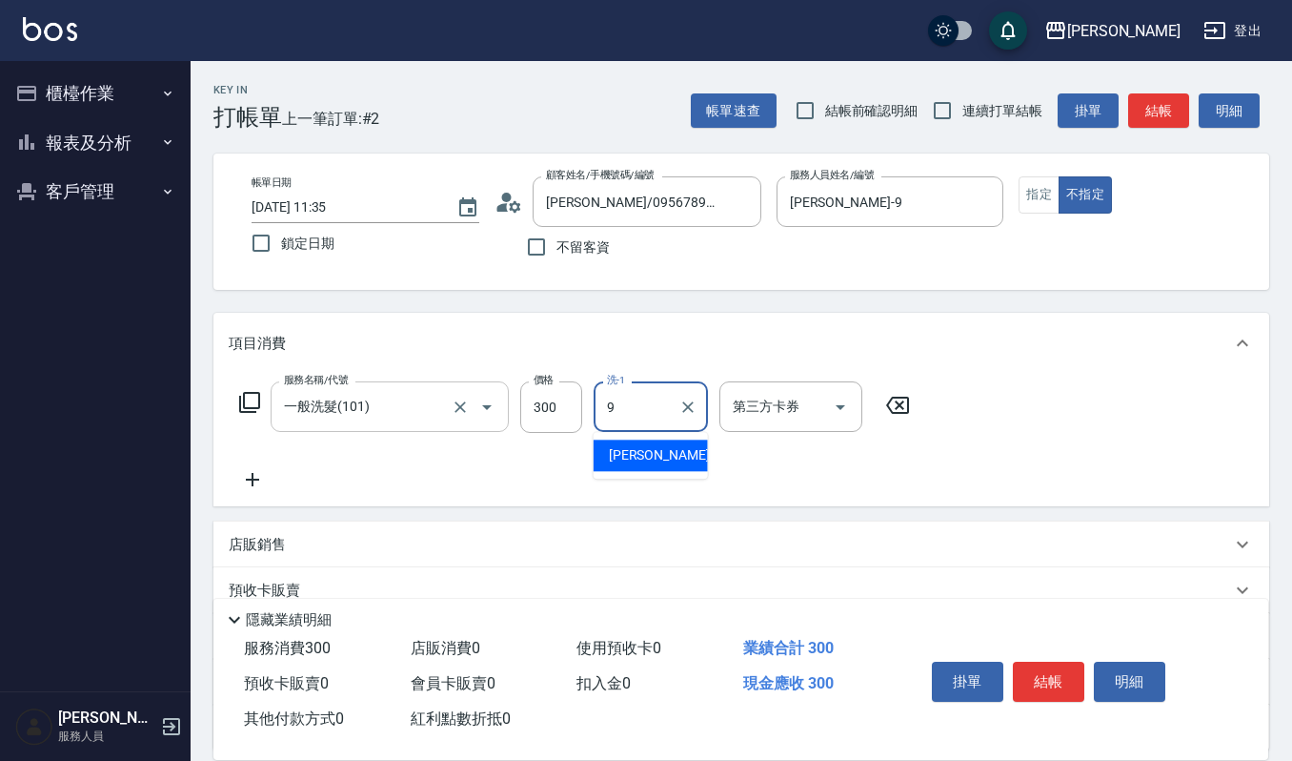
type input "Ivy艾薇-9"
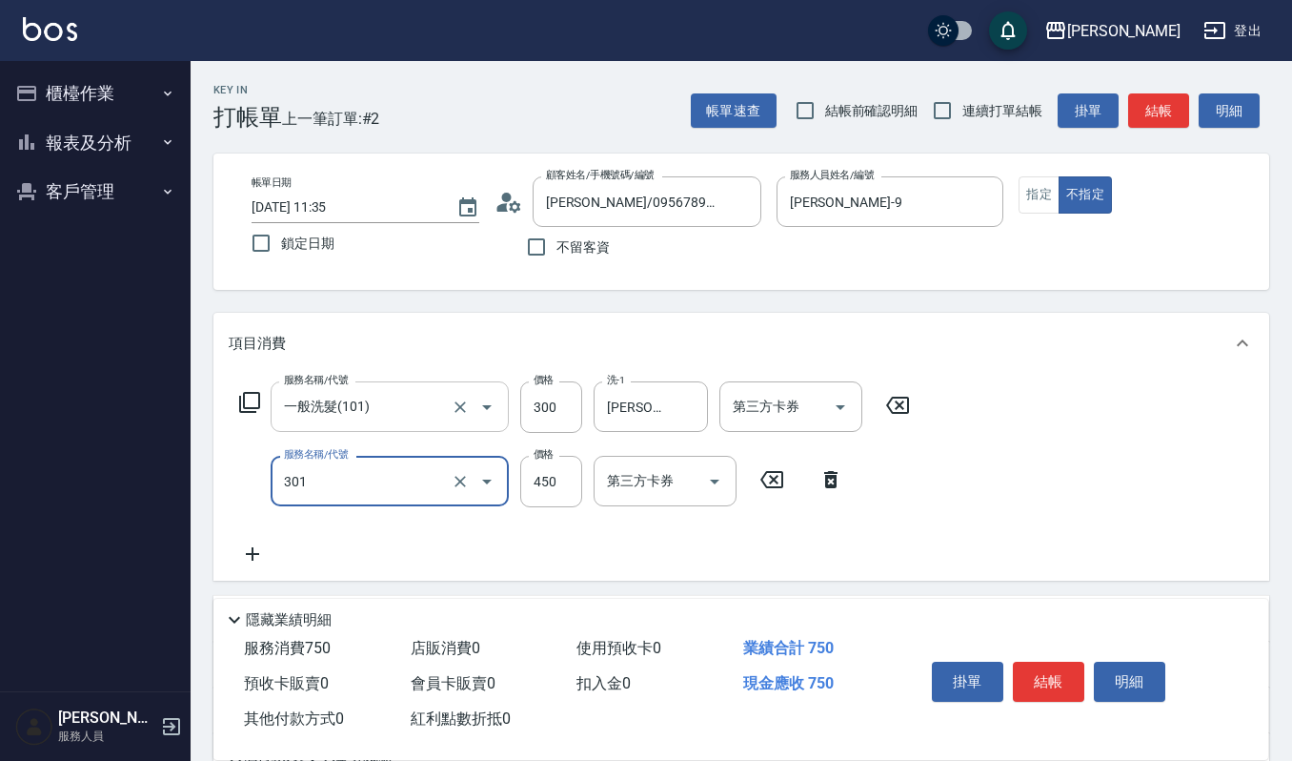
type input "創意剪髮(301)"
click at [965, 711] on div "掛單 結帳 明細" at bounding box center [1049, 684] width 249 height 60
click at [1041, 677] on button "結帳" at bounding box center [1048, 681] width 71 height 40
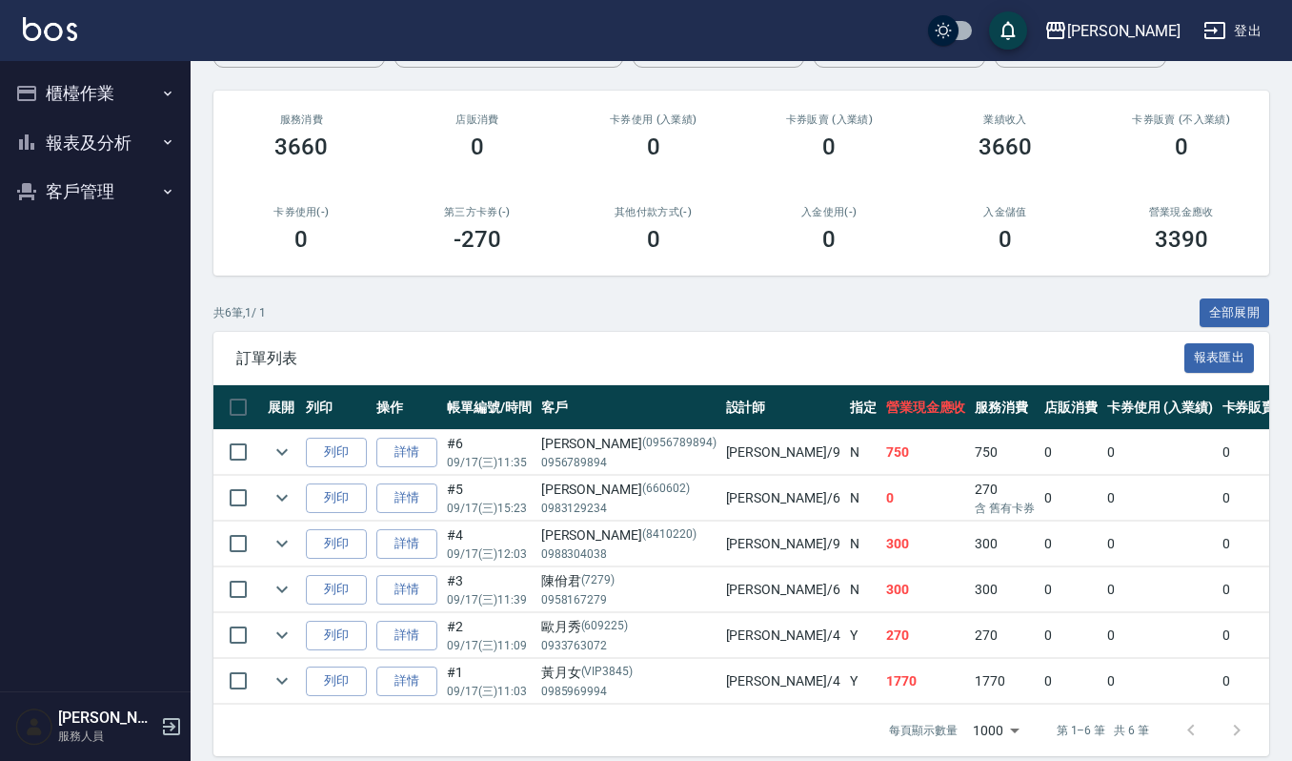
scroll to position [245, 0]
